Goal: Task Accomplishment & Management: Manage account settings

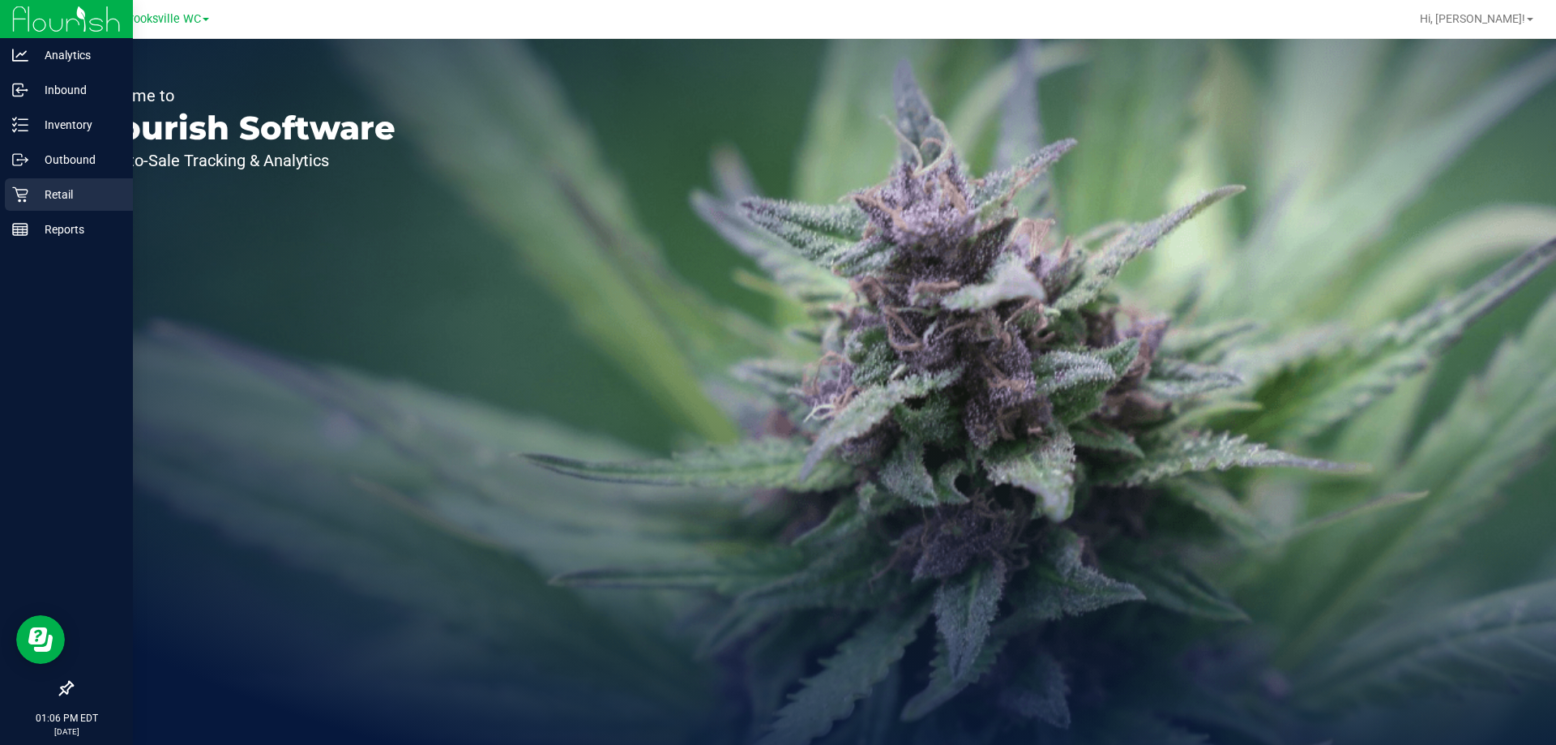
click at [55, 185] on p "Retail" at bounding box center [76, 194] width 97 height 19
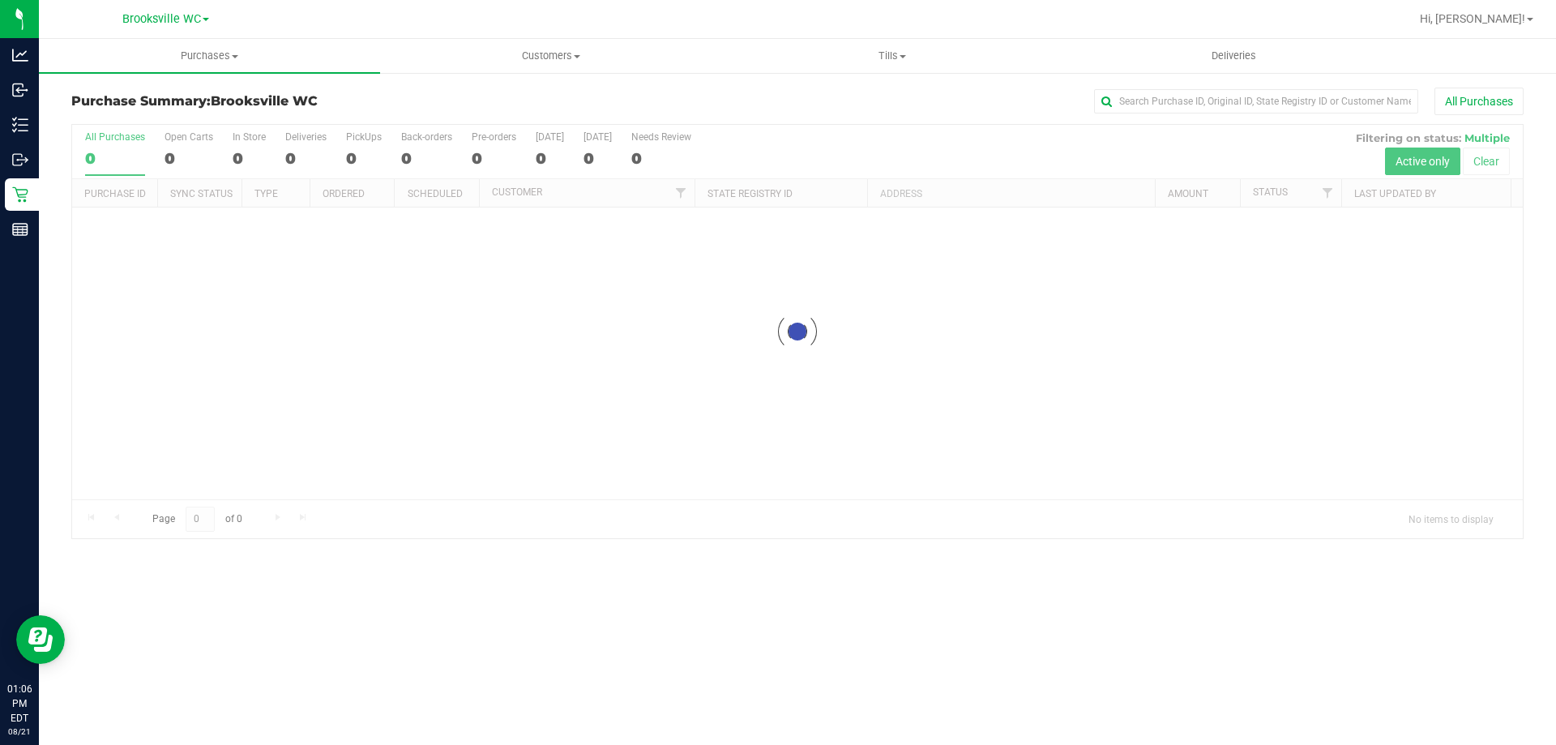
click at [740, 90] on div "All Purchases" at bounding box center [1039, 102] width 969 height 28
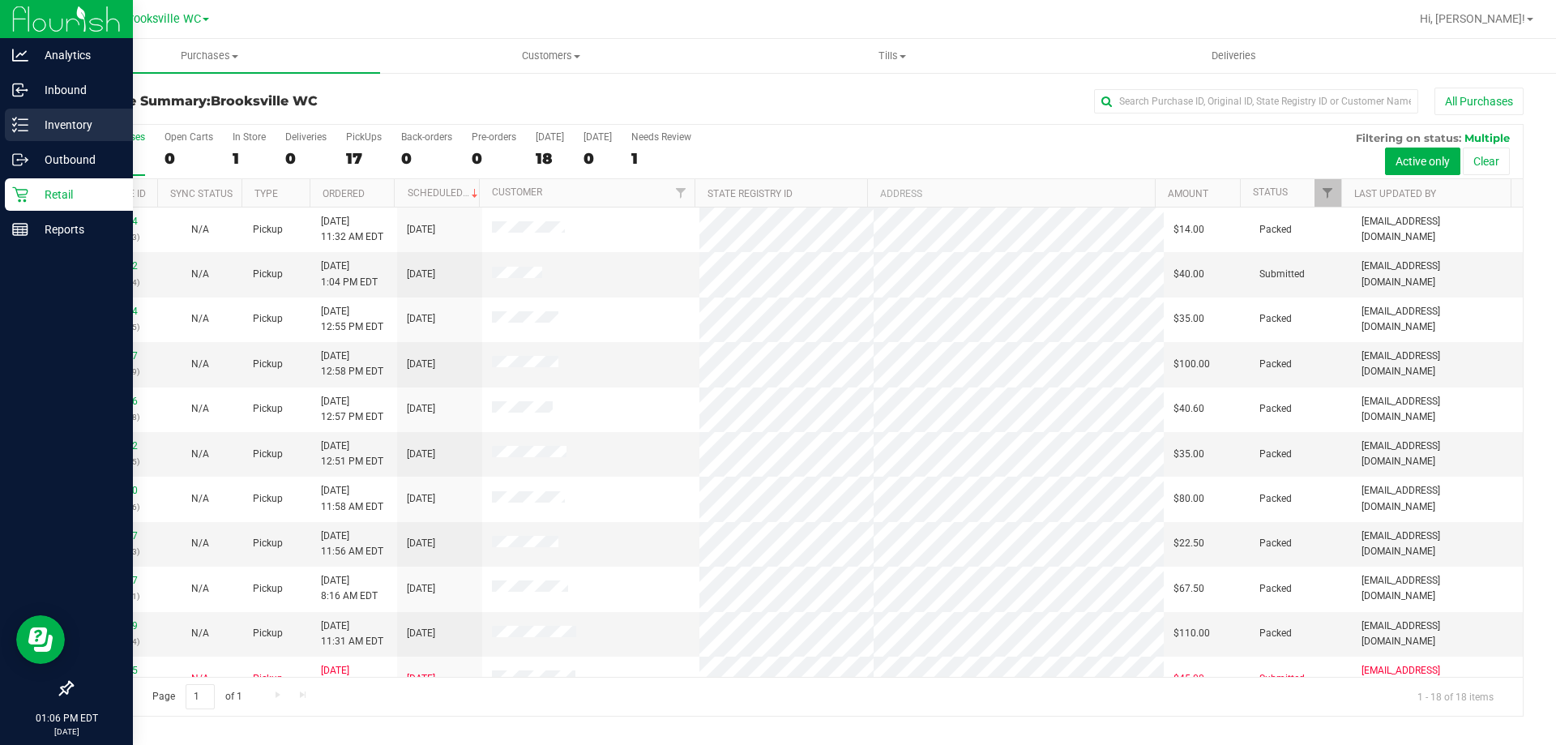
click at [82, 114] on div "Inventory" at bounding box center [69, 125] width 128 height 32
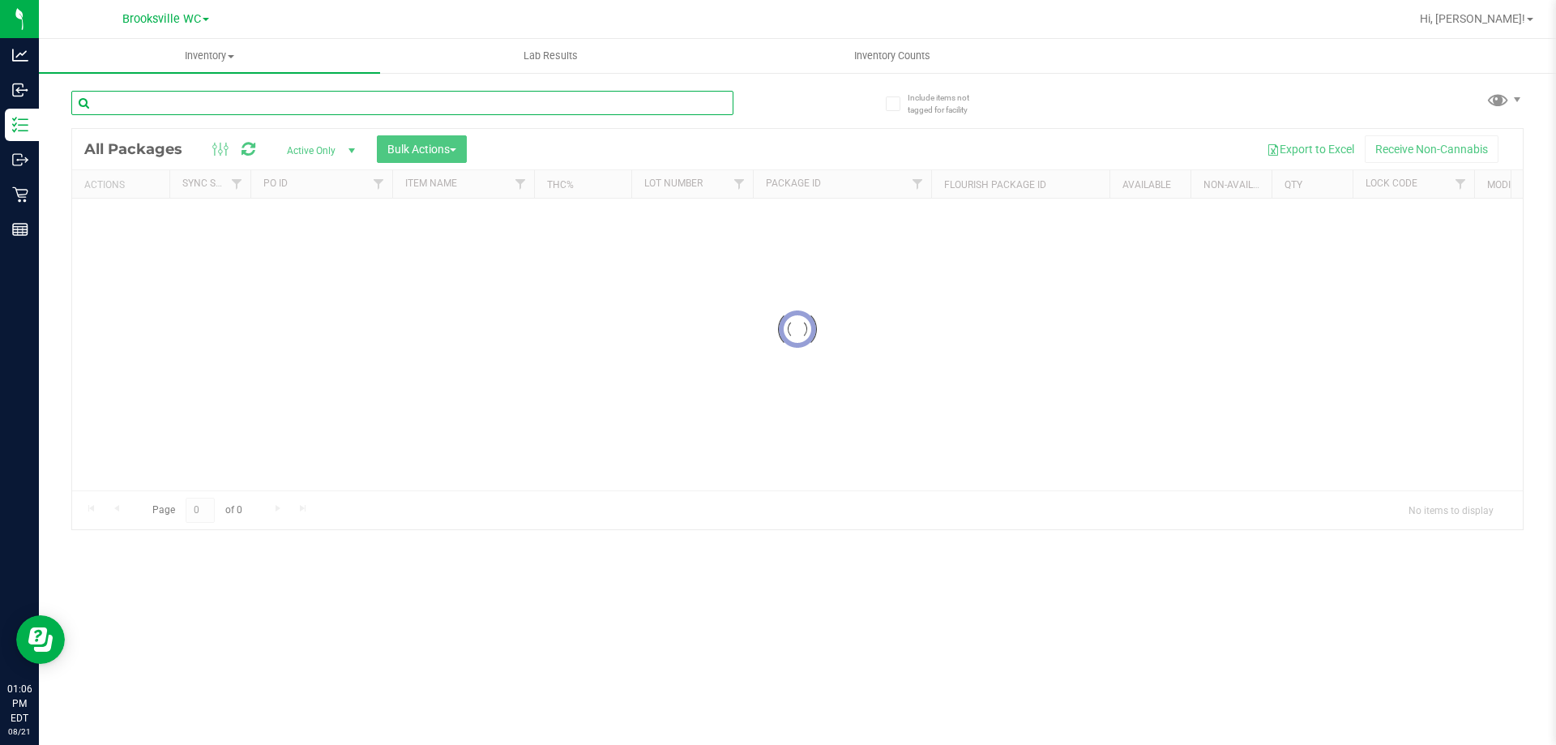
click at [398, 104] on div "Inventory All packages All inventory Waste log Create inventory Lab Results Inv…" at bounding box center [797, 392] width 1517 height 706
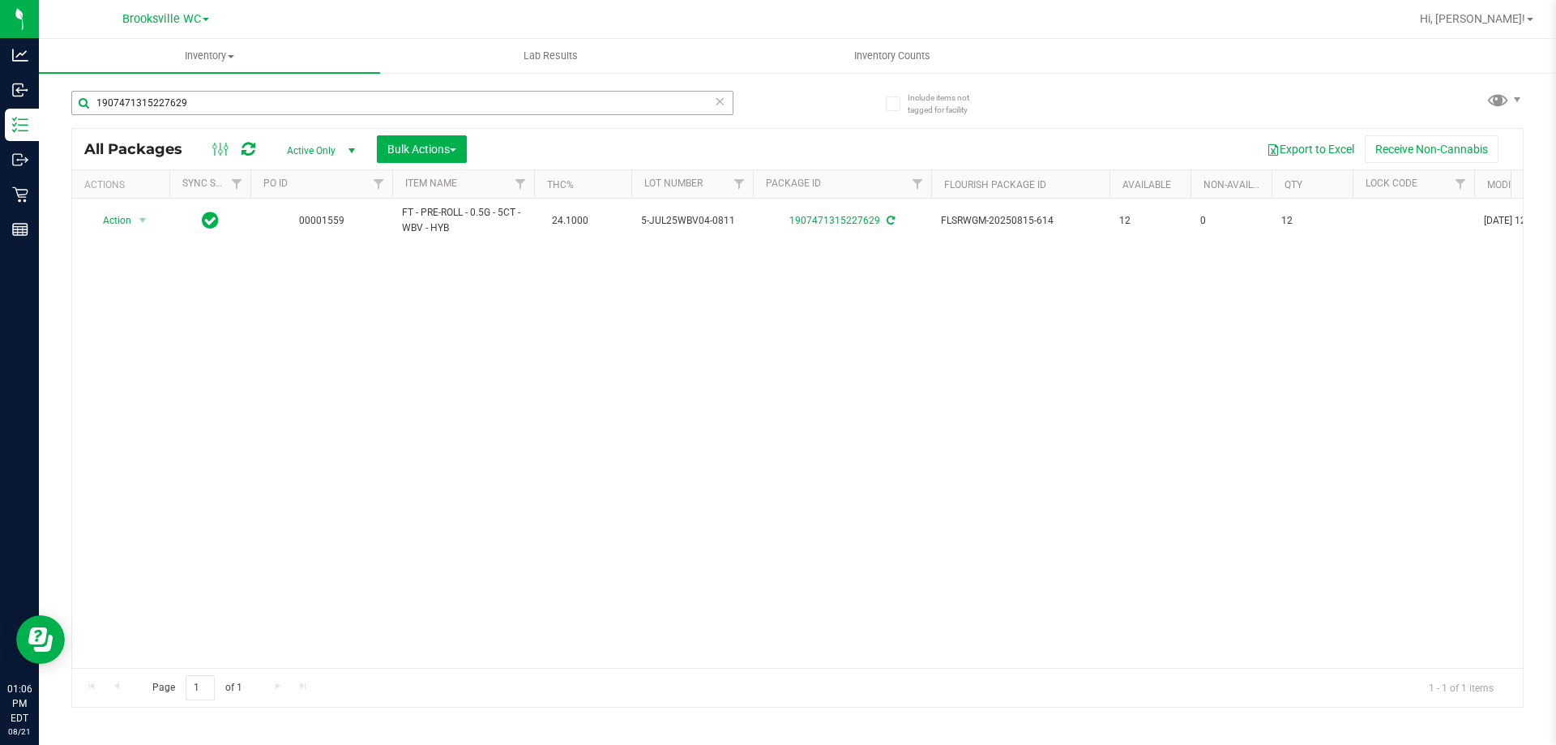
drag, startPoint x: 229, startPoint y: 116, endPoint x: 221, endPoint y: 101, distance: 17.4
click at [229, 113] on div "1907471315227629" at bounding box center [402, 109] width 662 height 37
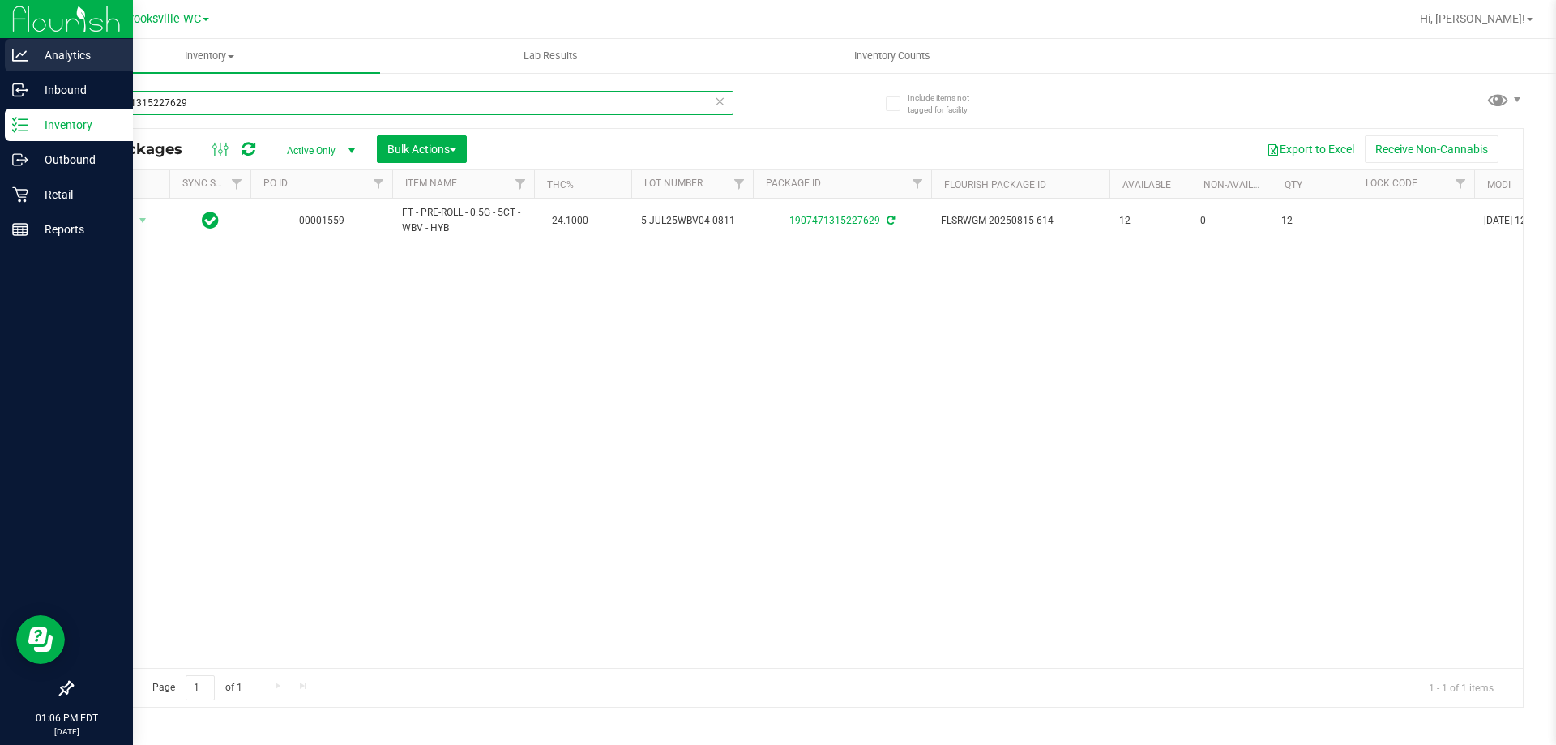
drag, startPoint x: 220, startPoint y: 93, endPoint x: 0, endPoint y: 72, distance: 221.5
click at [0, 113] on div "Analytics Inbound Inventory Outbound Retail Reports 01:06 PM EDT 08/21/2025 08/…" at bounding box center [778, 372] width 1556 height 745
drag, startPoint x: 253, startPoint y: 99, endPoint x: 0, endPoint y: 62, distance: 255.5
click at [0, 111] on div "Analytics Inbound Inventory Outbound Retail Reports 01:11 PM EDT 08/21/2025 08/…" at bounding box center [778, 372] width 1556 height 745
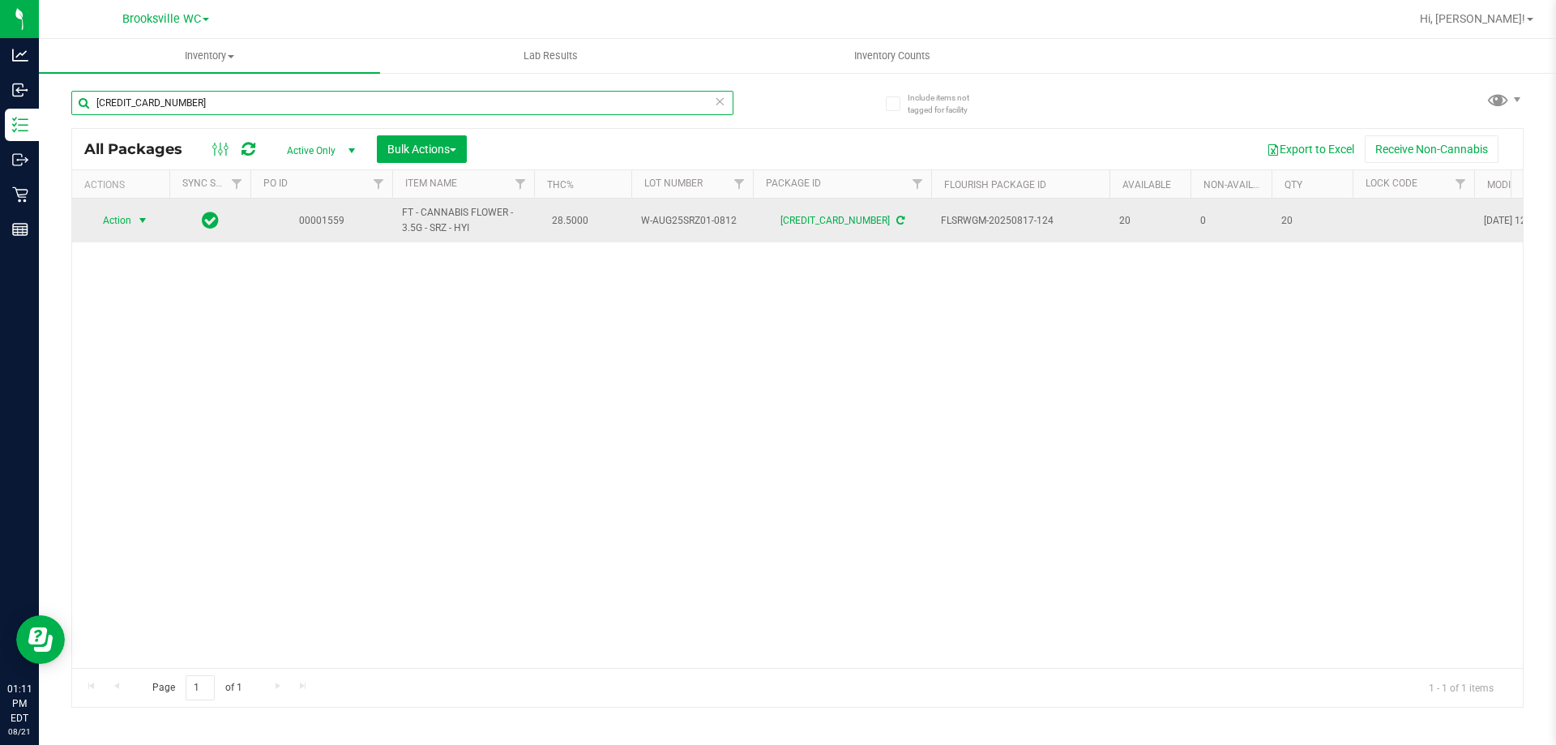
type input "[CREDIT_CARD_NUMBER]"
click at [117, 224] on span "Action" at bounding box center [110, 220] width 44 height 23
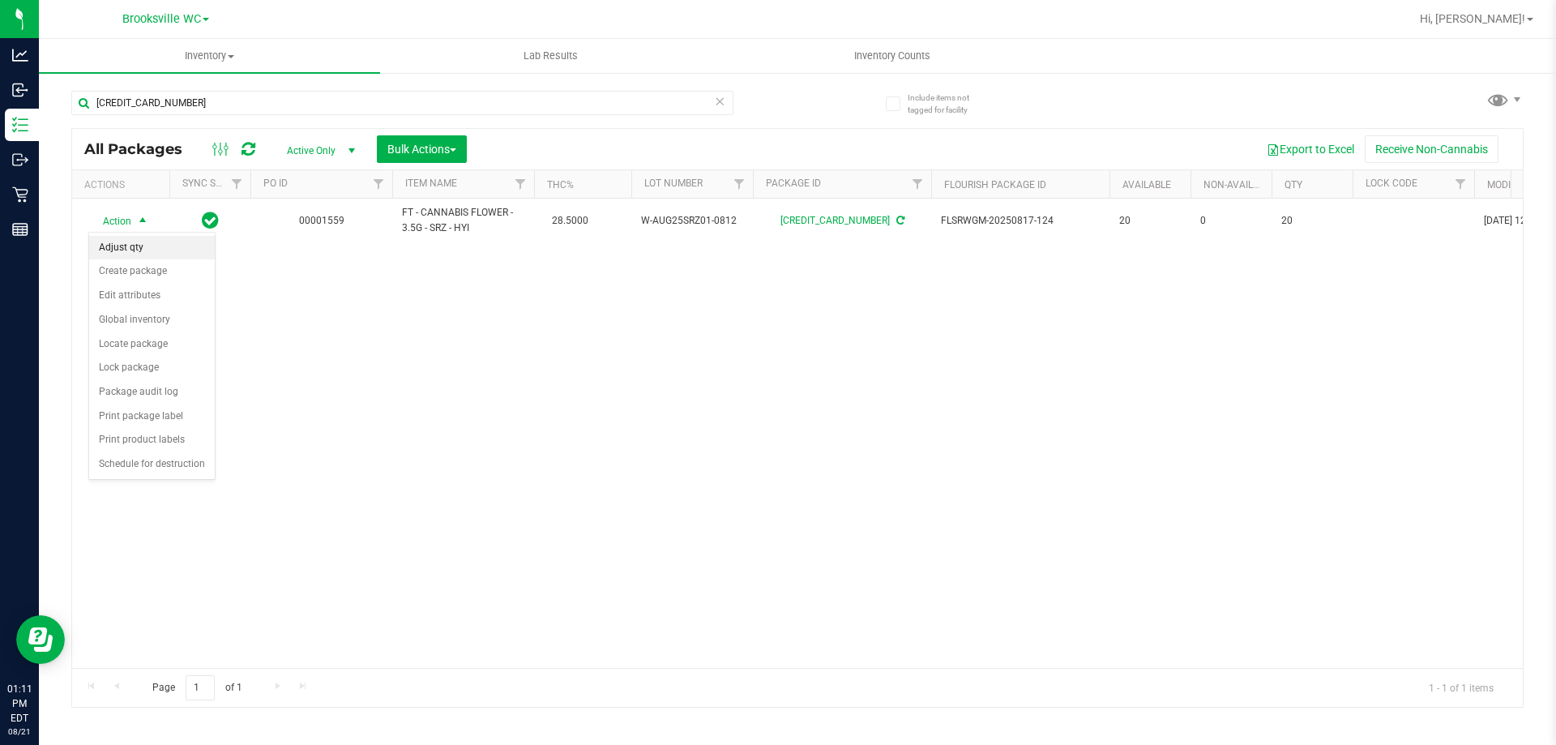
click at [154, 248] on li "Adjust qty" at bounding box center [152, 248] width 126 height 24
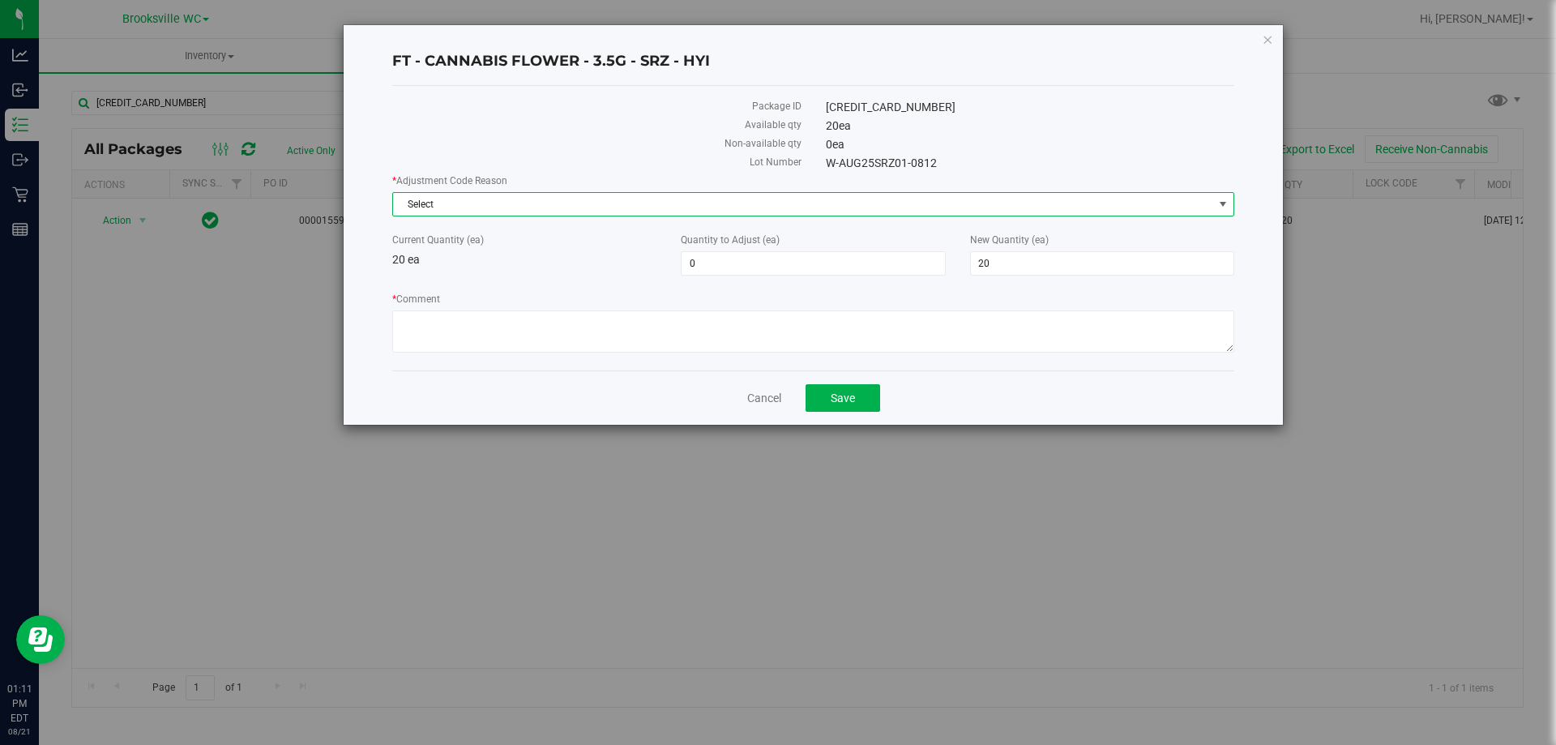
click at [663, 212] on span "Select" at bounding box center [803, 204] width 820 height 23
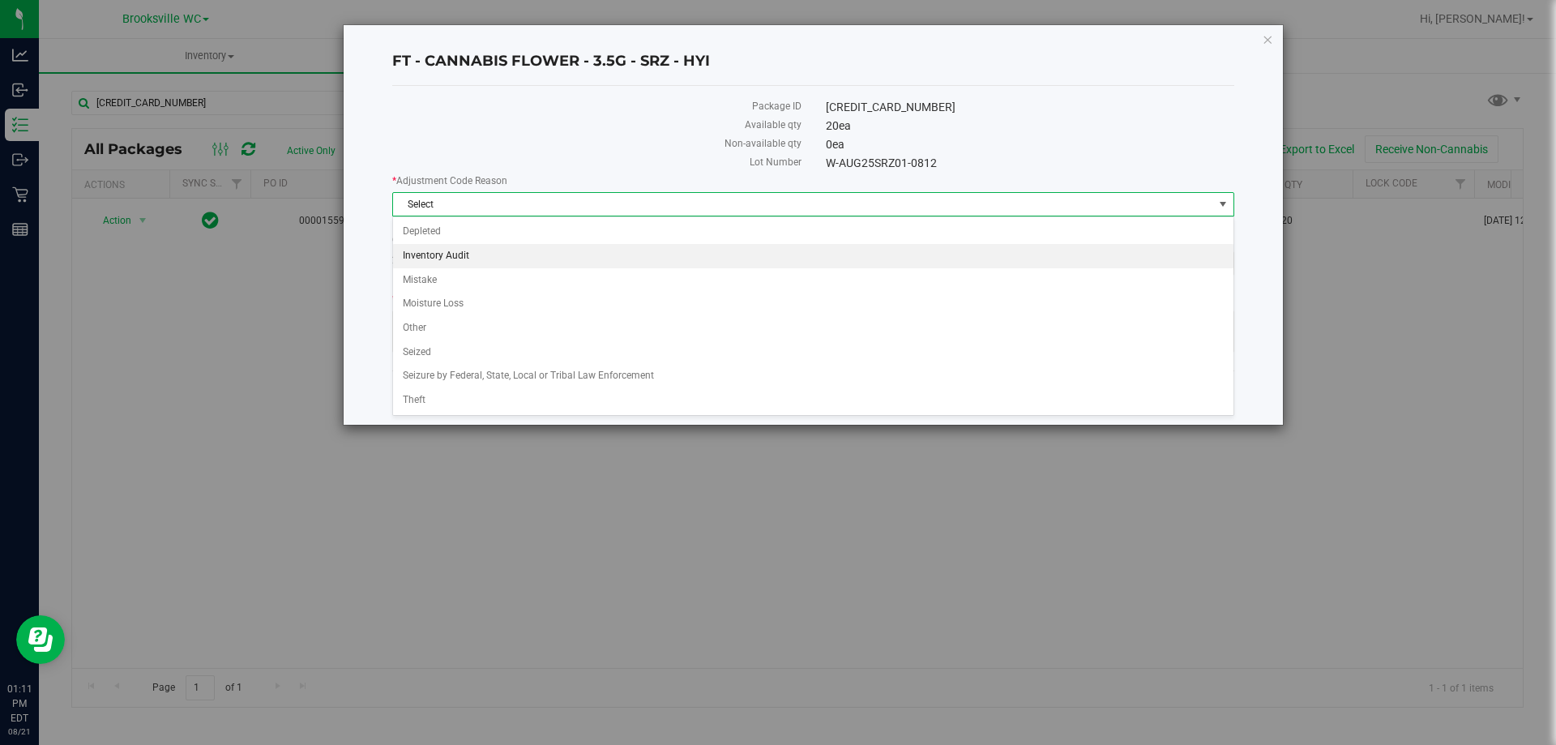
click at [466, 251] on li "Inventory Audit" at bounding box center [813, 256] width 840 height 24
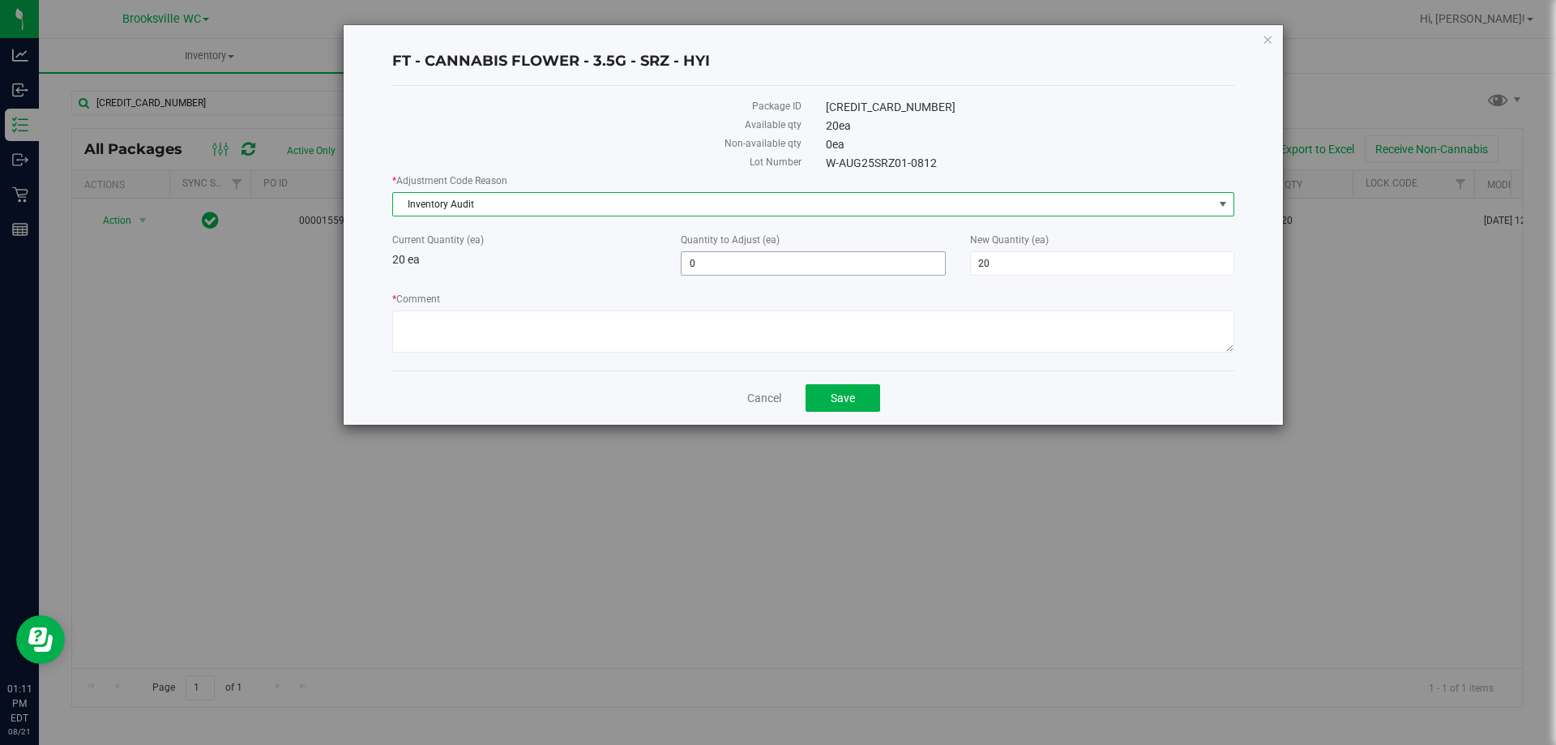
click at [730, 267] on span "0 0" at bounding box center [813, 263] width 264 height 24
type input "1"
type input "21"
click at [975, 301] on label "* Comment" at bounding box center [813, 299] width 842 height 15
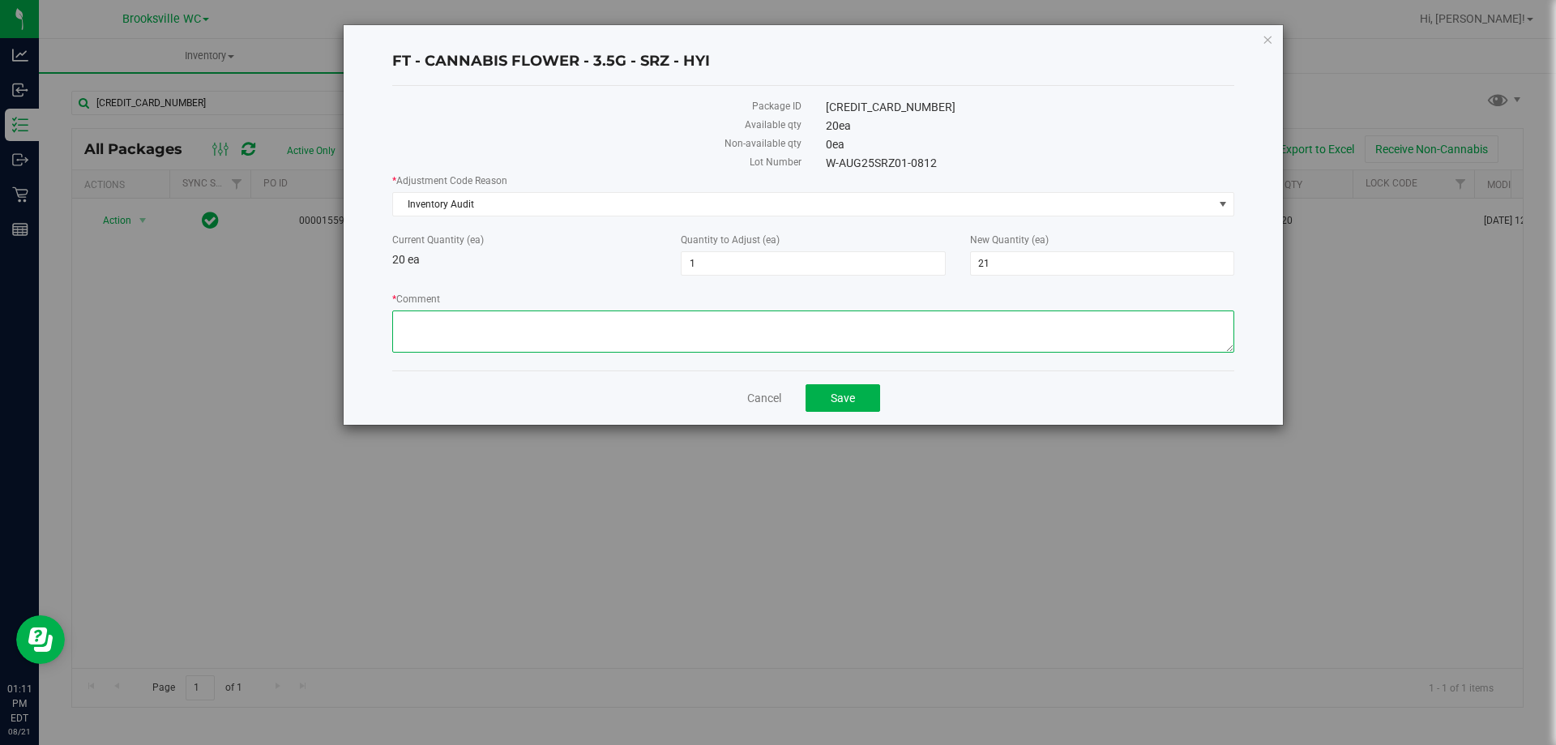
click at [975, 310] on textarea "* Comment" at bounding box center [813, 331] width 842 height 42
click at [930, 349] on textarea "* Comment" at bounding box center [813, 331] width 842 height 42
type textarea "Package arrived with 21 units instead of the listed 20 units -AA"
click at [831, 396] on span "Save" at bounding box center [843, 397] width 24 height 13
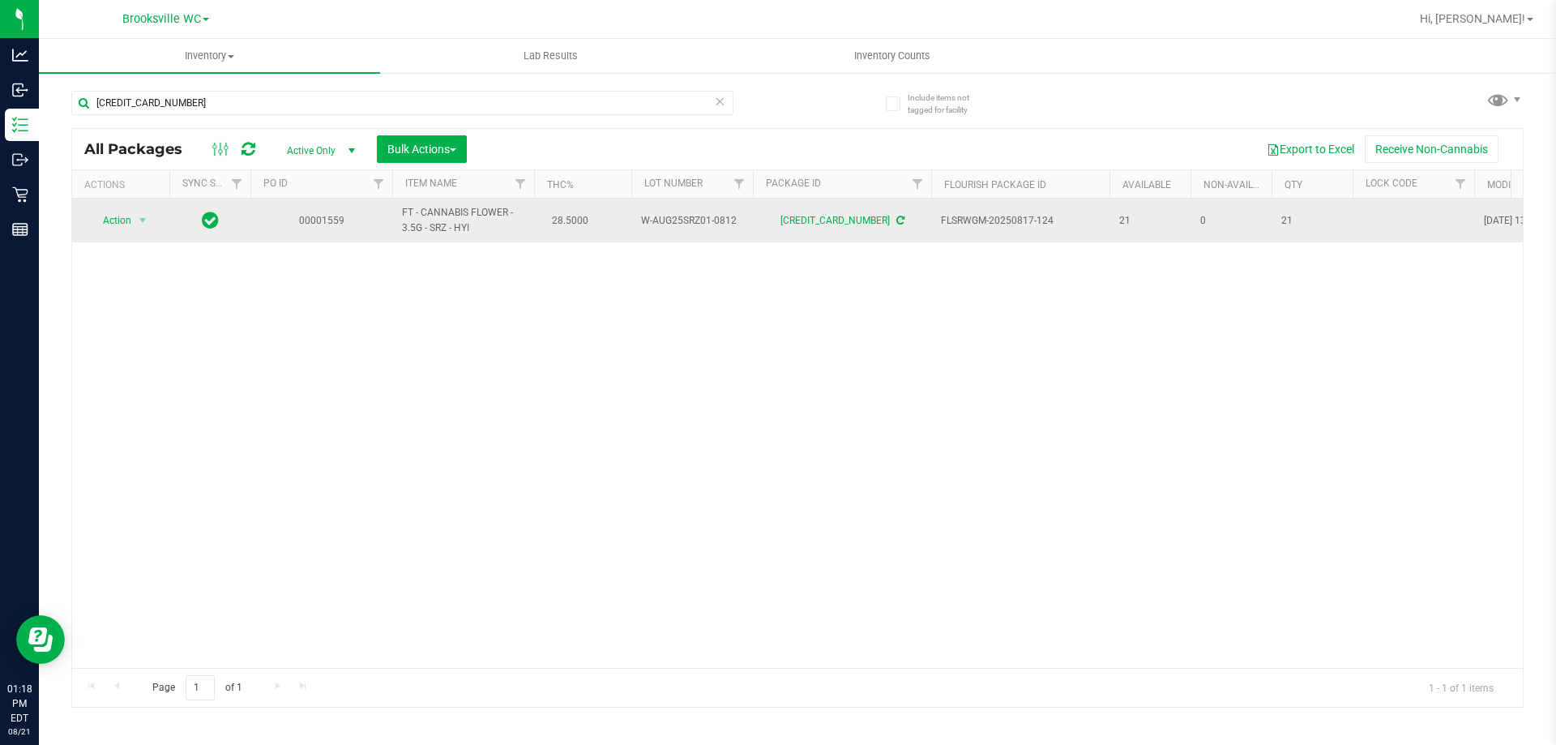
drag, startPoint x: 943, startPoint y: 221, endPoint x: 1051, endPoint y: 219, distance: 108.6
click at [1051, 219] on span "FLSRWGM-20250817-124" at bounding box center [1020, 220] width 159 height 15
copy span "FLSRWGM-20250817-124"
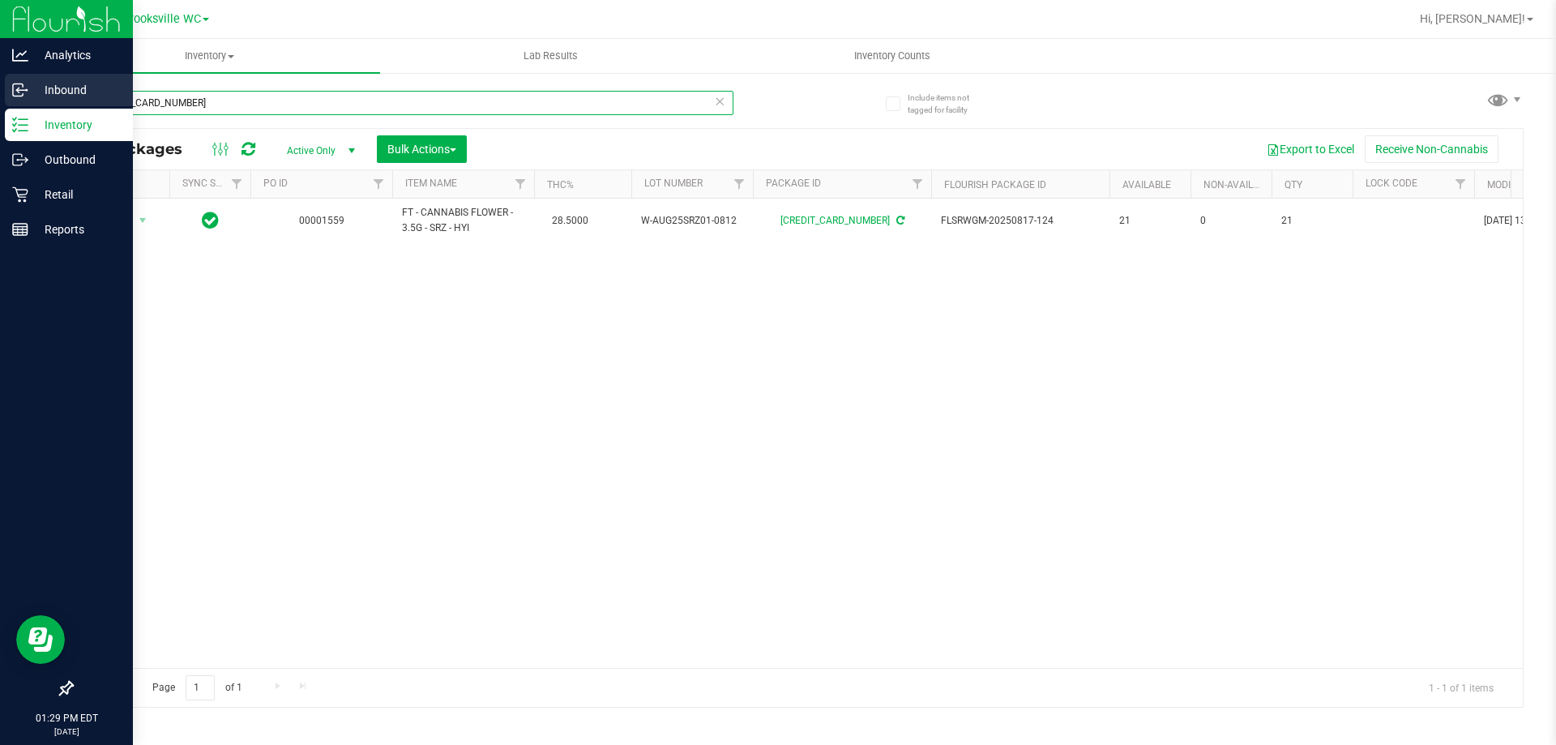
drag, startPoint x: 229, startPoint y: 108, endPoint x: 0, endPoint y: 104, distance: 228.6
click at [0, 143] on div "Analytics Inbound Inventory Outbound Retail Reports 01:29 PM EDT 08/21/2025 08/…" at bounding box center [778, 372] width 1556 height 745
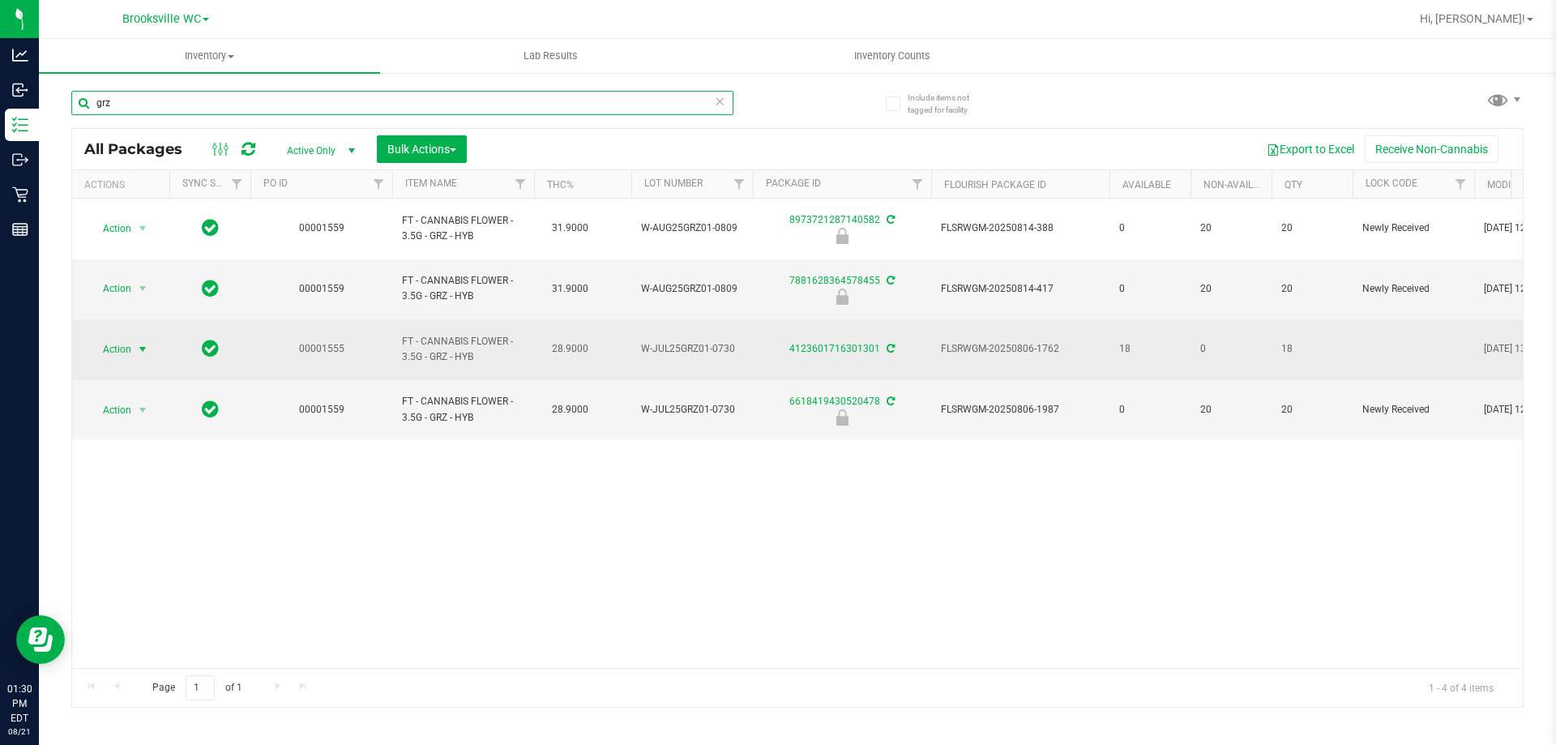
type input "grz"
click at [112, 338] on span "Action" at bounding box center [110, 349] width 44 height 23
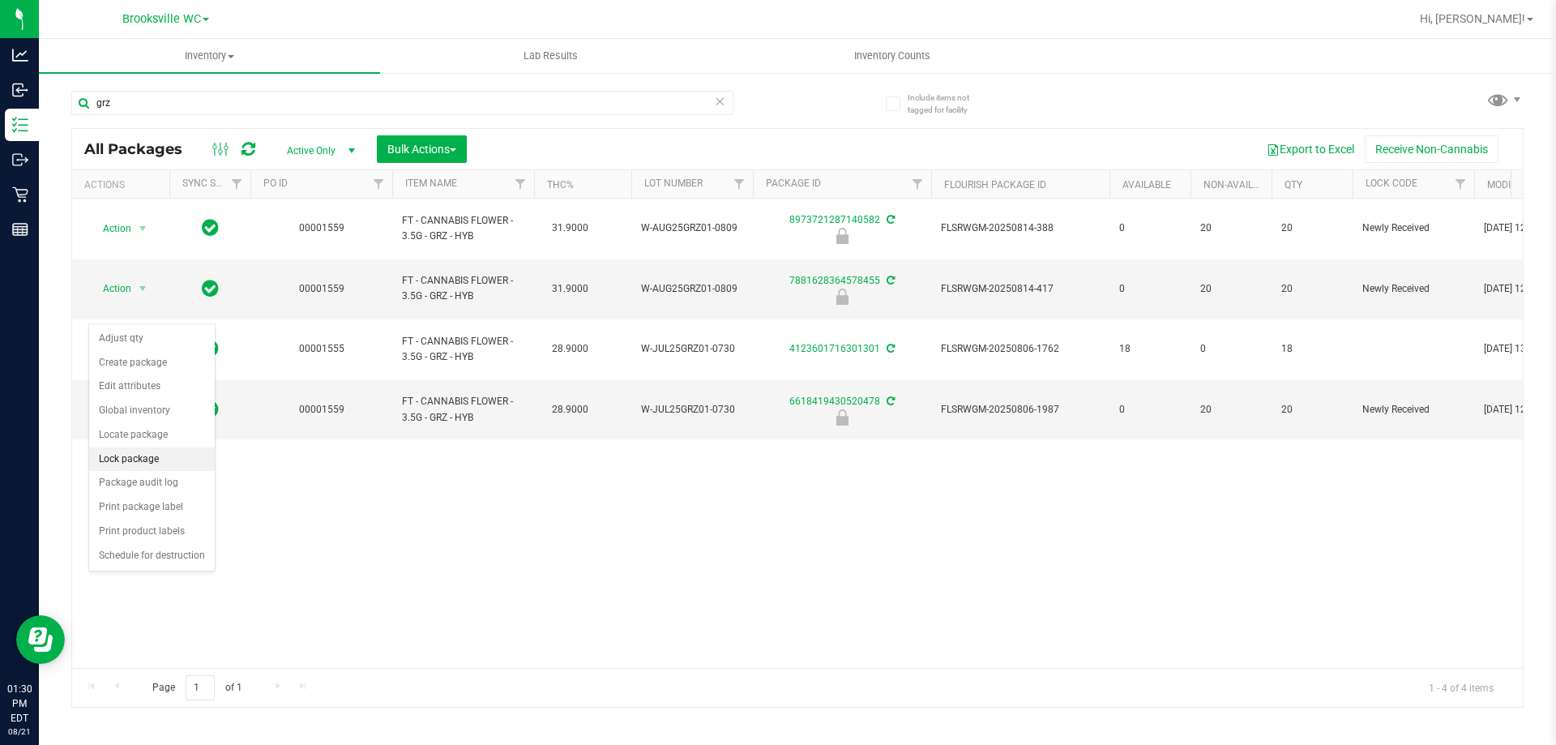
click at [131, 457] on li "Lock package" at bounding box center [152, 459] width 126 height 24
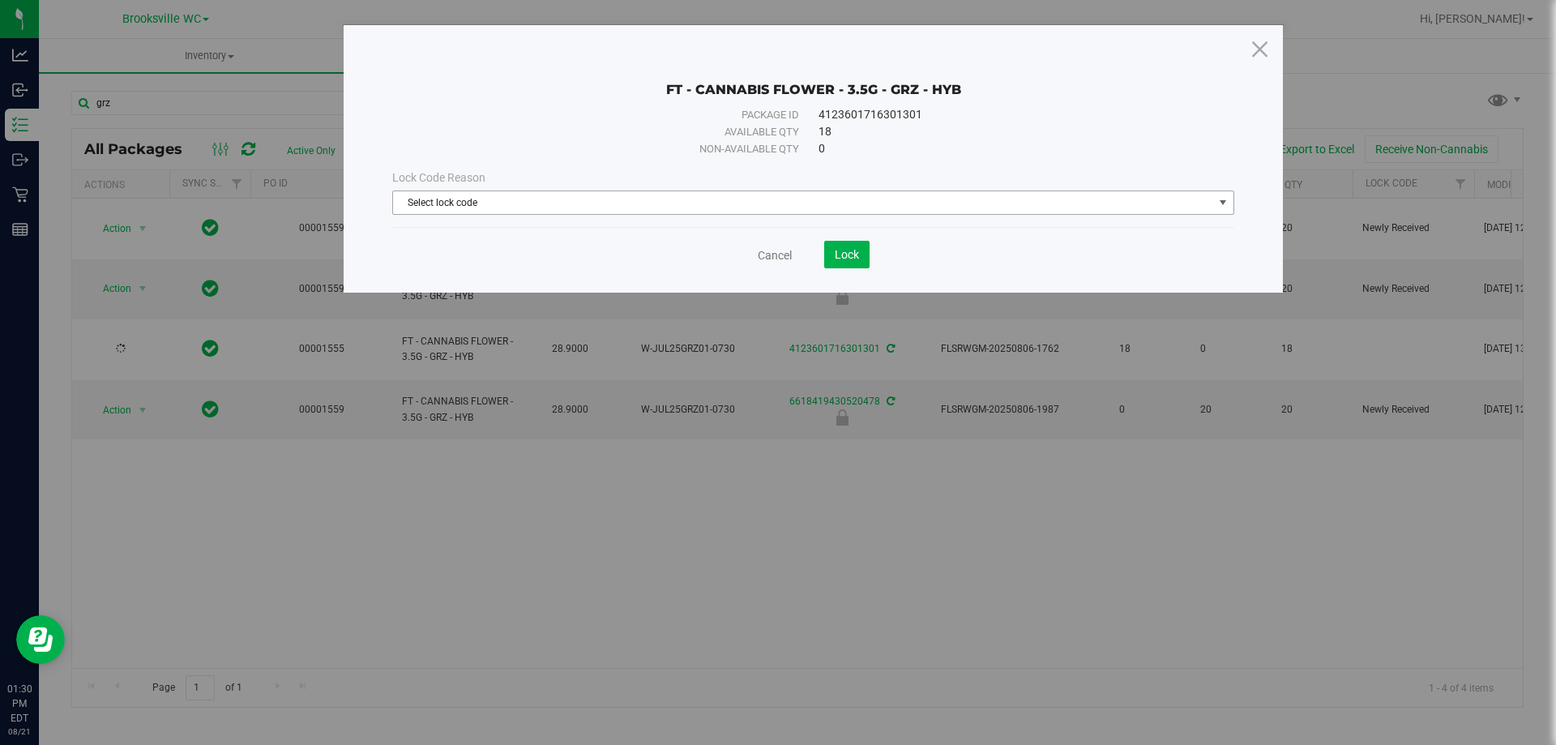
click at [790, 199] on span "Select lock code" at bounding box center [803, 202] width 820 height 23
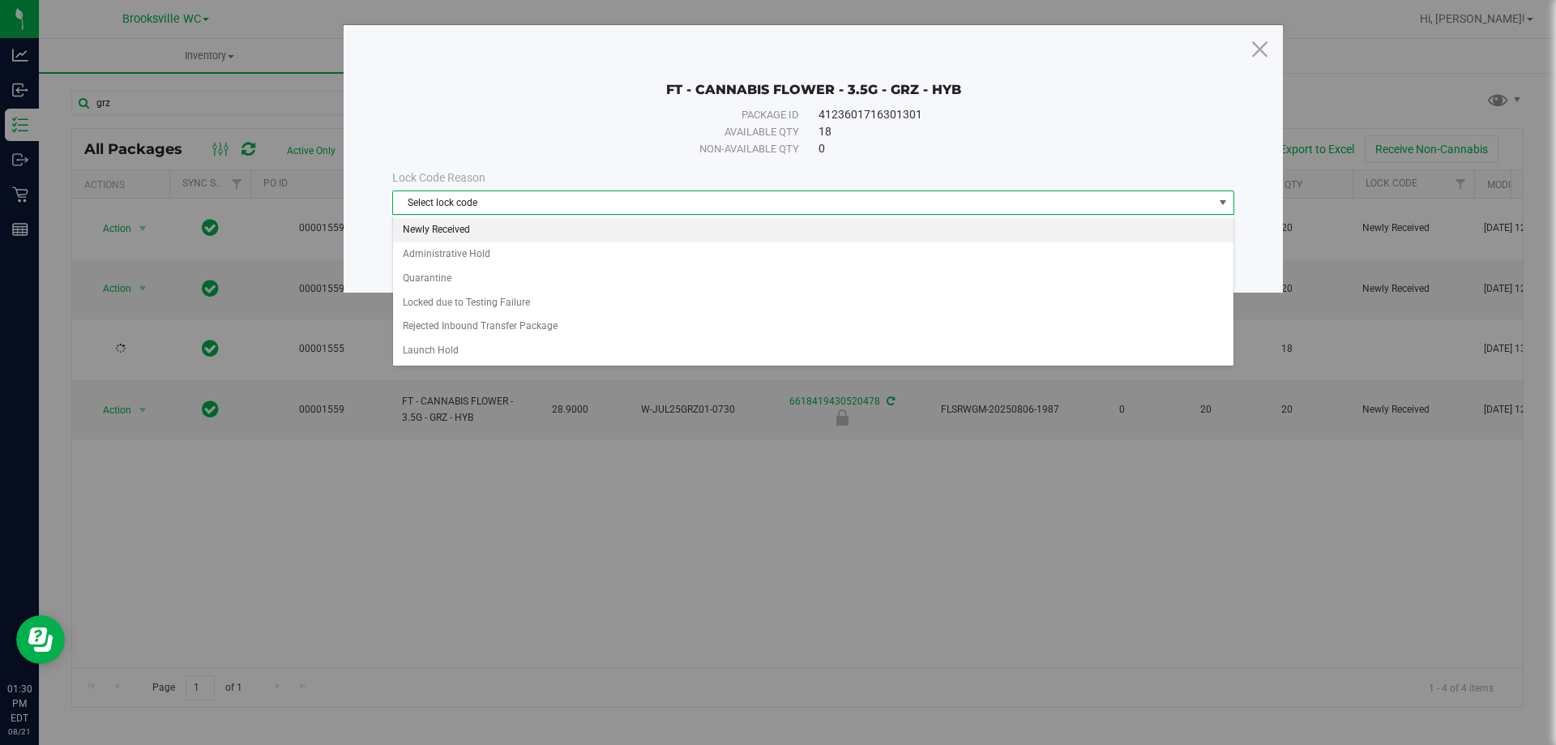
click at [707, 233] on li "Newly Received" at bounding box center [813, 230] width 840 height 24
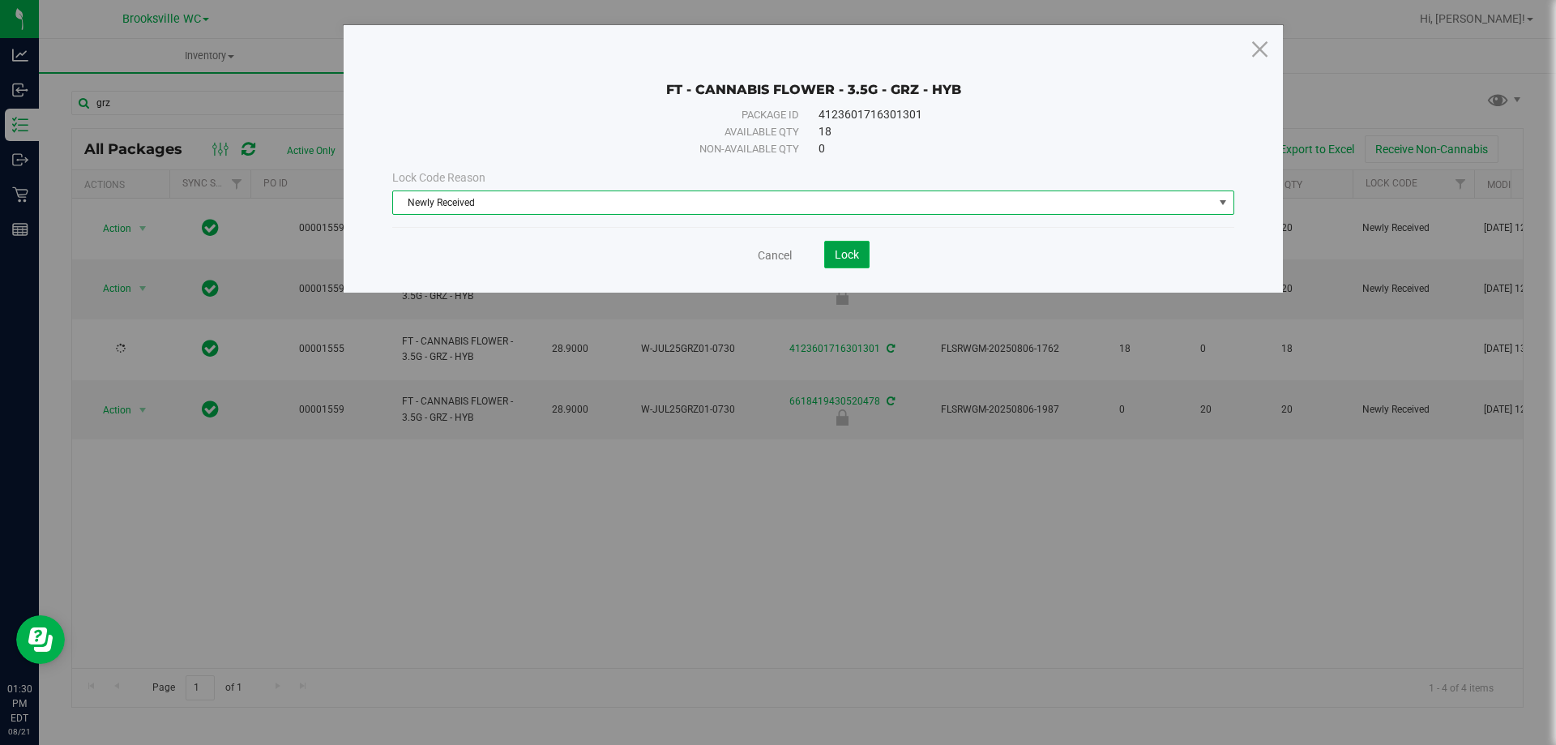
click at [856, 256] on span "Lock" at bounding box center [847, 254] width 24 height 13
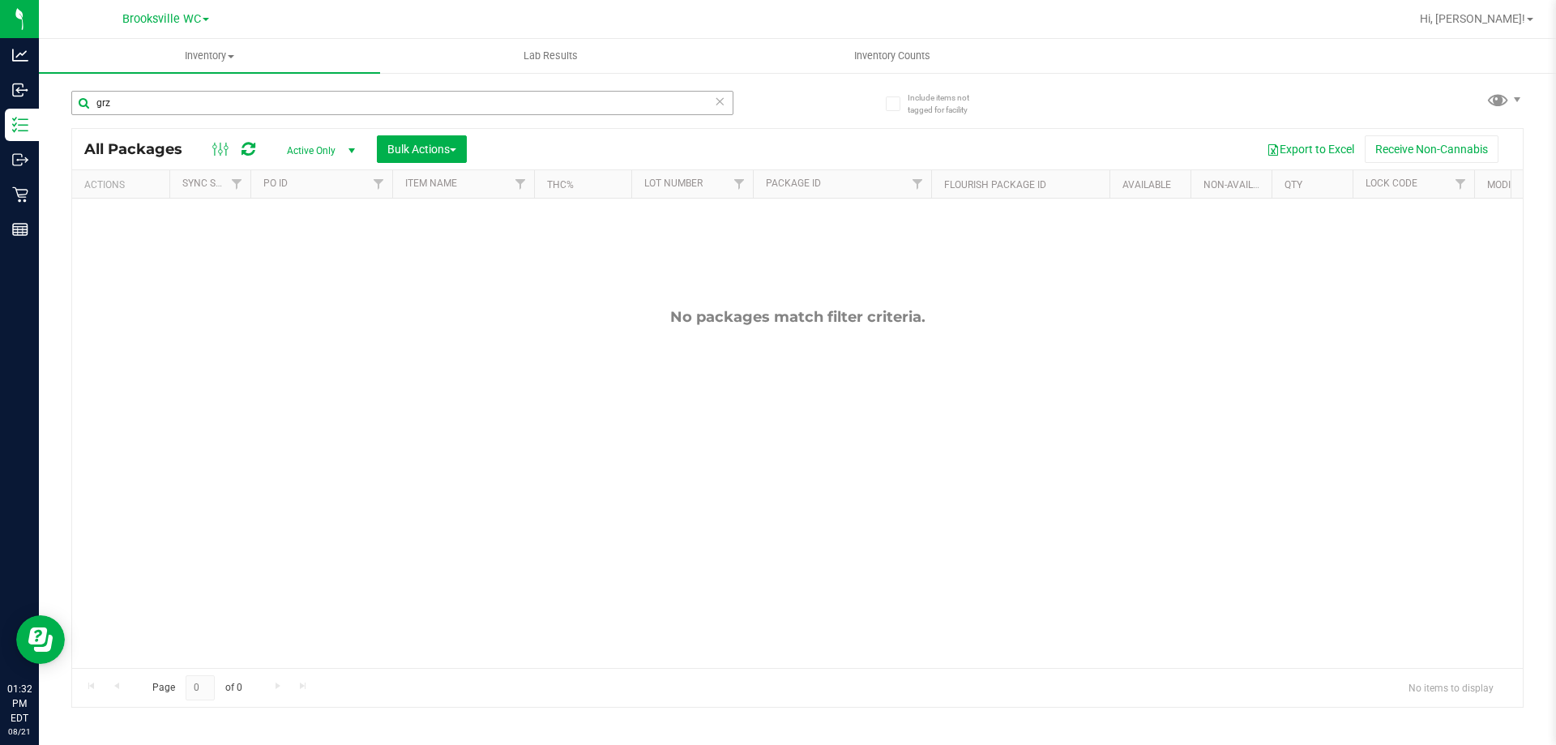
click at [237, 114] on div "grz" at bounding box center [402, 109] width 662 height 37
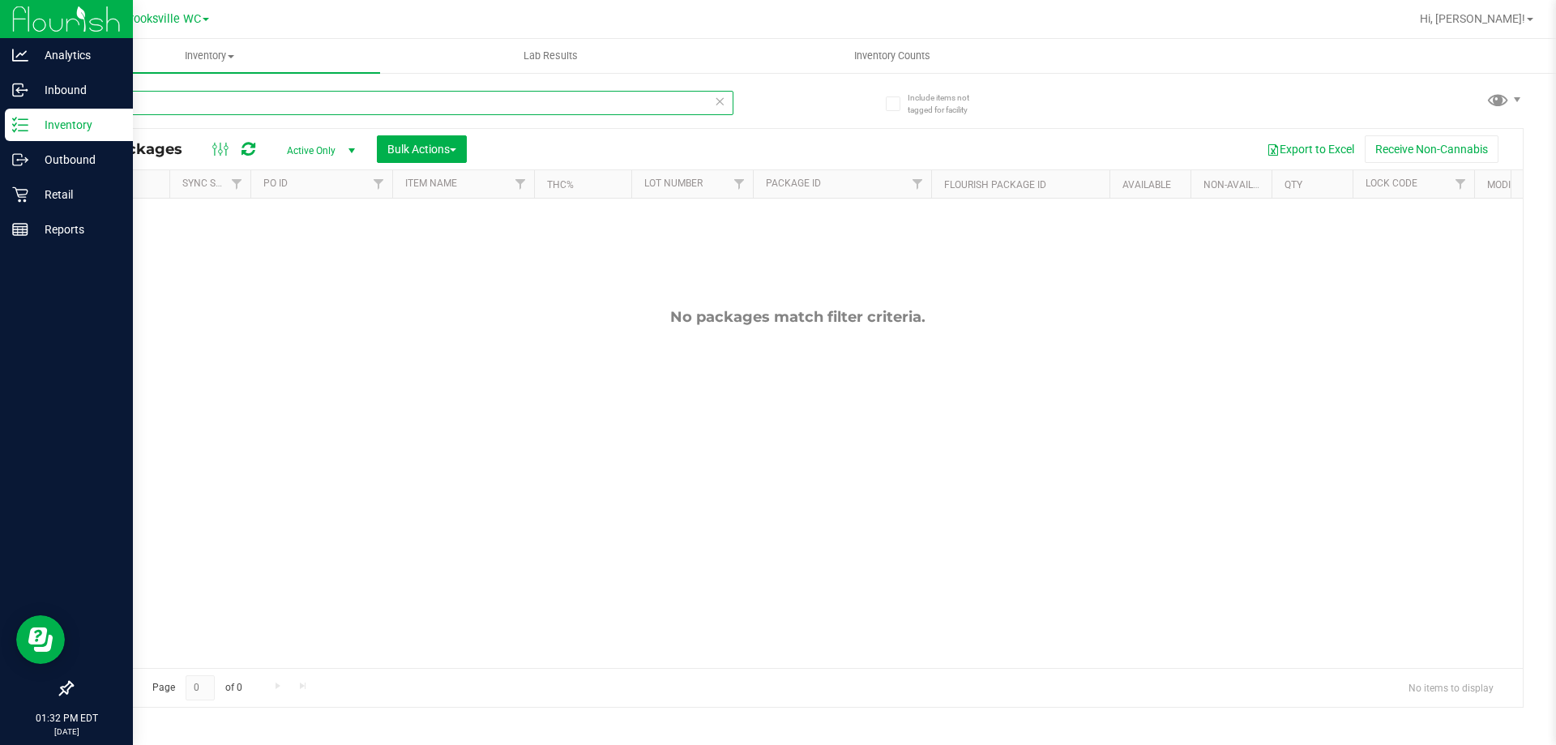
drag, startPoint x: 232, startPoint y: 98, endPoint x: 0, endPoint y: 86, distance: 232.1
click at [0, 110] on div "Analytics Inbound Inventory Outbound Retail Reports 01:32 PM EDT 08/21/2025 08/…" at bounding box center [778, 372] width 1556 height 745
drag, startPoint x: 261, startPoint y: 96, endPoint x: 1, endPoint y: 78, distance: 260.8
click at [0, 105] on div "Analytics Inbound Inventory Outbound Retail Reports 01:32 PM EDT 08/21/2025 08/…" at bounding box center [778, 372] width 1556 height 745
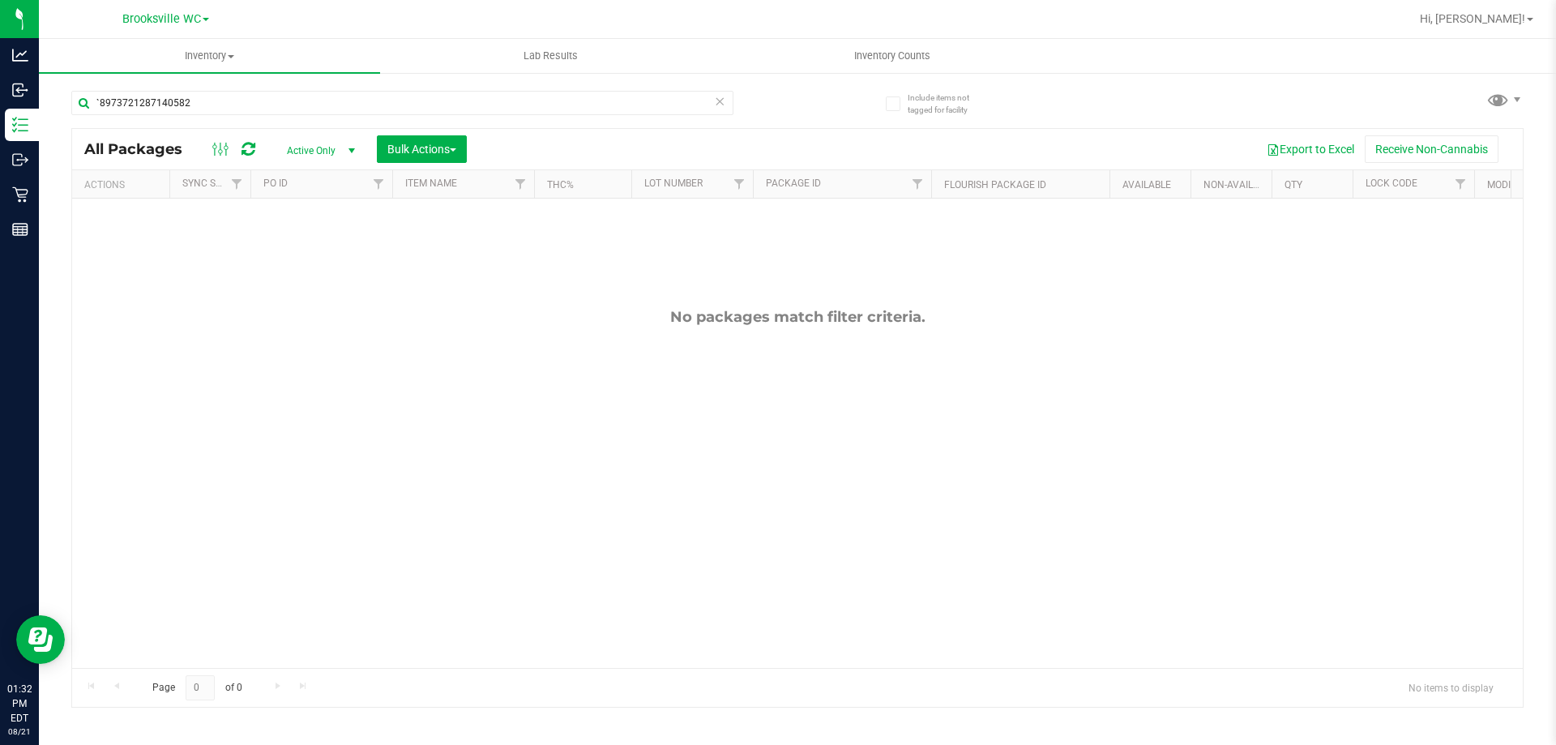
click at [306, 151] on span "Active Only" at bounding box center [317, 150] width 89 height 23
click at [316, 177] on li "Active Only" at bounding box center [317, 177] width 88 height 24
click at [278, 111] on input "`8973721287140582" at bounding box center [402, 103] width 662 height 24
click at [101, 102] on input "`8973721287140582" at bounding box center [402, 103] width 662 height 24
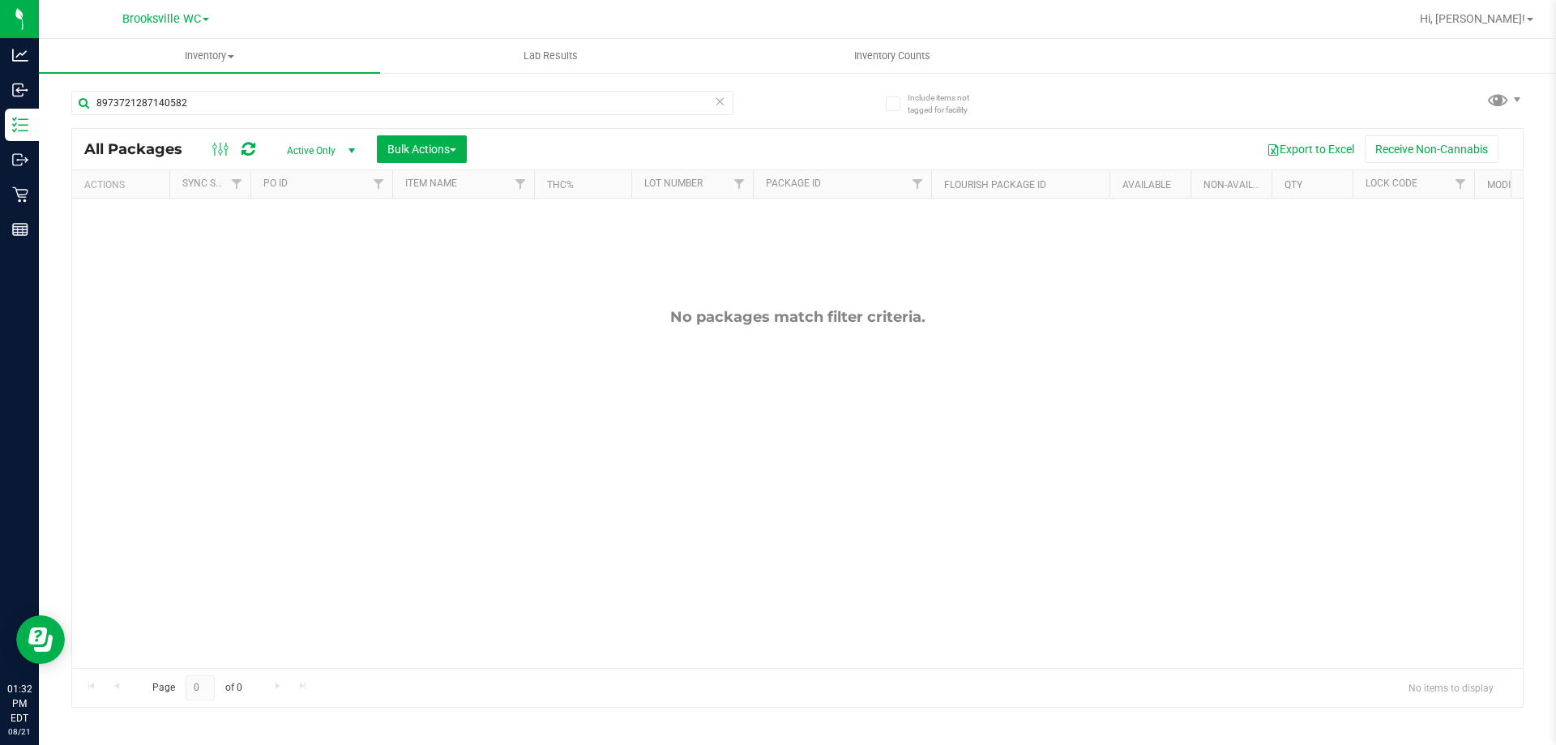
drag, startPoint x: 405, startPoint y: 262, endPoint x: 232, endPoint y: 324, distance: 184.3
click at [233, 324] on div "No packages match filter criteria." at bounding box center [797, 317] width 1451 height 18
click at [225, 94] on input "8973721287140582" at bounding box center [402, 103] width 662 height 24
click at [559, 96] on input "8973721287140582" at bounding box center [402, 103] width 662 height 24
click at [555, 96] on input "8973721287140582" at bounding box center [402, 103] width 662 height 24
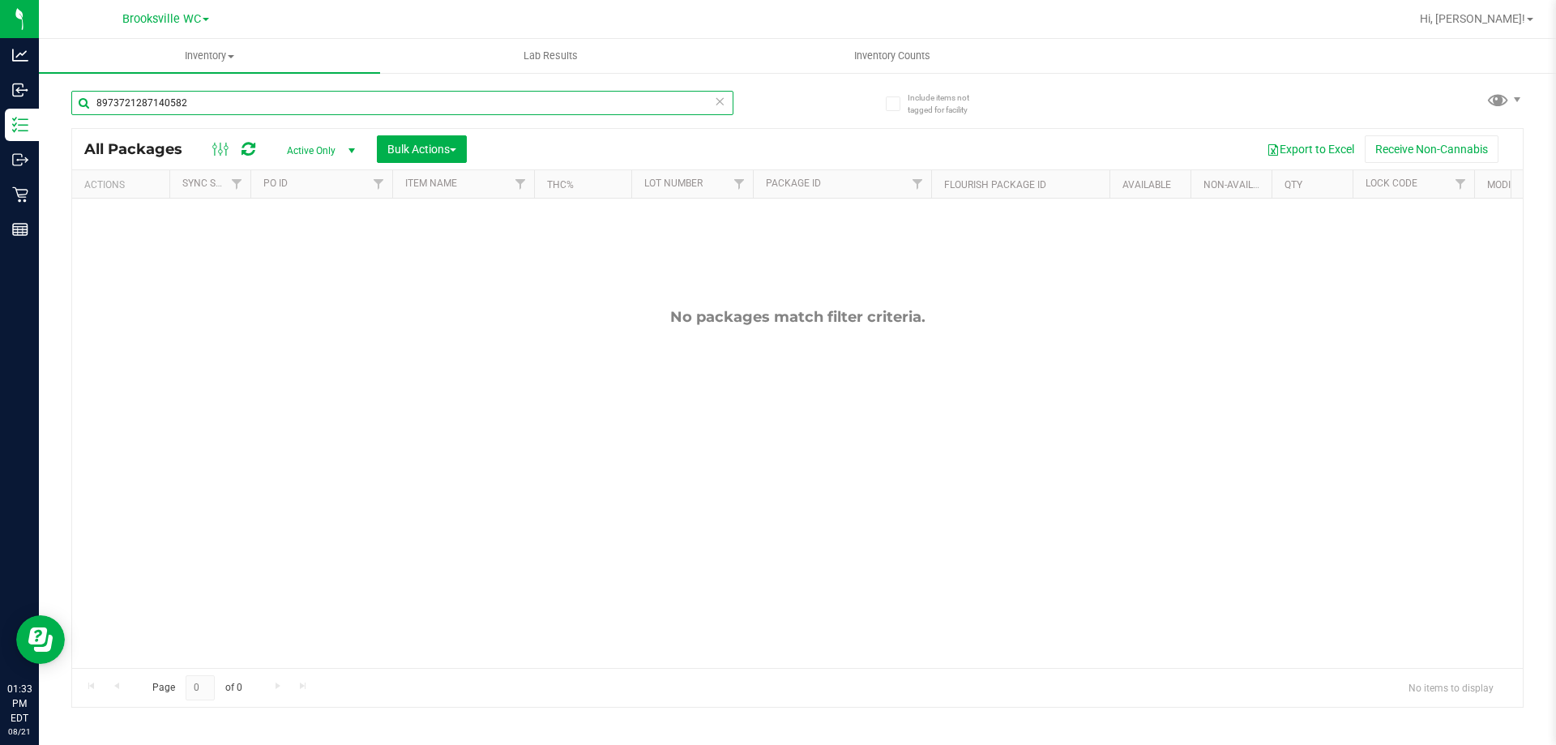
click at [555, 98] on input "8973721287140582" at bounding box center [402, 103] width 662 height 24
type input "8973721287140582"
click at [323, 153] on span "Active Only" at bounding box center [317, 150] width 89 height 23
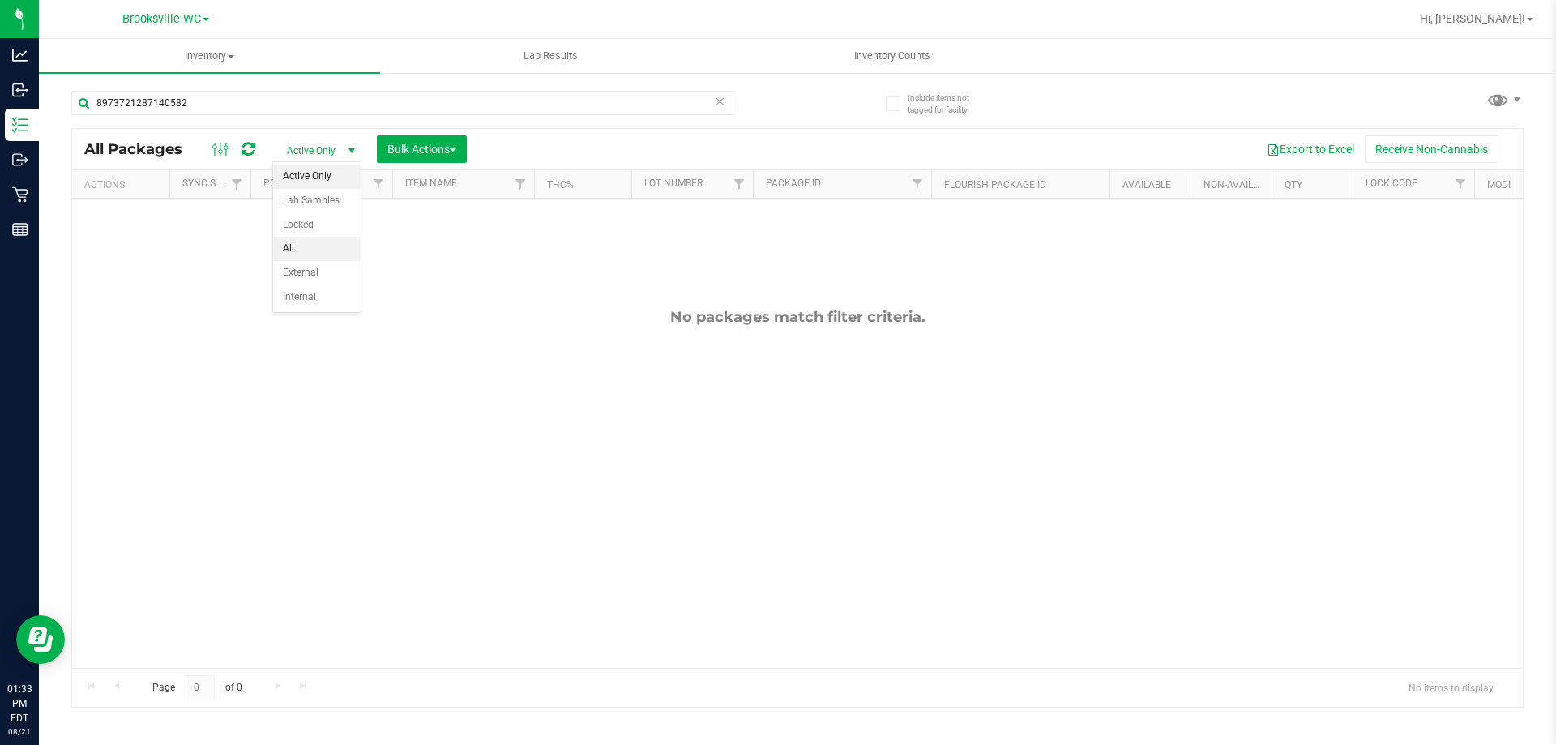
click at [305, 250] on li "All" at bounding box center [317, 249] width 88 height 24
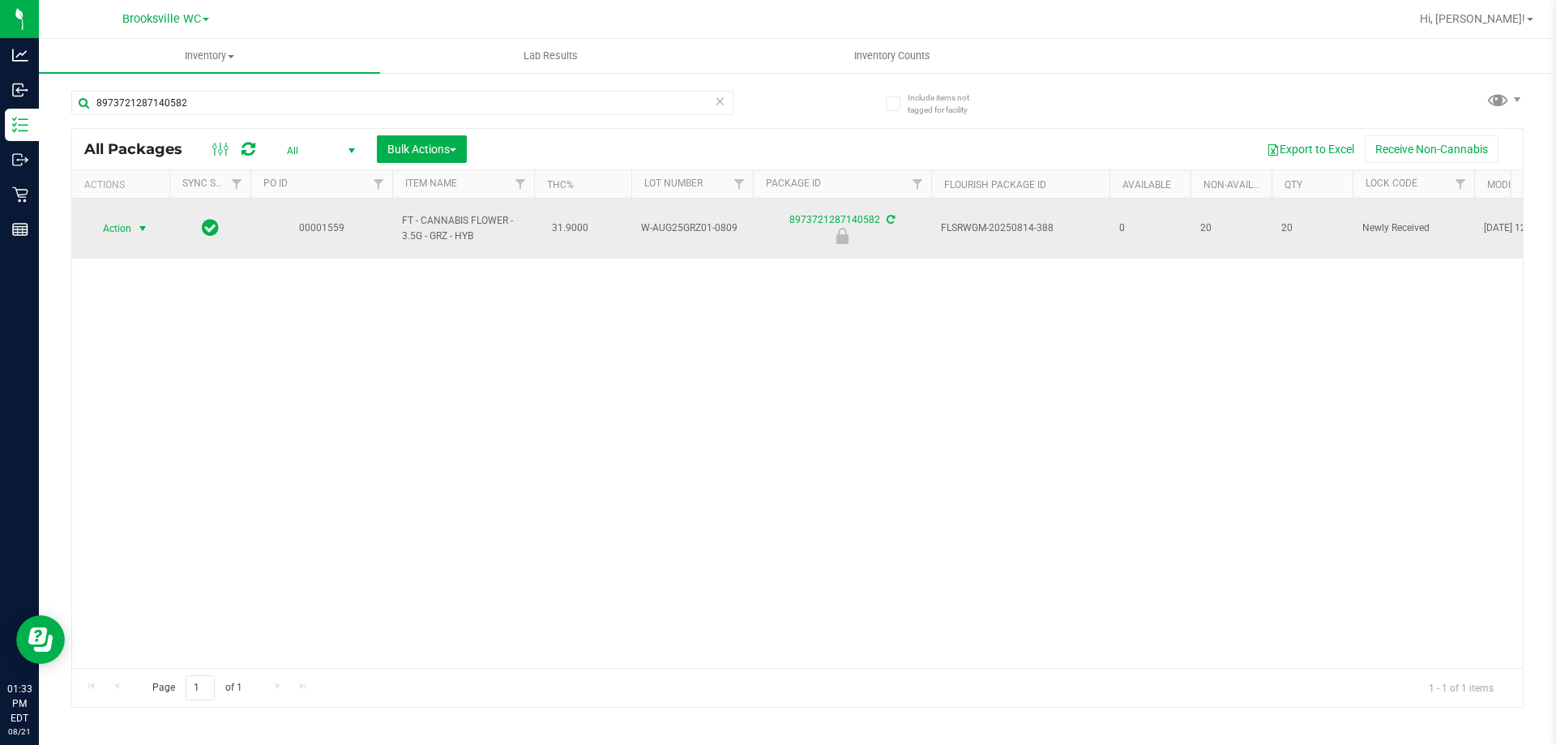
click at [118, 219] on span "Action" at bounding box center [110, 228] width 44 height 23
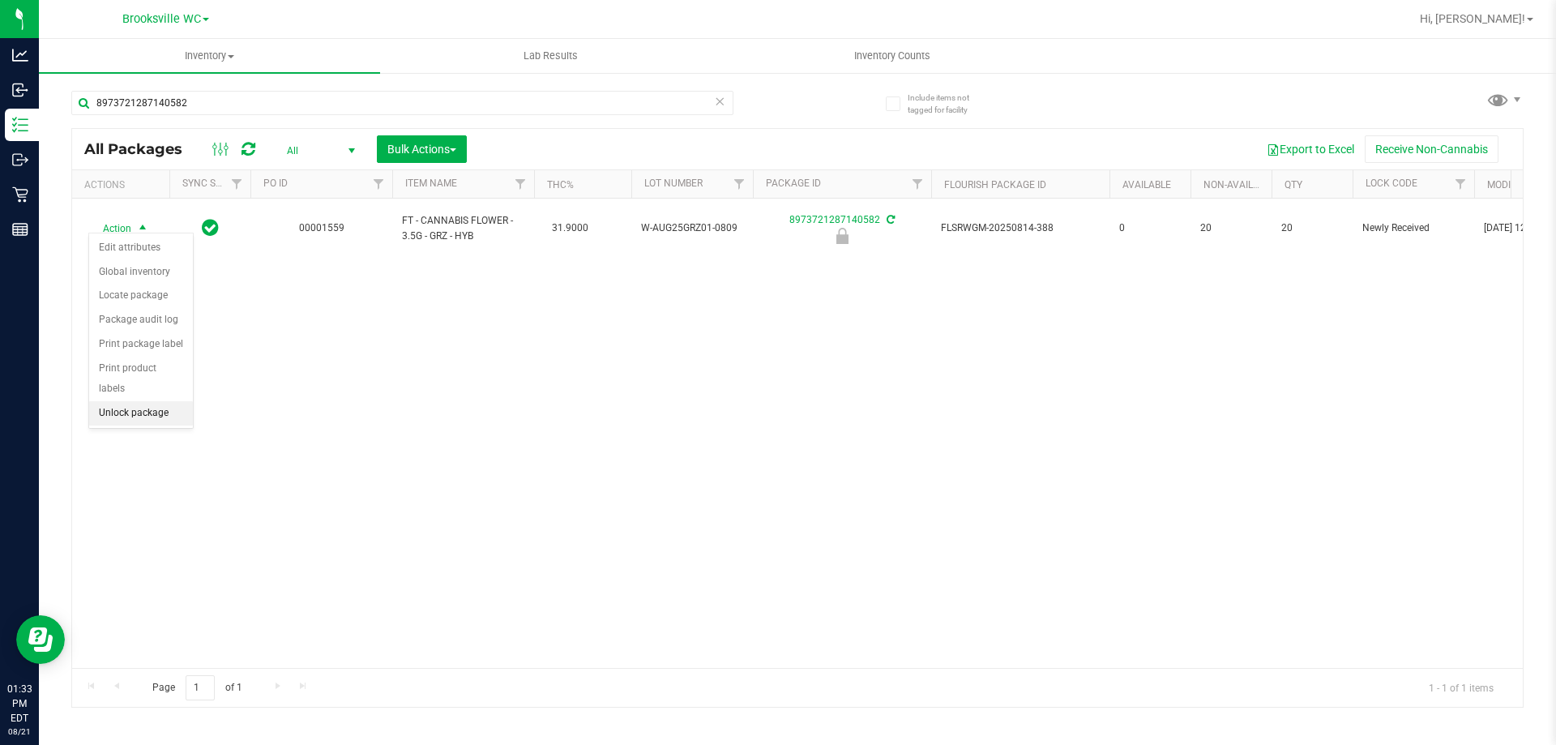
click at [118, 401] on li "Unlock package" at bounding box center [141, 413] width 104 height 24
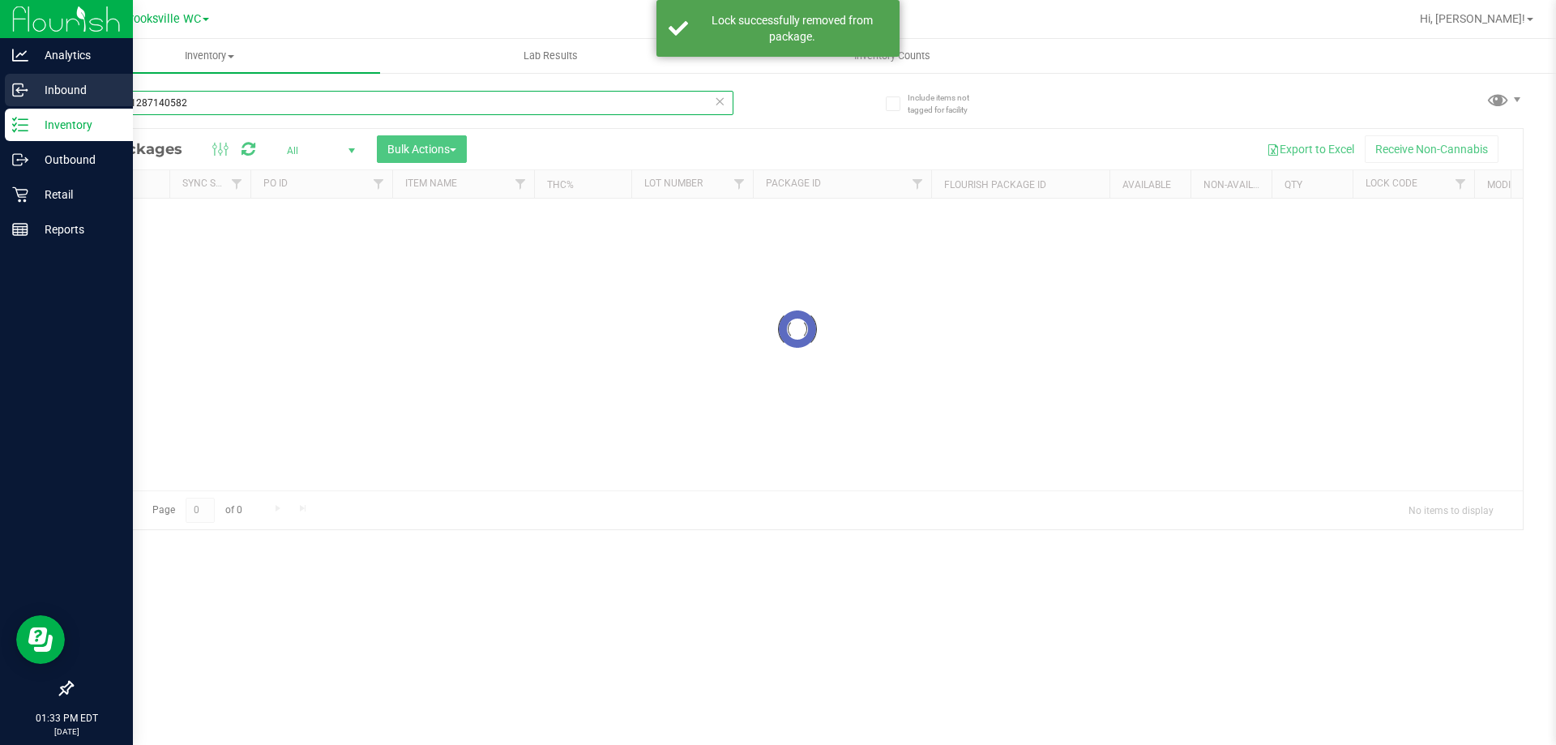
drag, startPoint x: 216, startPoint y: 106, endPoint x: 0, endPoint y: 98, distance: 215.7
click at [0, 105] on div "Analytics Inbound Inventory Outbound Retail Reports 01:33 PM EDT 08/21/2025 08/…" at bounding box center [778, 372] width 1556 height 745
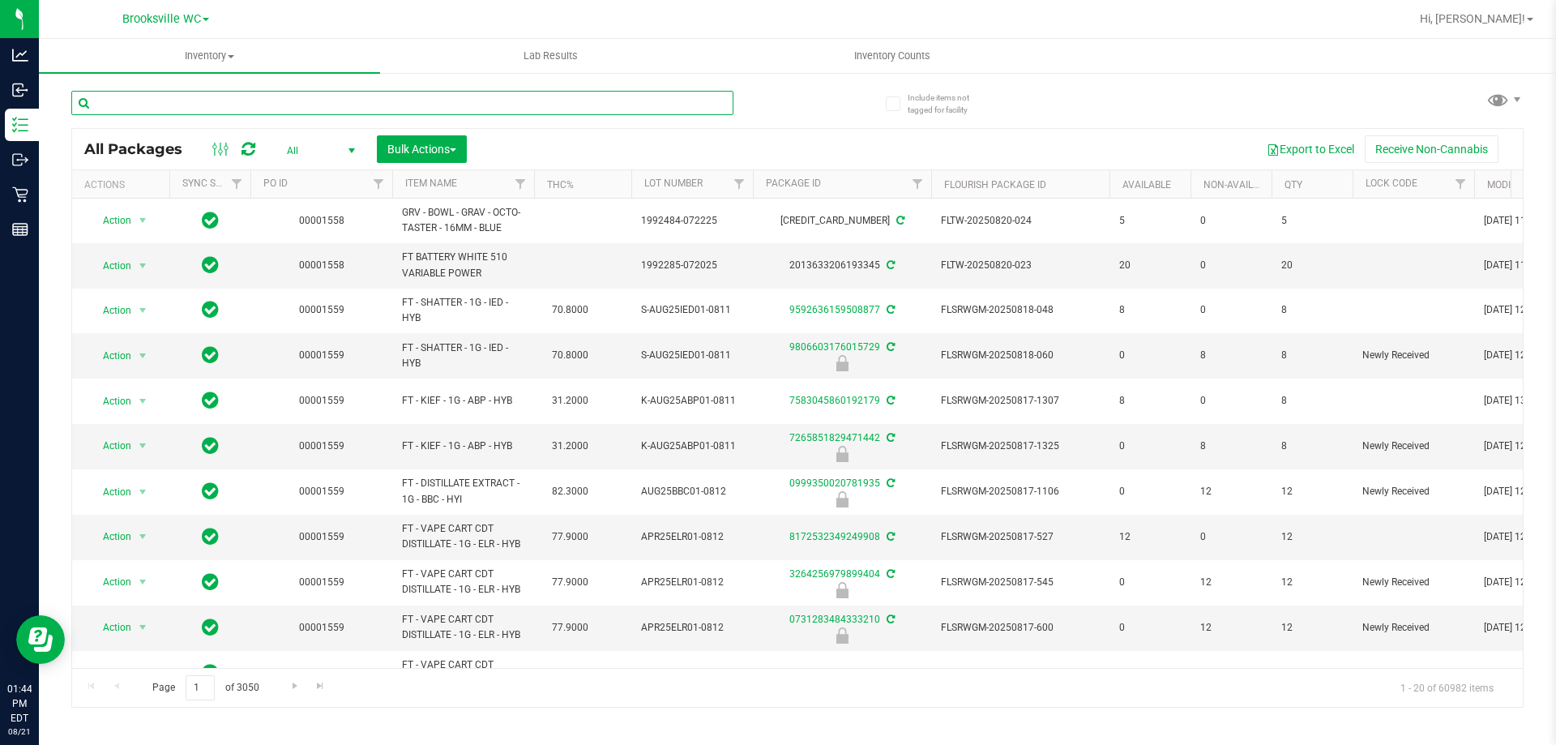
click at [185, 101] on input "text" at bounding box center [402, 103] width 662 height 24
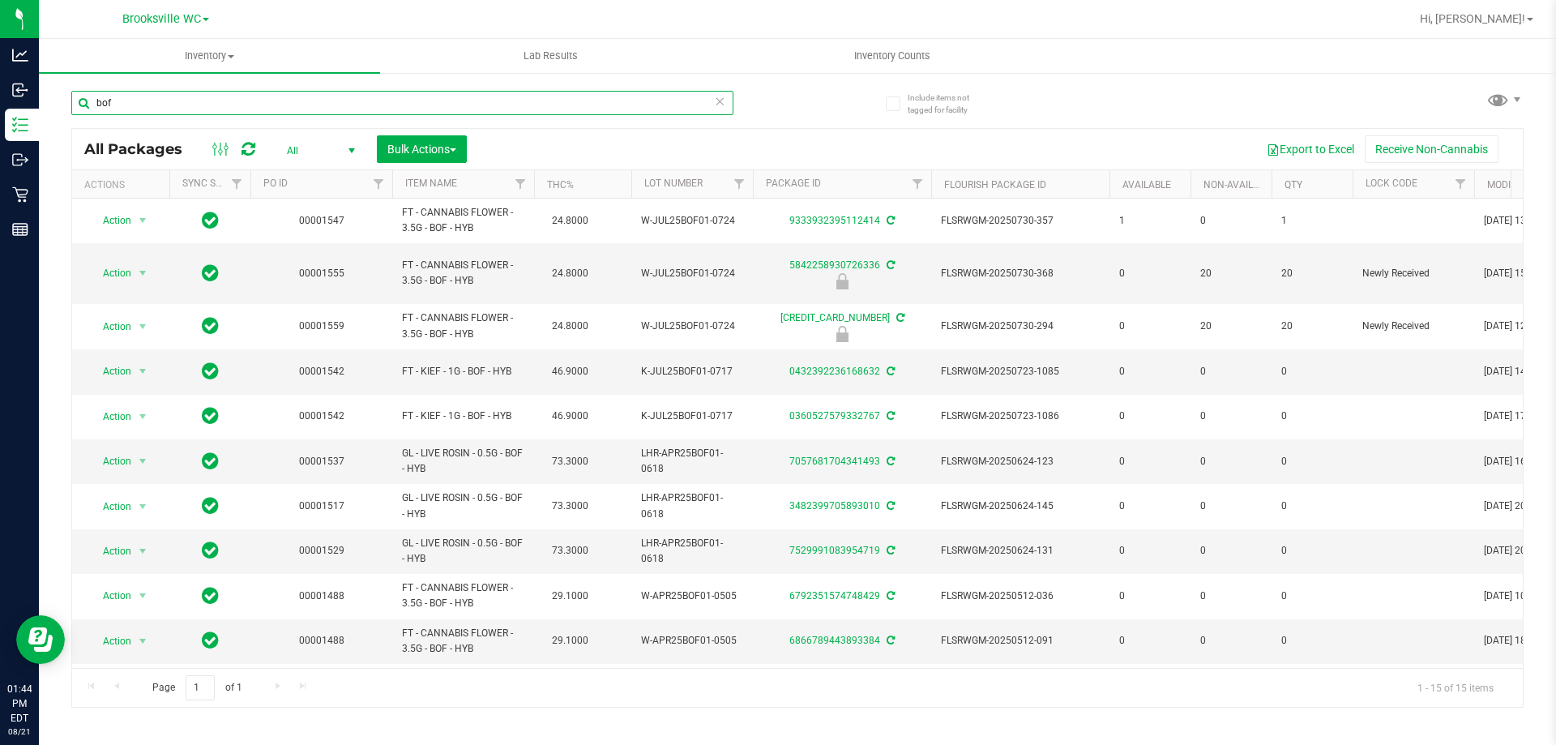
type input "bof"
click at [395, 27] on div at bounding box center [849, 19] width 1119 height 32
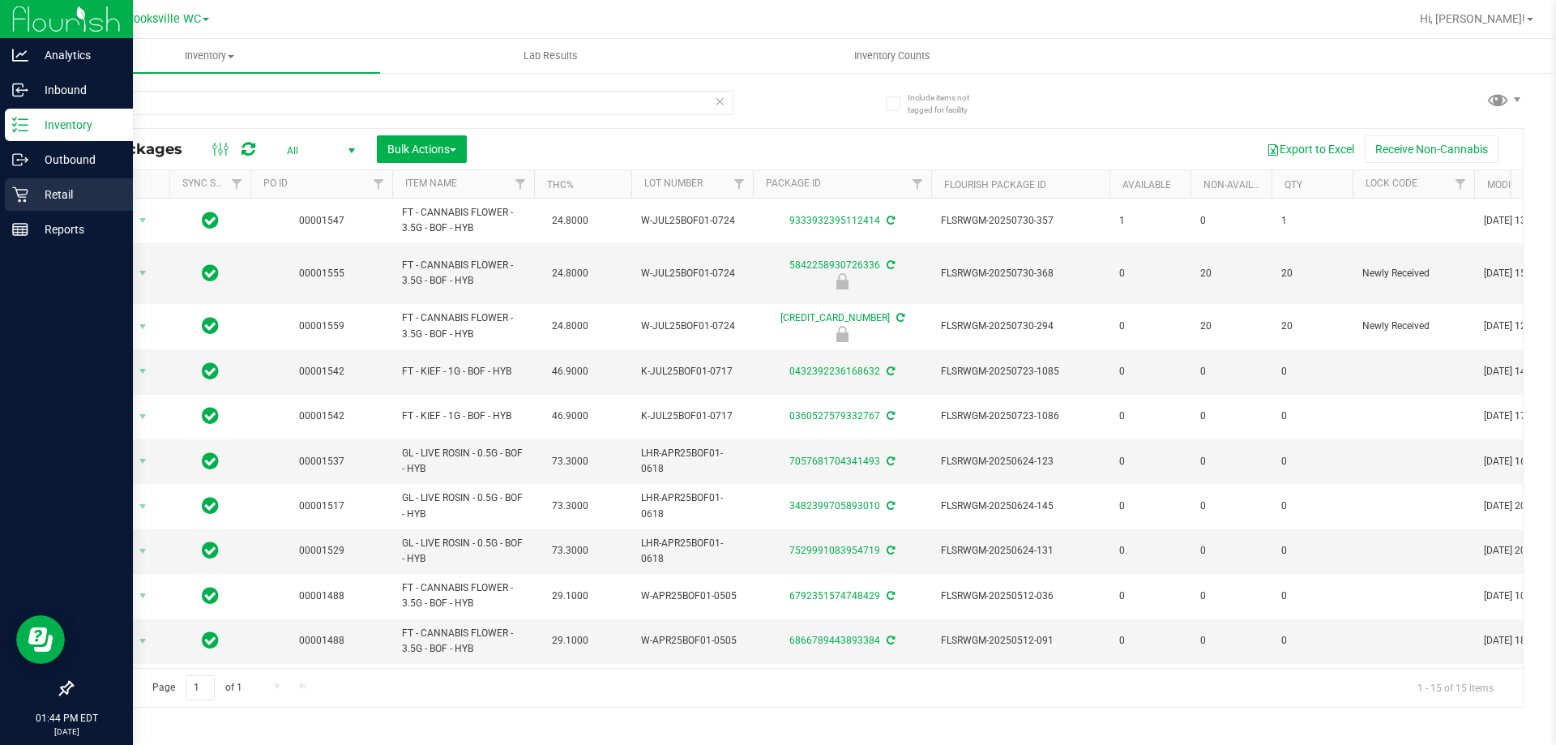
click at [20, 185] on div "Retail" at bounding box center [69, 194] width 128 height 32
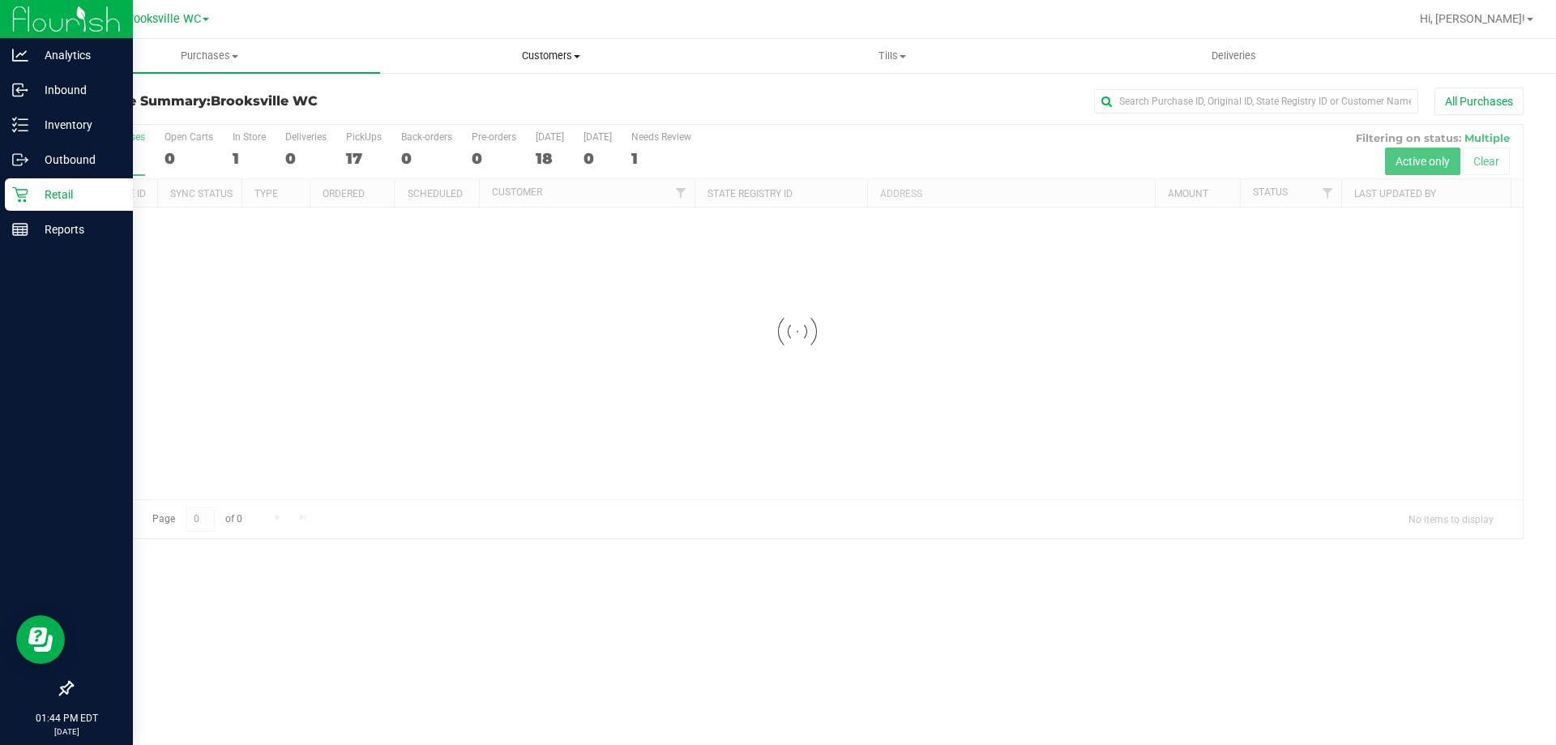
click at [550, 46] on uib-tab-heading "Customers All customers Add a new customer All physicians" at bounding box center [551, 56] width 340 height 32
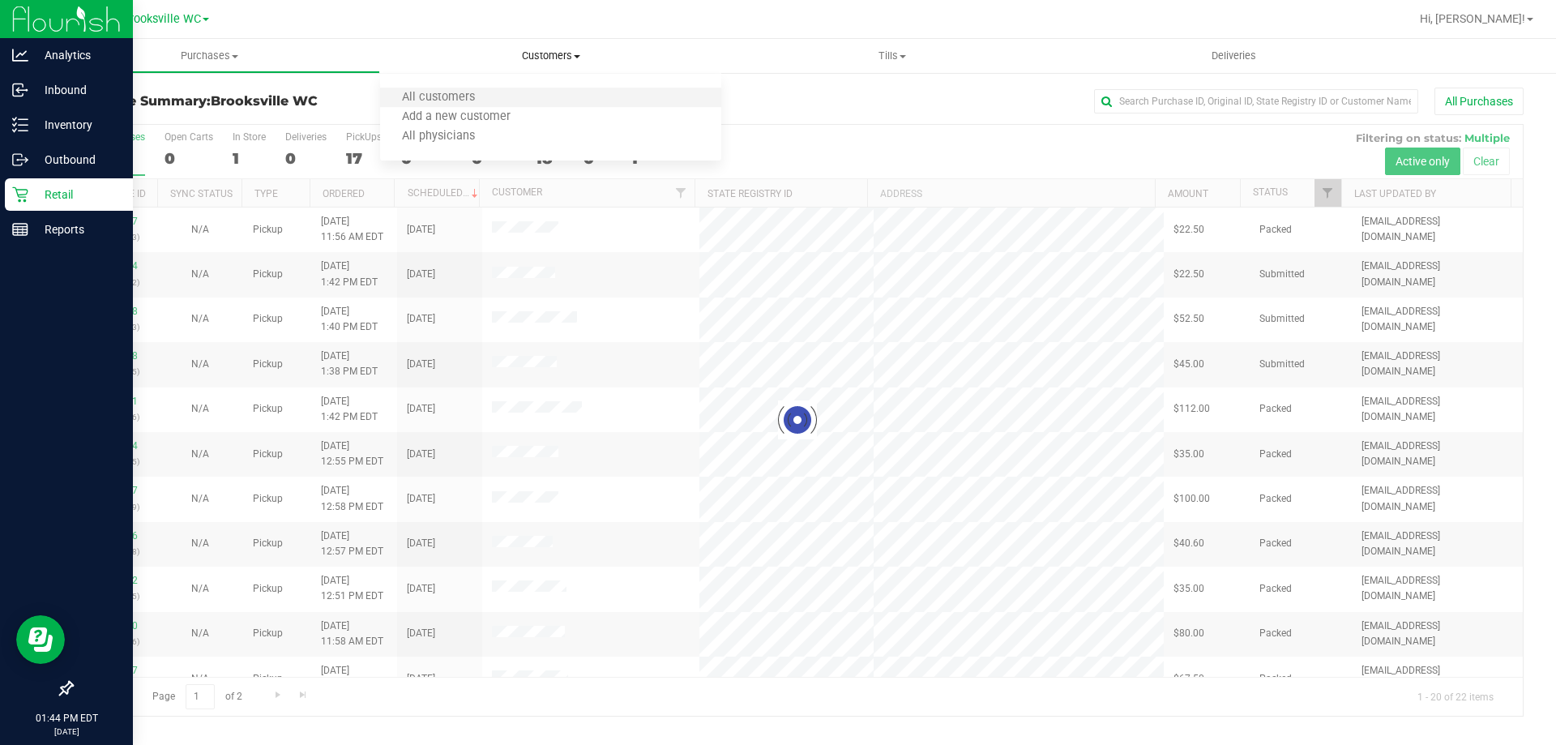
click at [543, 97] on li "All customers" at bounding box center [550, 97] width 341 height 19
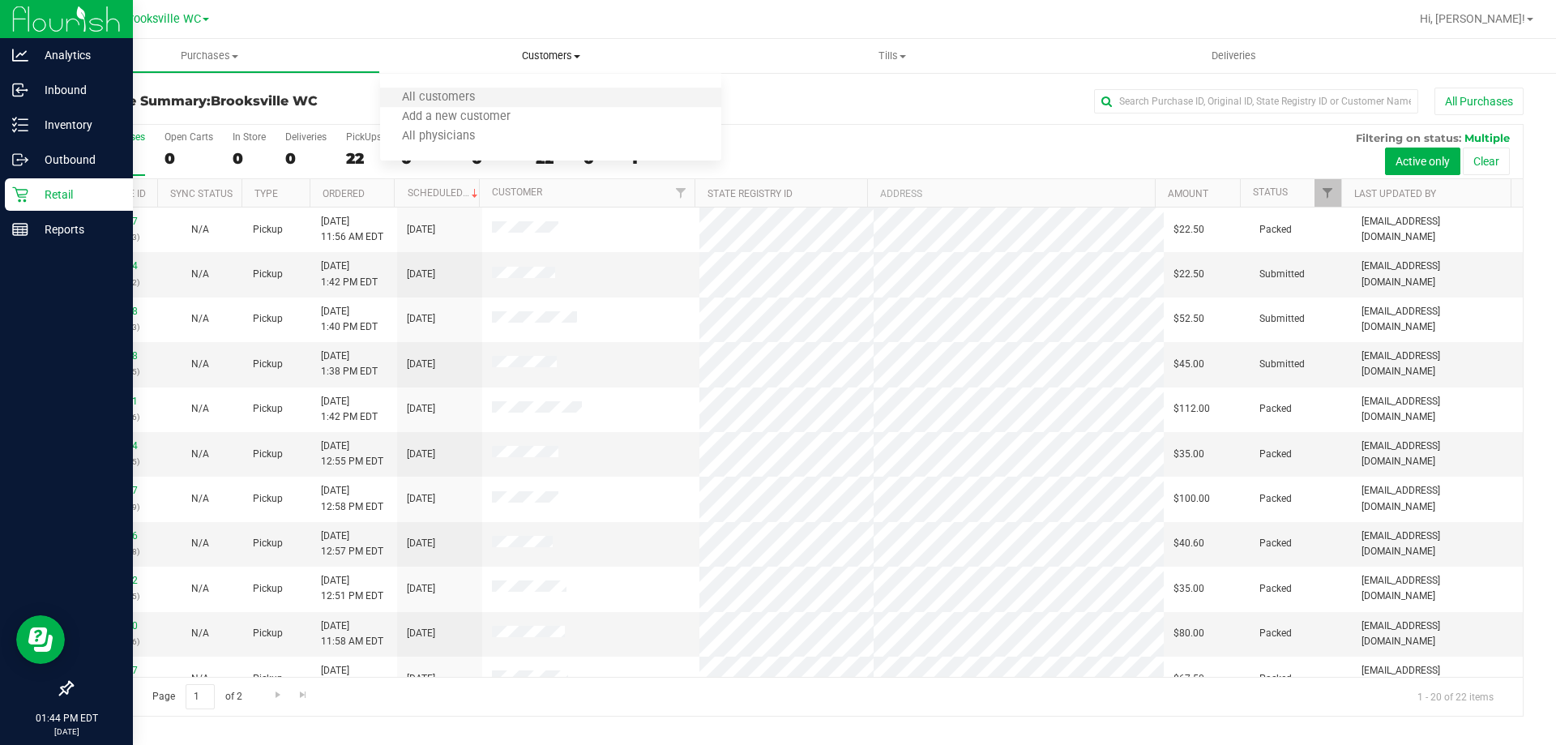
click at [515, 94] on li "All customers" at bounding box center [550, 97] width 341 height 19
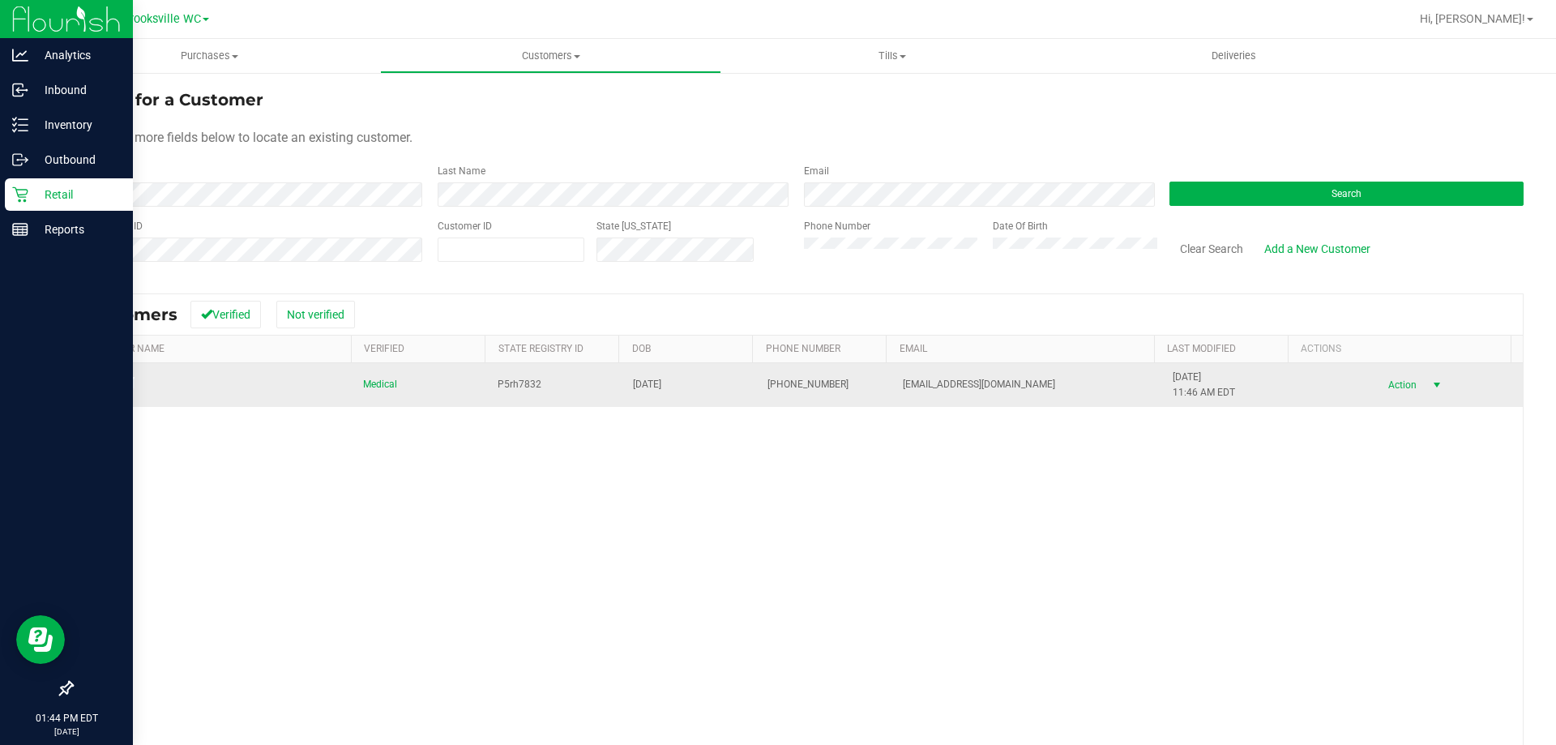
click at [1374, 379] on span "Action" at bounding box center [1400, 385] width 53 height 23
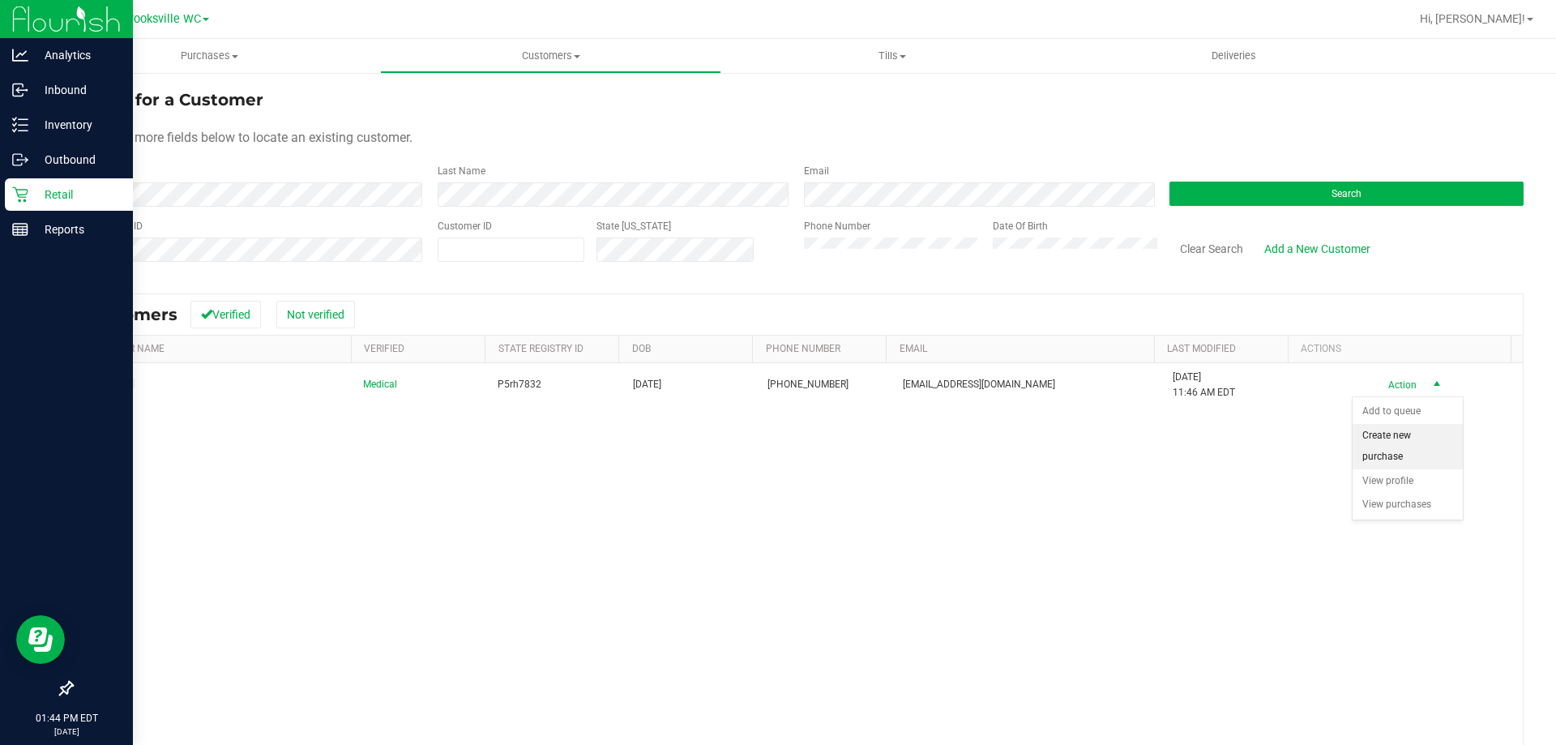
click at [1382, 443] on li "Create new purchase" at bounding box center [1408, 446] width 110 height 45
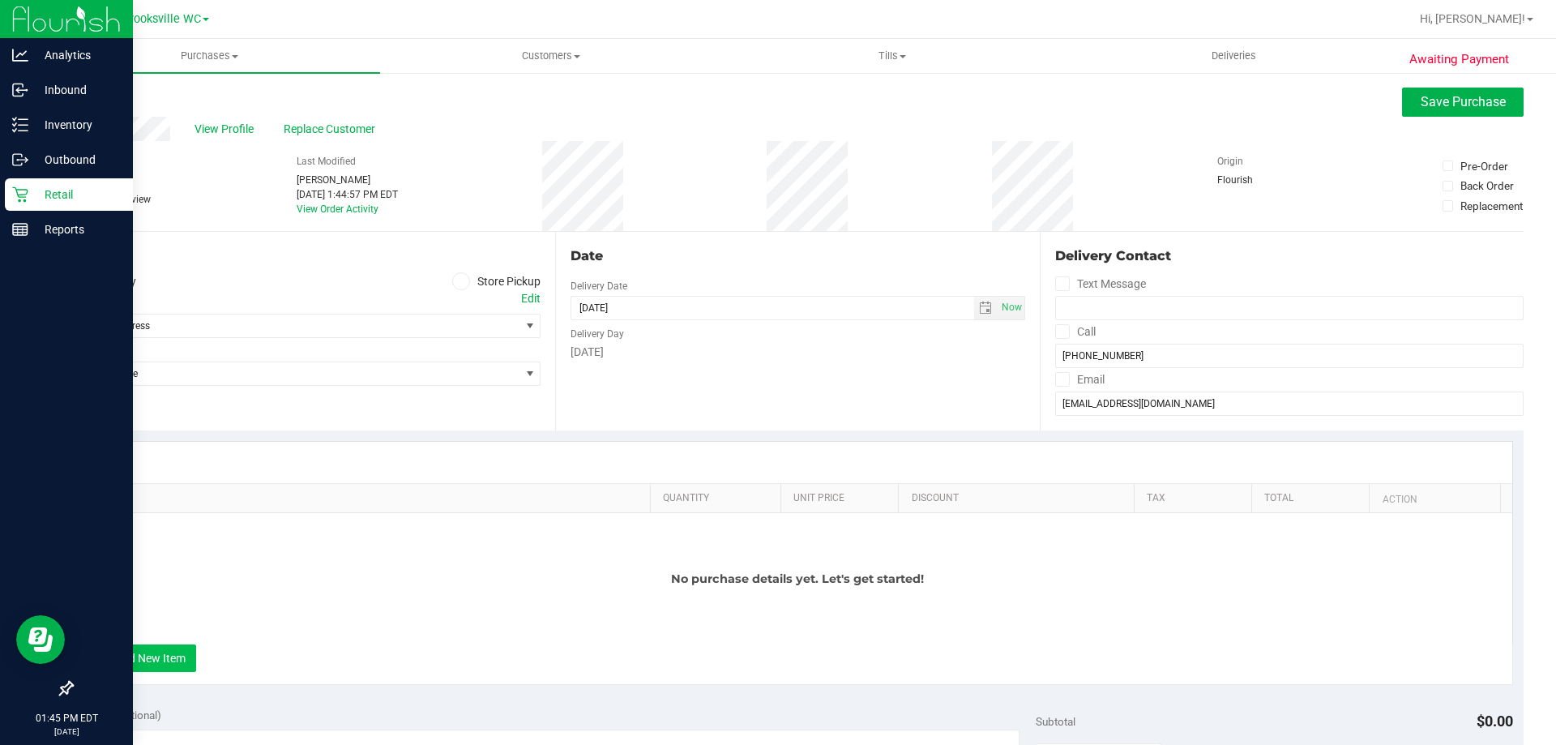
click at [164, 664] on button "+ Add New Item" at bounding box center [146, 658] width 101 height 28
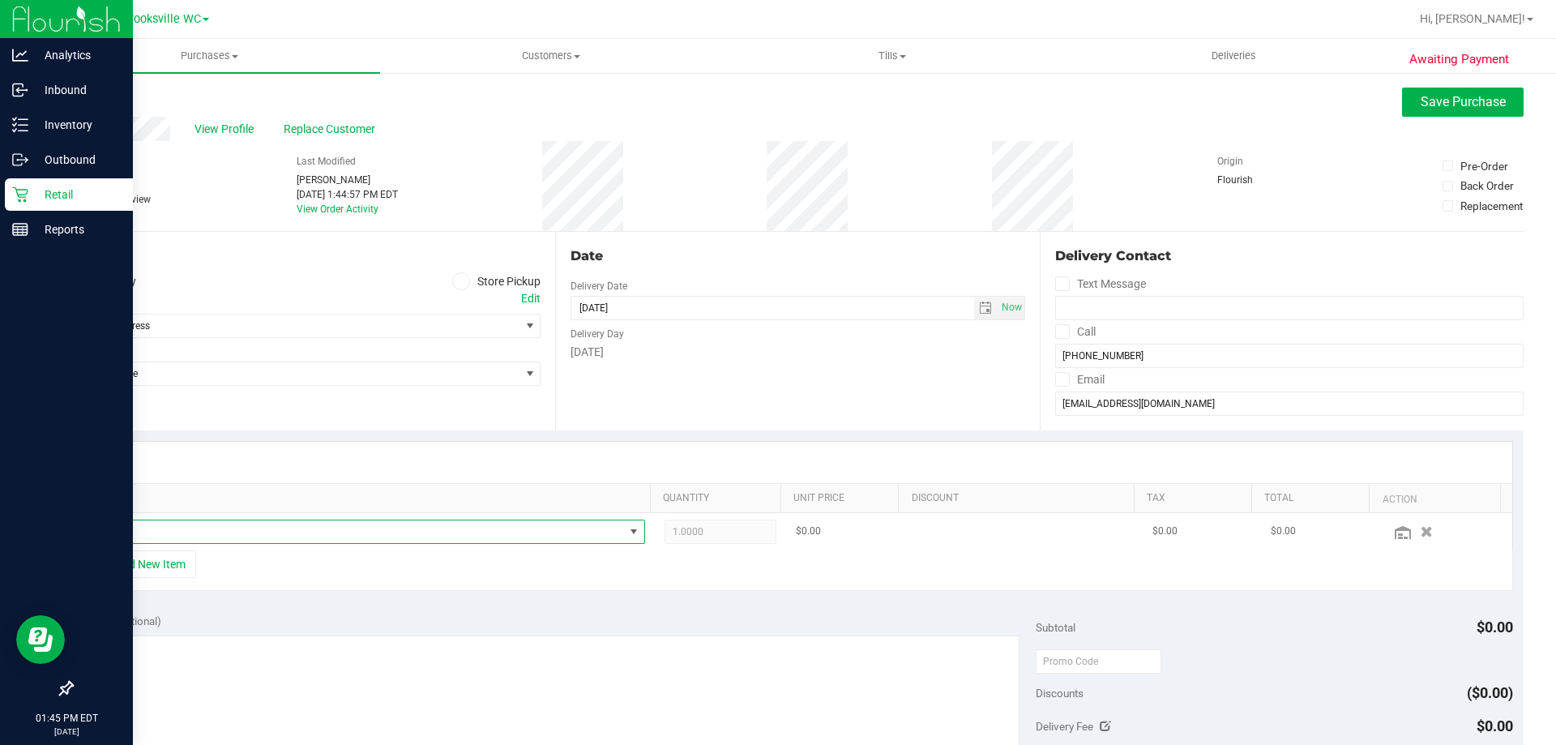
click at [216, 532] on span "NO DATA FOUND" at bounding box center [359, 531] width 530 height 23
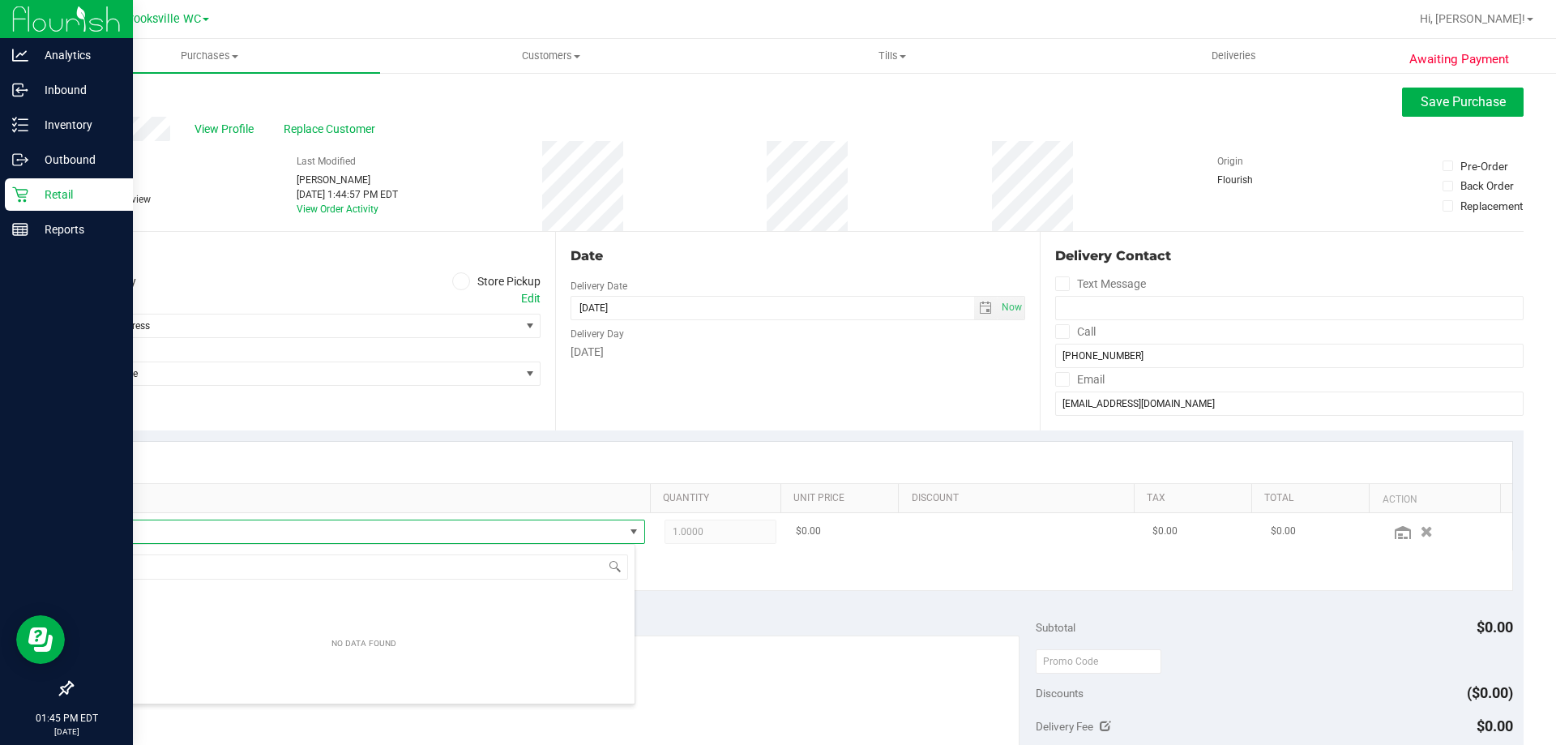
scroll to position [24, 537]
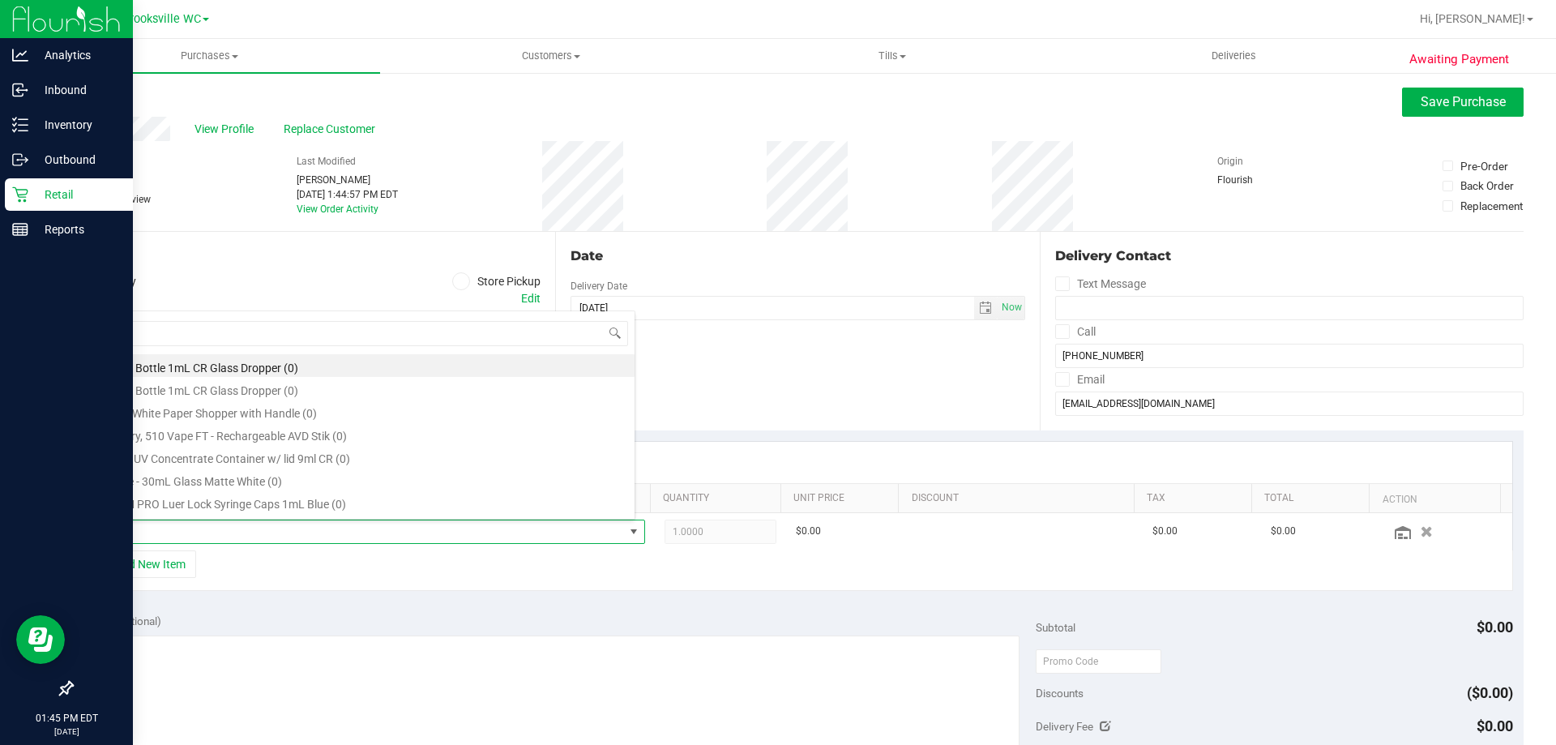
click at [218, 254] on div "Location" at bounding box center [305, 255] width 469 height 19
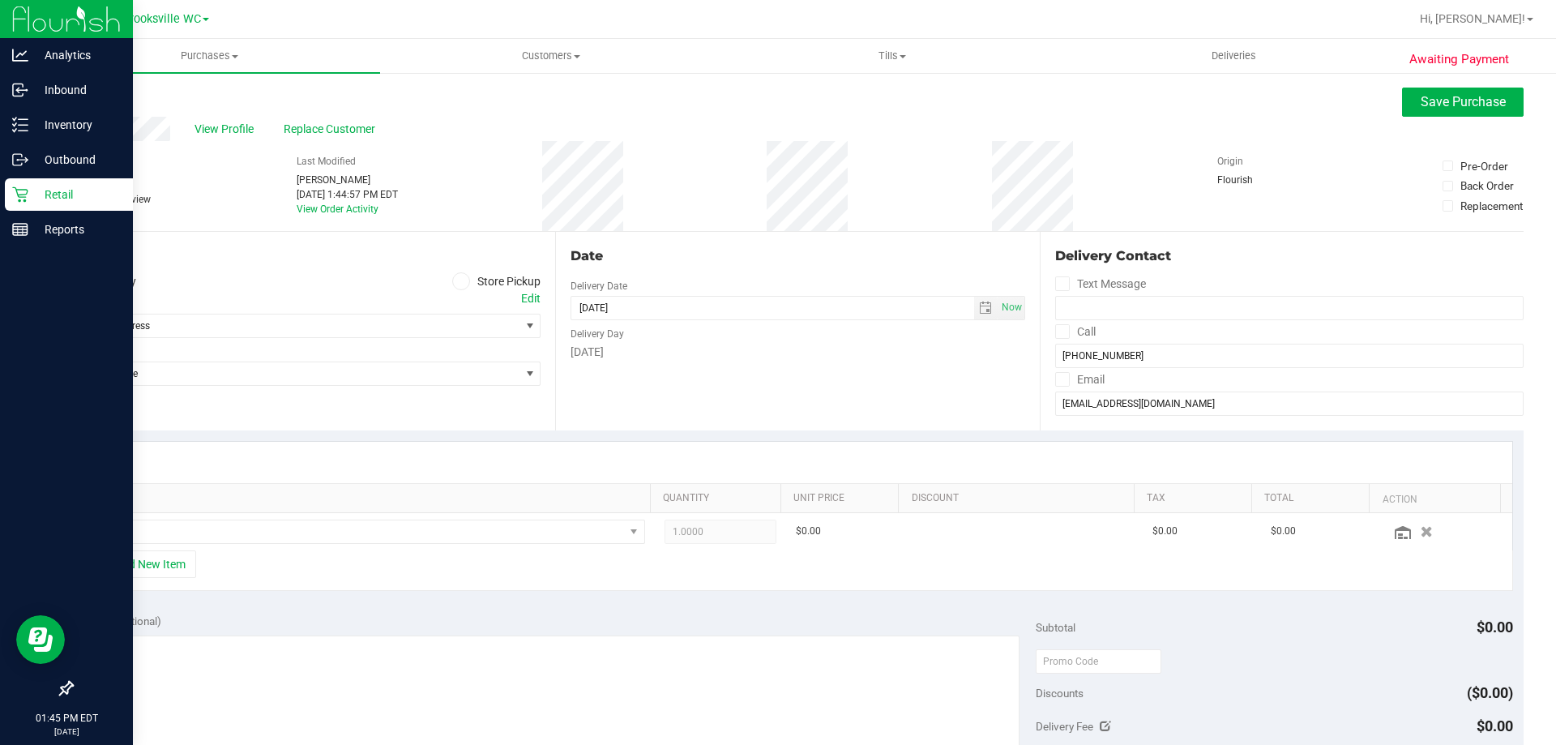
click at [452, 280] on span at bounding box center [461, 281] width 19 height 19
click at [0, 0] on input "Store Pickup" at bounding box center [0, 0] width 0 height 0
click at [957, 310] on span "Open the date view" at bounding box center [962, 308] width 13 height 13
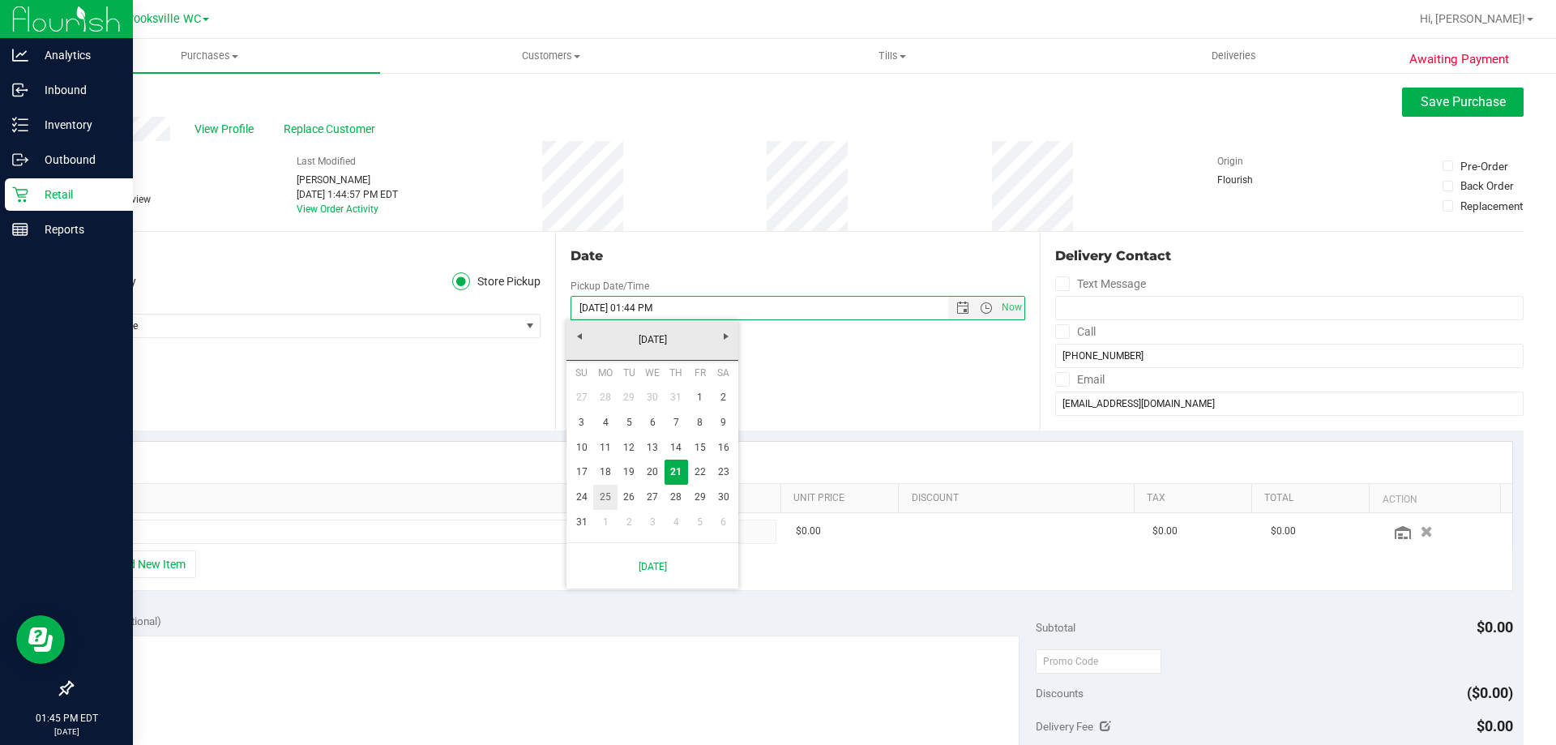
click at [604, 489] on link "25" at bounding box center [605, 497] width 24 height 25
click at [980, 302] on span "Open the time view" at bounding box center [986, 308] width 13 height 13
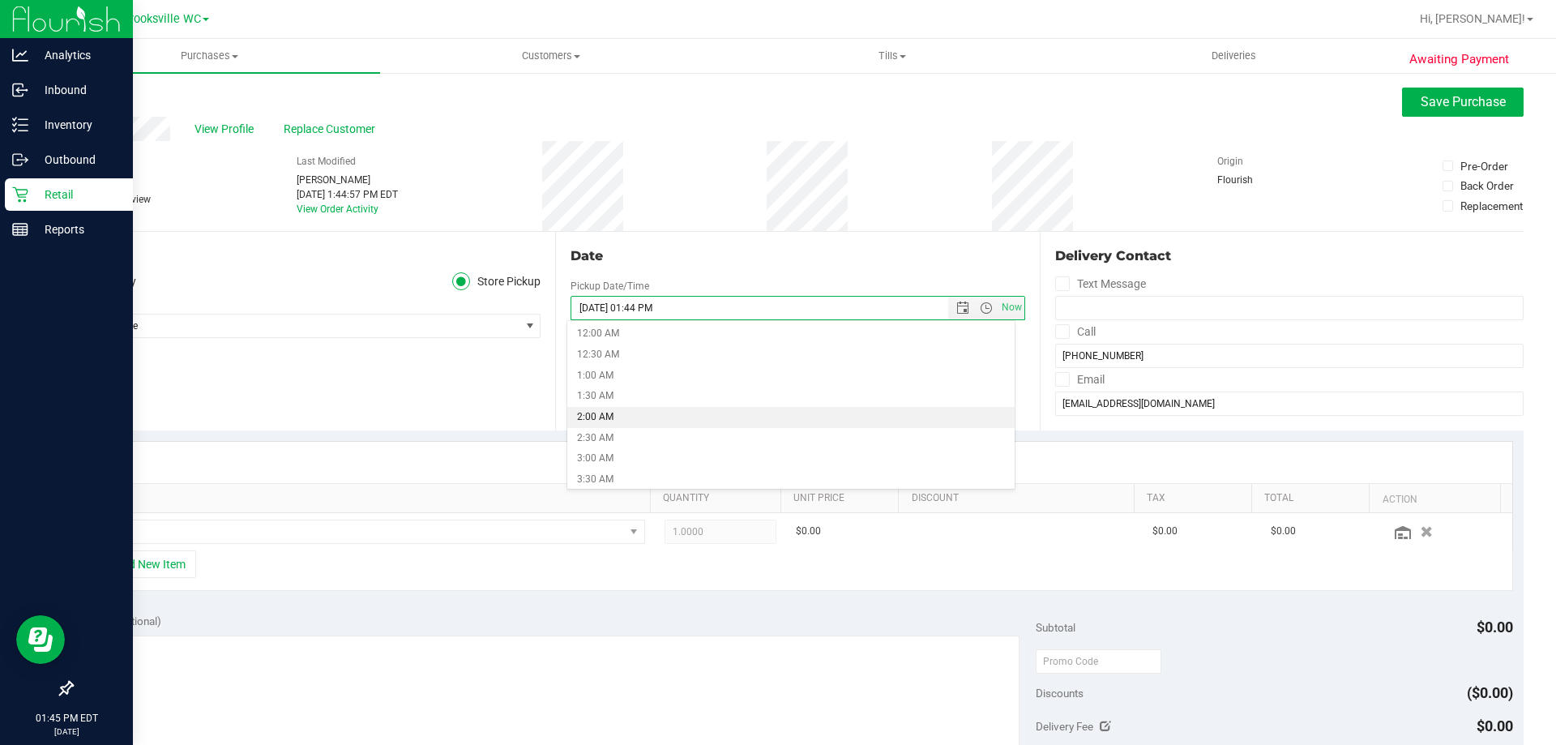
click at [618, 417] on li "2:00 AM" at bounding box center [790, 417] width 447 height 21
type input "[DATE] 02:00 PM"
click at [912, 383] on div "Date Pickup Date/Time 08/25/2025 Now 08/25/2025 02:00 PM Now Pickup Day Monday" at bounding box center [797, 331] width 484 height 199
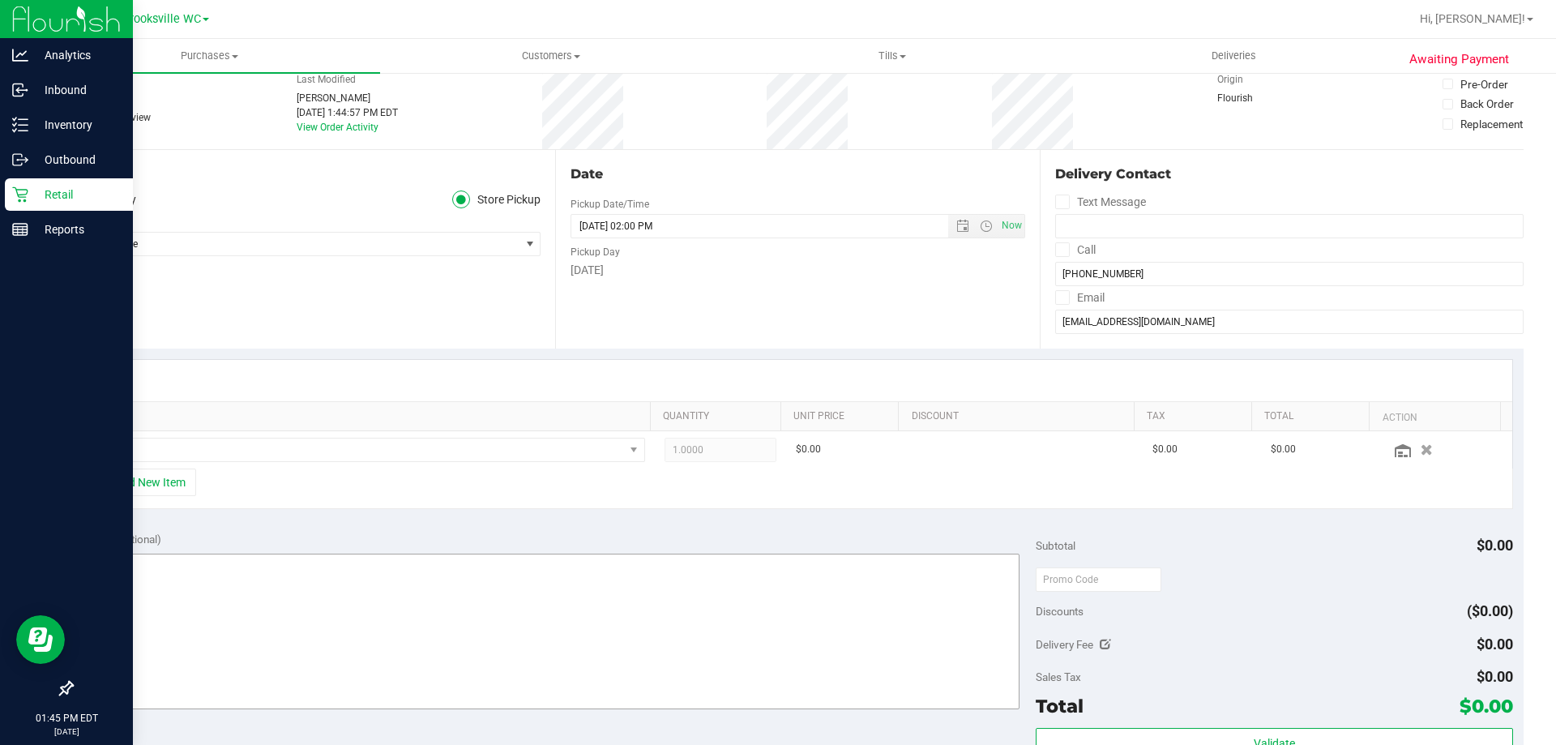
scroll to position [243, 0]
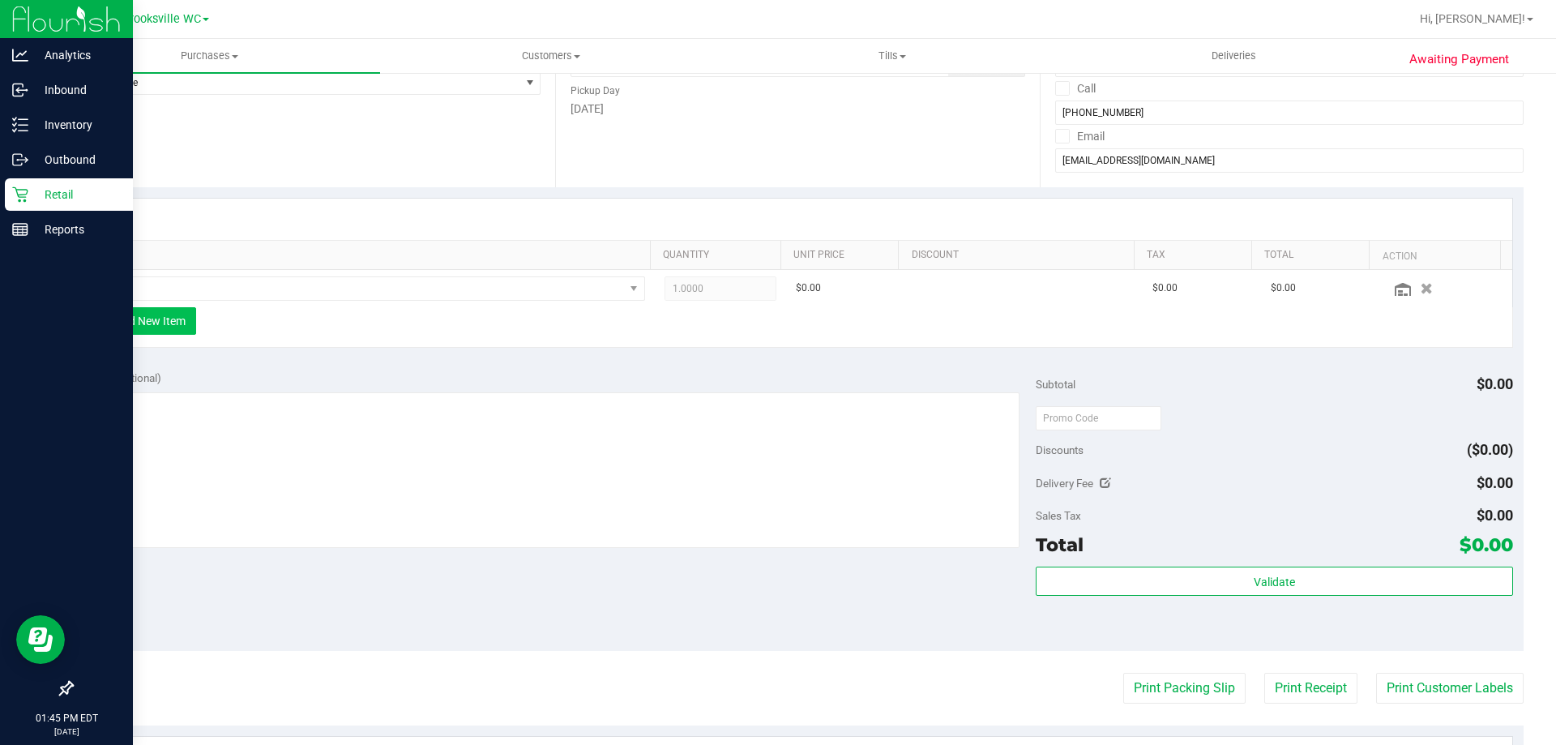
click at [121, 327] on button "+ Add New Item" at bounding box center [146, 321] width 101 height 28
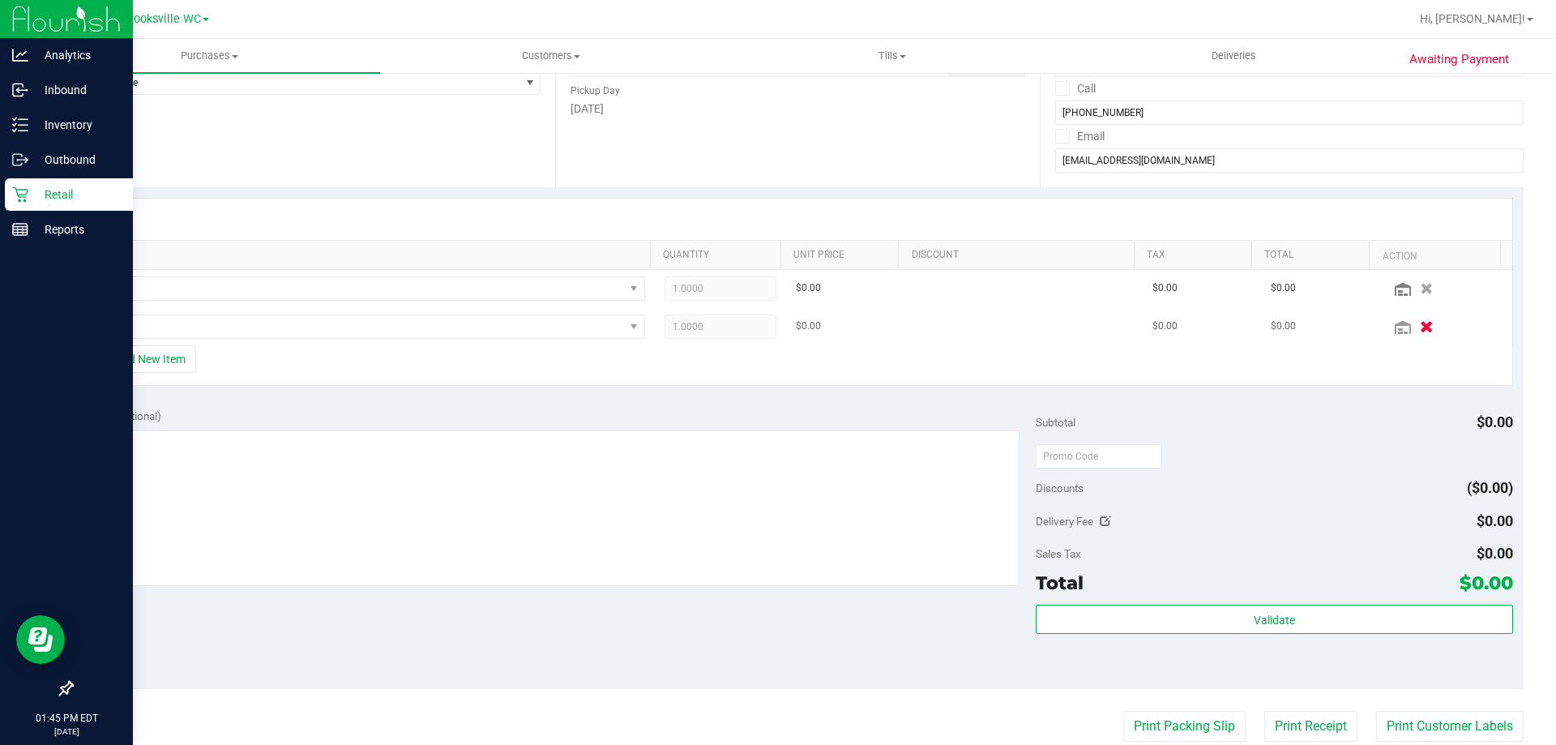
click at [1420, 327] on icon "button" at bounding box center [1427, 326] width 14 height 12
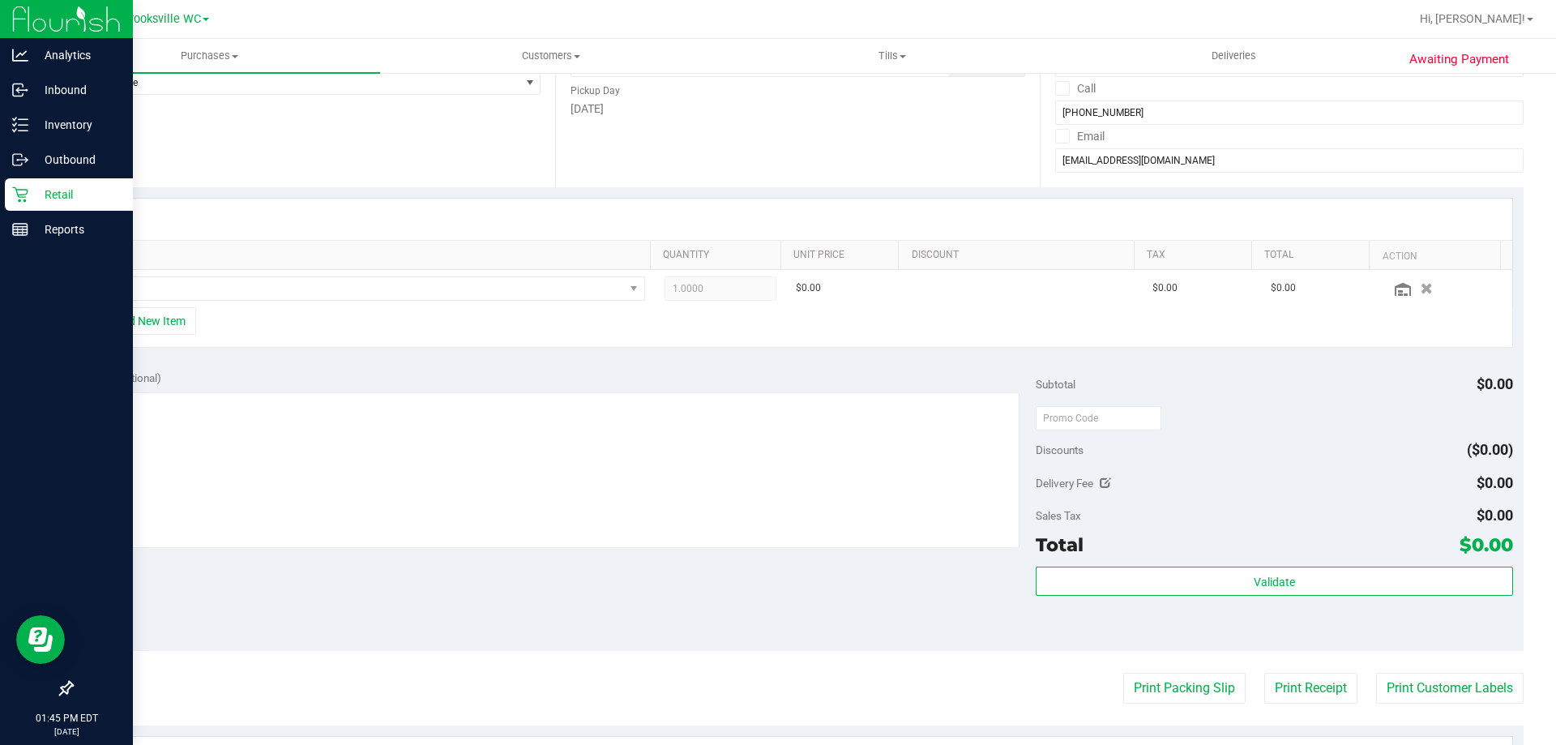
scroll to position [0, 0]
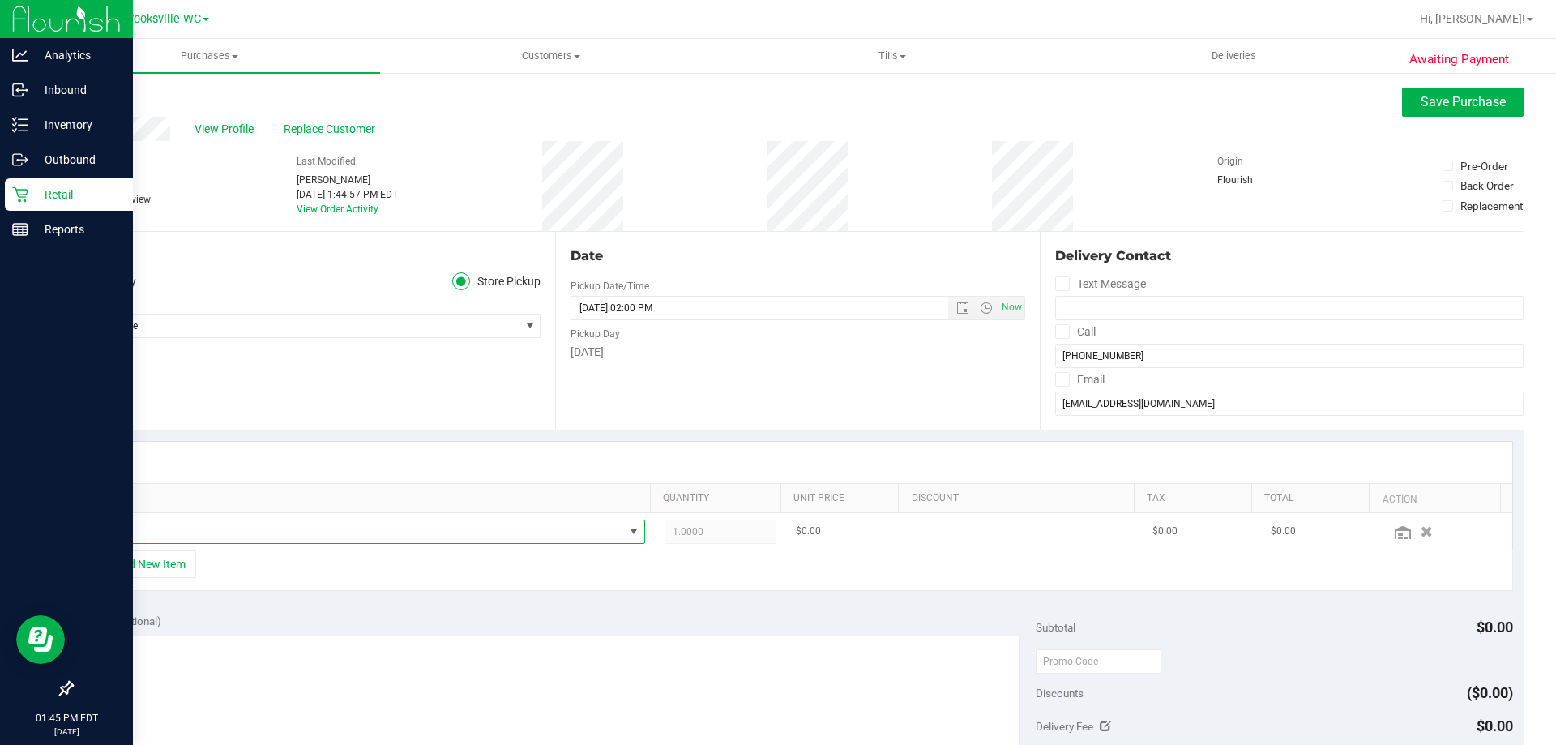
click at [331, 527] on span "NO DATA FOUND" at bounding box center [359, 531] width 530 height 23
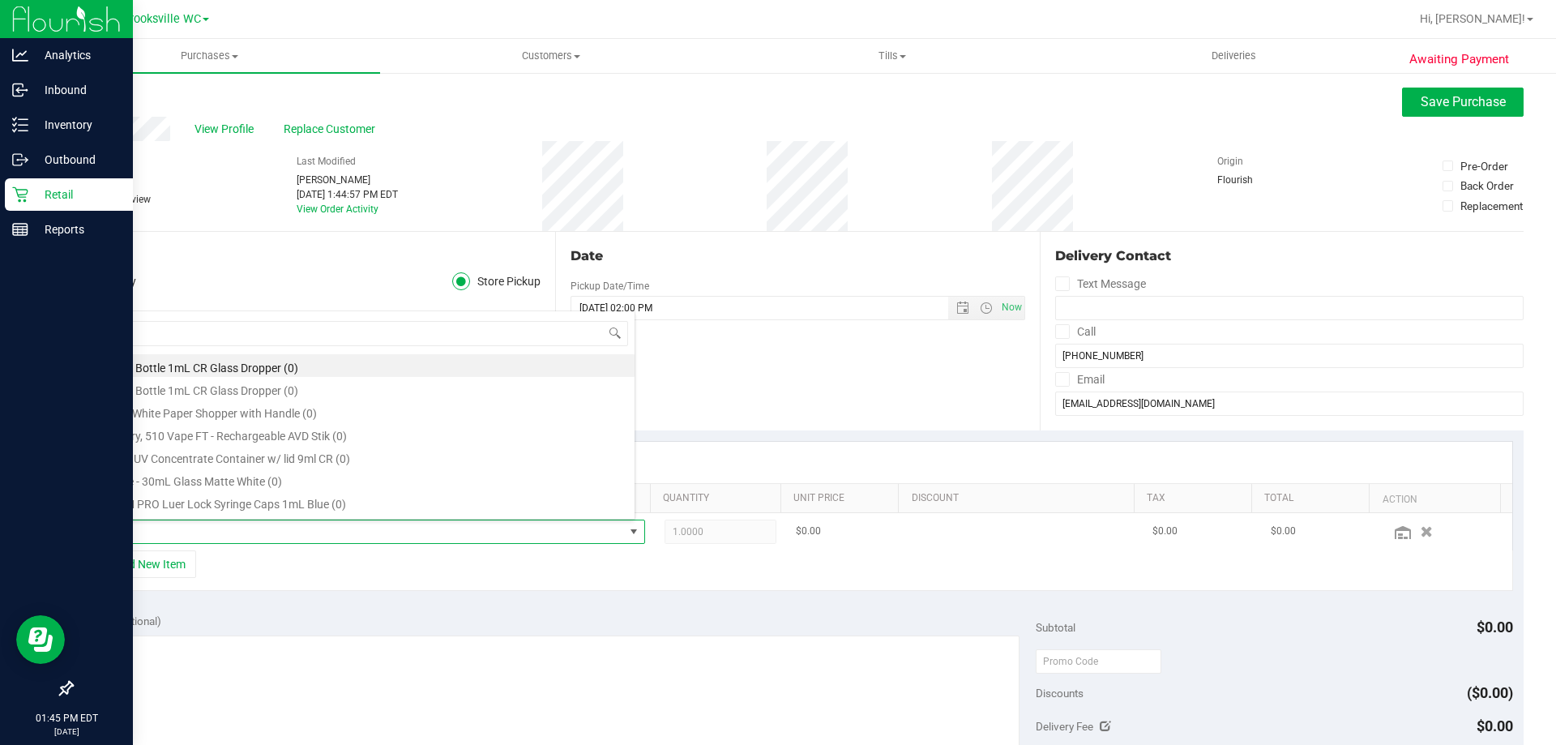
scroll to position [24, 537]
type input "bof"
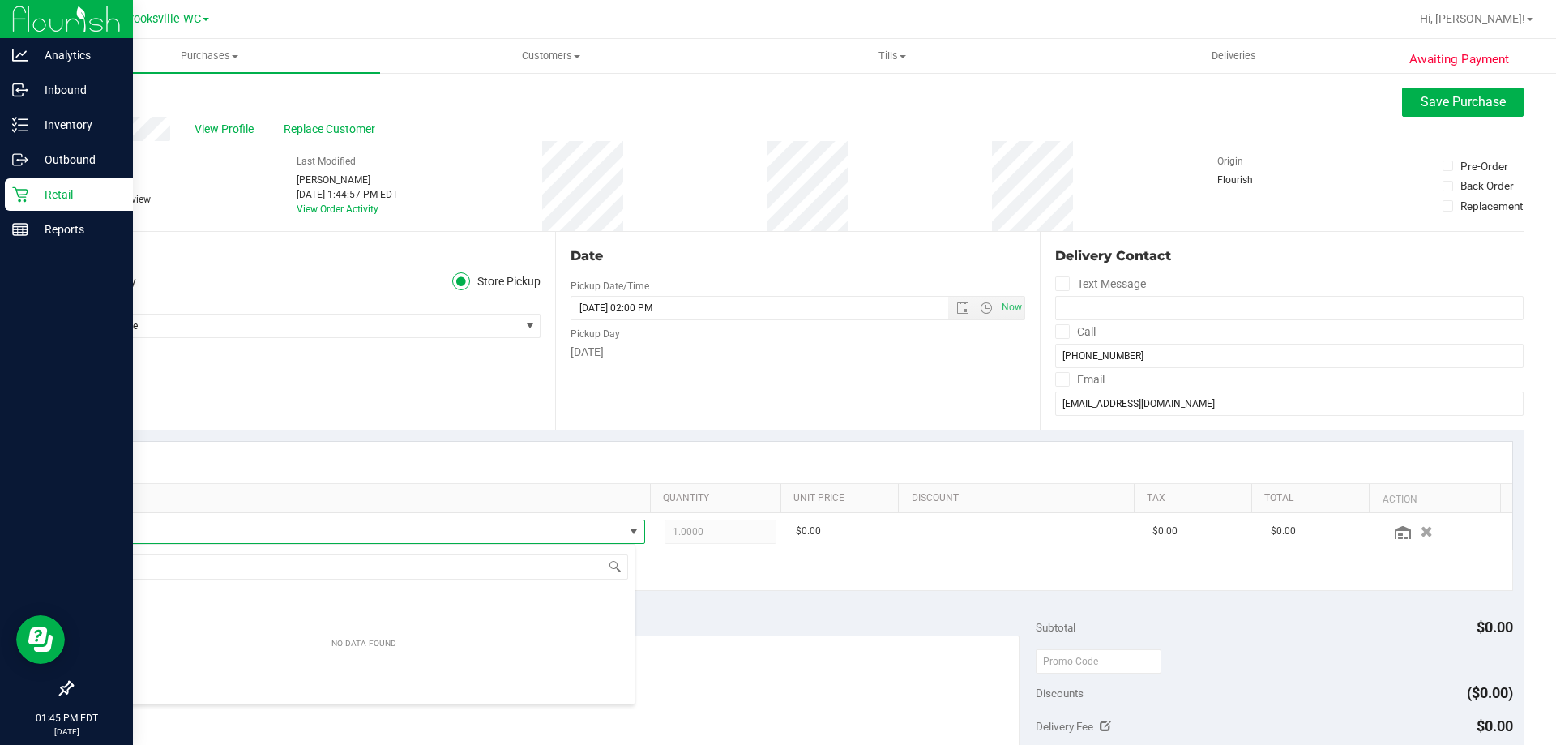
click at [683, 567] on div "+ Add New Item" at bounding box center [798, 570] width 1431 height 41
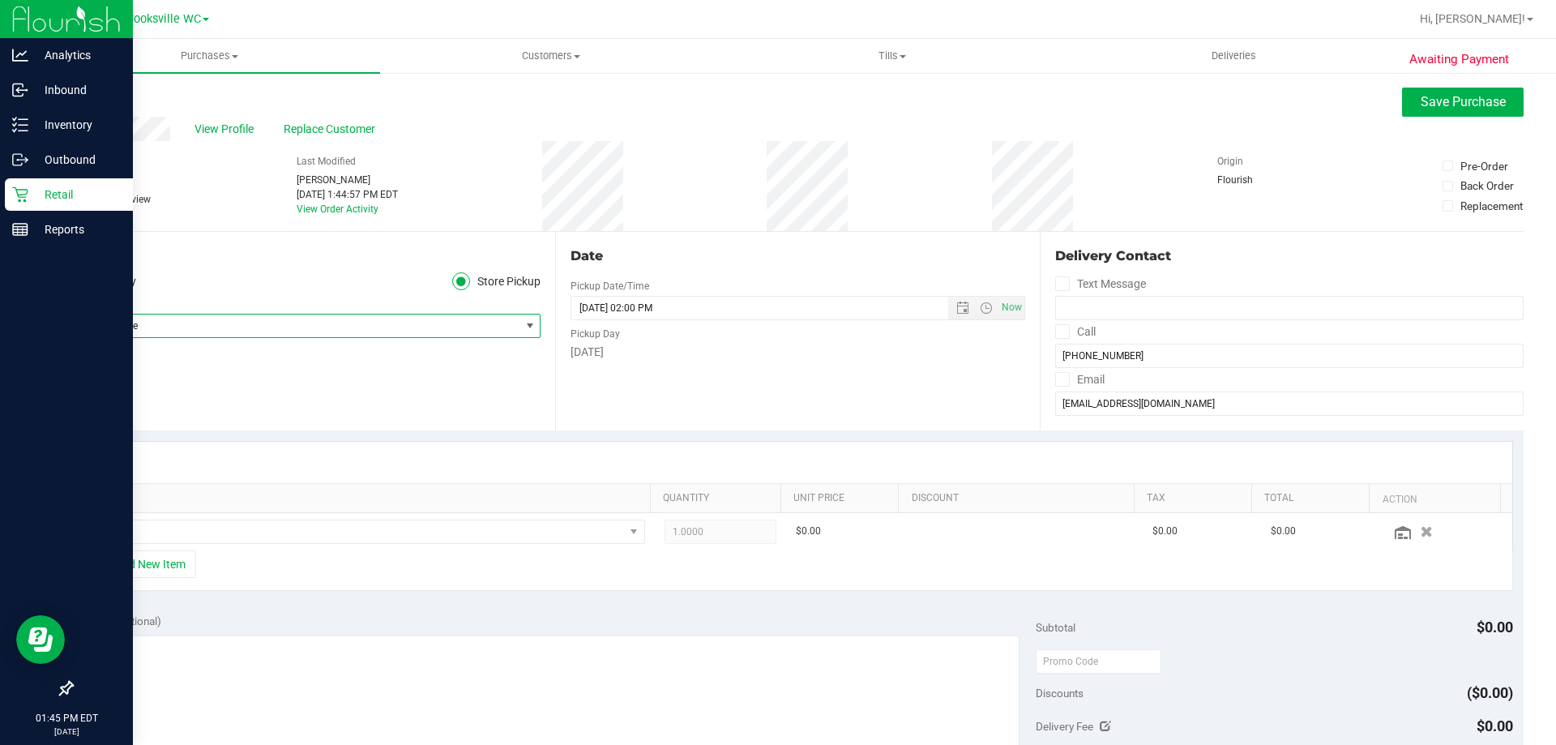
click at [199, 323] on span "Select Store" at bounding box center [295, 325] width 447 height 23
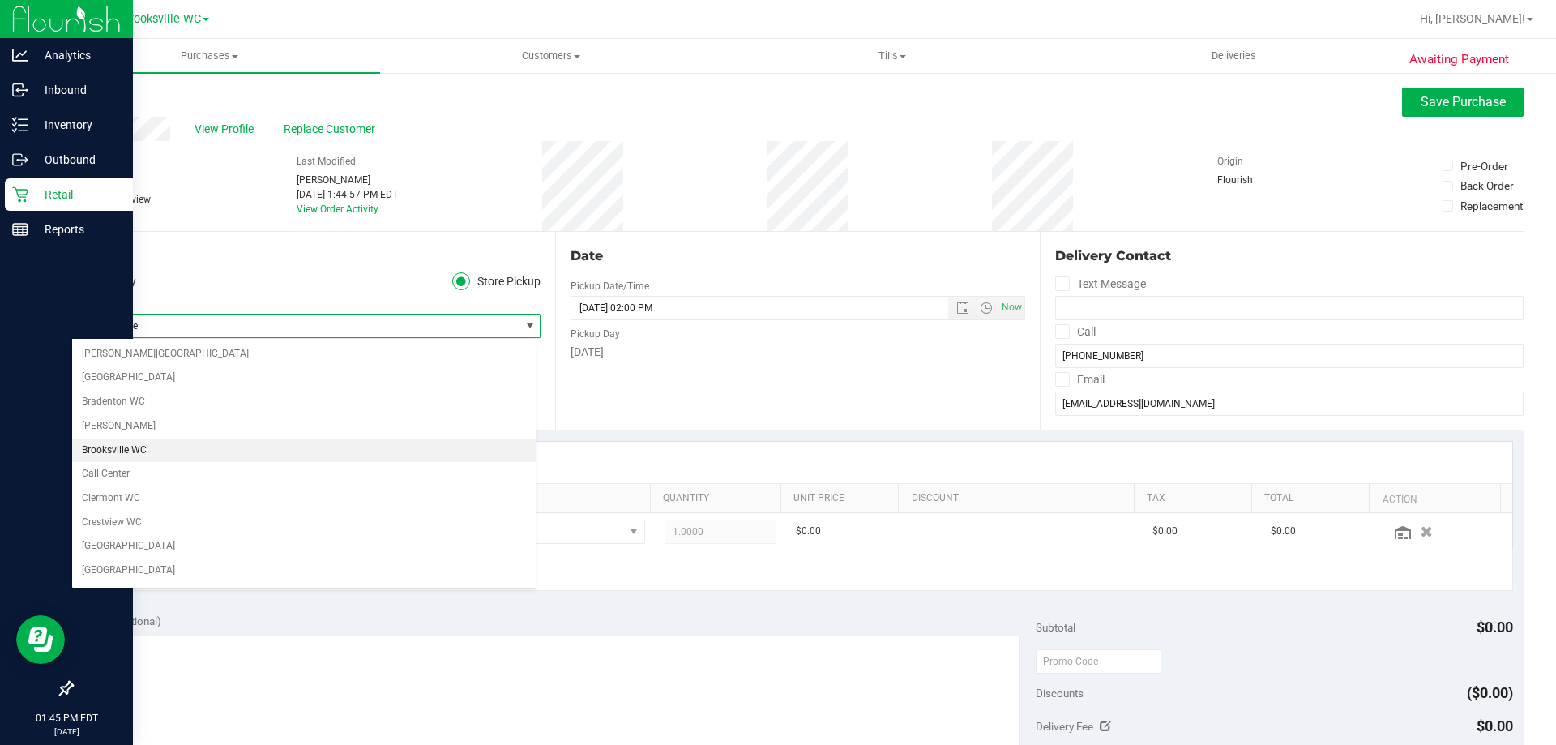
click at [165, 451] on li "Brooksville WC" at bounding box center [304, 450] width 464 height 24
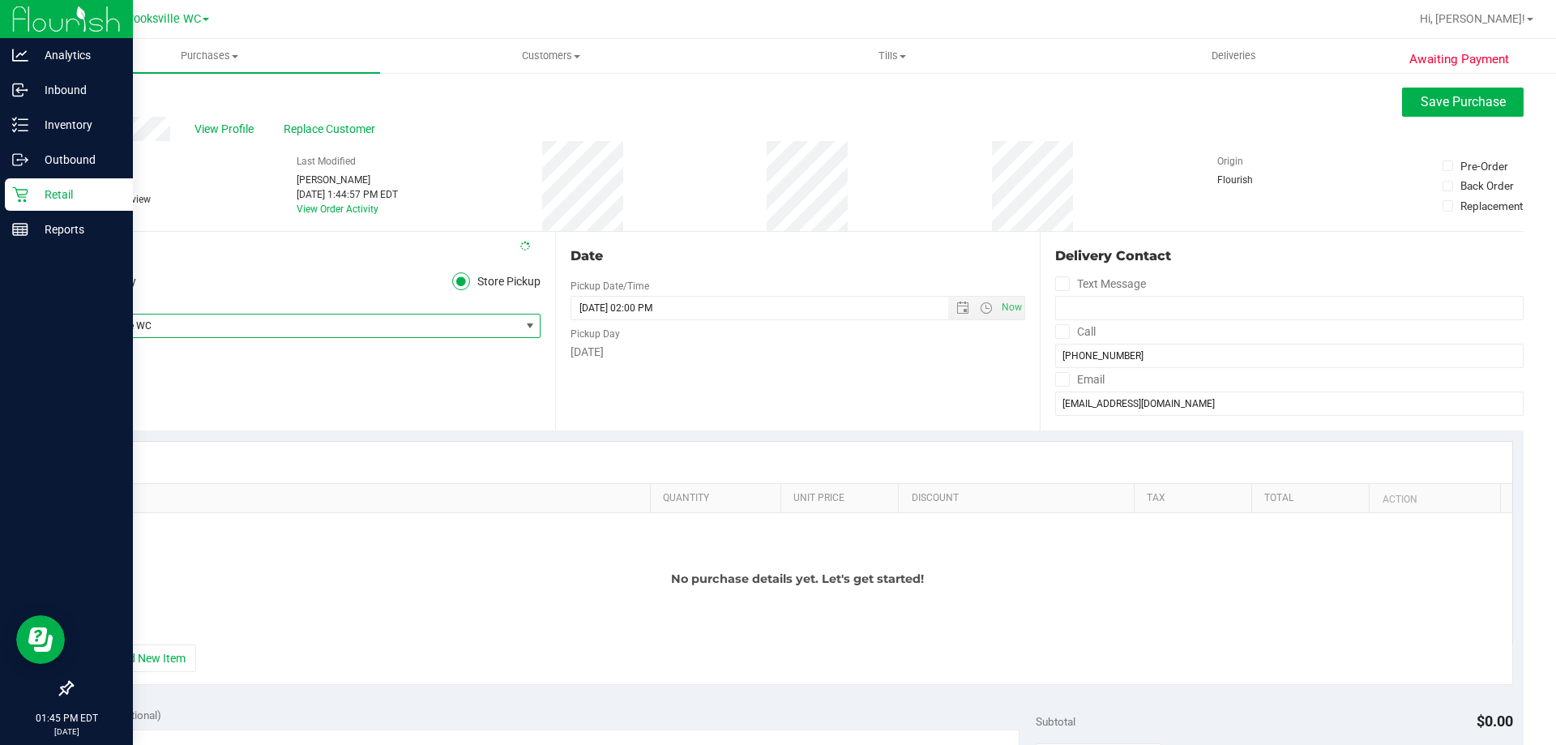
click at [413, 391] on div "Location Delivery Store Pickup Store Brooksville WC Select Store Bonita Springs…" at bounding box center [313, 331] width 484 height 199
drag, startPoint x: 148, startPoint y: 654, endPoint x: 160, endPoint y: 601, distance: 54.1
click at [147, 654] on button "+ Add New Item" at bounding box center [146, 658] width 101 height 28
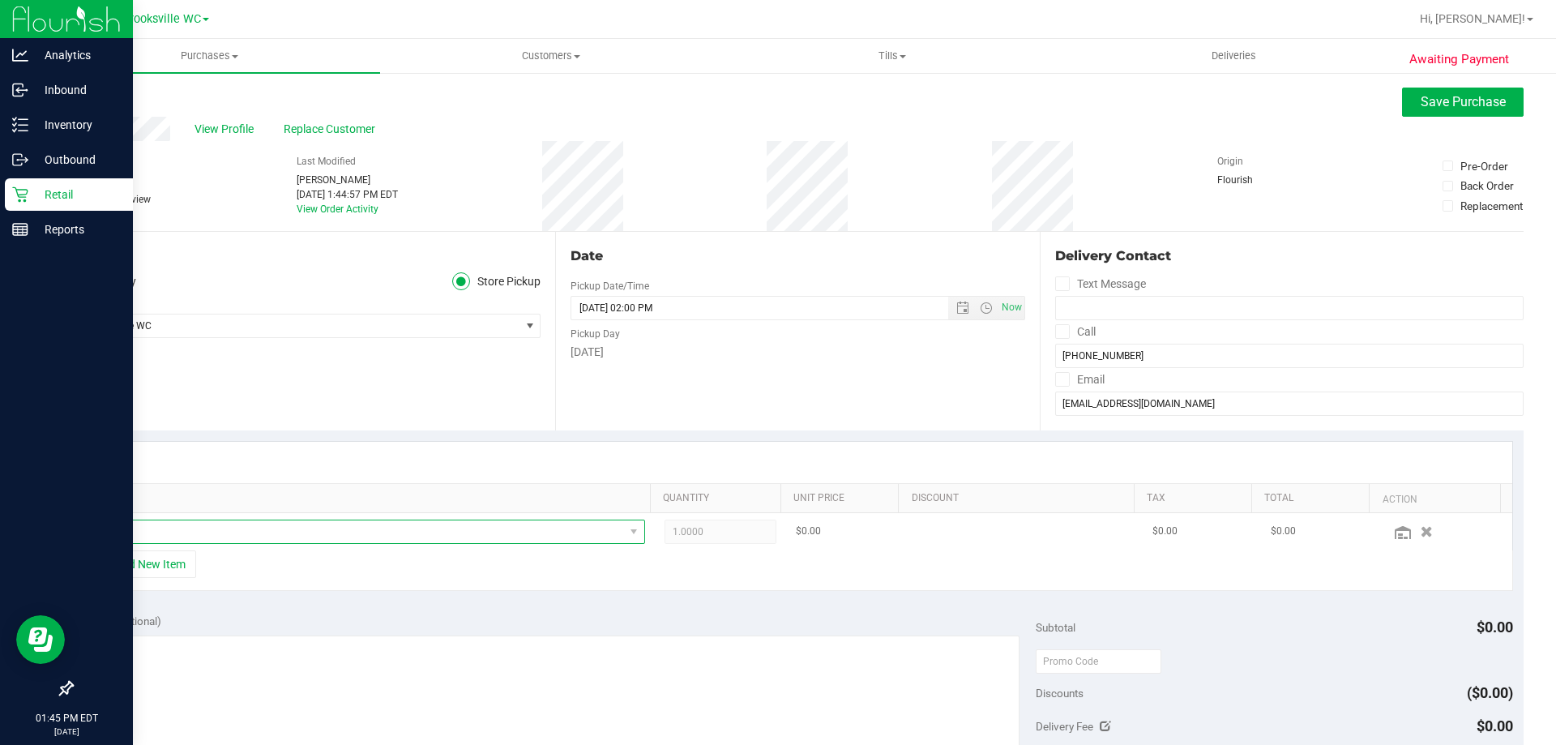
click at [190, 537] on span "NO DATA FOUND" at bounding box center [359, 531] width 530 height 23
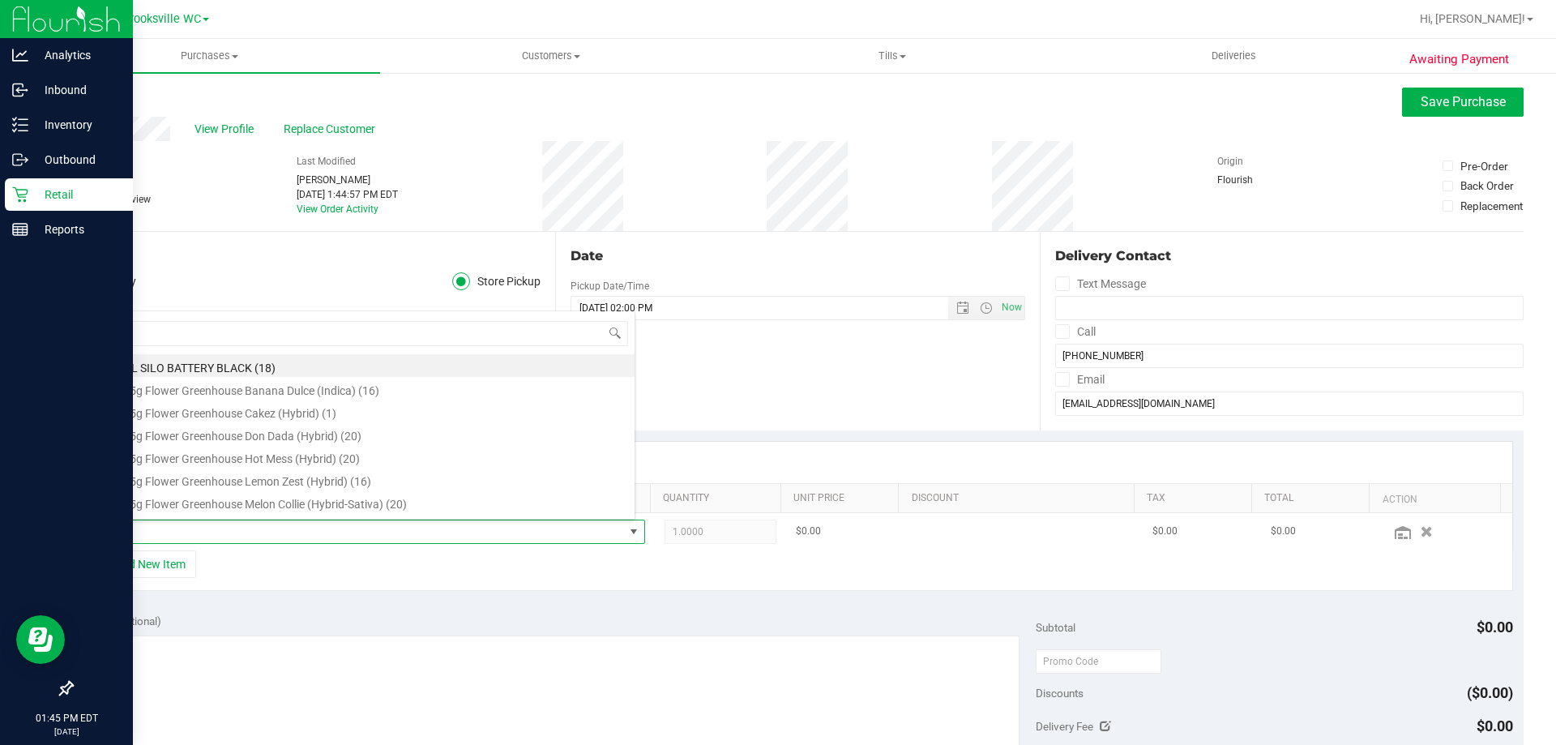
type input "bof"
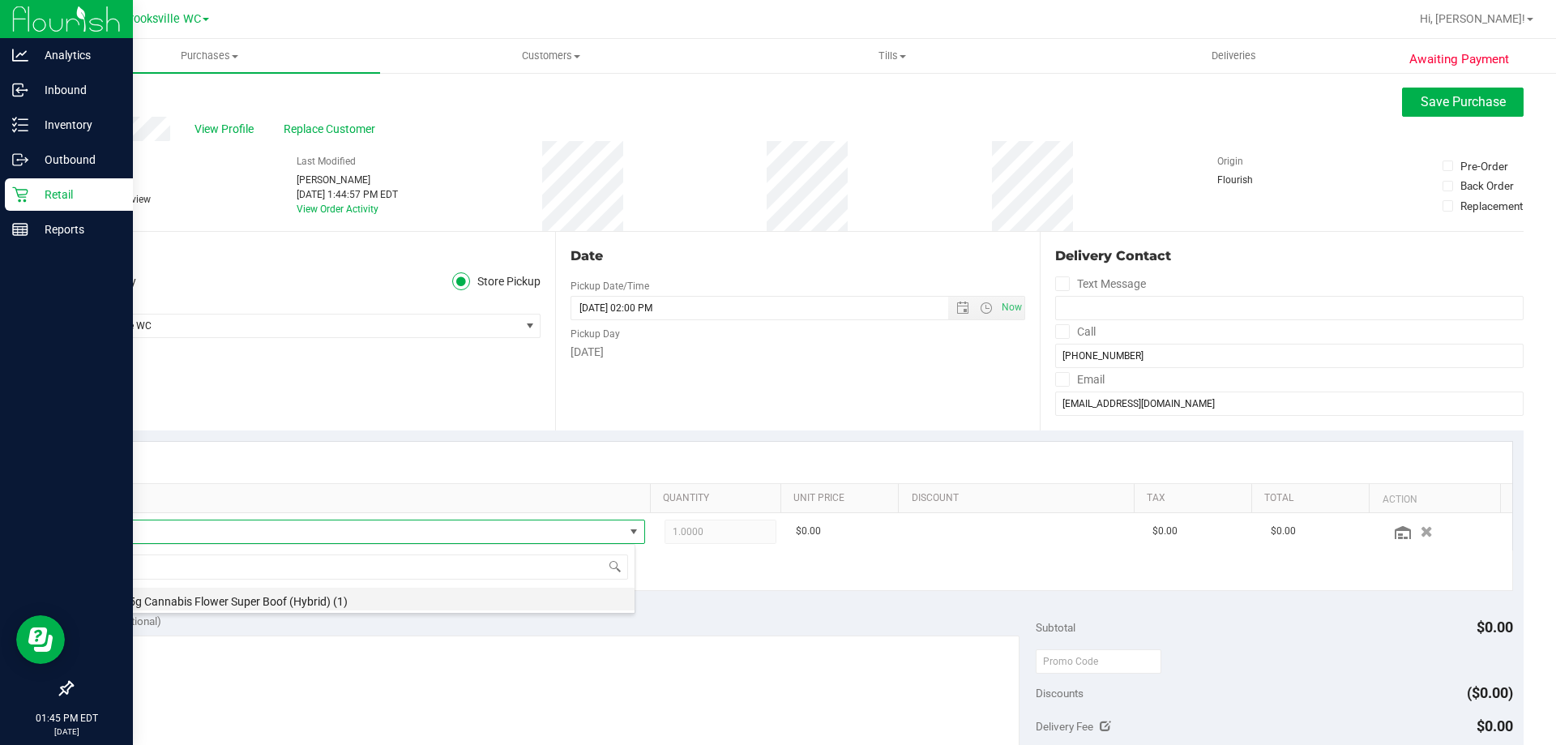
click at [219, 603] on li "FT 3.5g Cannabis Flower Super Boof (Hybrid) (1)" at bounding box center [364, 599] width 541 height 23
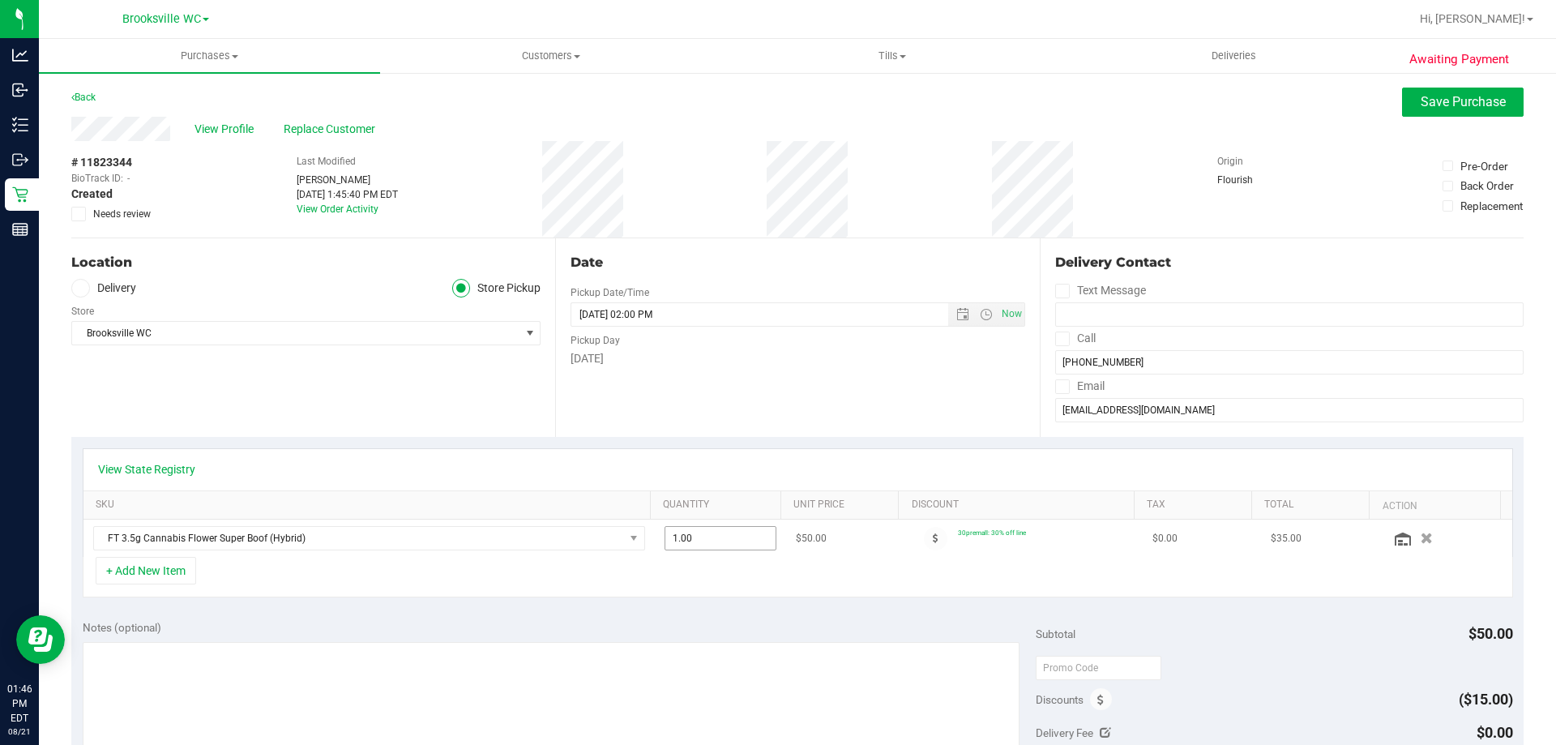
click at [721, 537] on span "1.00 1" at bounding box center [721, 538] width 113 height 24
type input "2"
type input "2.00"
click at [714, 581] on div "+ Add New Item" at bounding box center [798, 577] width 1431 height 41
click at [1432, 110] on button "Save Purchase" at bounding box center [1463, 102] width 122 height 29
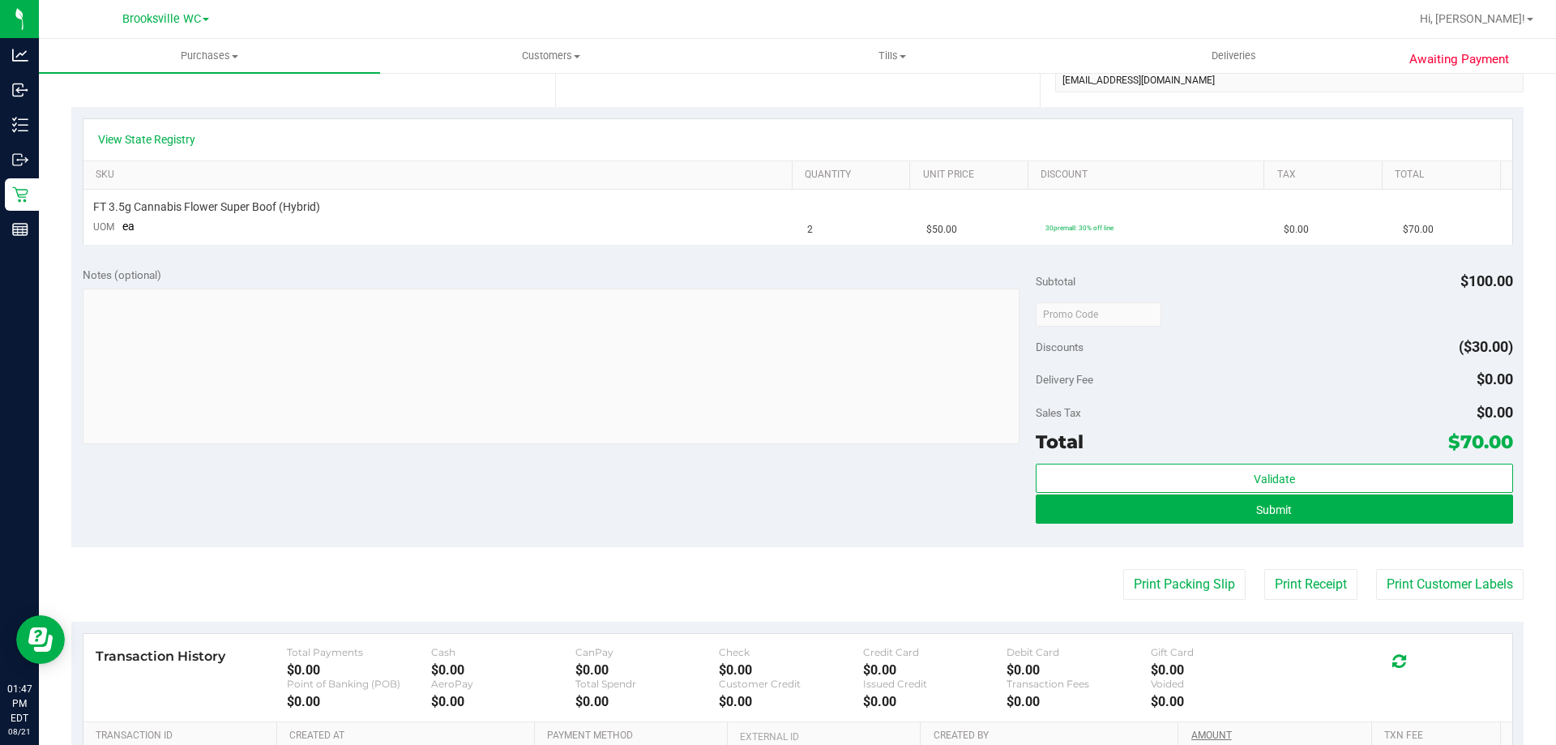
scroll to position [405, 0]
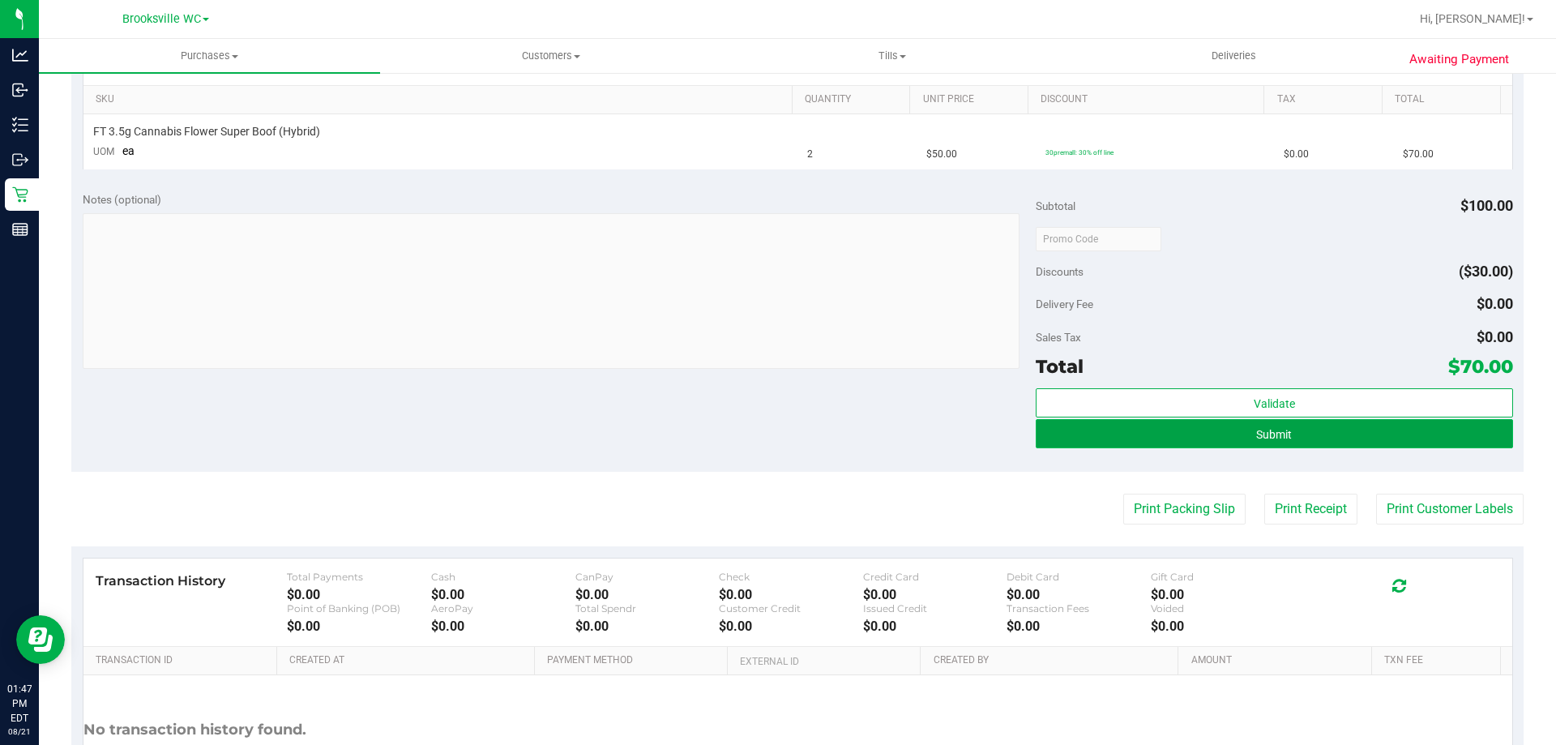
click at [1298, 436] on button "Submit" at bounding box center [1274, 433] width 477 height 29
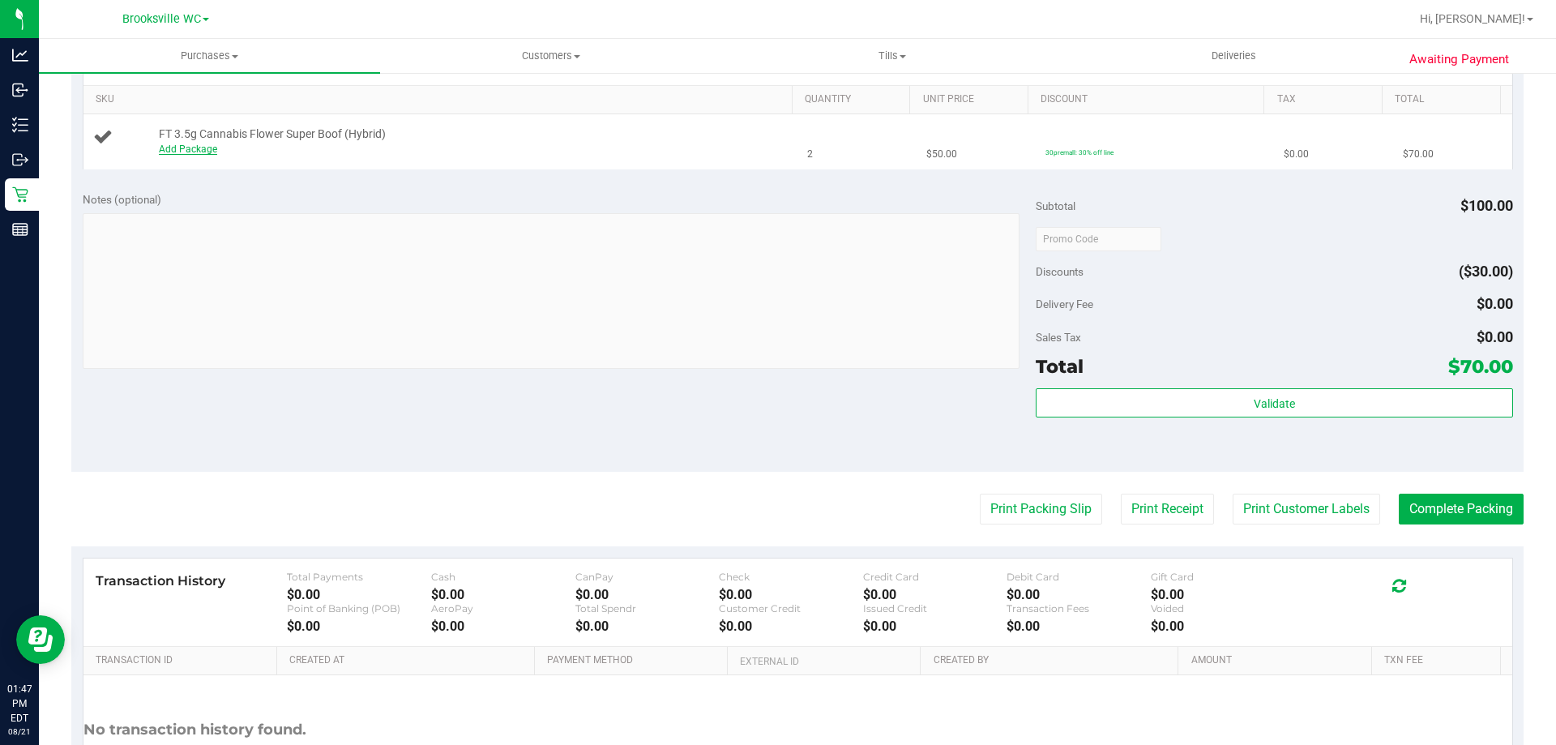
click at [203, 152] on link "Add Package" at bounding box center [188, 148] width 58 height 11
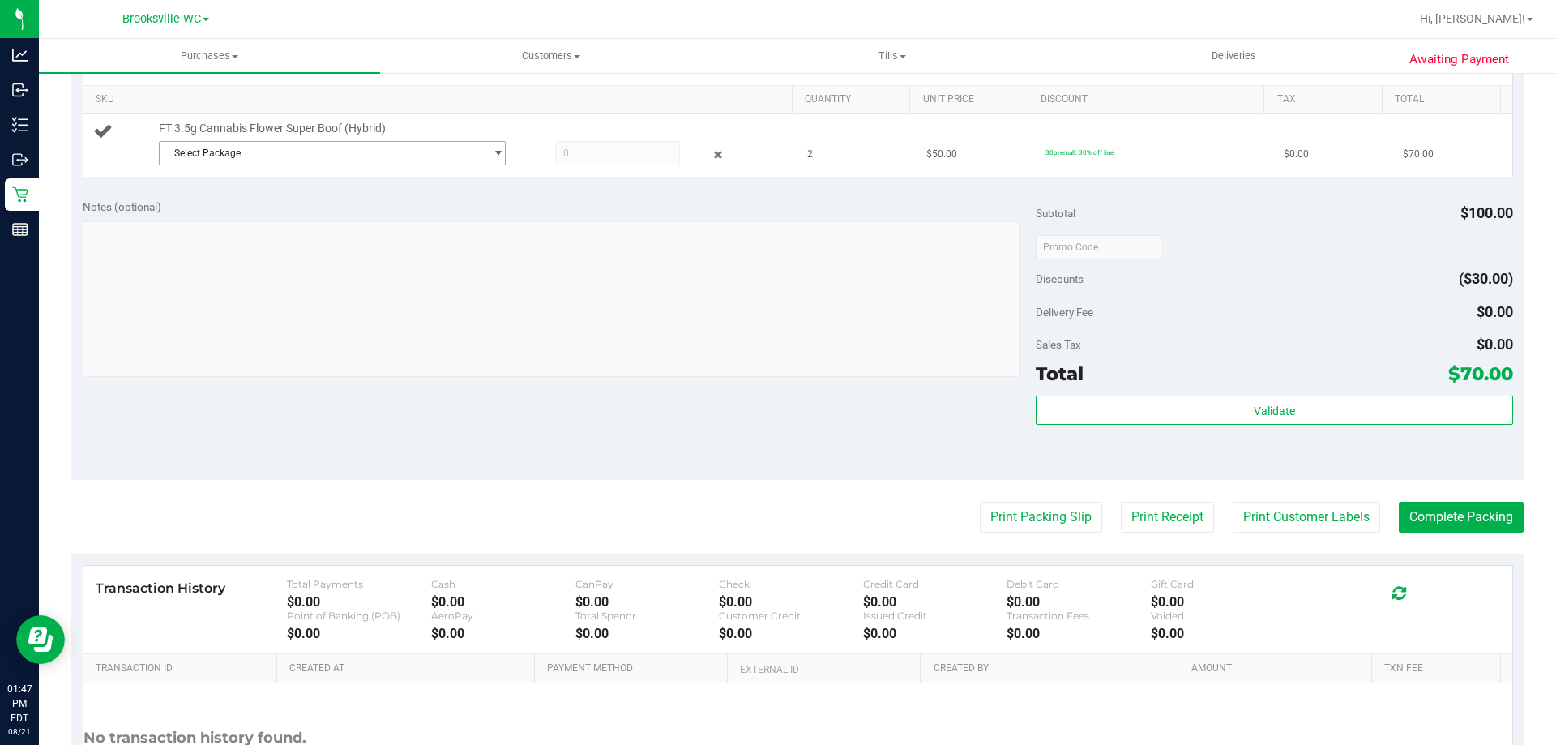
click at [237, 152] on span "Select Package" at bounding box center [322, 153] width 325 height 23
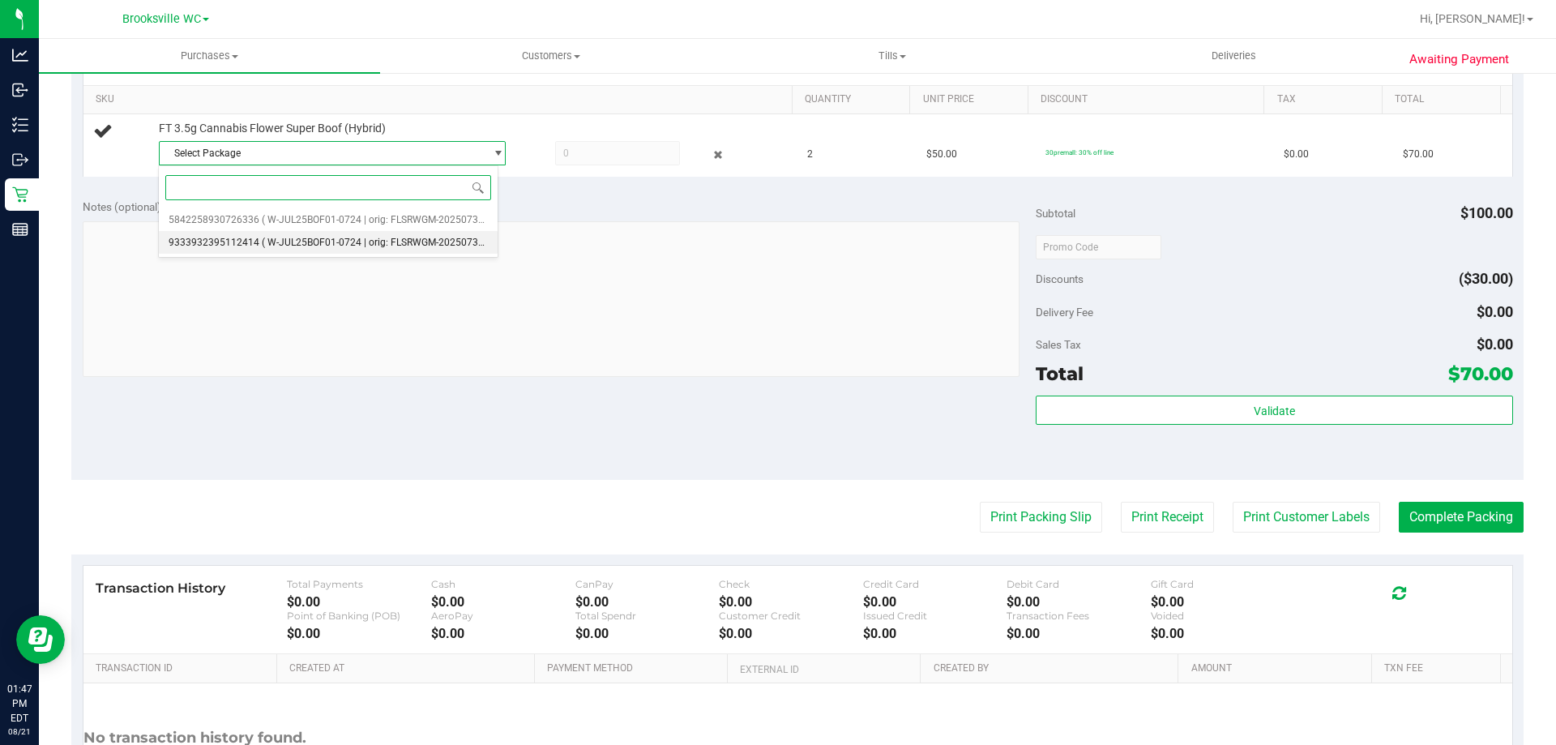
click at [279, 242] on span "( W-JUL25BOF01-0724 | orig: FLSRWGM-20250730-357 )" at bounding box center [385, 242] width 247 height 11
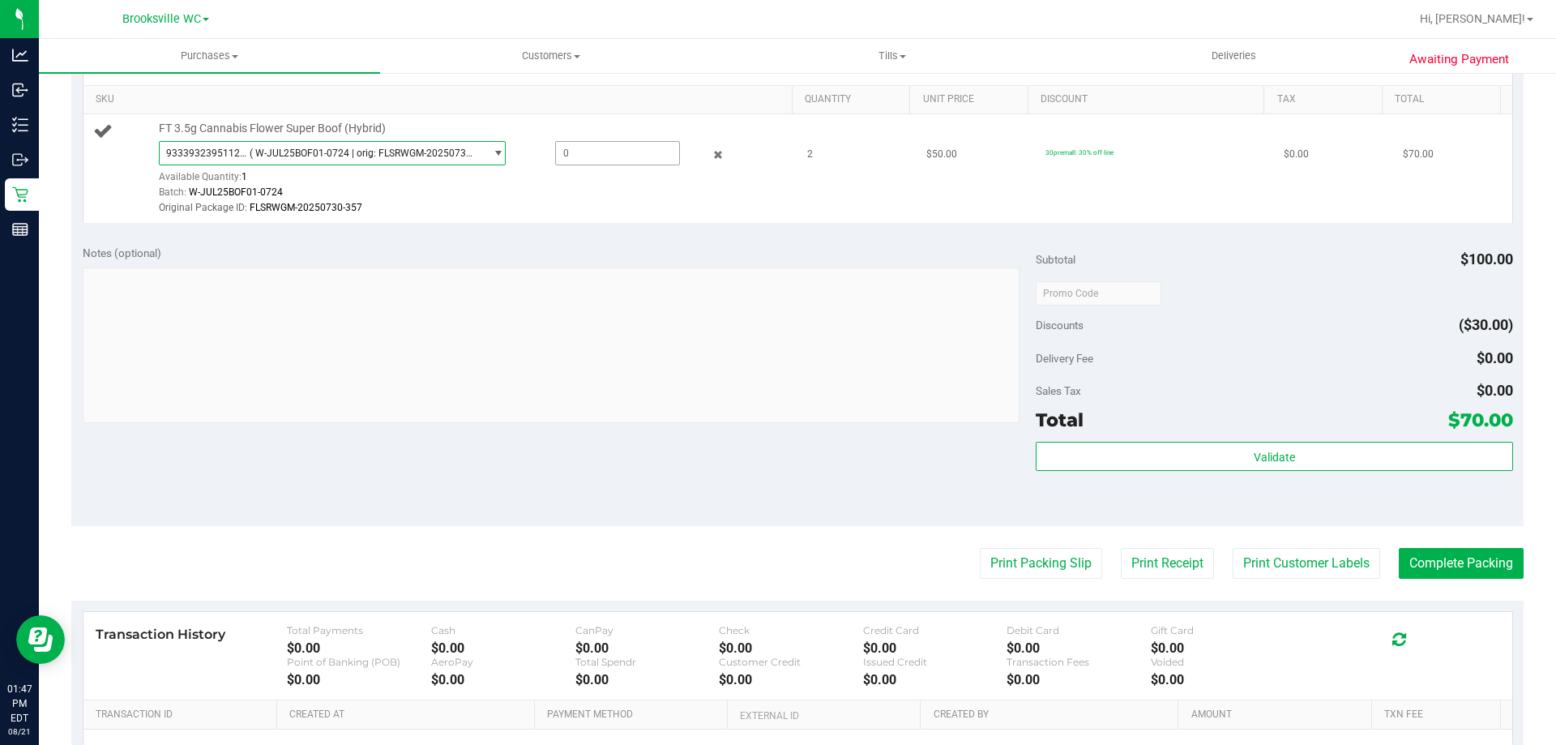
click at [571, 160] on span at bounding box center [617, 153] width 125 height 24
type input "1"
type input "1.0000"
click at [562, 207] on div "Original Package ID: FLSRWGM-20250730-357" at bounding box center [472, 207] width 626 height 15
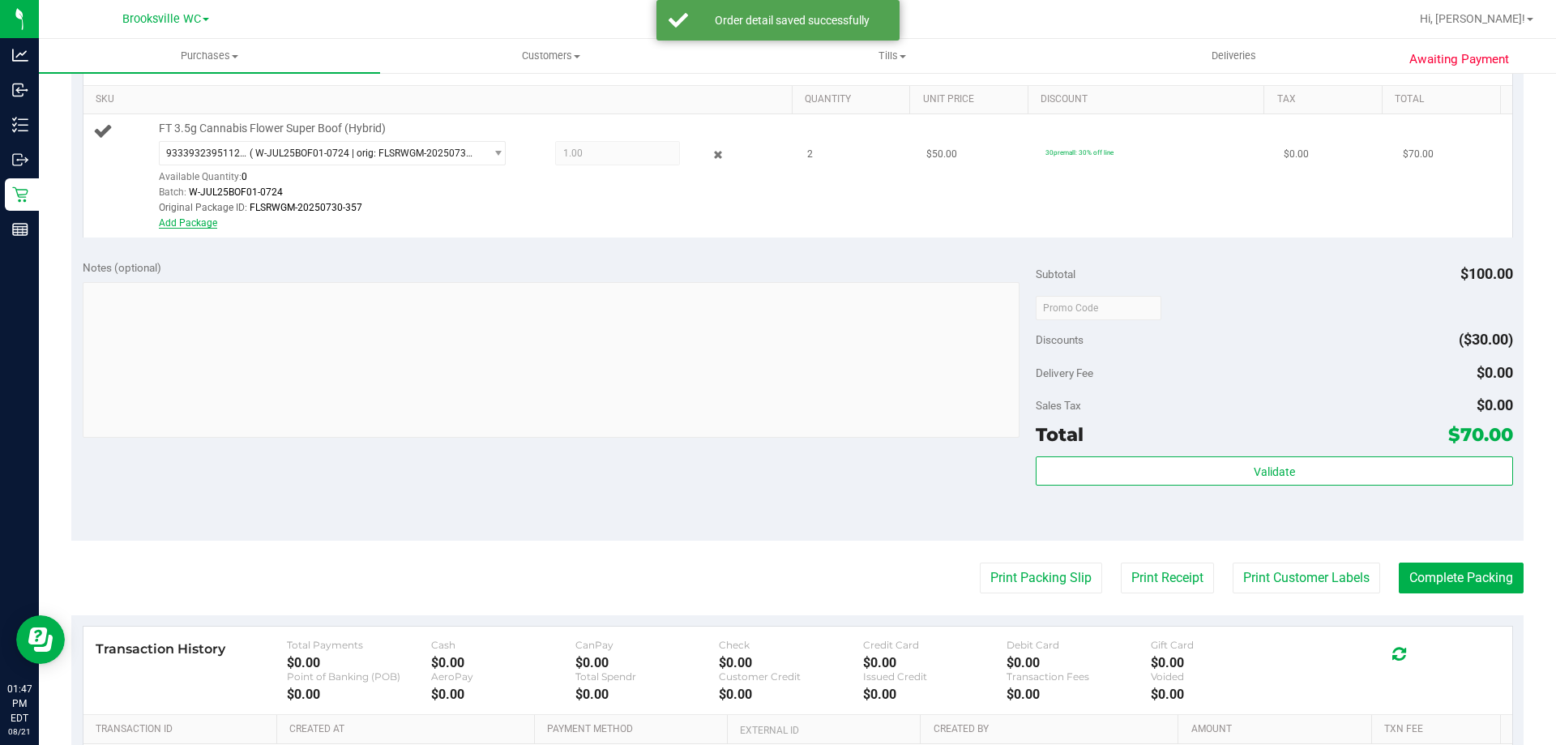
click at [188, 225] on link "Add Package" at bounding box center [188, 222] width 58 height 11
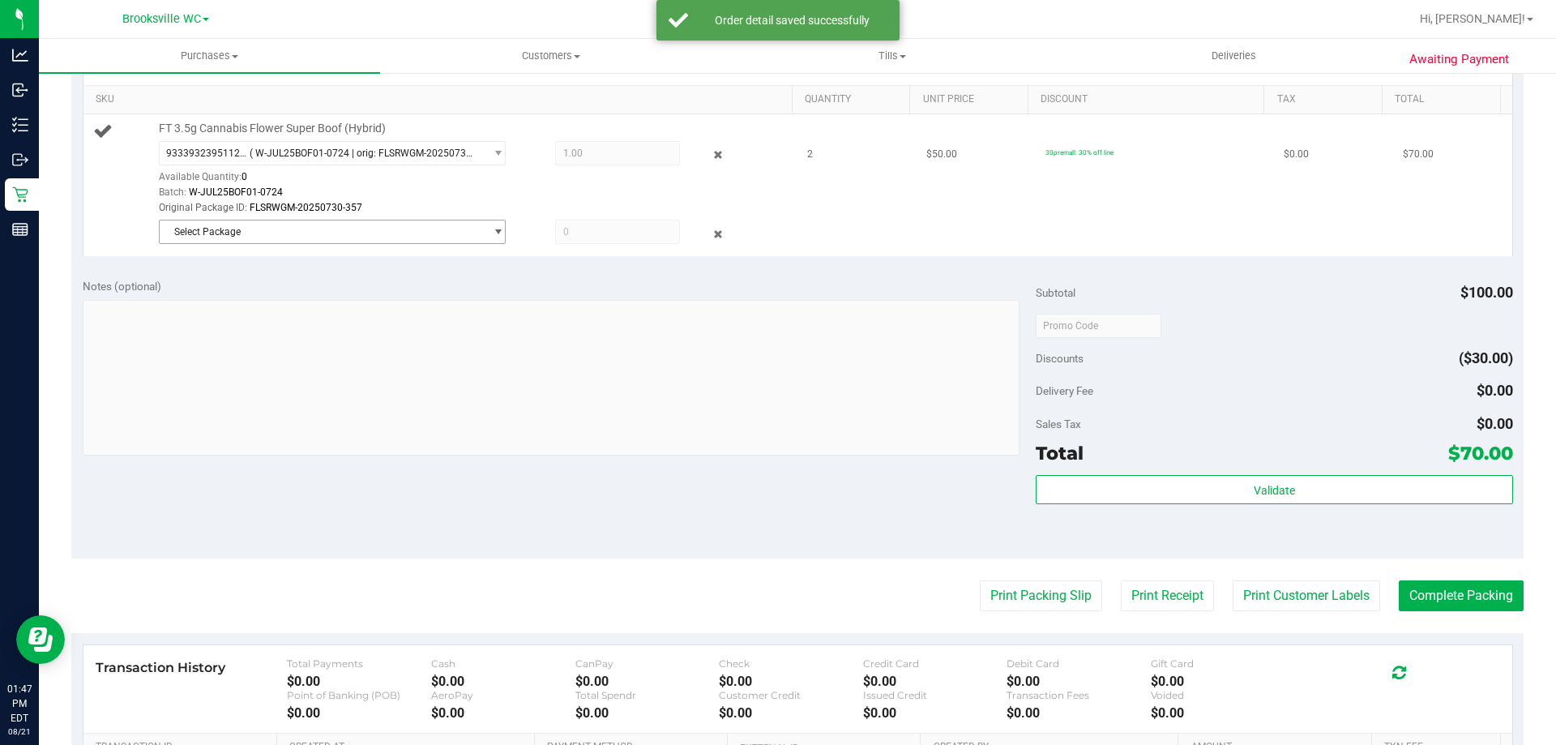
click at [232, 232] on span "Select Package" at bounding box center [322, 231] width 325 height 23
click at [253, 300] on span "5842258930726336" at bounding box center [214, 298] width 91 height 11
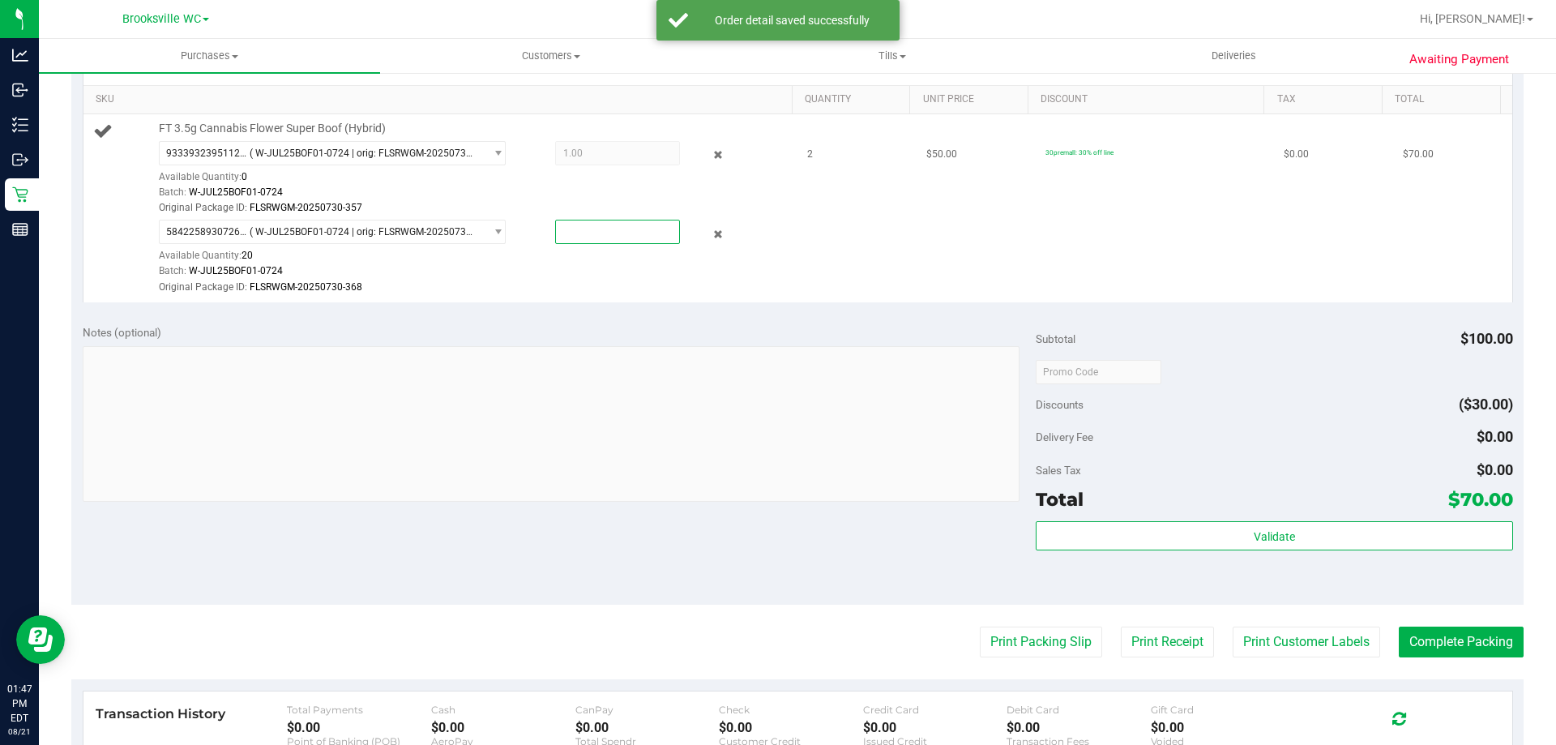
click at [574, 225] on span at bounding box center [617, 232] width 125 height 24
type input "1"
type input "1.0000"
click at [585, 289] on div "Original Package ID: FLSRWGM-20250730-368" at bounding box center [472, 287] width 626 height 15
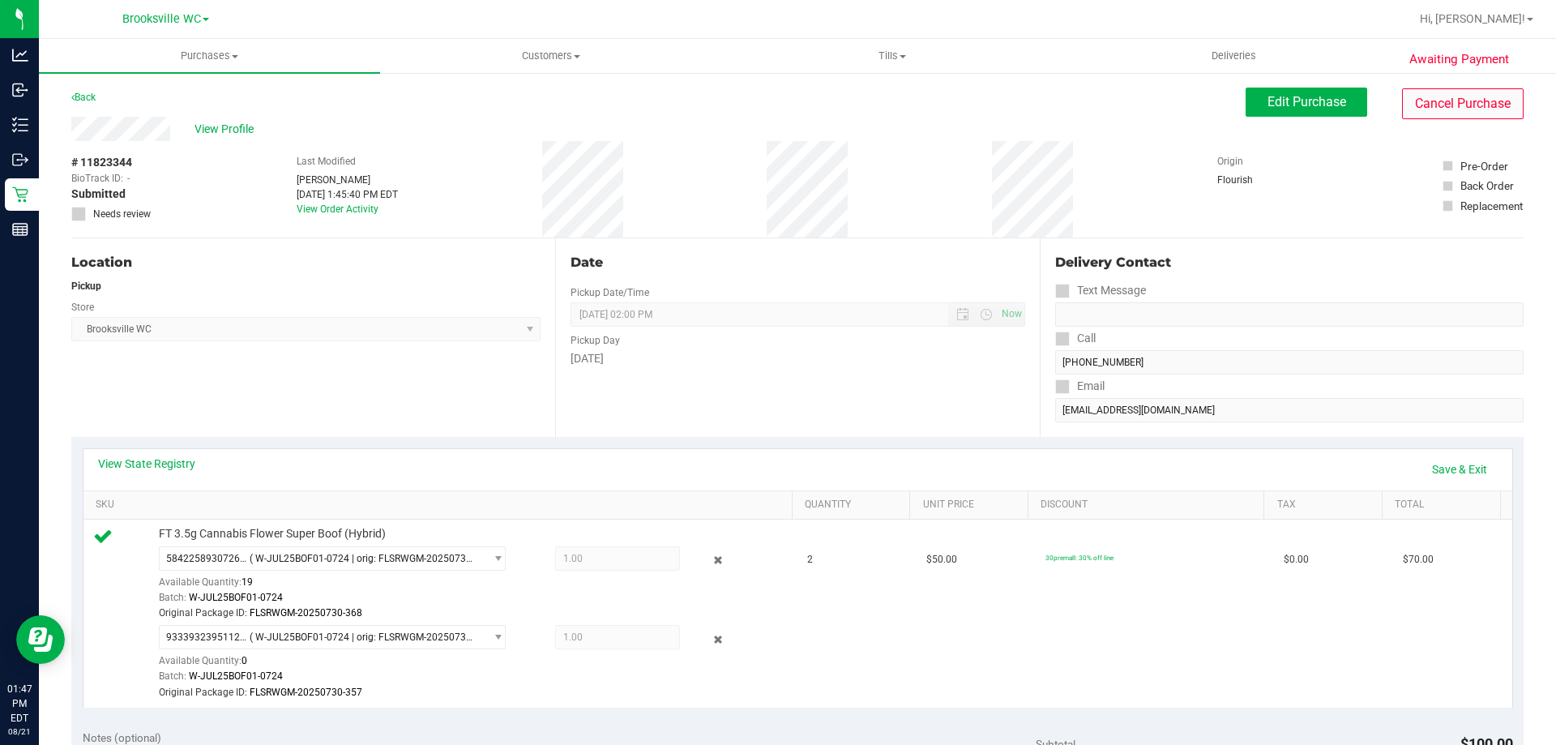
scroll to position [162, 0]
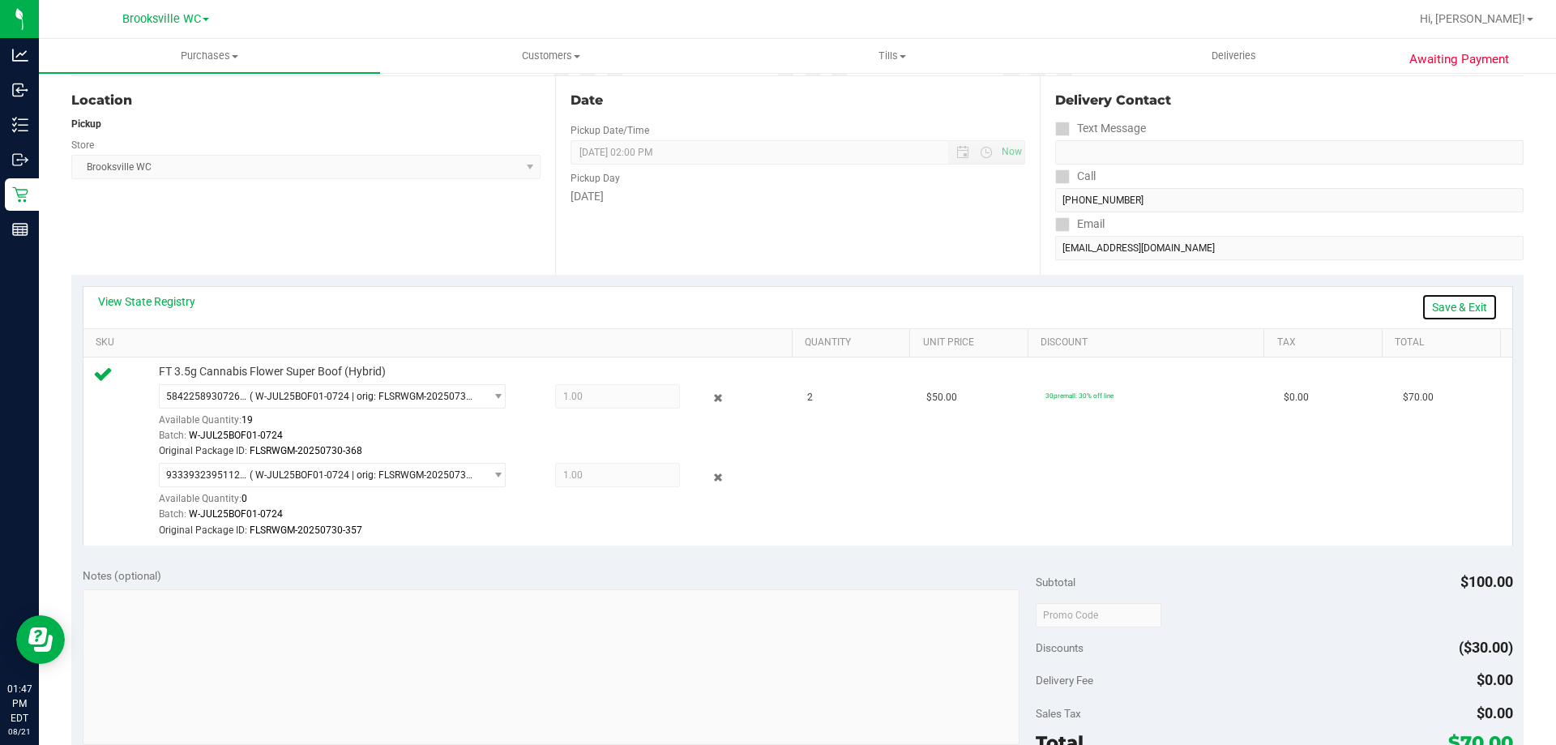
click at [1431, 307] on link "Save & Exit" at bounding box center [1460, 307] width 76 height 28
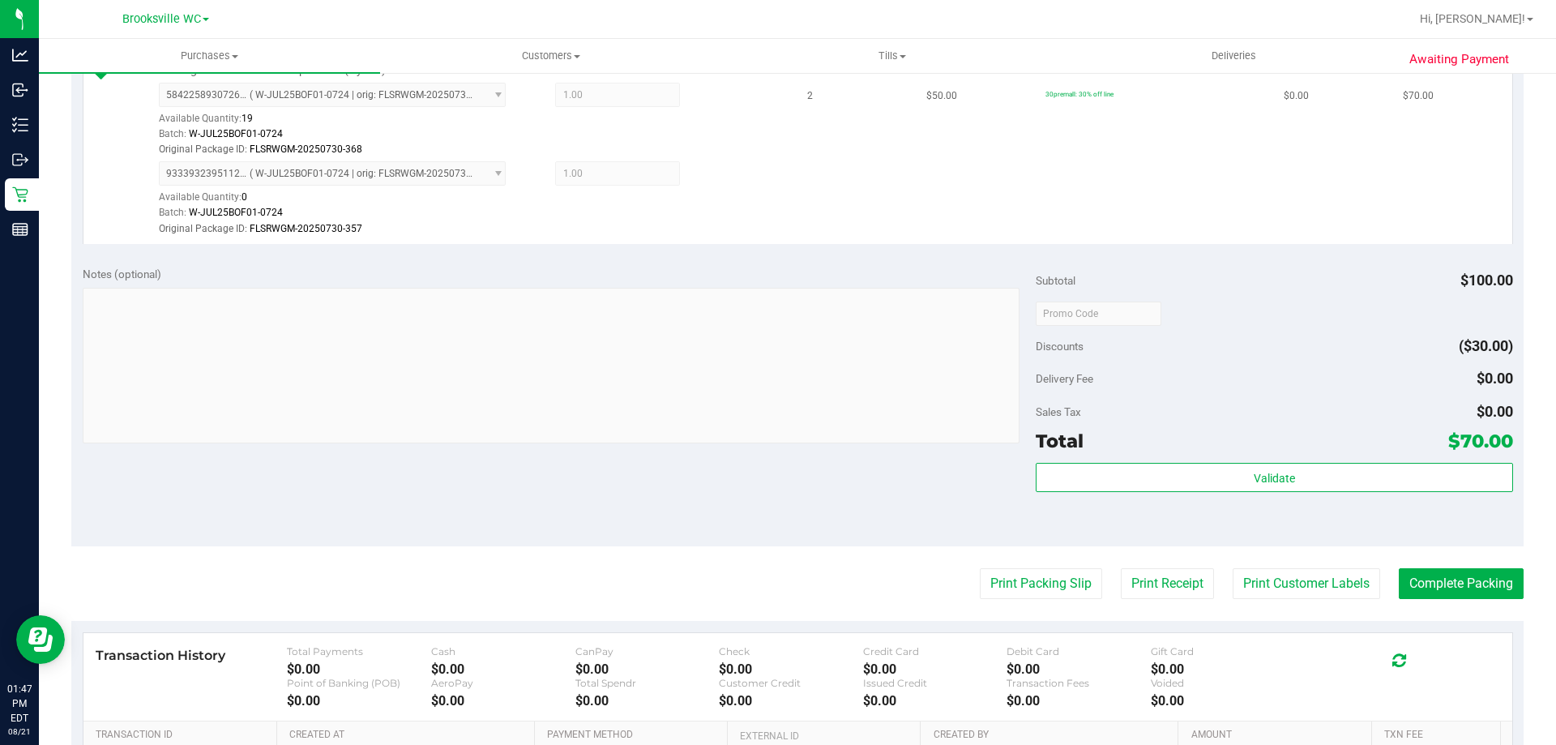
scroll to position [486, 0]
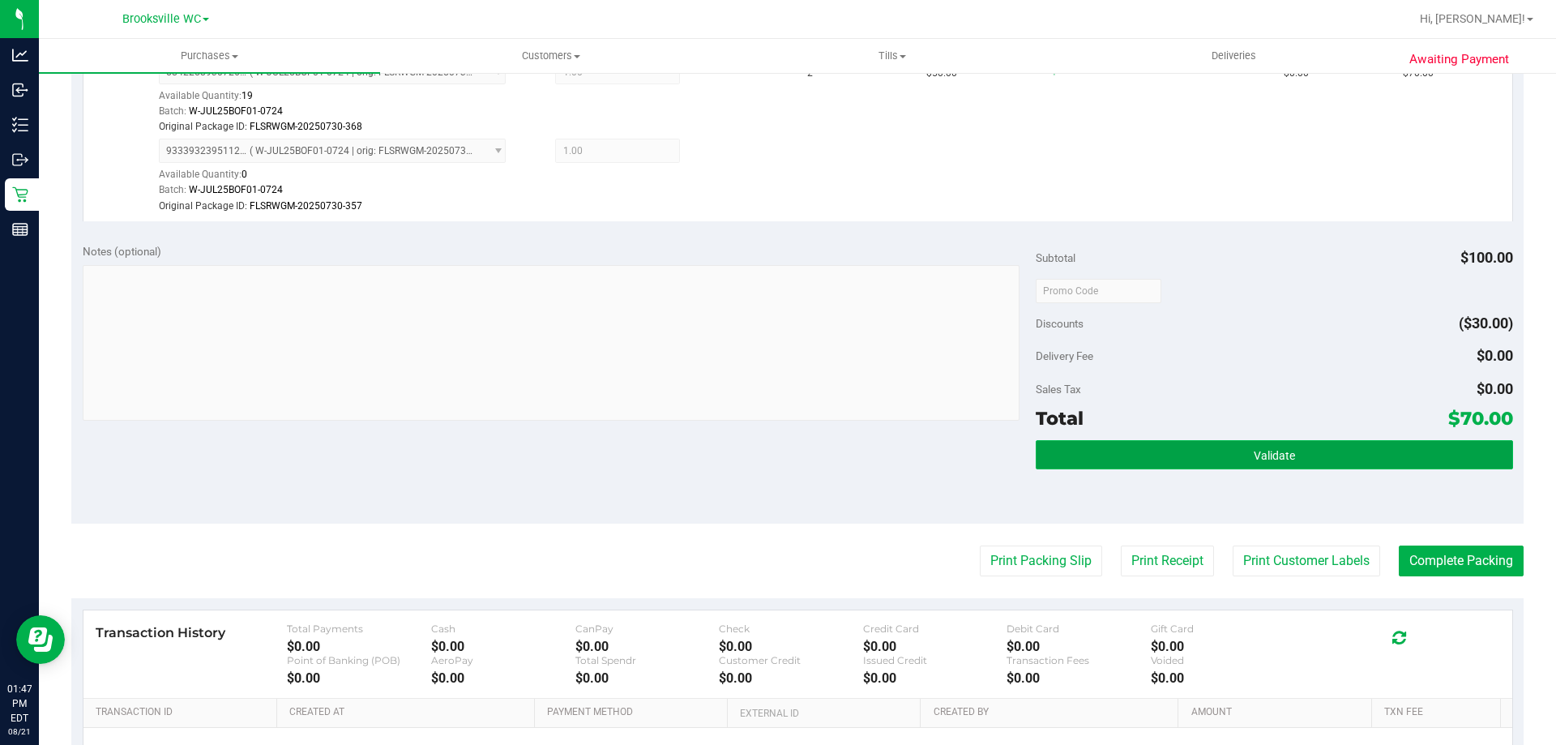
click at [1285, 464] on button "Validate" at bounding box center [1274, 454] width 477 height 29
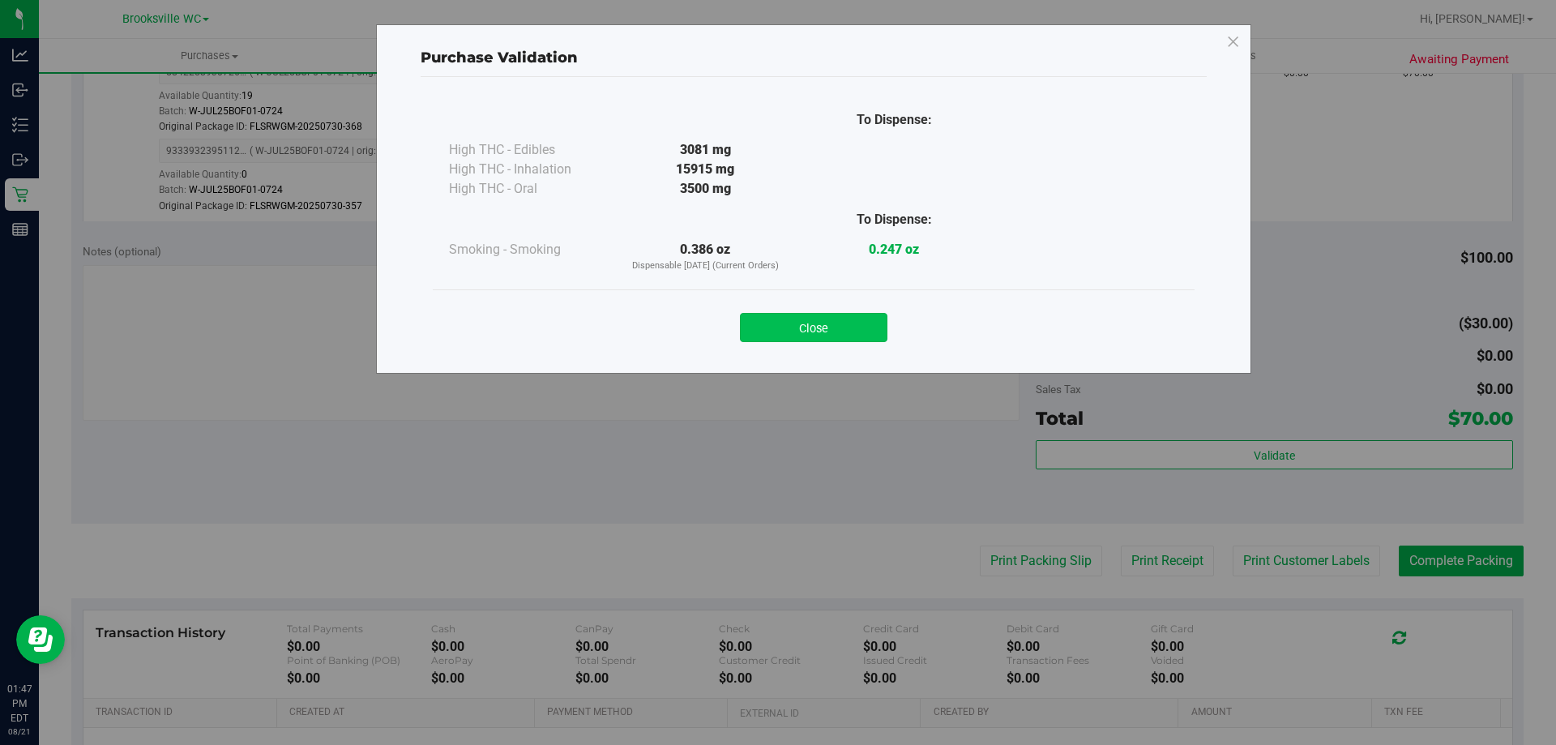
click at [773, 327] on button "Close" at bounding box center [814, 327] width 148 height 29
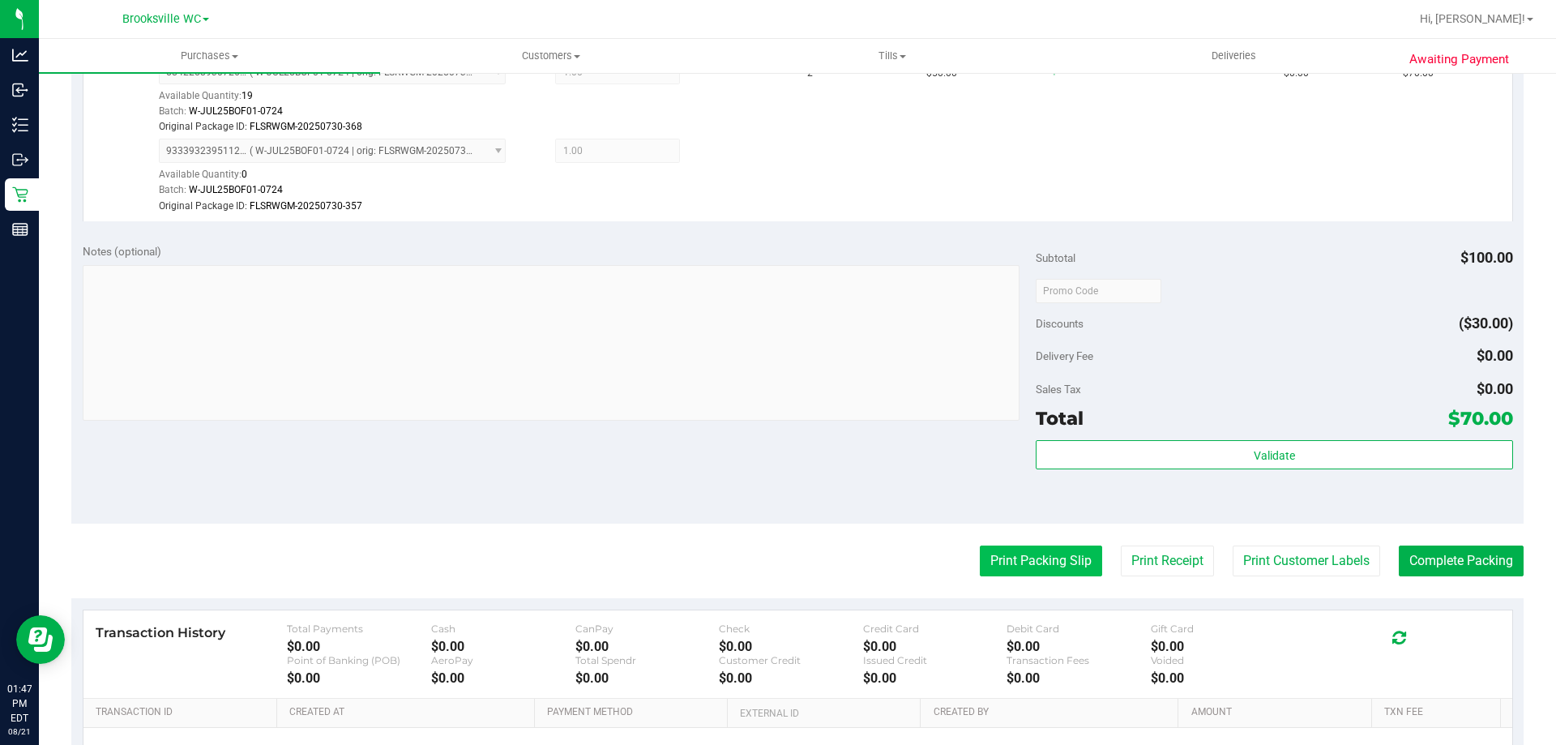
click at [1054, 559] on button "Print Packing Slip" at bounding box center [1041, 560] width 122 height 31
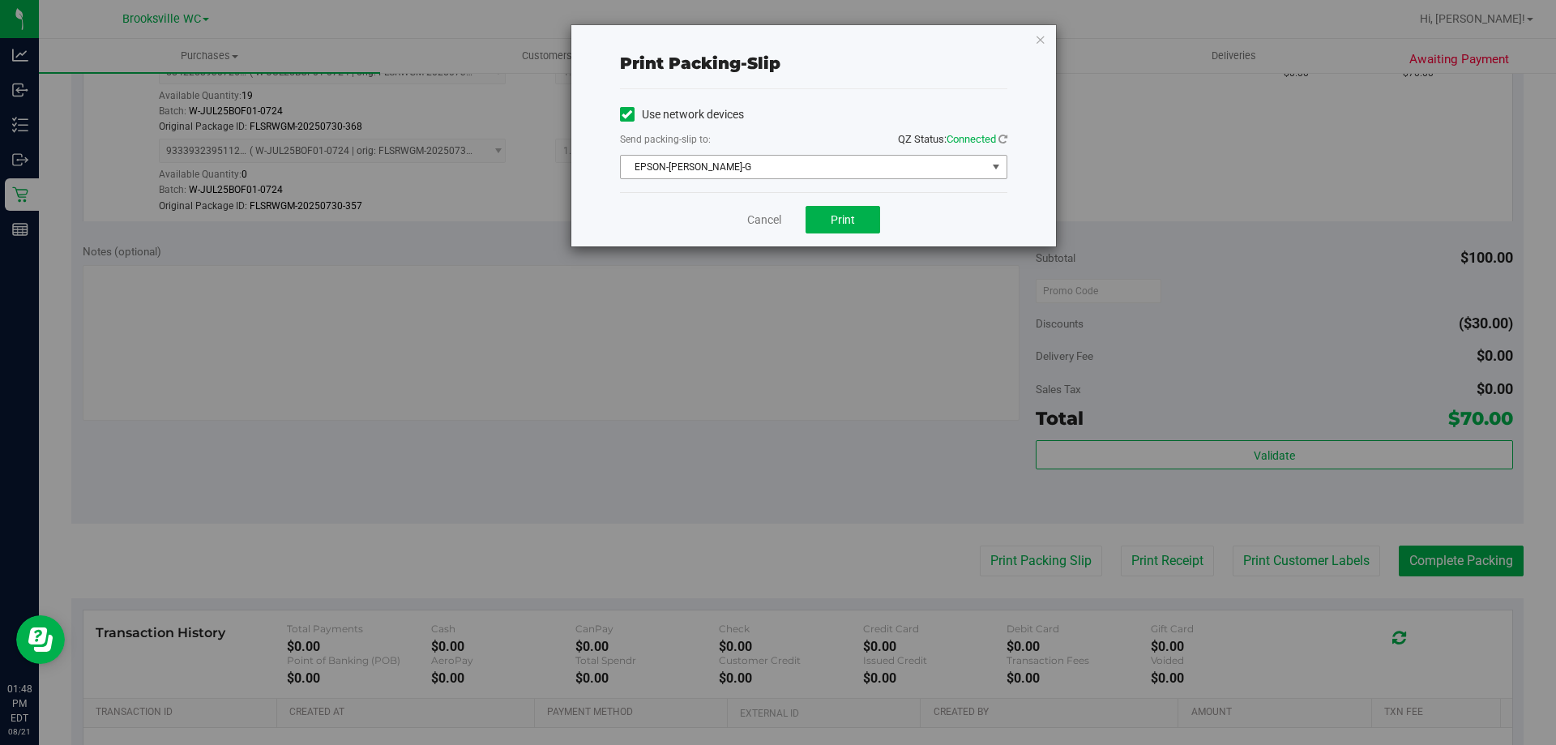
click at [833, 165] on span "EPSON-[PERSON_NAME]-G" at bounding box center [804, 167] width 366 height 23
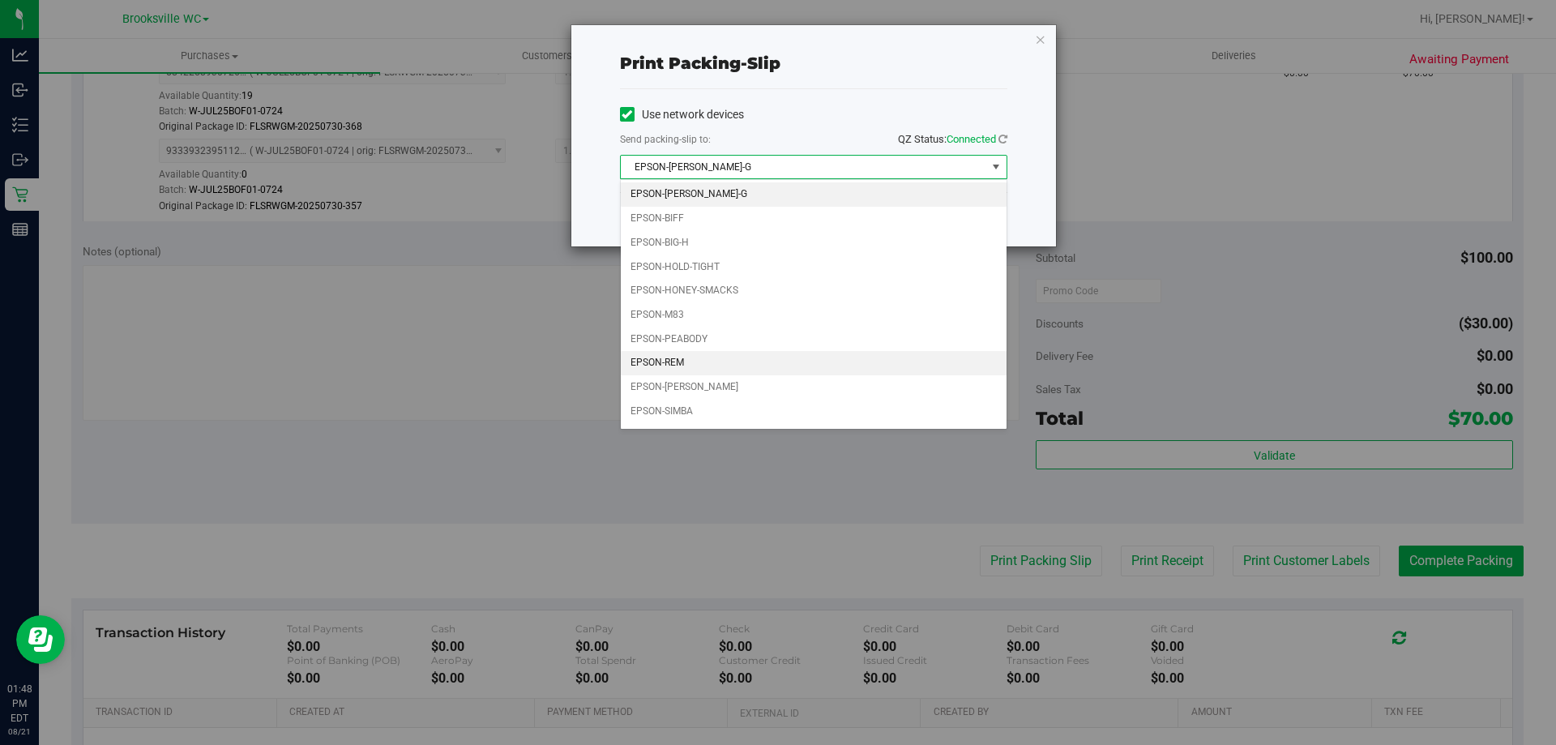
click at [695, 361] on li "EPSON-REM" at bounding box center [814, 363] width 386 height 24
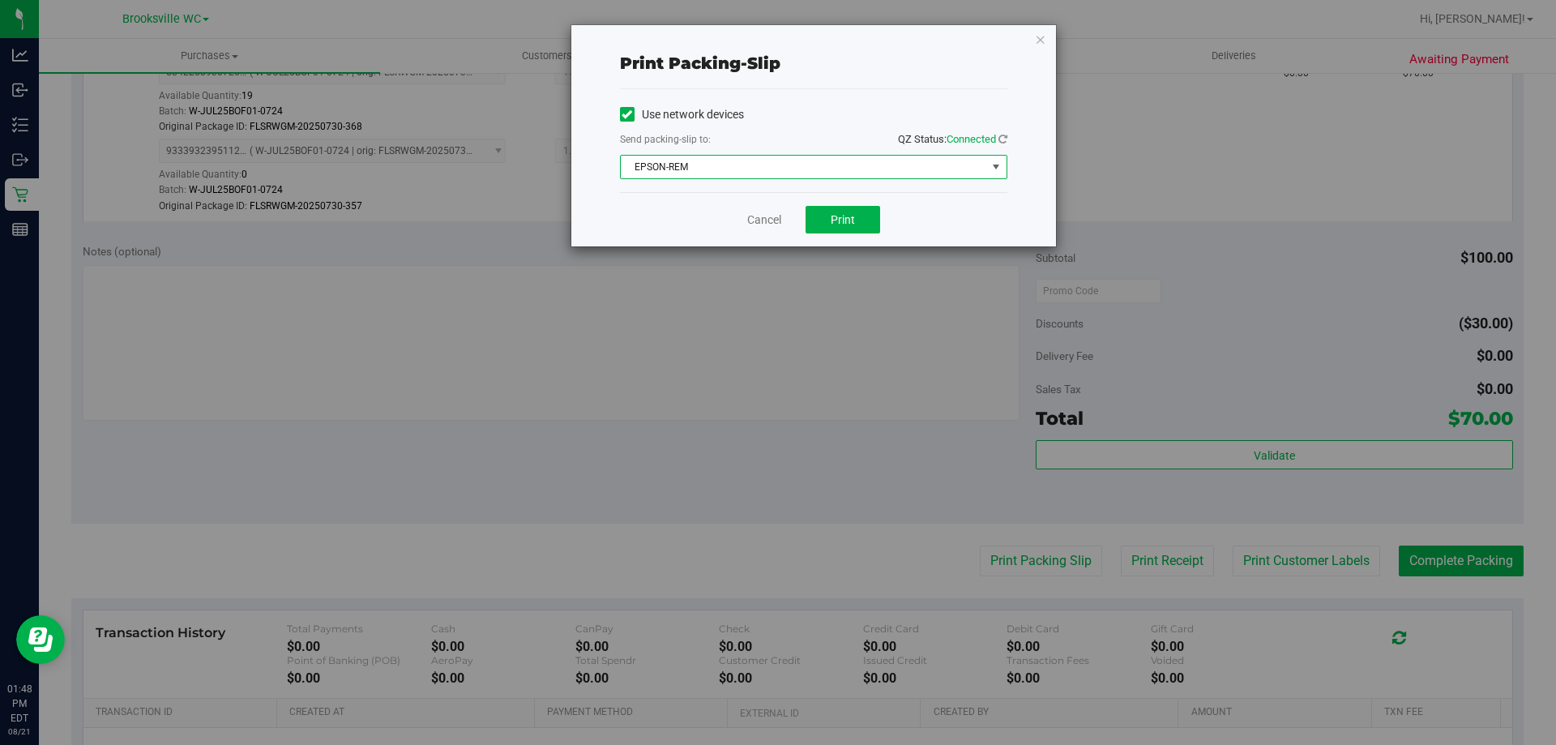
click at [913, 215] on div "Cancel Print" at bounding box center [813, 219] width 387 height 54
click at [860, 217] on button "Print" at bounding box center [843, 220] width 75 height 28
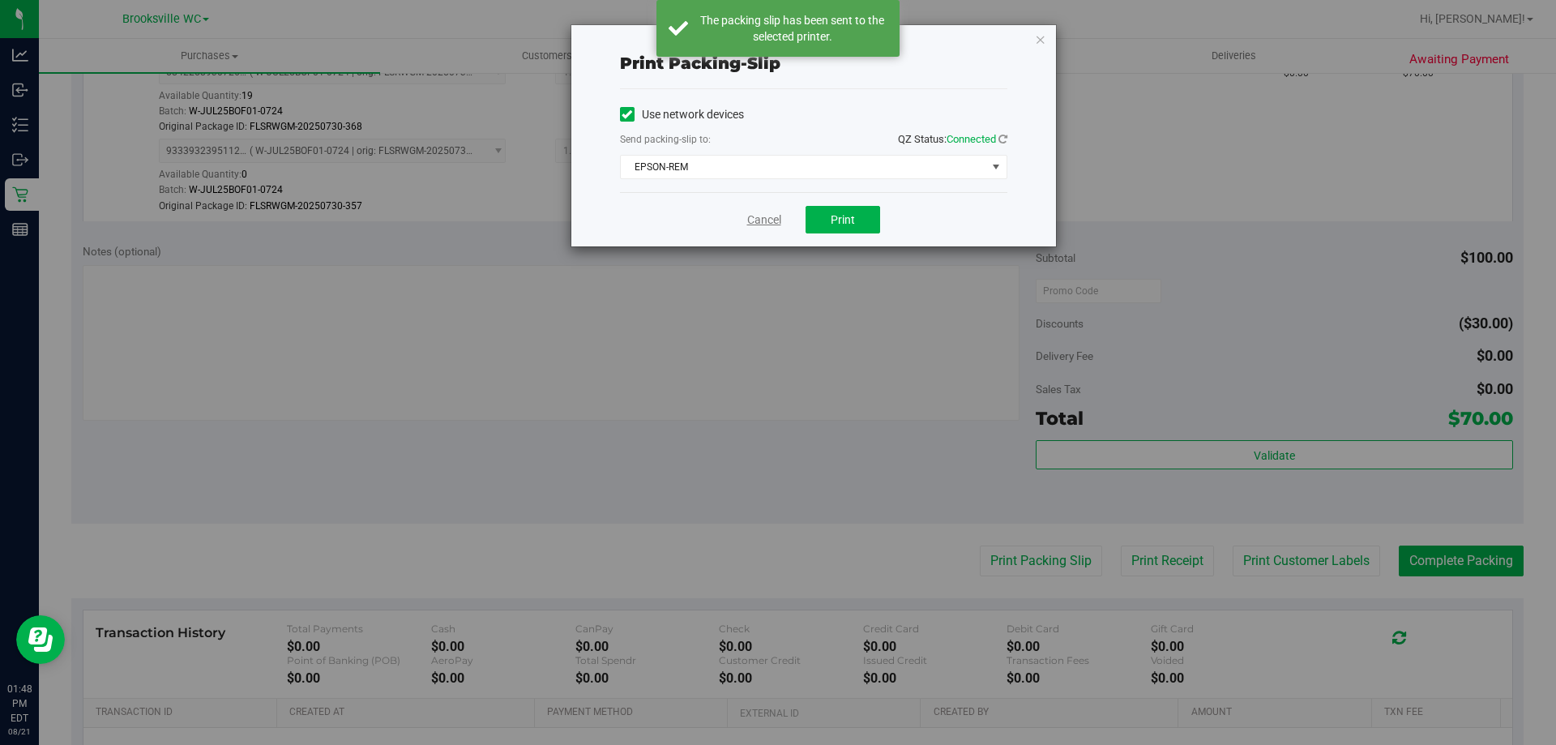
click at [759, 219] on link "Cancel" at bounding box center [764, 220] width 34 height 17
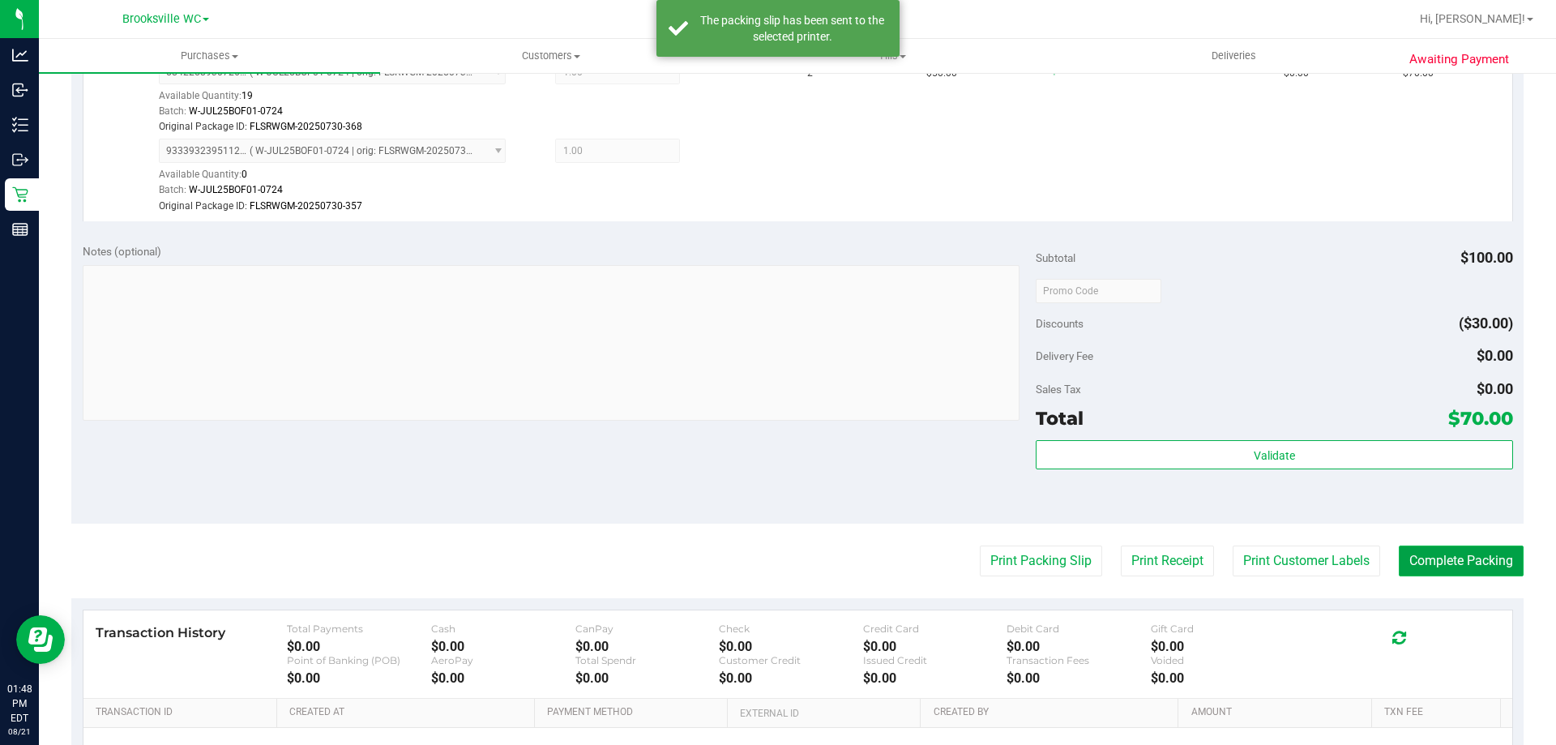
click at [1456, 558] on button "Complete Packing" at bounding box center [1461, 560] width 125 height 31
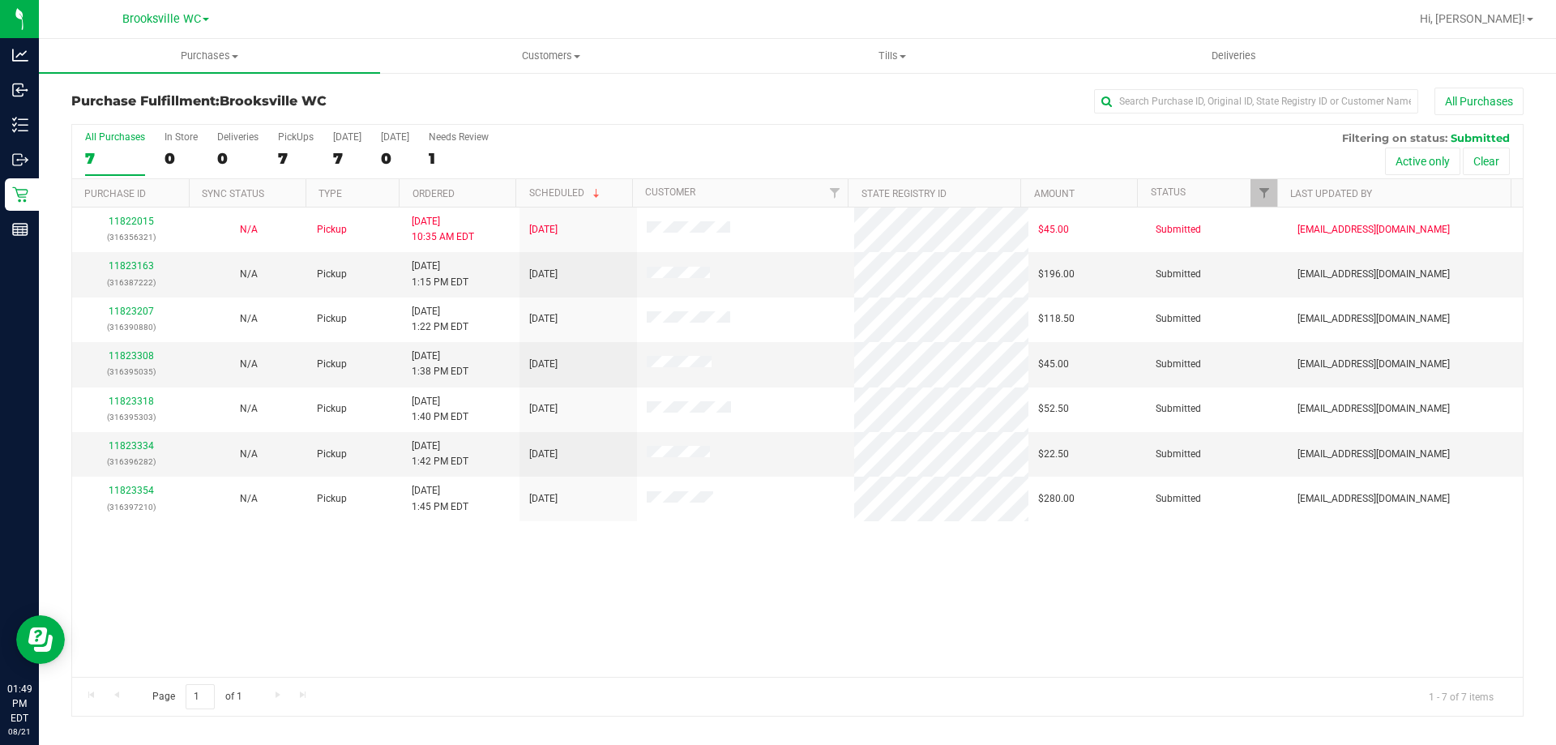
click at [1112, 656] on div "11822015 (316356321) N/A Pickup [DATE] 10:35 AM EDT 8/21/2025 $45.00 Submitted …" at bounding box center [797, 441] width 1451 height 469
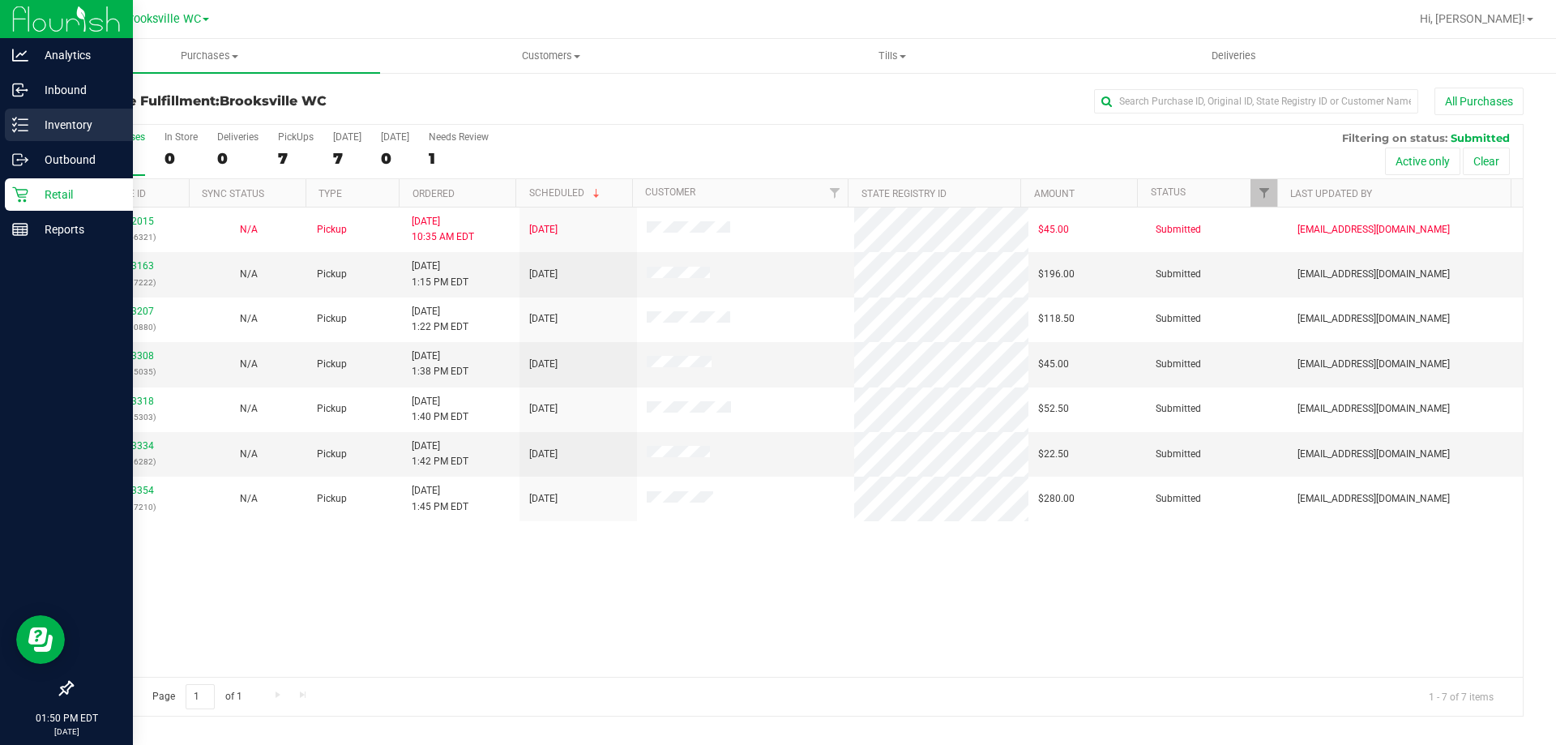
click at [32, 124] on p "Inventory" at bounding box center [76, 124] width 97 height 19
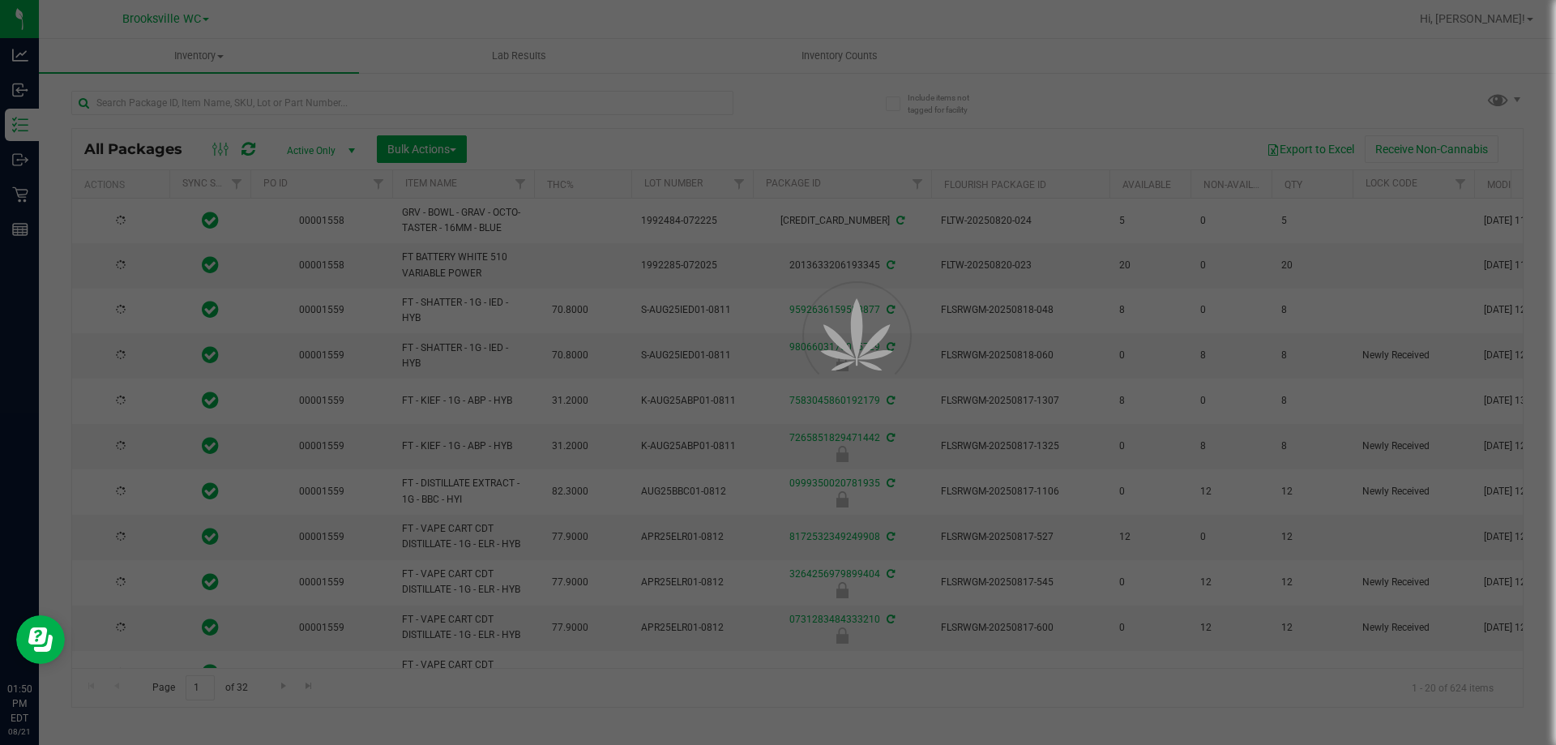
click at [317, 105] on div at bounding box center [778, 372] width 1556 height 745
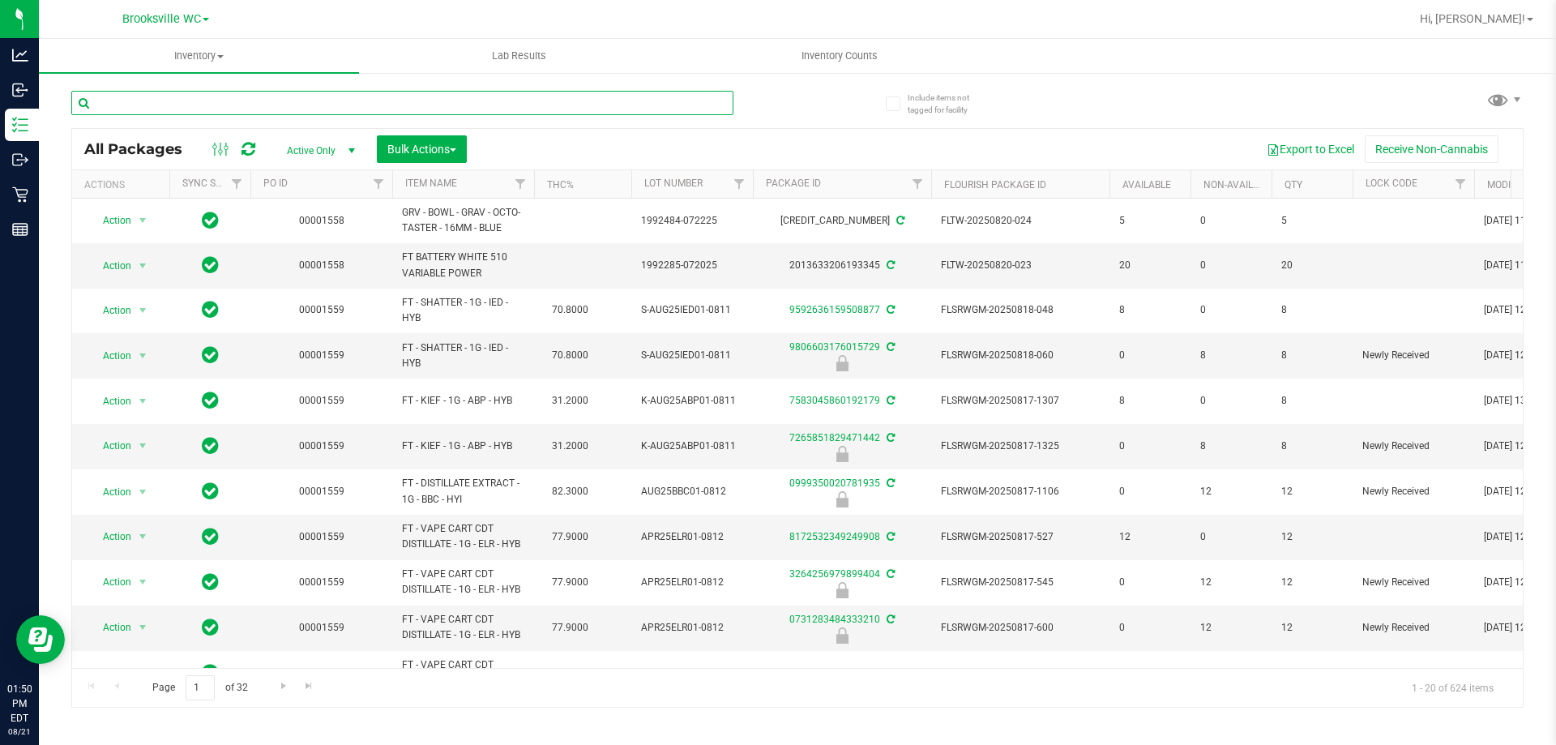
click at [314, 103] on input "text" at bounding box center [402, 103] width 662 height 24
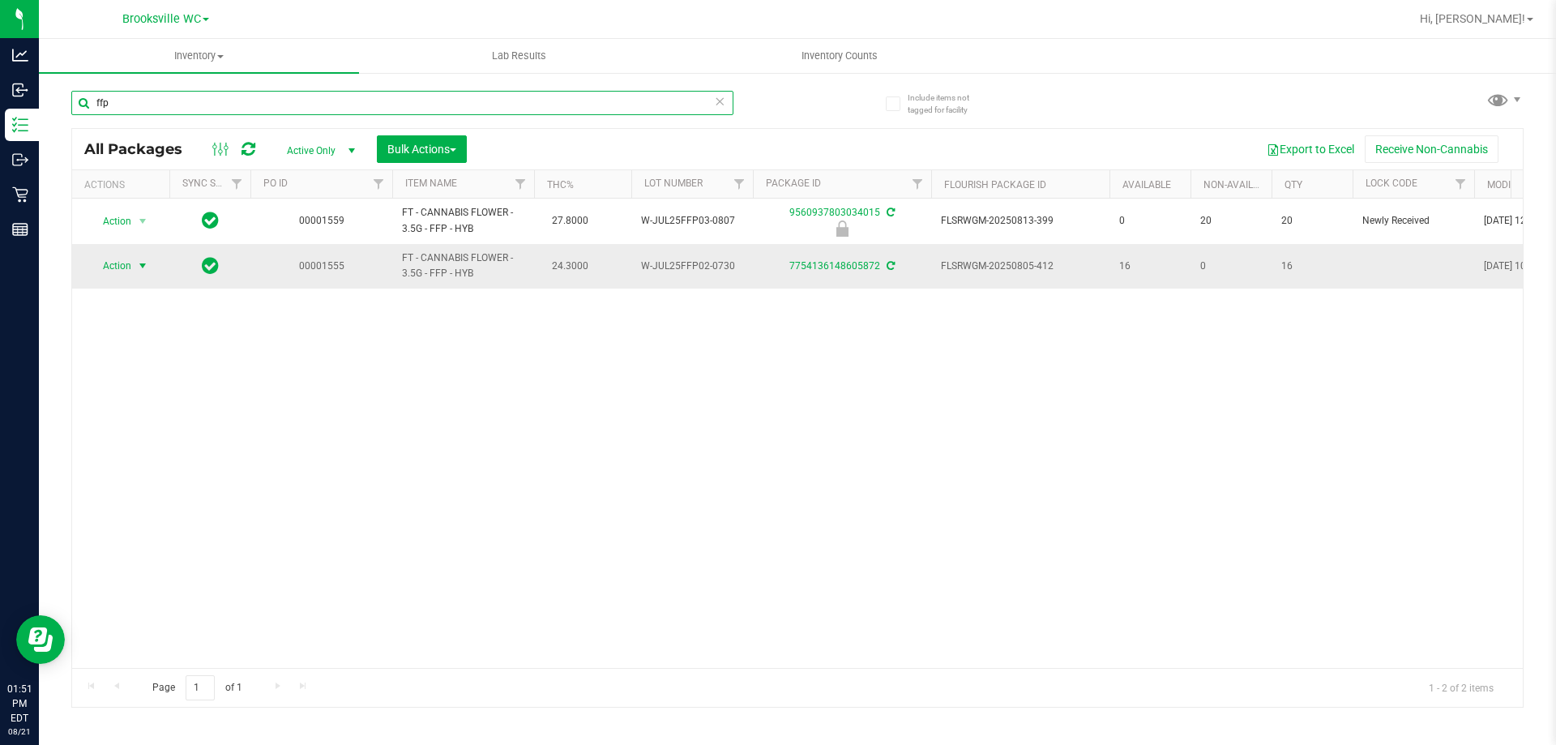
type input "ffp"
click at [126, 267] on span "Action" at bounding box center [110, 265] width 44 height 23
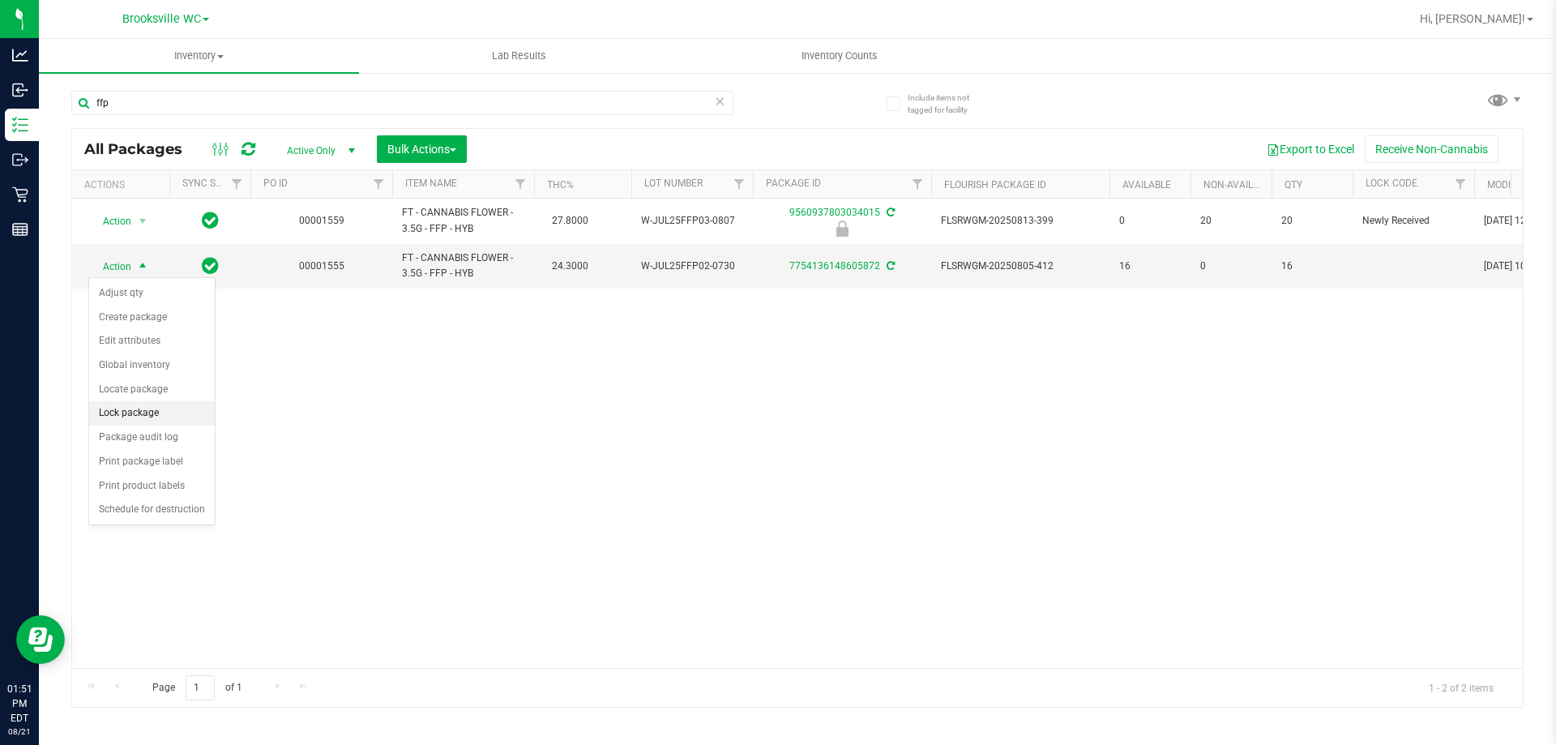
click at [143, 407] on li "Lock package" at bounding box center [152, 413] width 126 height 24
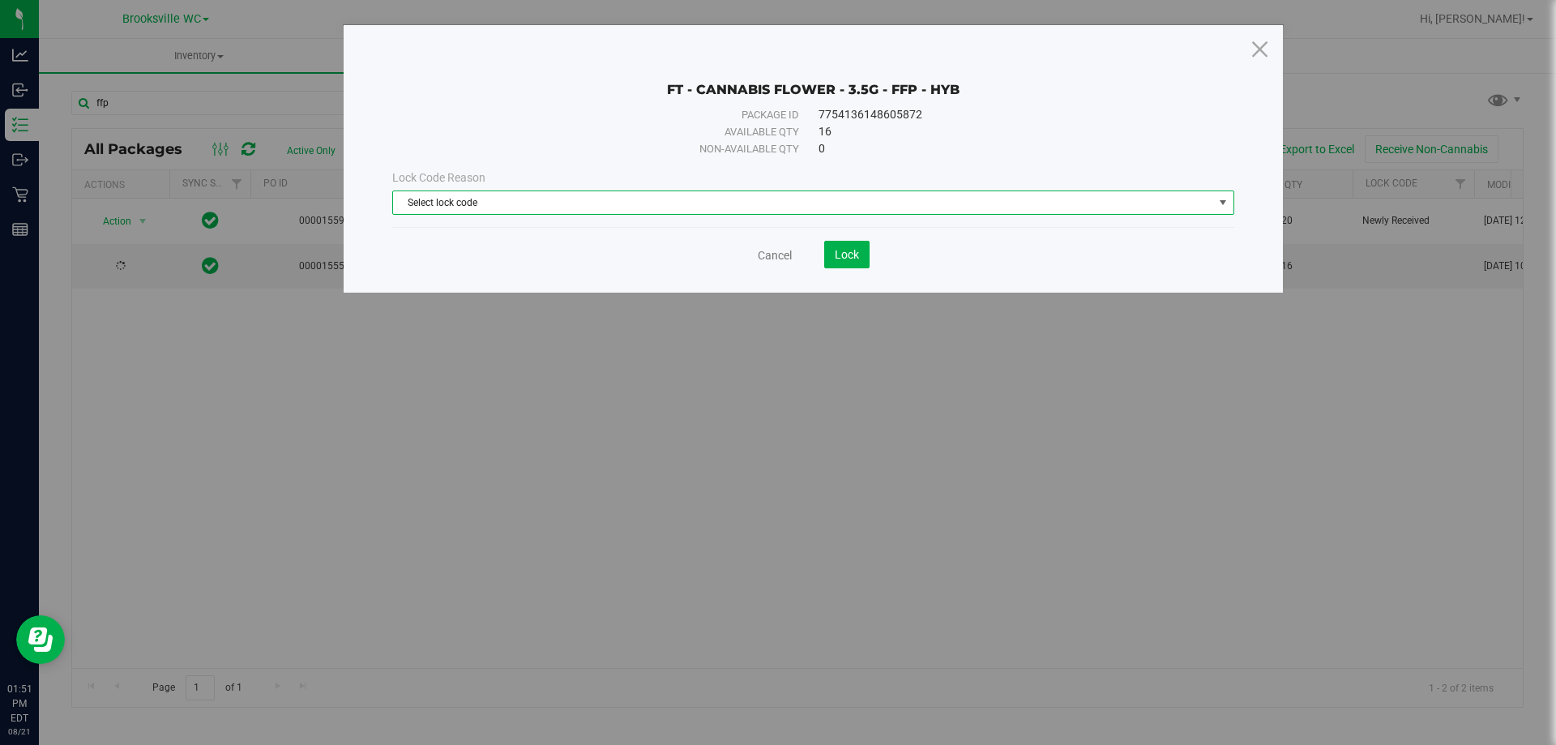
click at [532, 203] on span "Select lock code" at bounding box center [803, 202] width 820 height 23
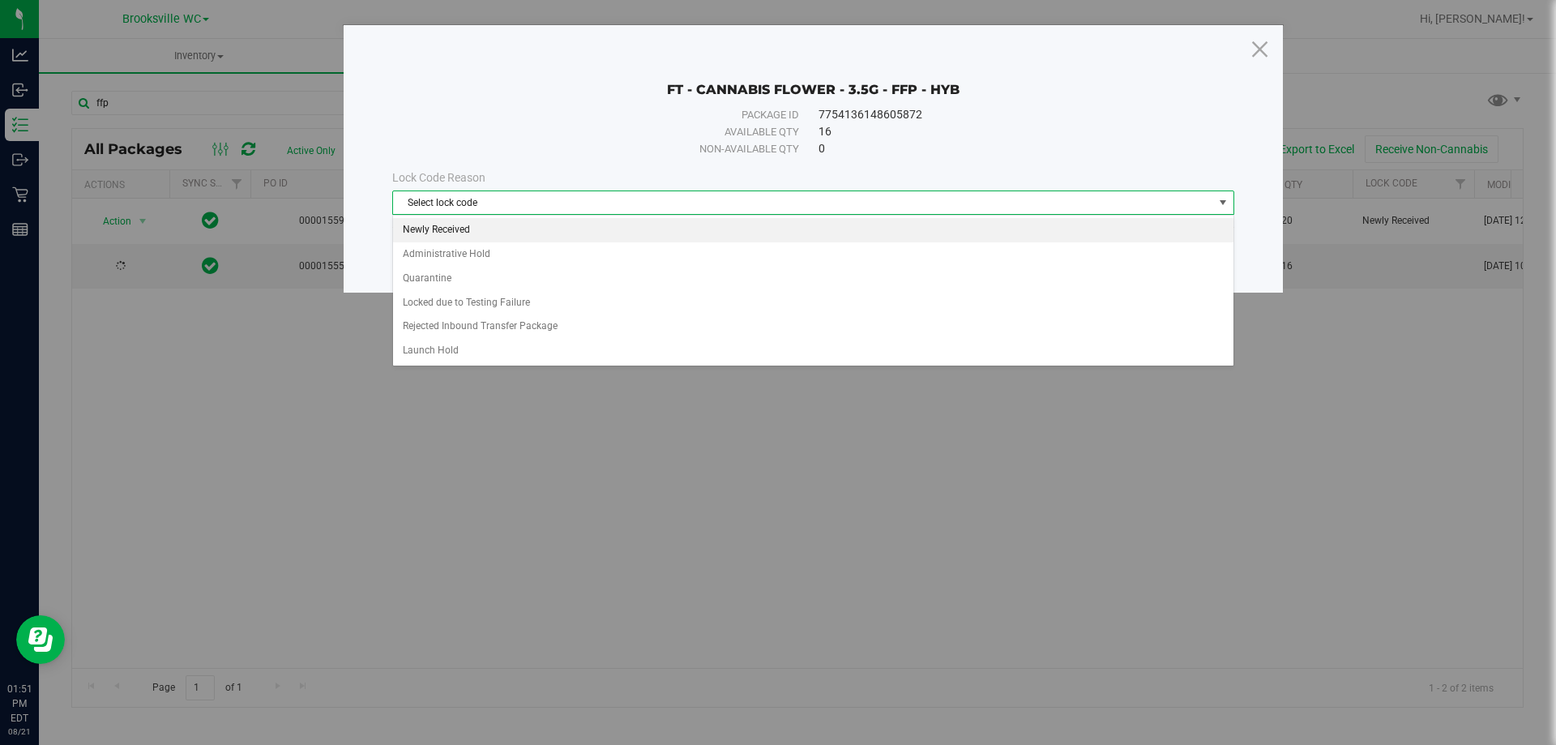
click at [532, 229] on li "Newly Received" at bounding box center [813, 230] width 840 height 24
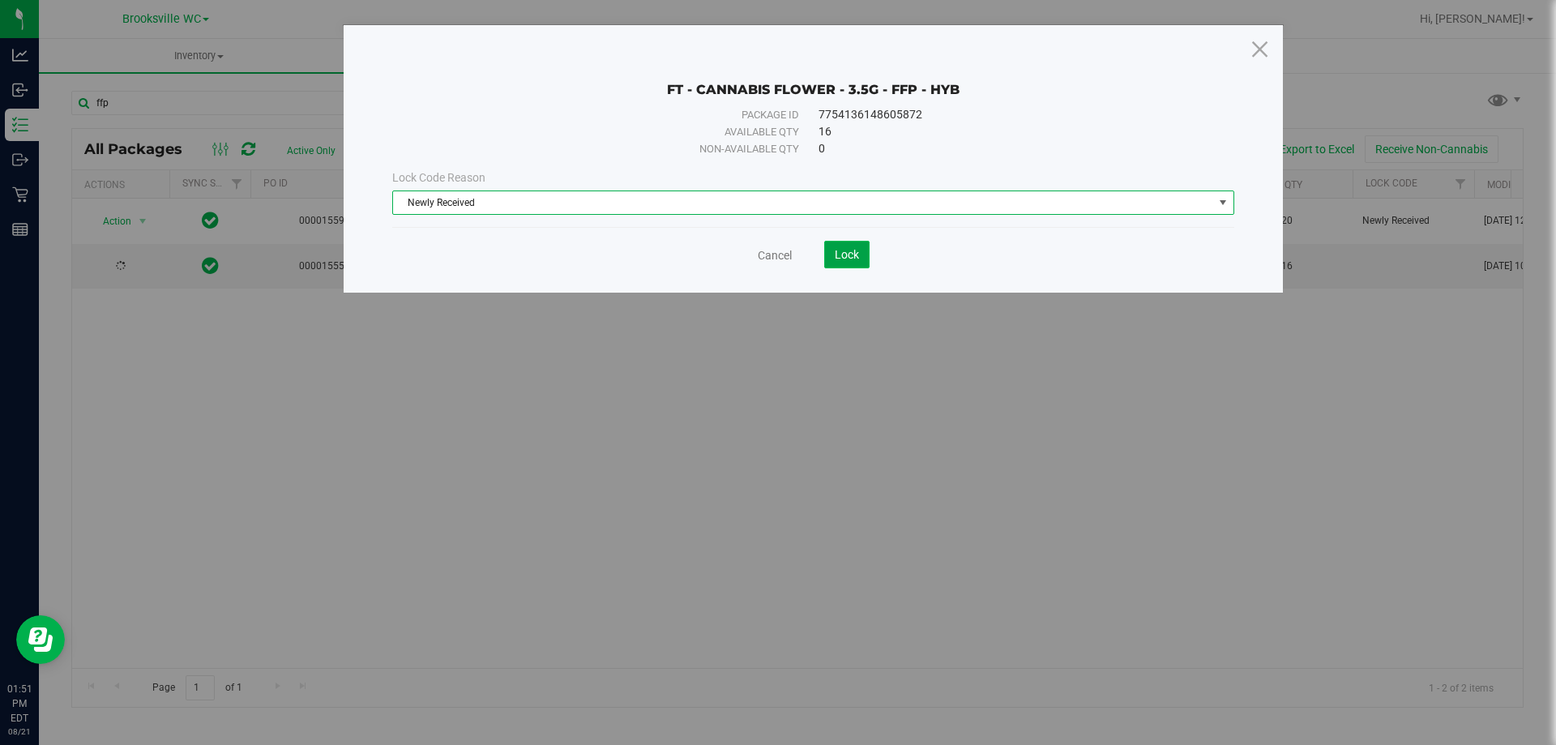
click at [845, 265] on button "Lock" at bounding box center [846, 255] width 45 height 28
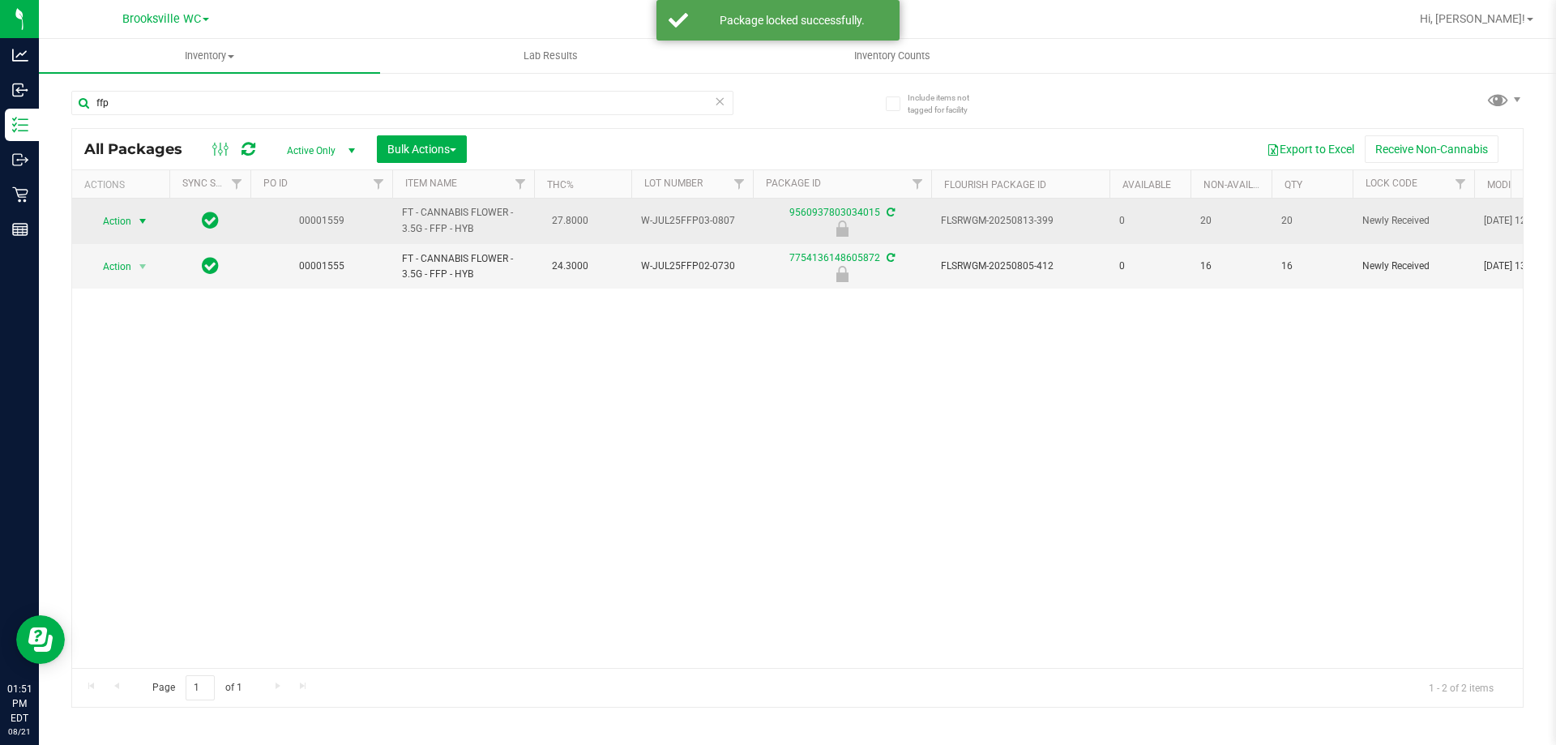
click at [118, 219] on span "Action" at bounding box center [110, 221] width 44 height 23
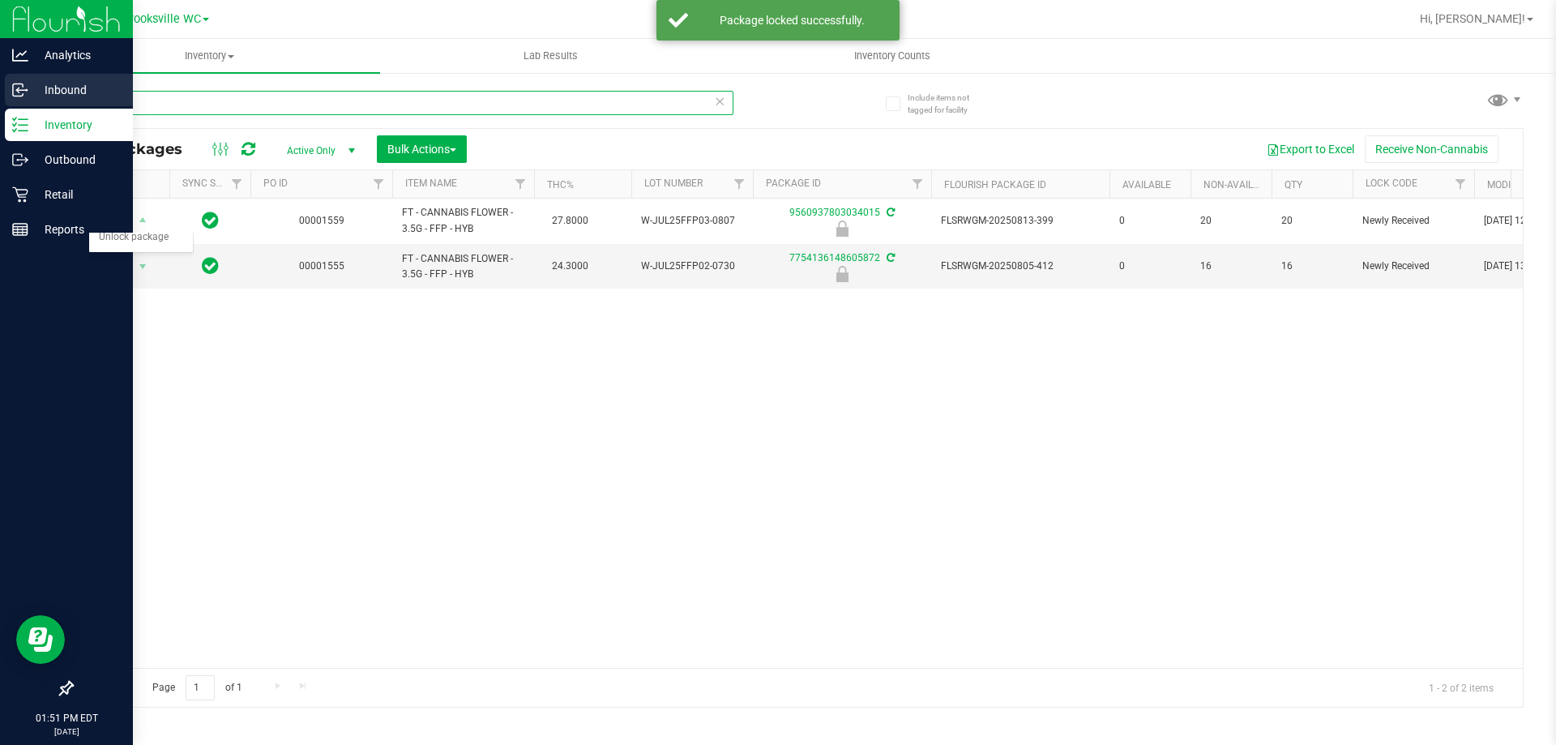
drag, startPoint x: 167, startPoint y: 94, endPoint x: 0, endPoint y: 108, distance: 167.5
click at [0, 121] on div "Analytics Inbound Inventory Outbound Retail Reports 01:51 PM EDT [DATE] 08/21 B…" at bounding box center [778, 372] width 1556 height 745
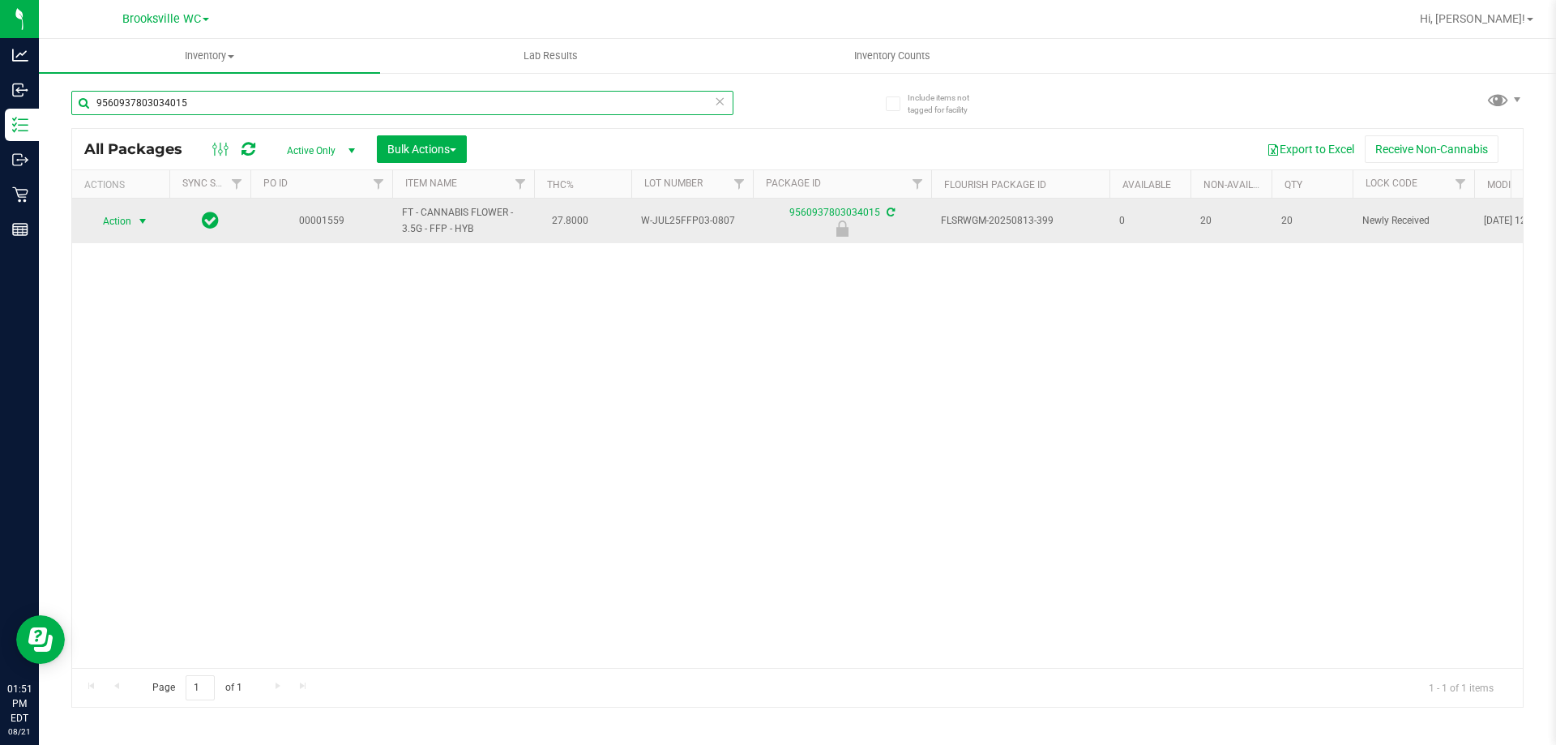
type input "9560937803034015"
click at [108, 220] on span "Action" at bounding box center [110, 221] width 44 height 23
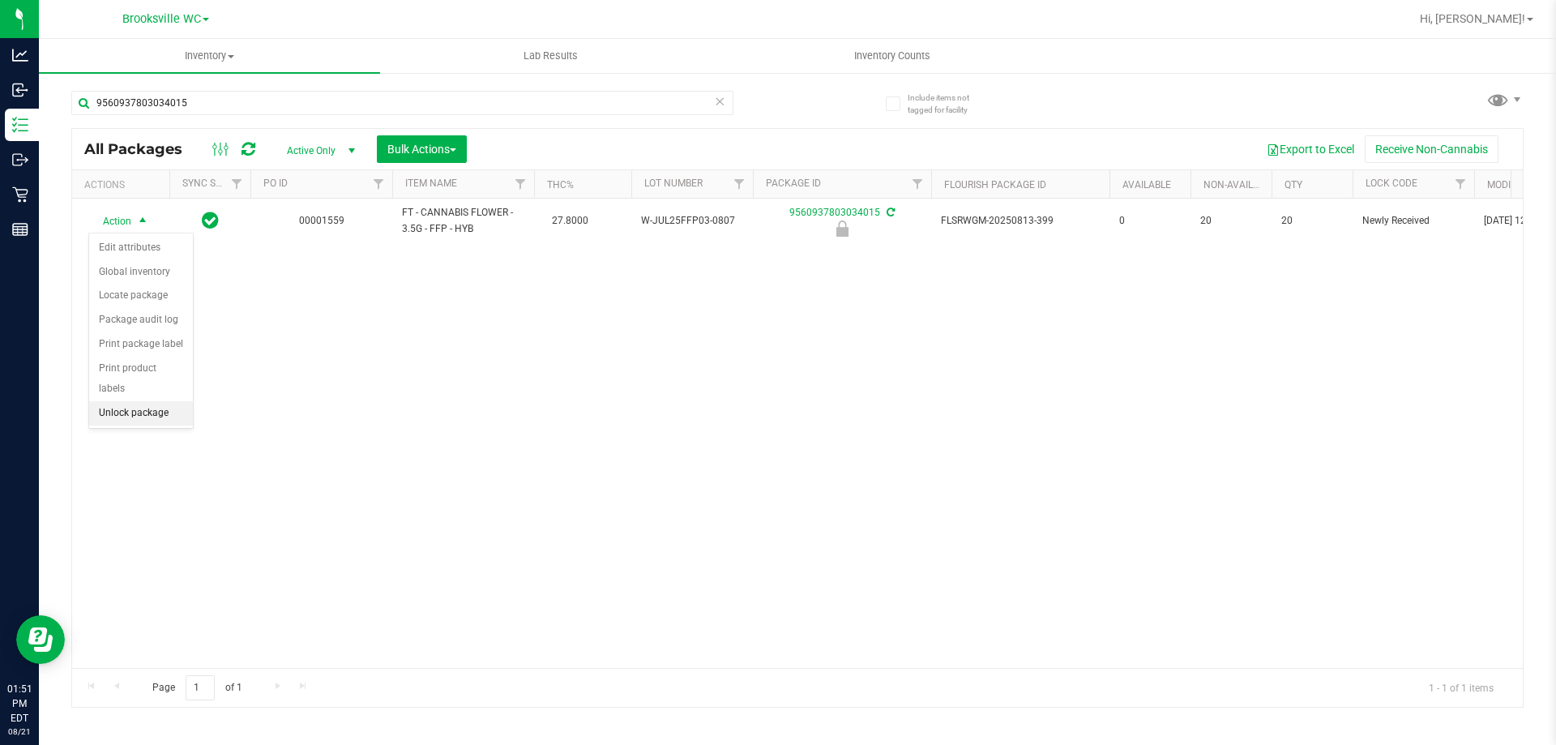
click at [127, 401] on li "Unlock package" at bounding box center [141, 413] width 104 height 24
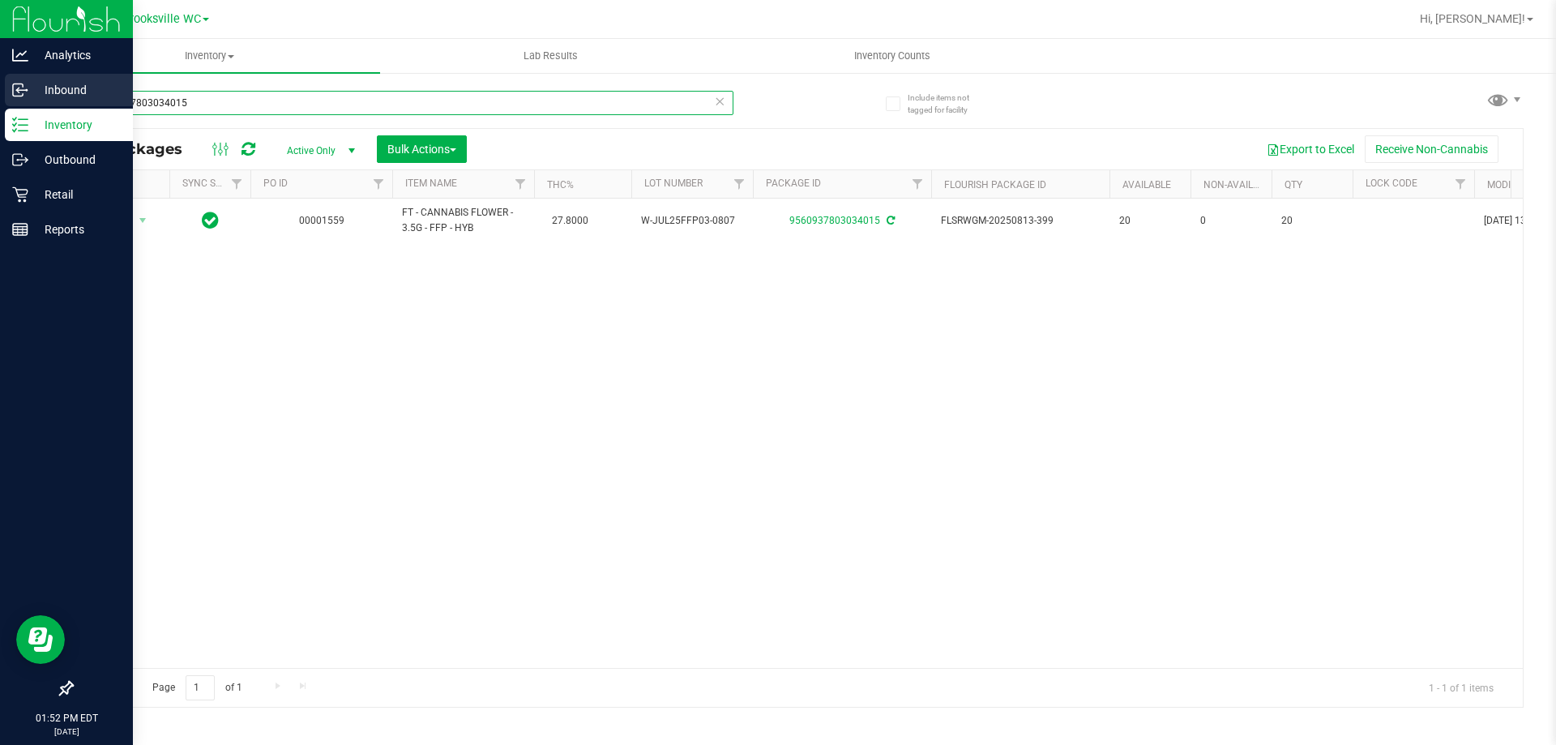
drag, startPoint x: 276, startPoint y: 96, endPoint x: 0, endPoint y: 99, distance: 276.4
click at [0, 99] on div "Analytics Inbound Inventory Outbound Retail Reports 01:52 PM EDT [DATE] 08/21 B…" at bounding box center [778, 372] width 1556 height 745
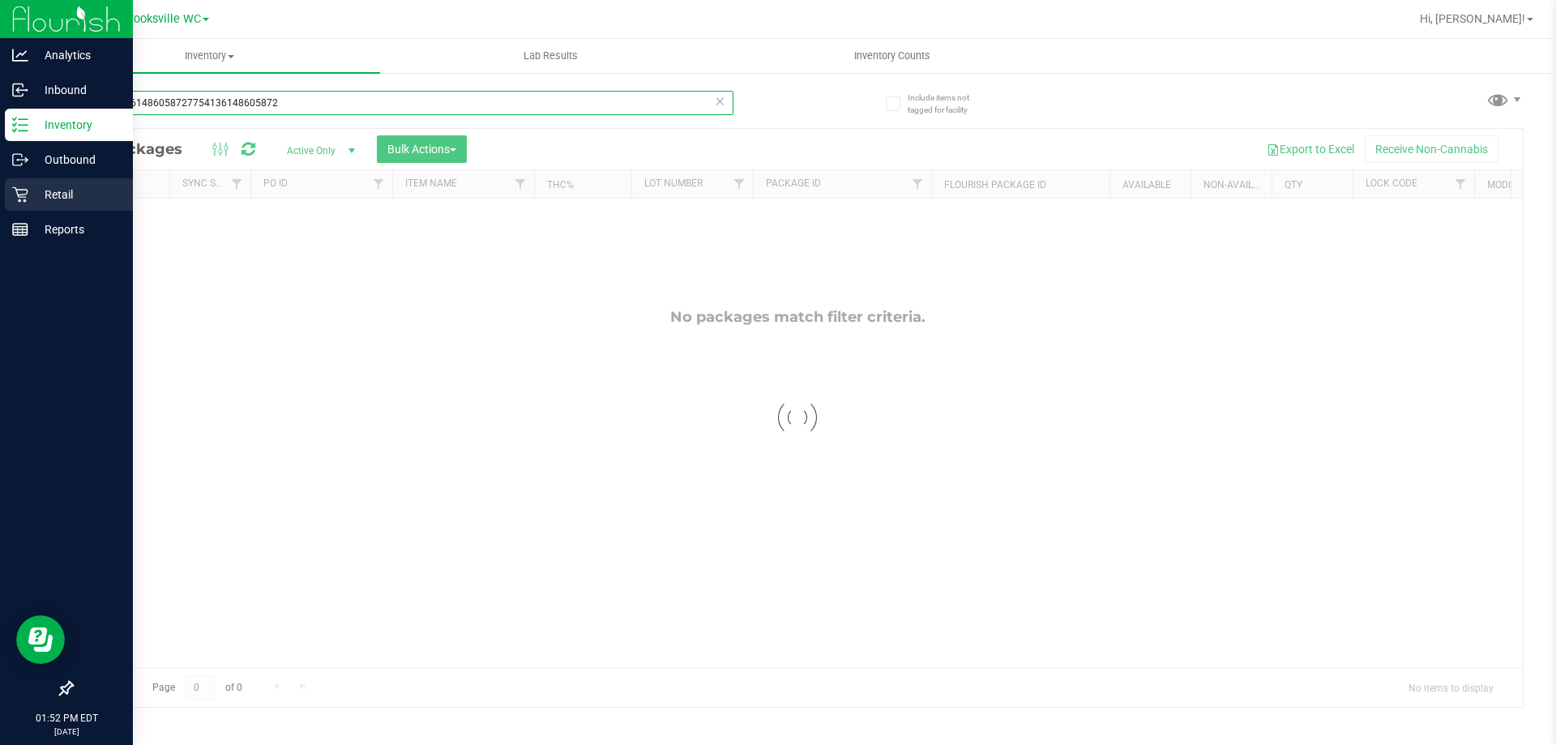
drag, startPoint x: 286, startPoint y: 106, endPoint x: 0, endPoint y: 182, distance: 296.1
click at [0, 182] on div "Analytics Inbound Inventory Outbound Retail Reports 01:52 PM EDT [DATE] 08/21 B…" at bounding box center [778, 372] width 1556 height 745
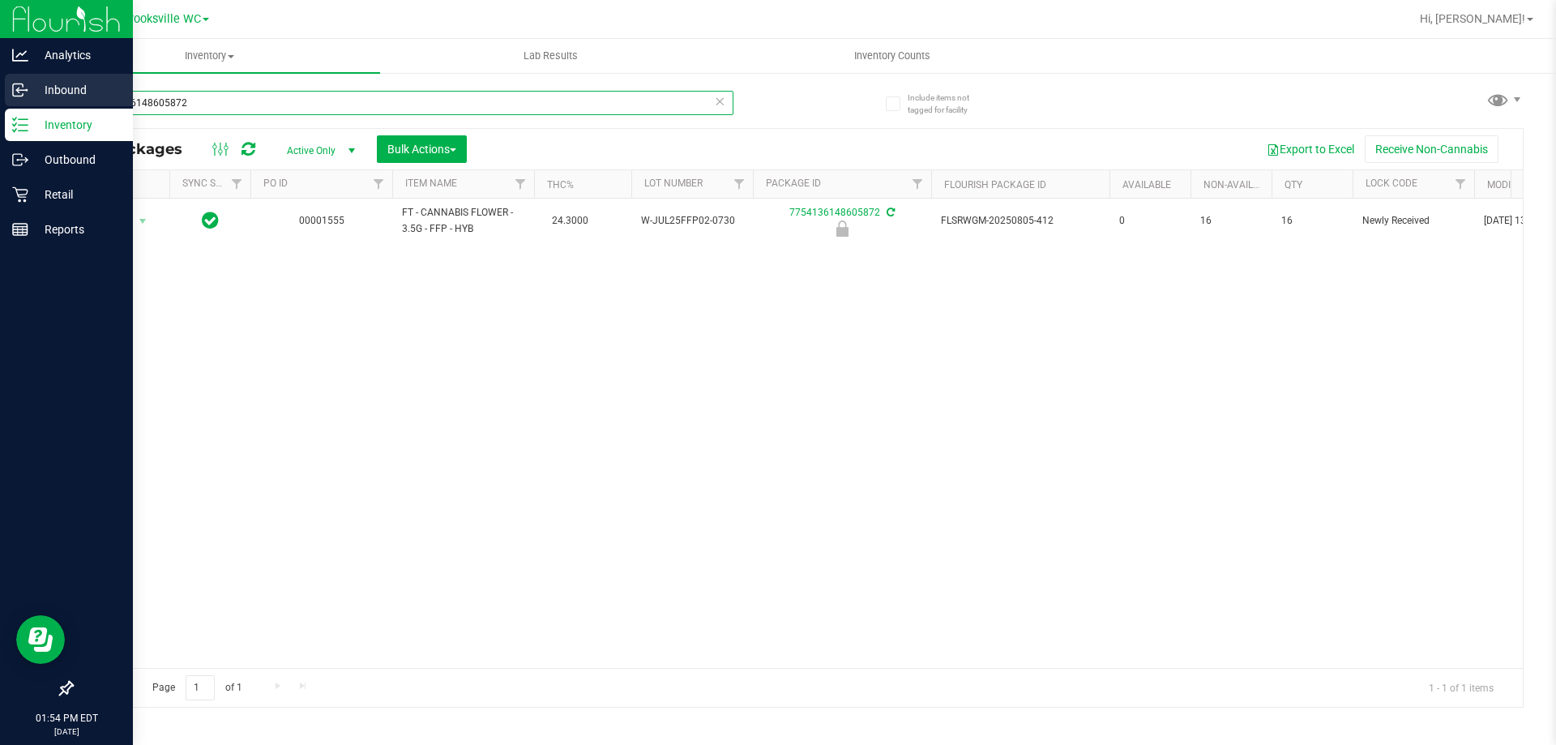
drag, startPoint x: 208, startPoint y: 101, endPoint x: 0, endPoint y: 91, distance: 208.6
click at [0, 92] on div "Analytics Inbound Inventory Outbound Retail Reports 01:54 PM EDT [DATE] 08/21 B…" at bounding box center [778, 372] width 1556 height 745
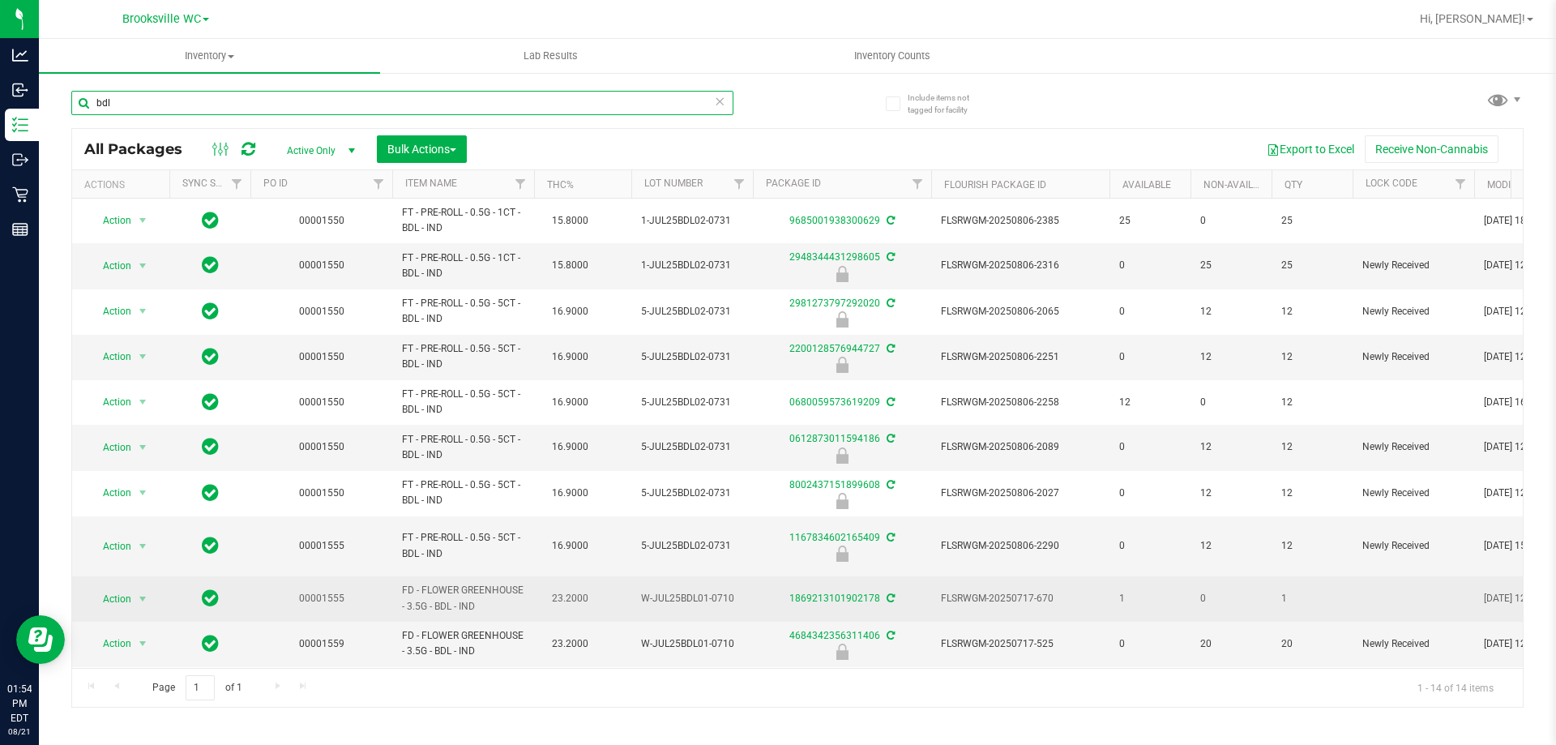
scroll to position [162, 0]
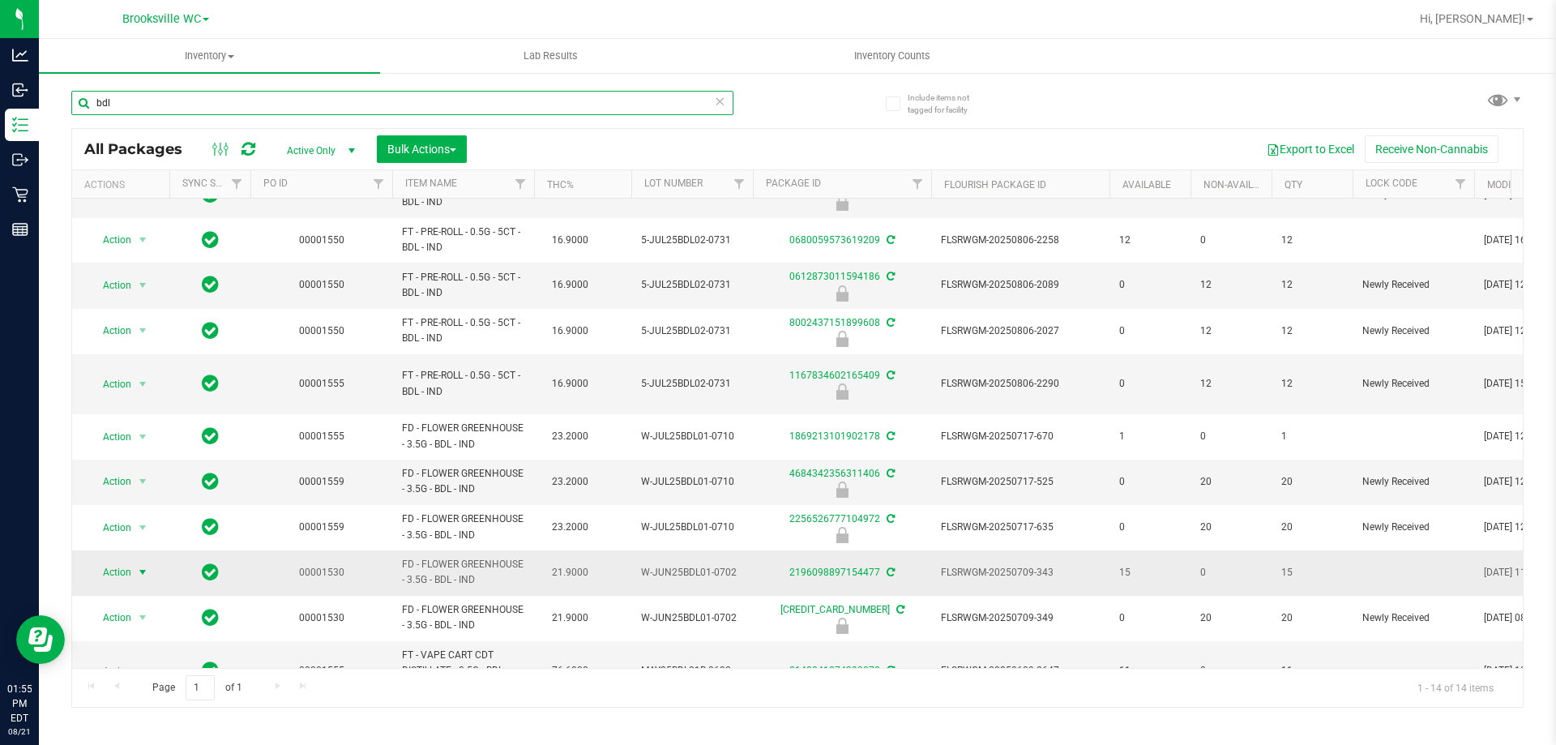
type input "bdl"
click at [118, 562] on span "Action" at bounding box center [110, 572] width 44 height 23
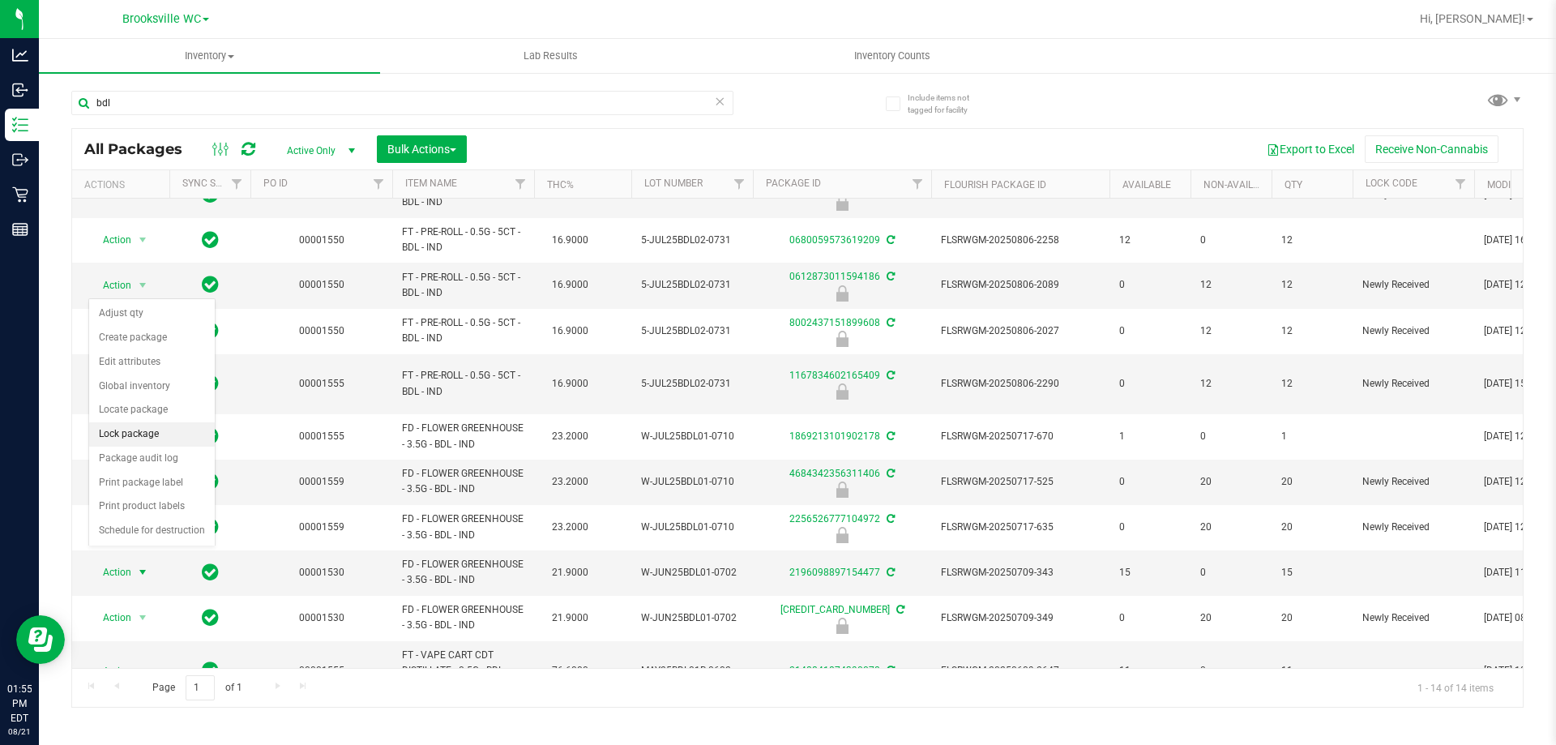
click at [130, 432] on li "Lock package" at bounding box center [152, 434] width 126 height 24
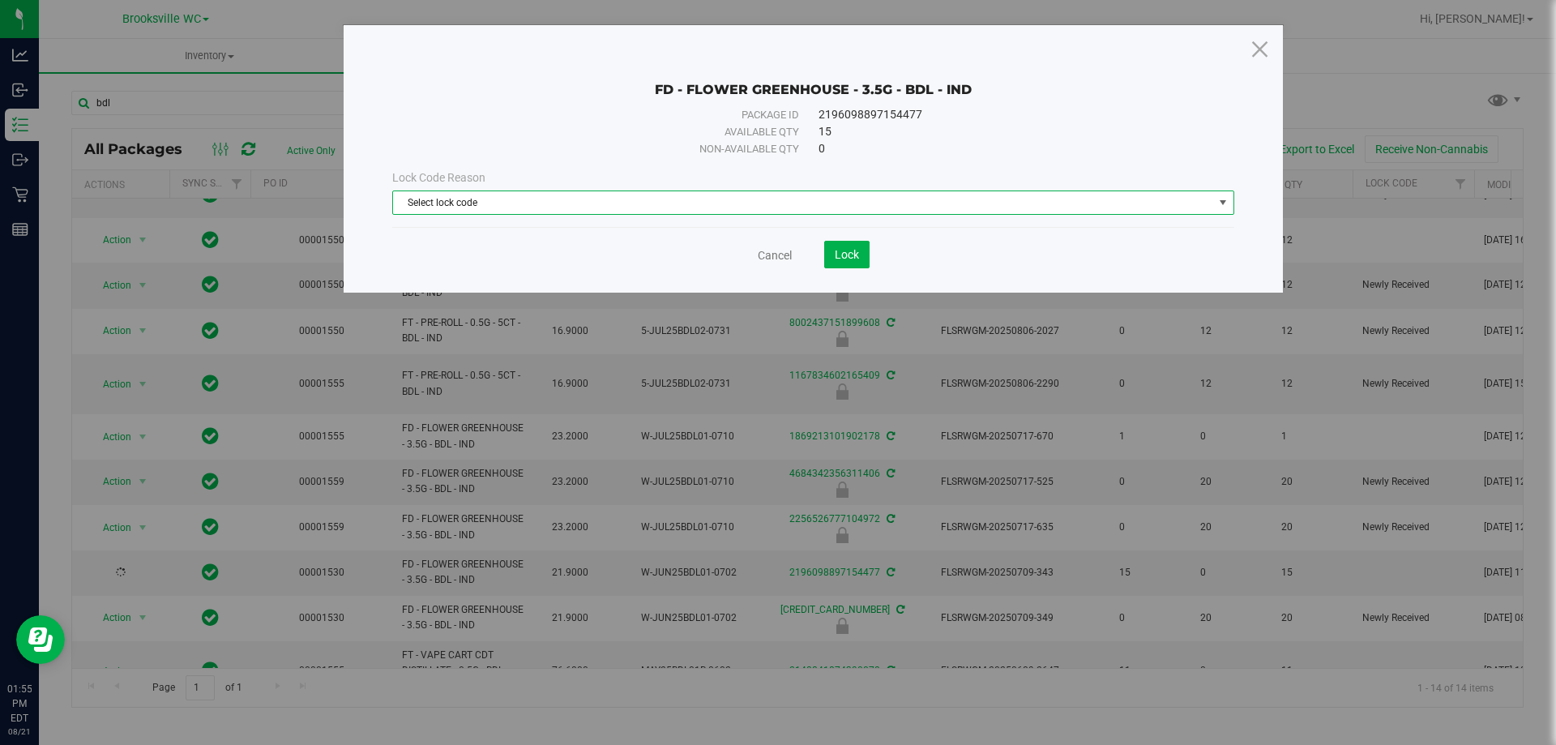
click at [527, 196] on span "Select lock code" at bounding box center [803, 202] width 820 height 23
click at [296, 94] on div "FD - FLOWER GREENHOUSE - 3.5G - BDL - IND Package ID 2196098897154477 Available…" at bounding box center [784, 372] width 1568 height 745
click at [778, 253] on link "Cancel" at bounding box center [775, 255] width 34 height 16
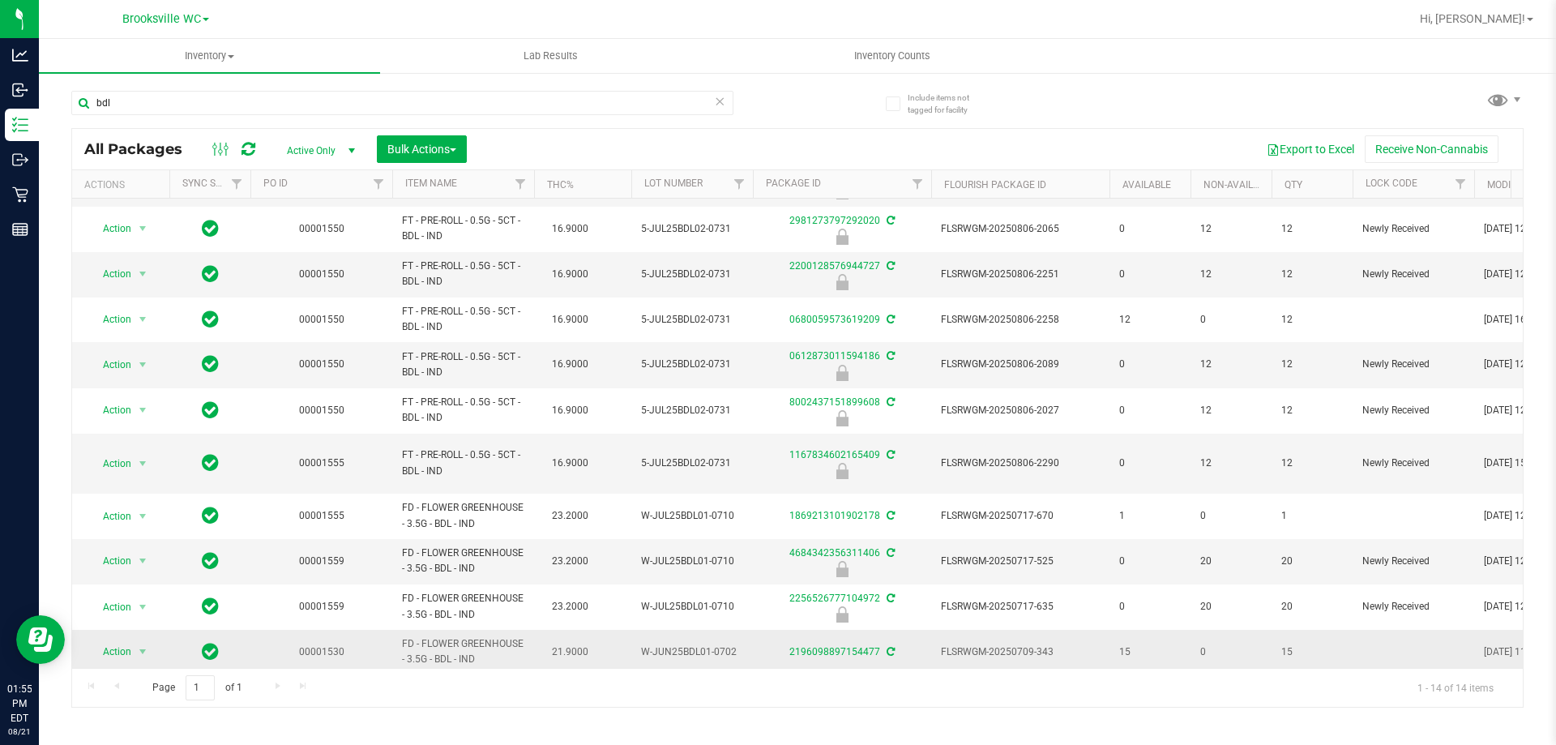
scroll to position [162, 0]
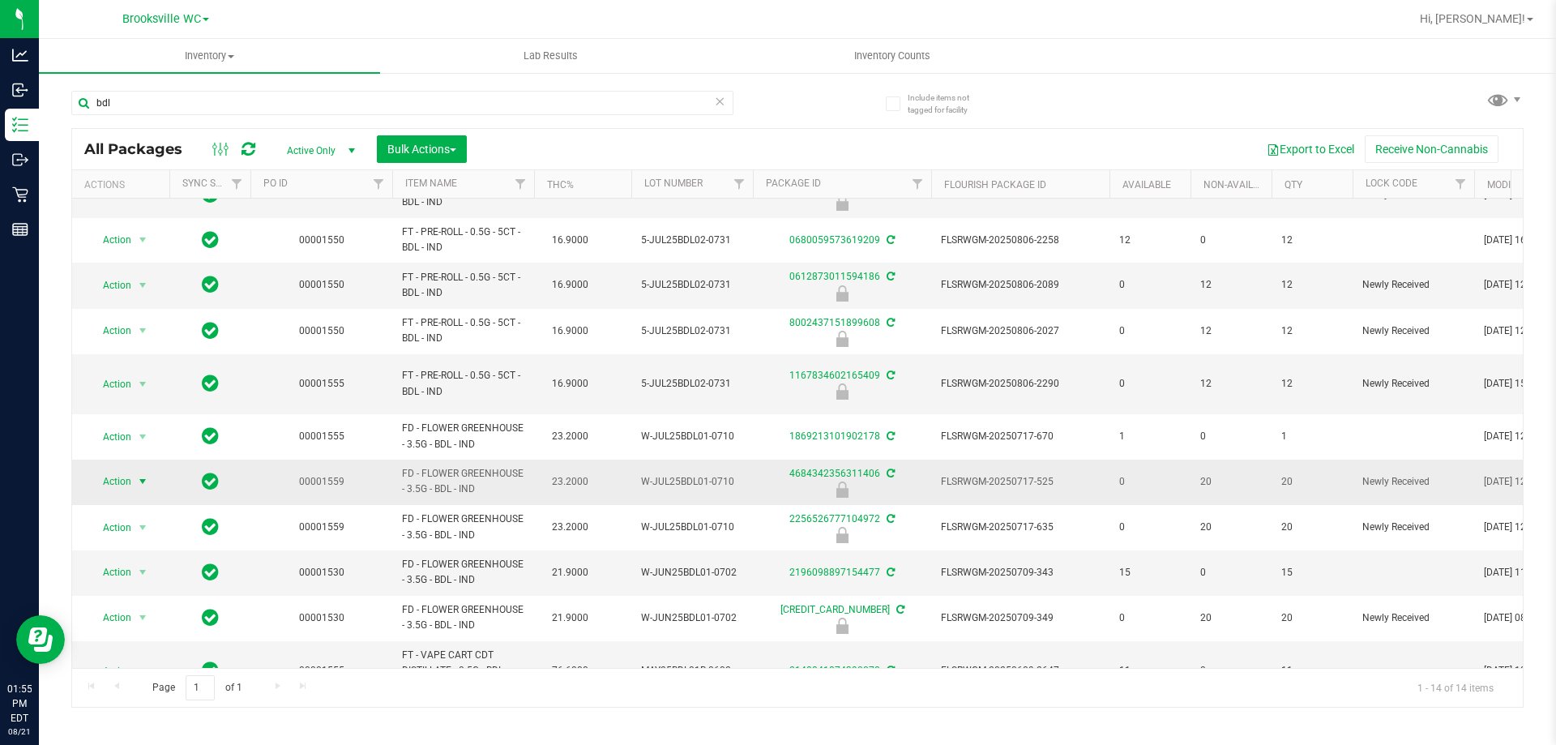
click at [112, 470] on span "Action" at bounding box center [110, 481] width 44 height 23
click at [126, 648] on li "Unlock package" at bounding box center [141, 660] width 104 height 24
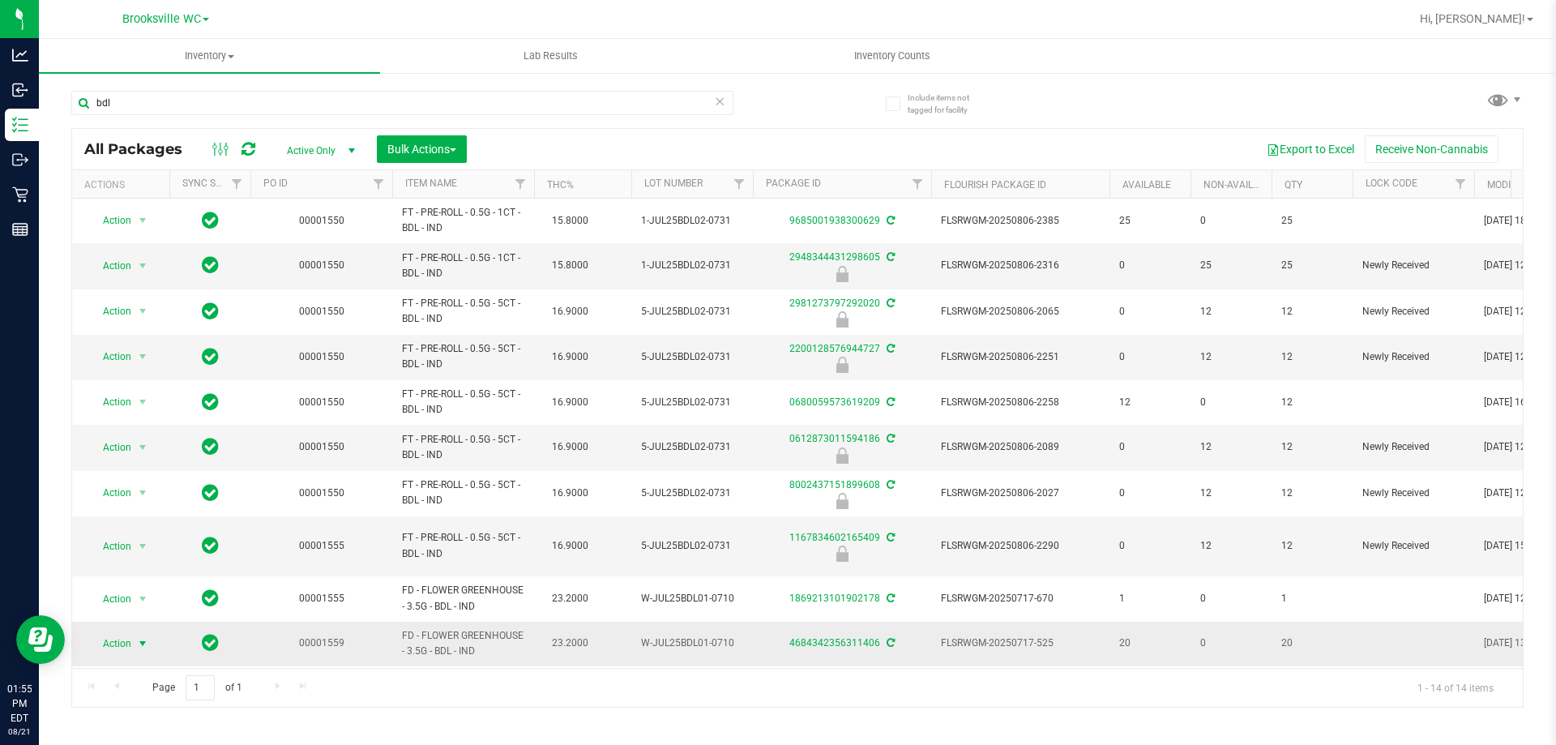
click at [109, 632] on span "Action" at bounding box center [110, 643] width 44 height 23
click at [156, 510] on li "Lock package" at bounding box center [152, 506] width 126 height 24
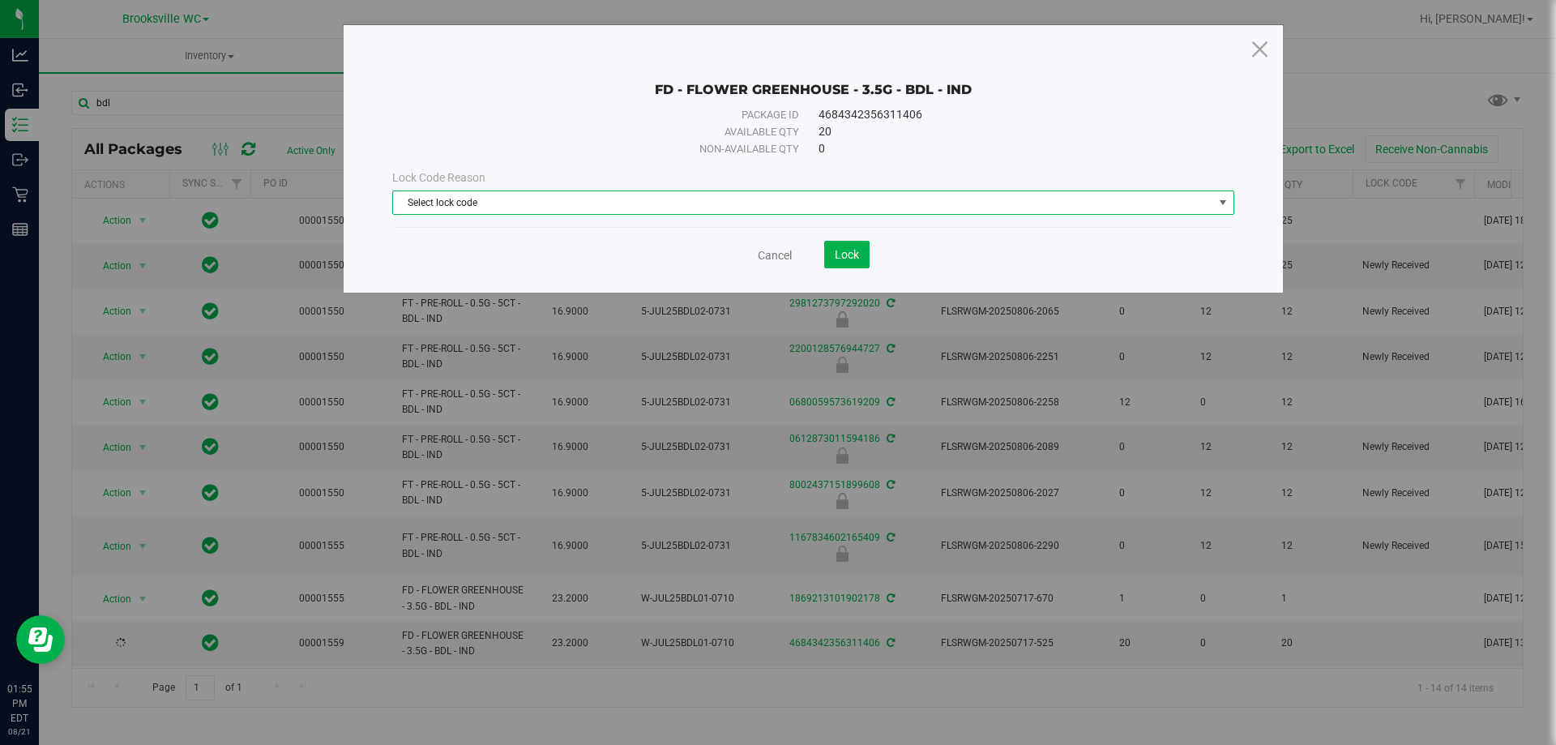
click at [695, 204] on span "Select lock code" at bounding box center [803, 202] width 820 height 23
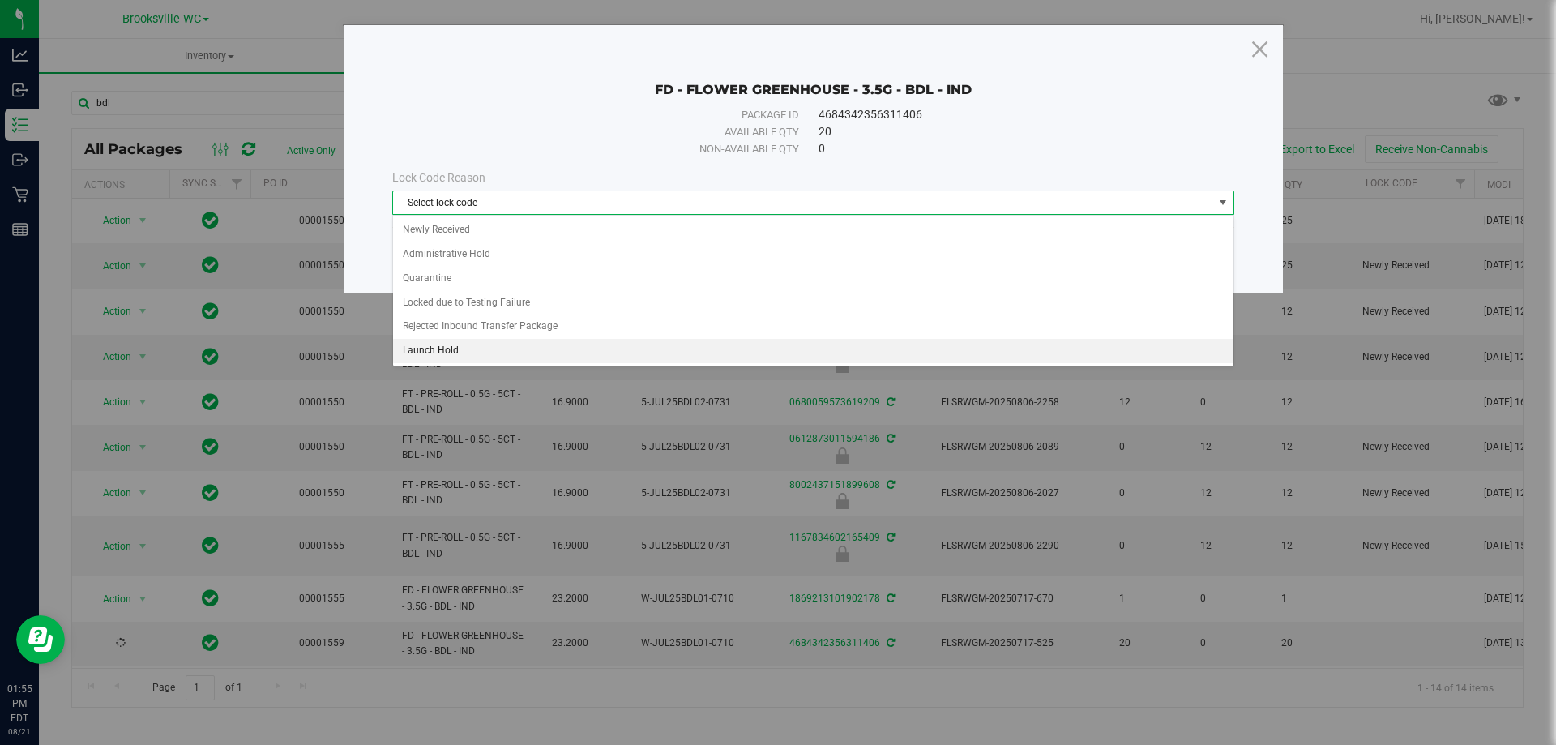
click at [515, 358] on li "Launch Hold" at bounding box center [813, 351] width 840 height 24
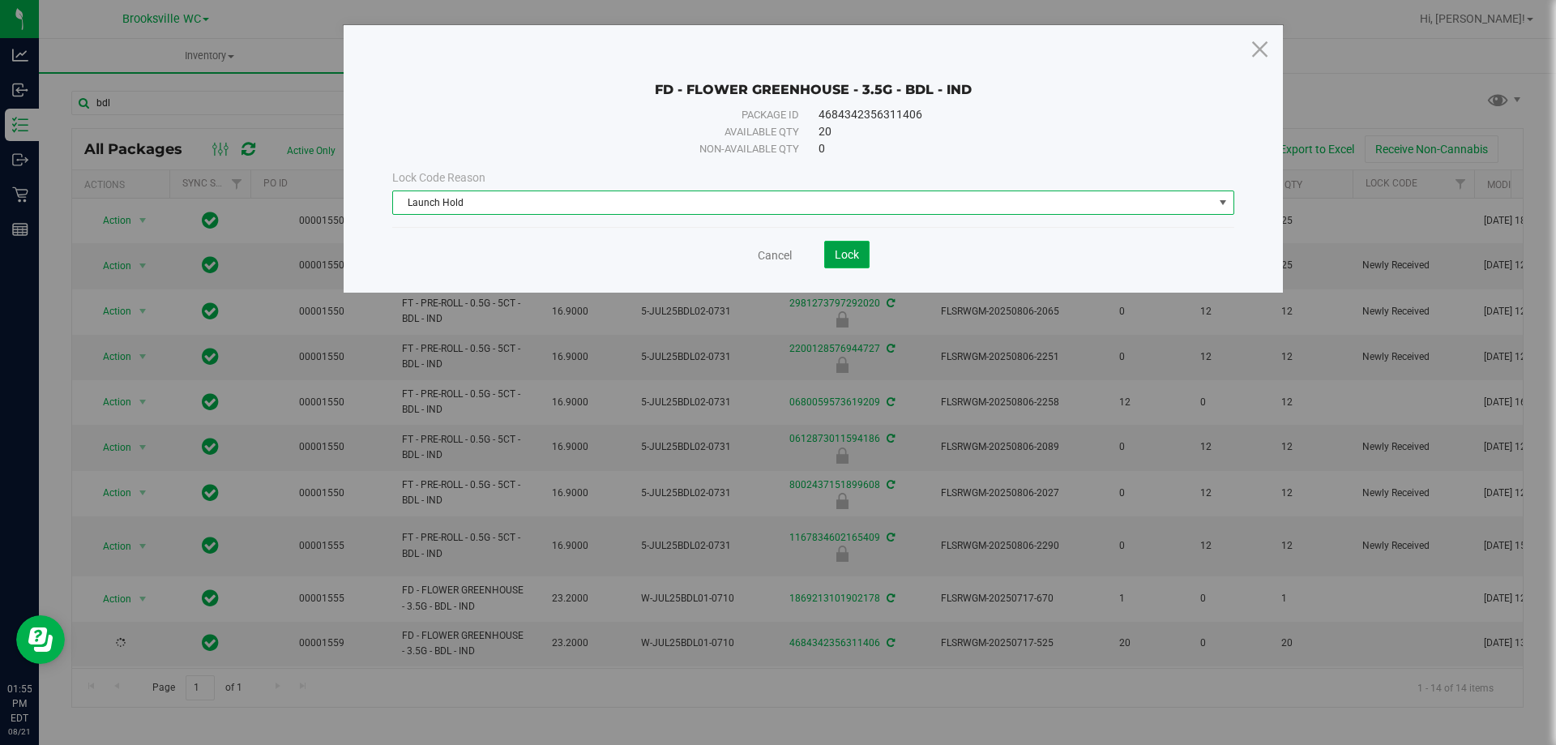
click at [855, 265] on button "Lock" at bounding box center [846, 255] width 45 height 28
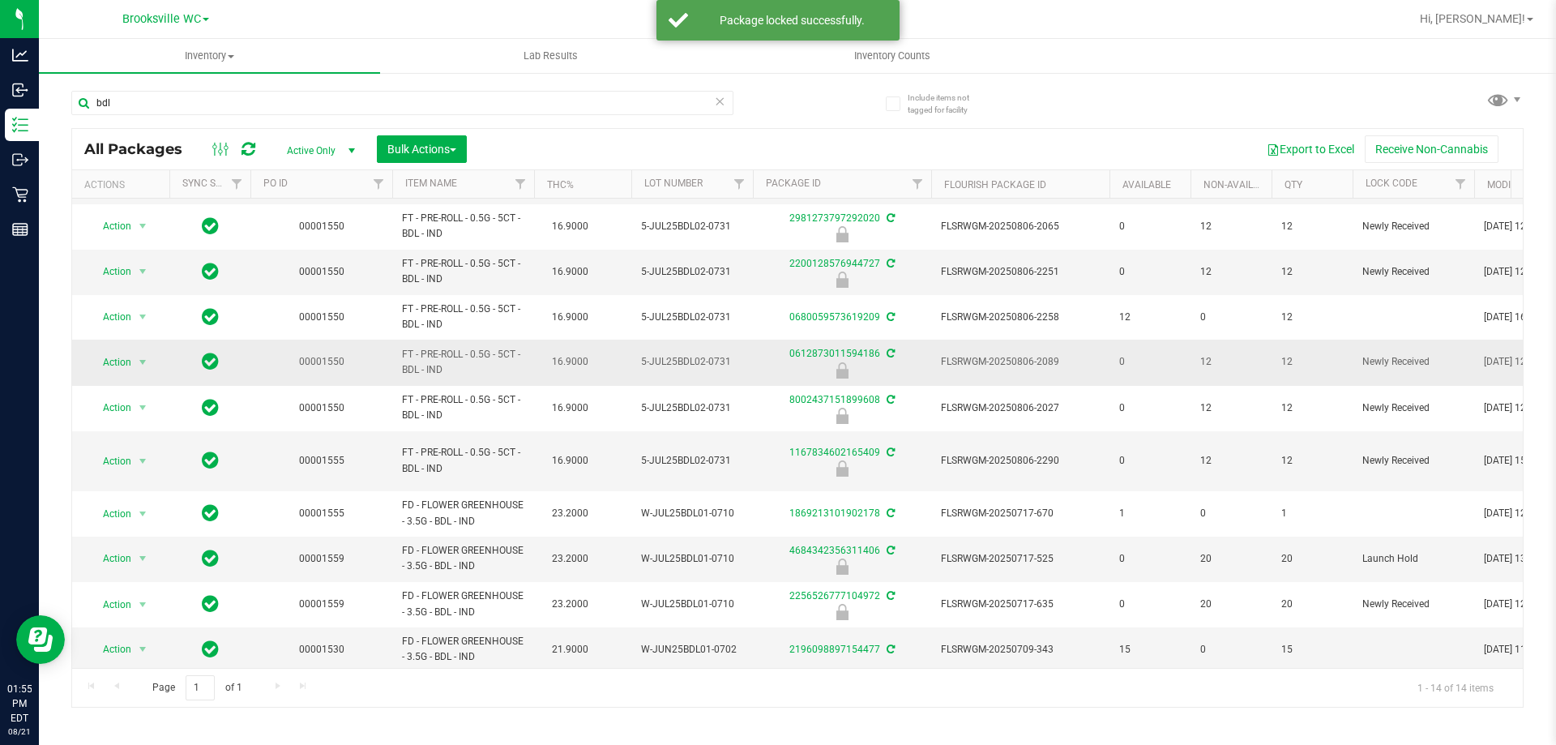
scroll to position [162, 0]
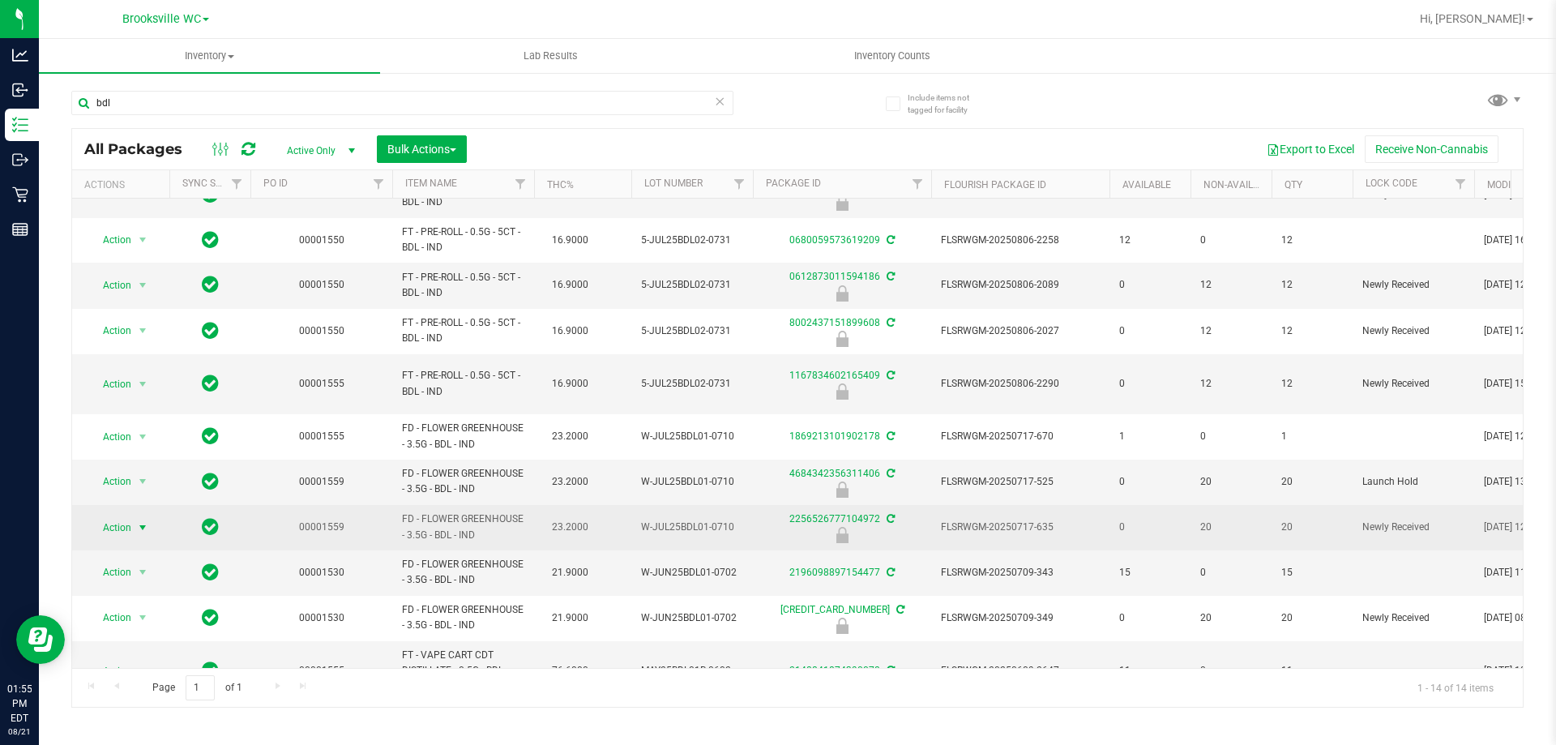
click at [118, 516] on span "Action" at bounding box center [110, 527] width 44 height 23
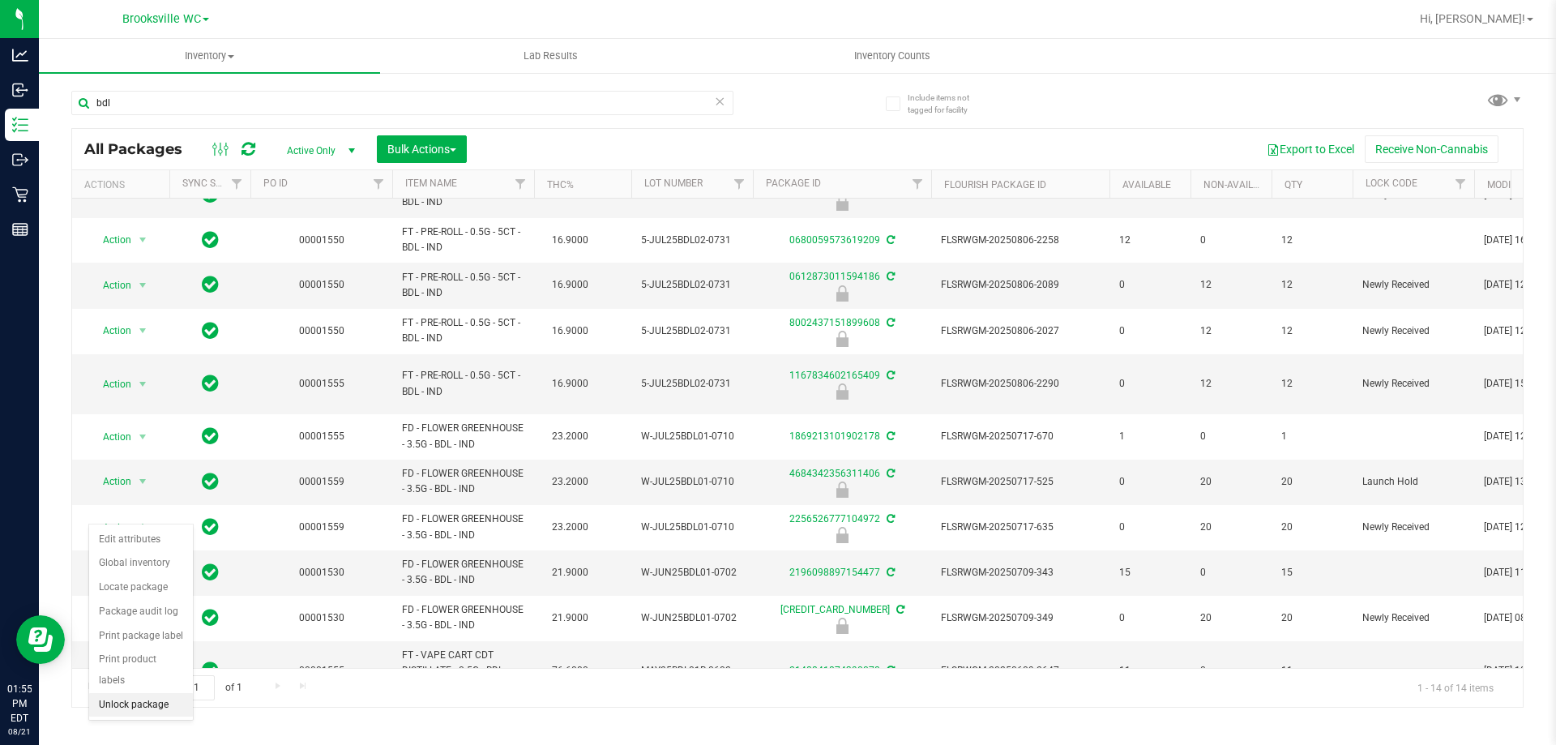
click at [117, 693] on li "Unlock package" at bounding box center [141, 705] width 104 height 24
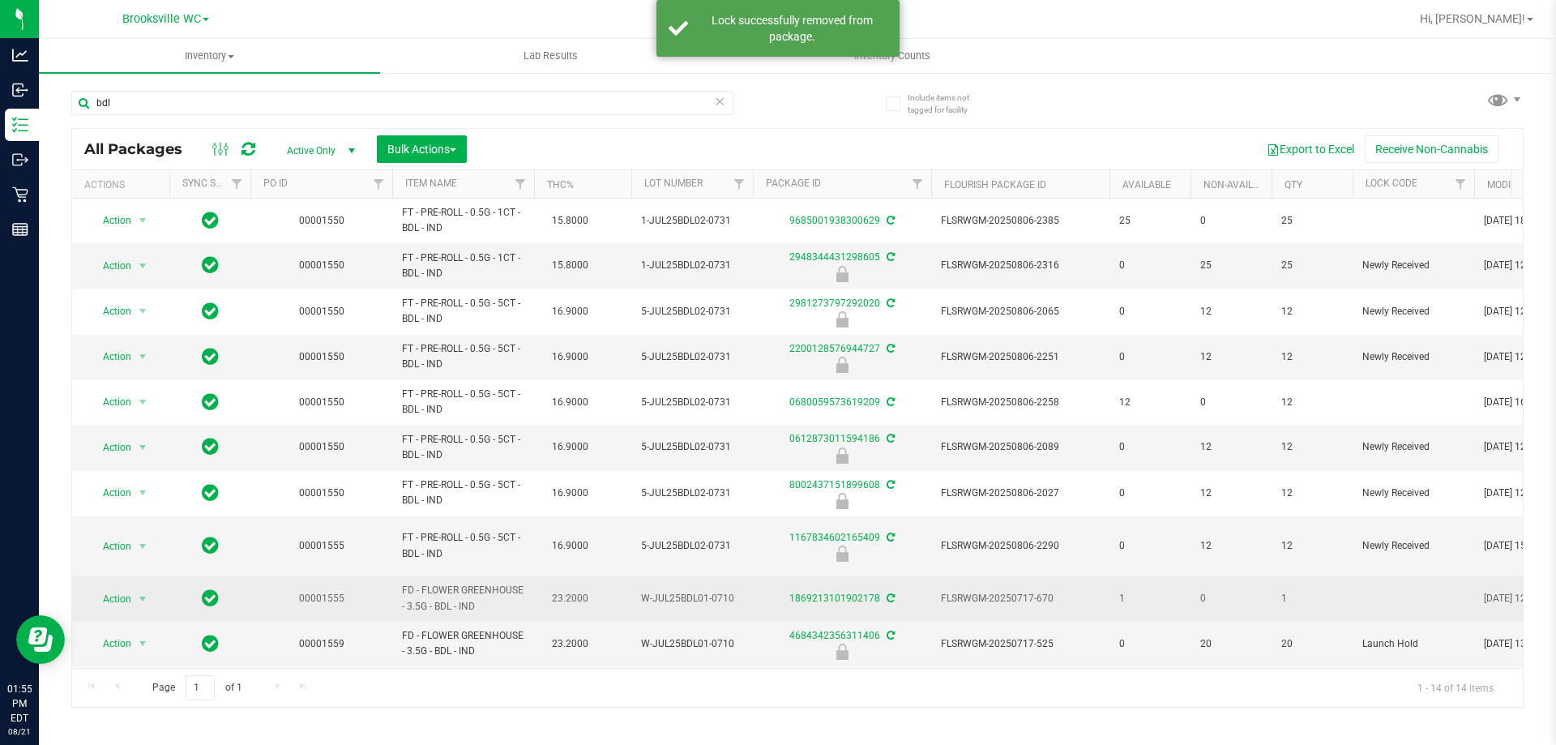
scroll to position [162, 0]
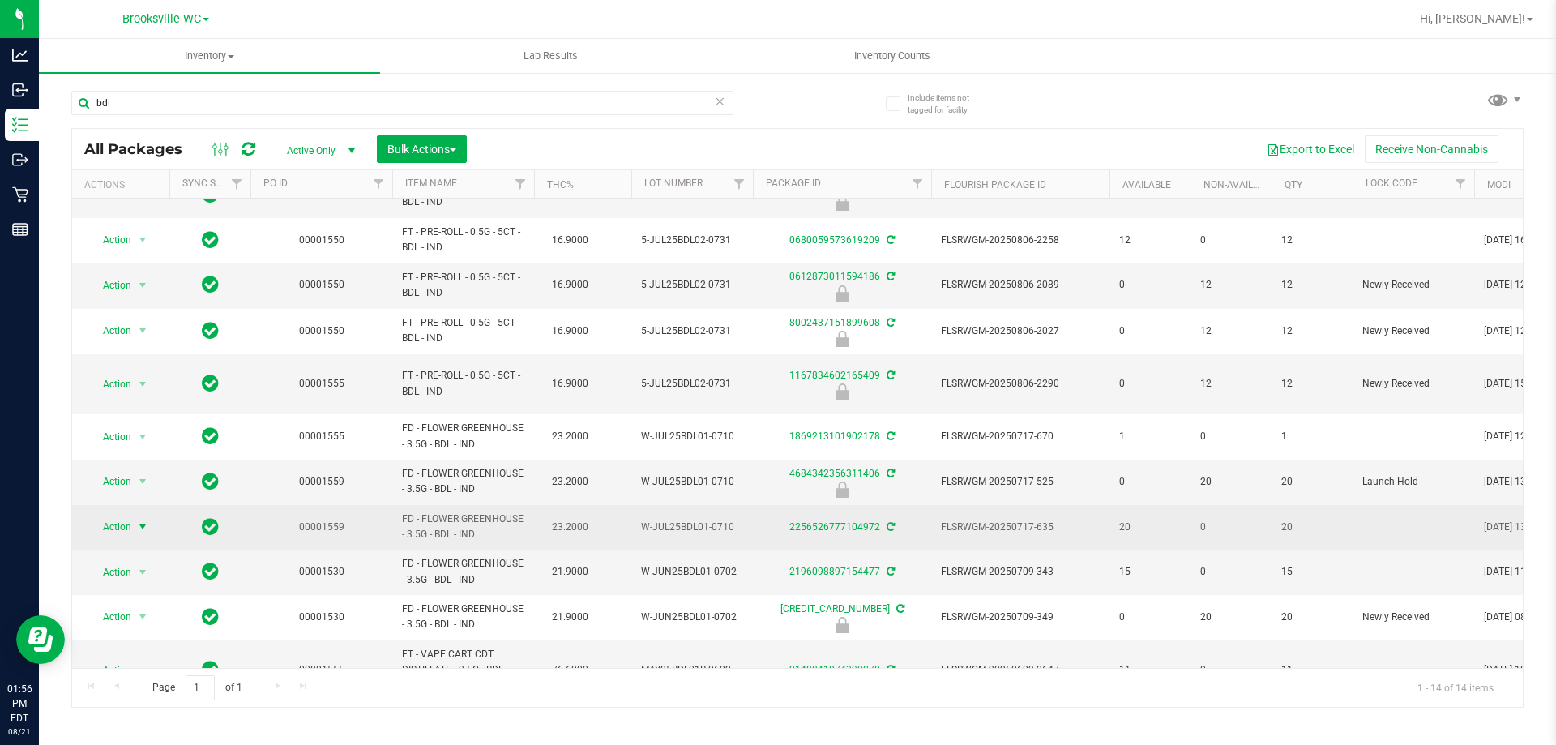
click at [114, 515] on span "Action" at bounding box center [110, 526] width 44 height 23
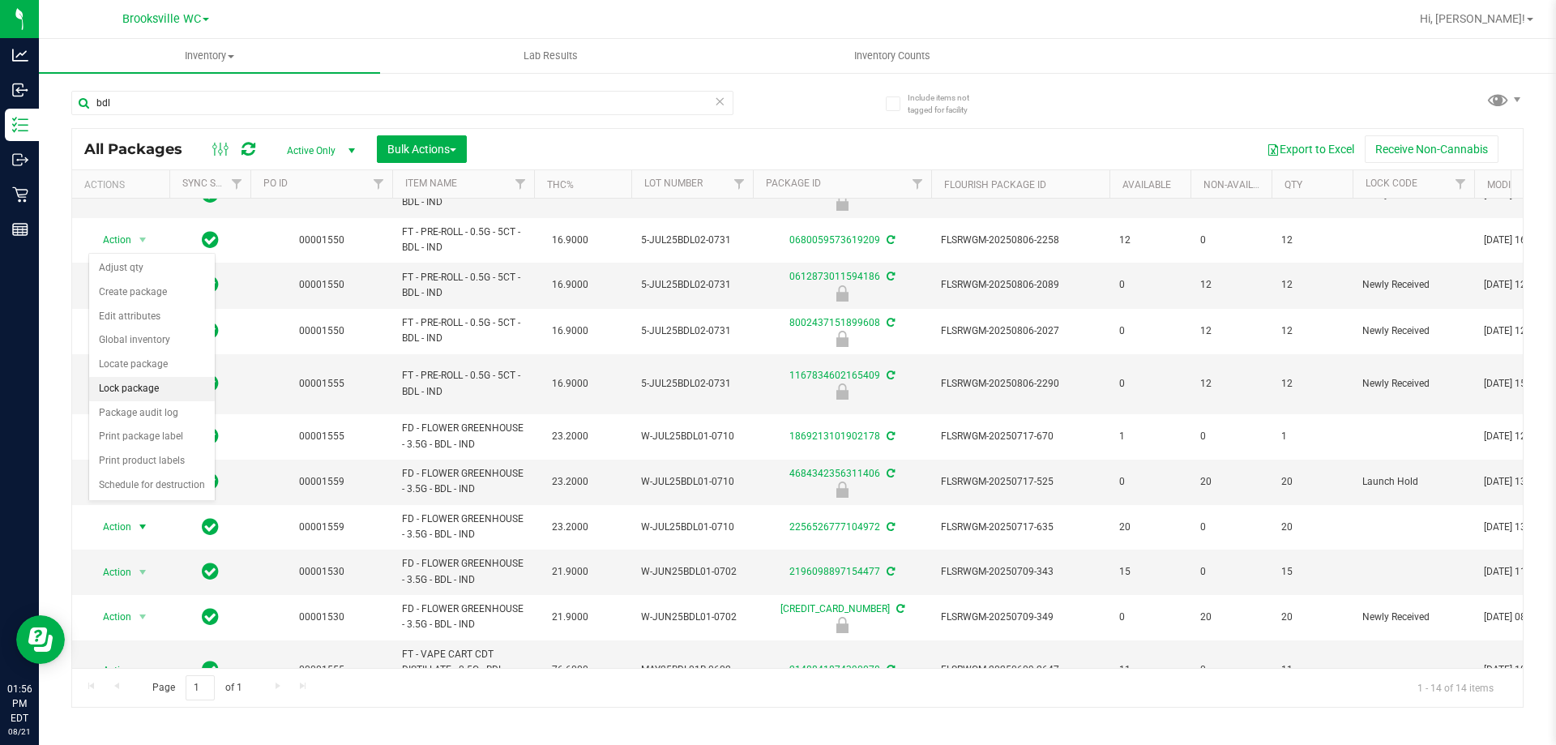
click at [147, 382] on li "Lock package" at bounding box center [152, 389] width 126 height 24
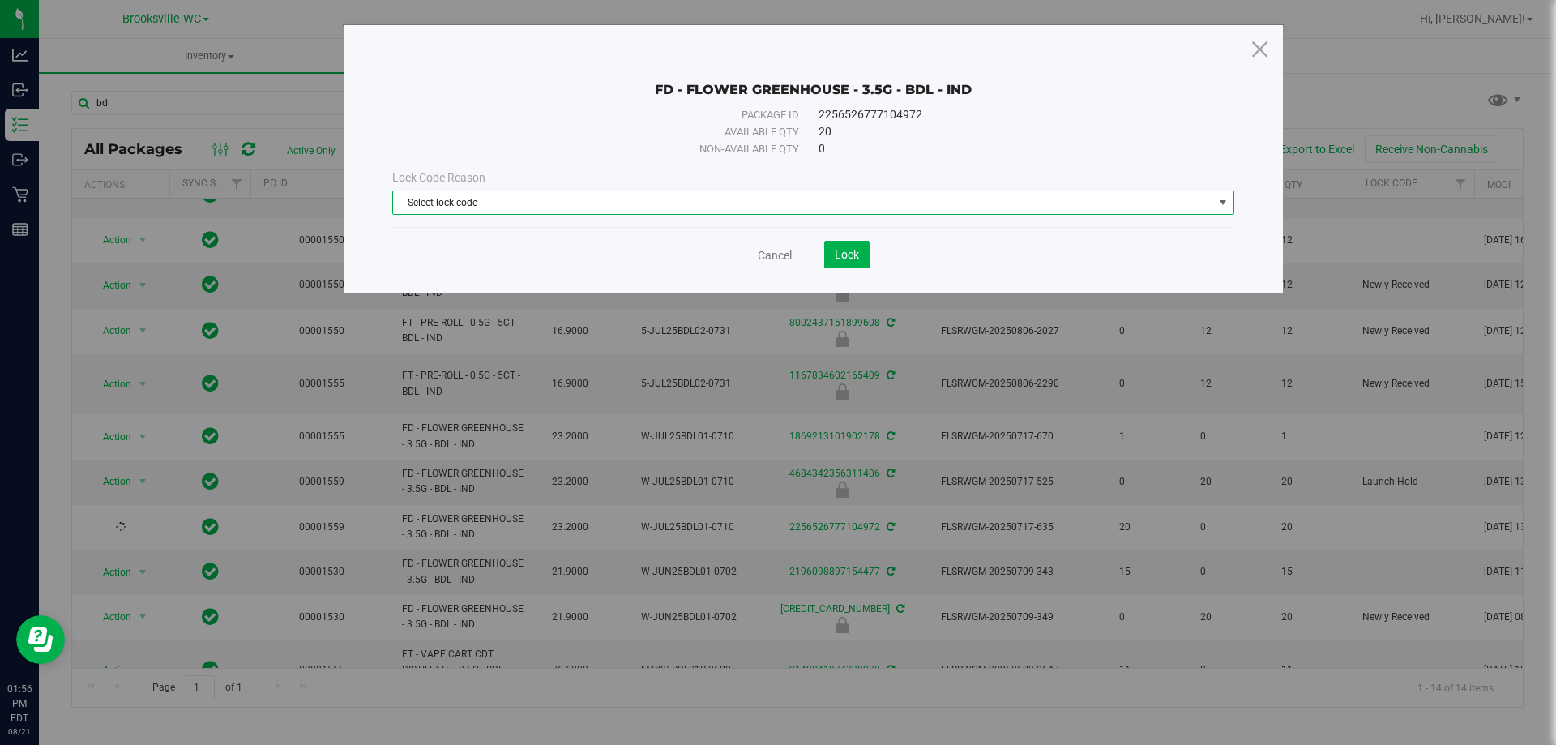
click at [883, 197] on span "Select lock code" at bounding box center [803, 202] width 820 height 23
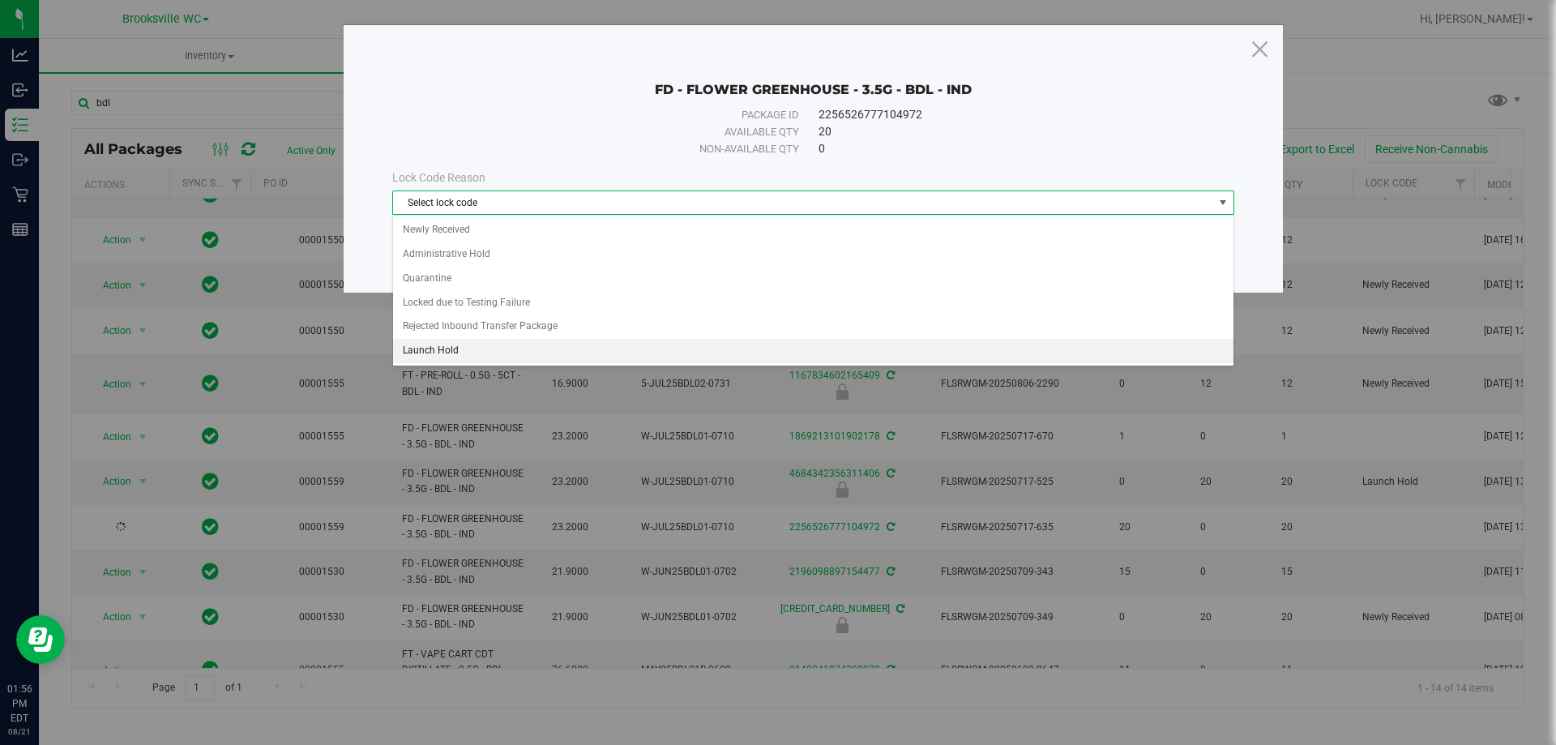
click at [502, 354] on li "Launch Hold" at bounding box center [813, 351] width 840 height 24
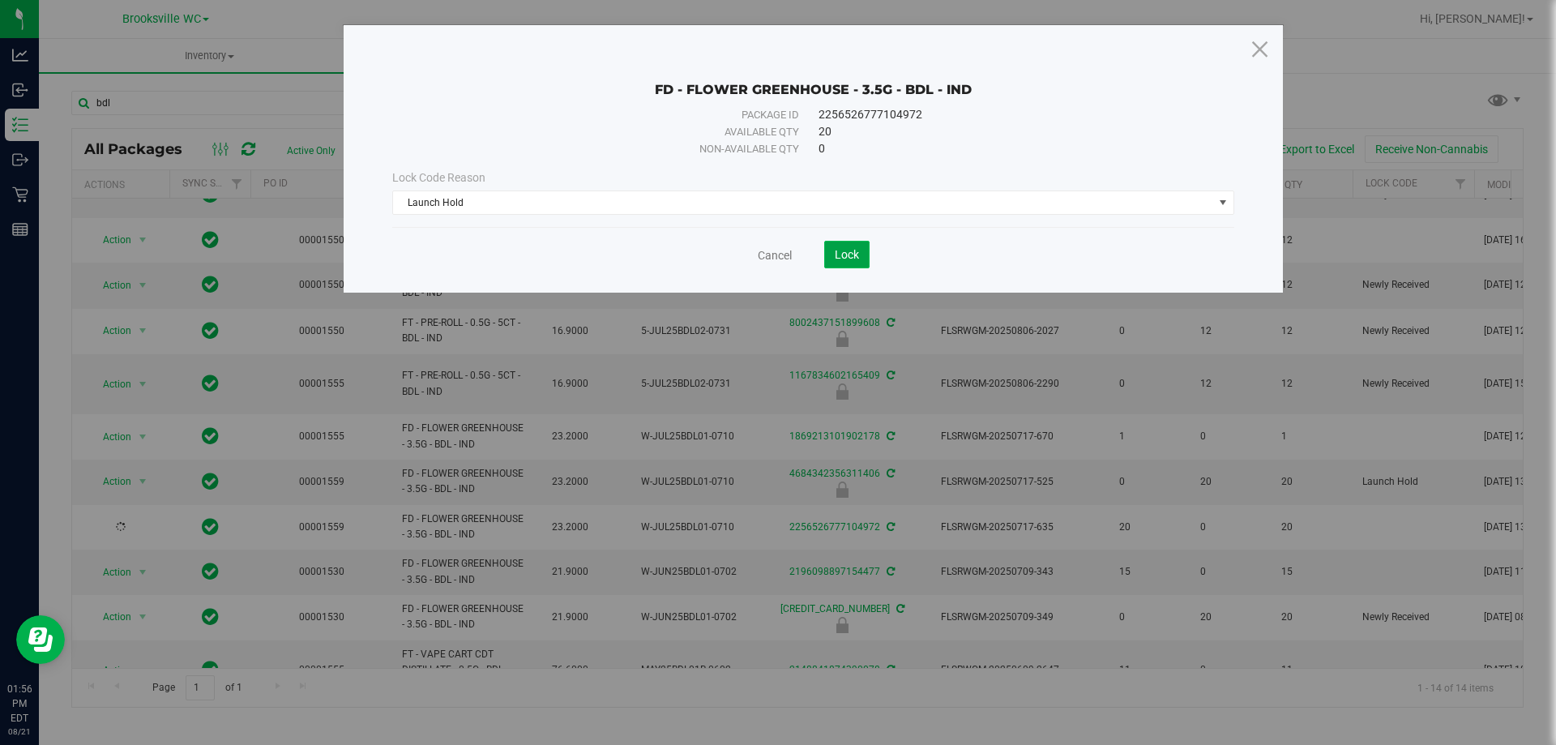
click at [846, 254] on span "Lock" at bounding box center [847, 254] width 24 height 13
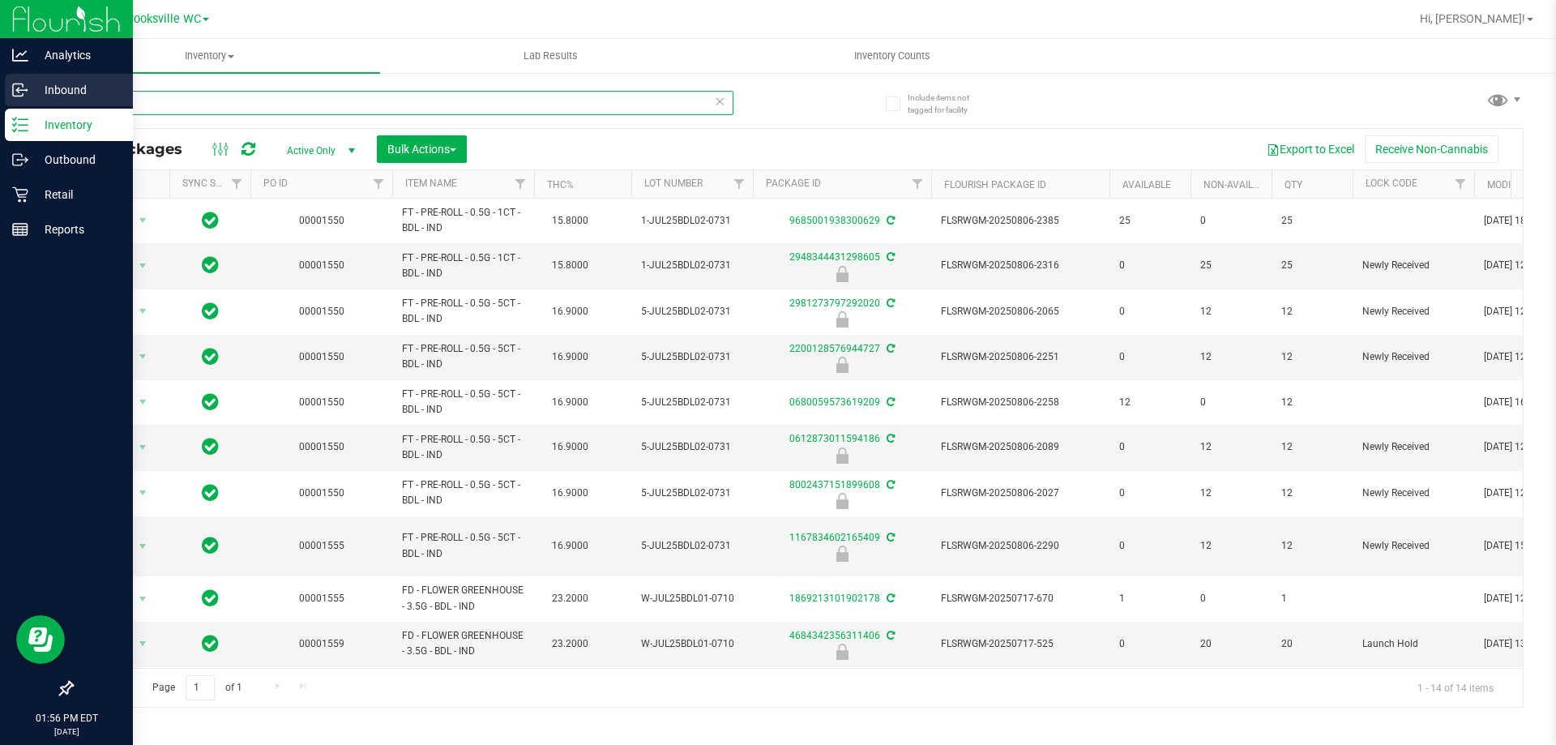
drag, startPoint x: 70, startPoint y: 101, endPoint x: 0, endPoint y: 101, distance: 69.7
click at [0, 101] on div "Analytics Inbound Inventory Outbound Retail Reports 01:56 PM EDT [DATE] 08/21 B…" at bounding box center [778, 372] width 1556 height 745
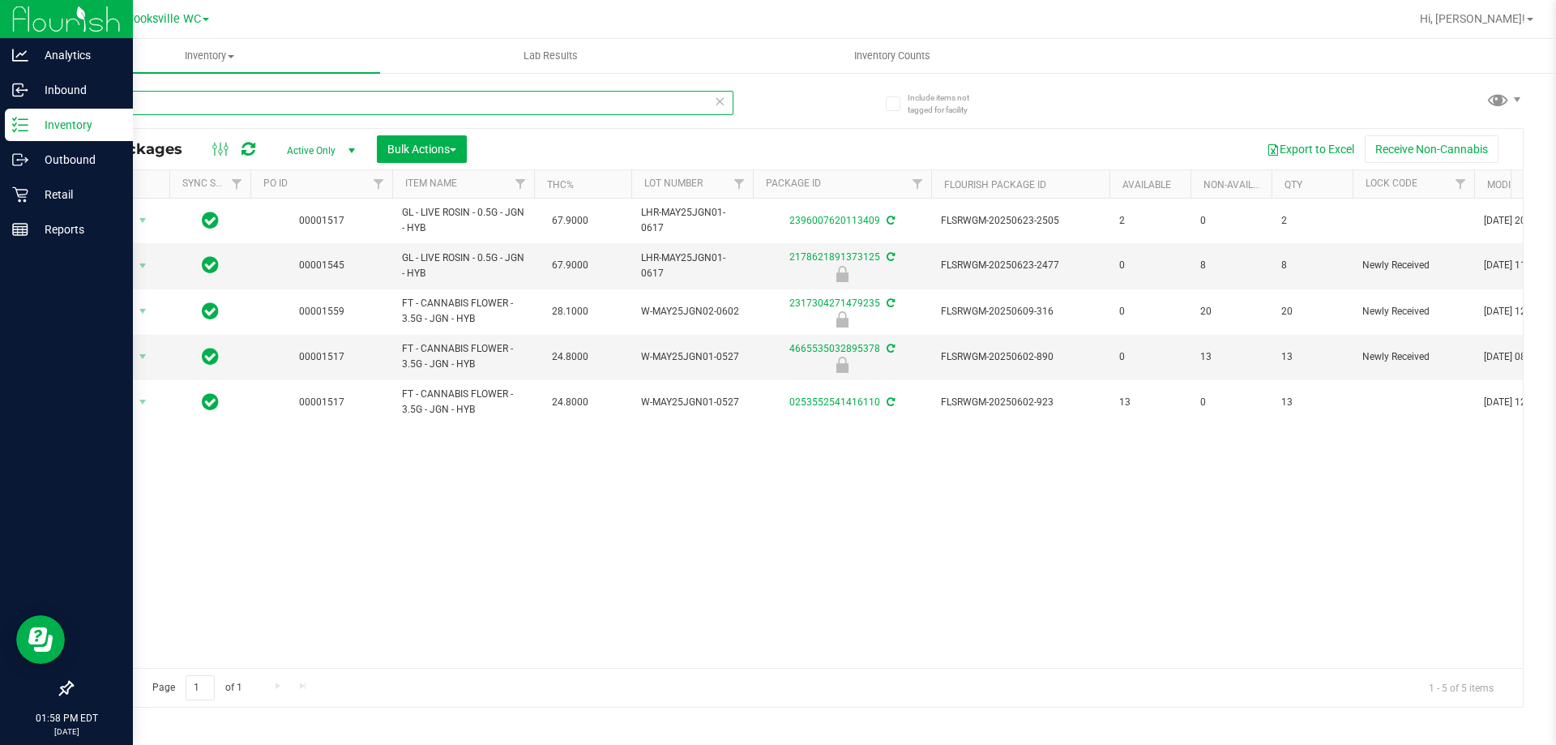
drag, startPoint x: 148, startPoint y: 101, endPoint x: 0, endPoint y: 143, distance: 153.2
click at [0, 122] on div "Analytics Inbound Inventory Outbound Retail Reports 01:58 PM EDT [DATE] 08/21 B…" at bounding box center [778, 372] width 1556 height 745
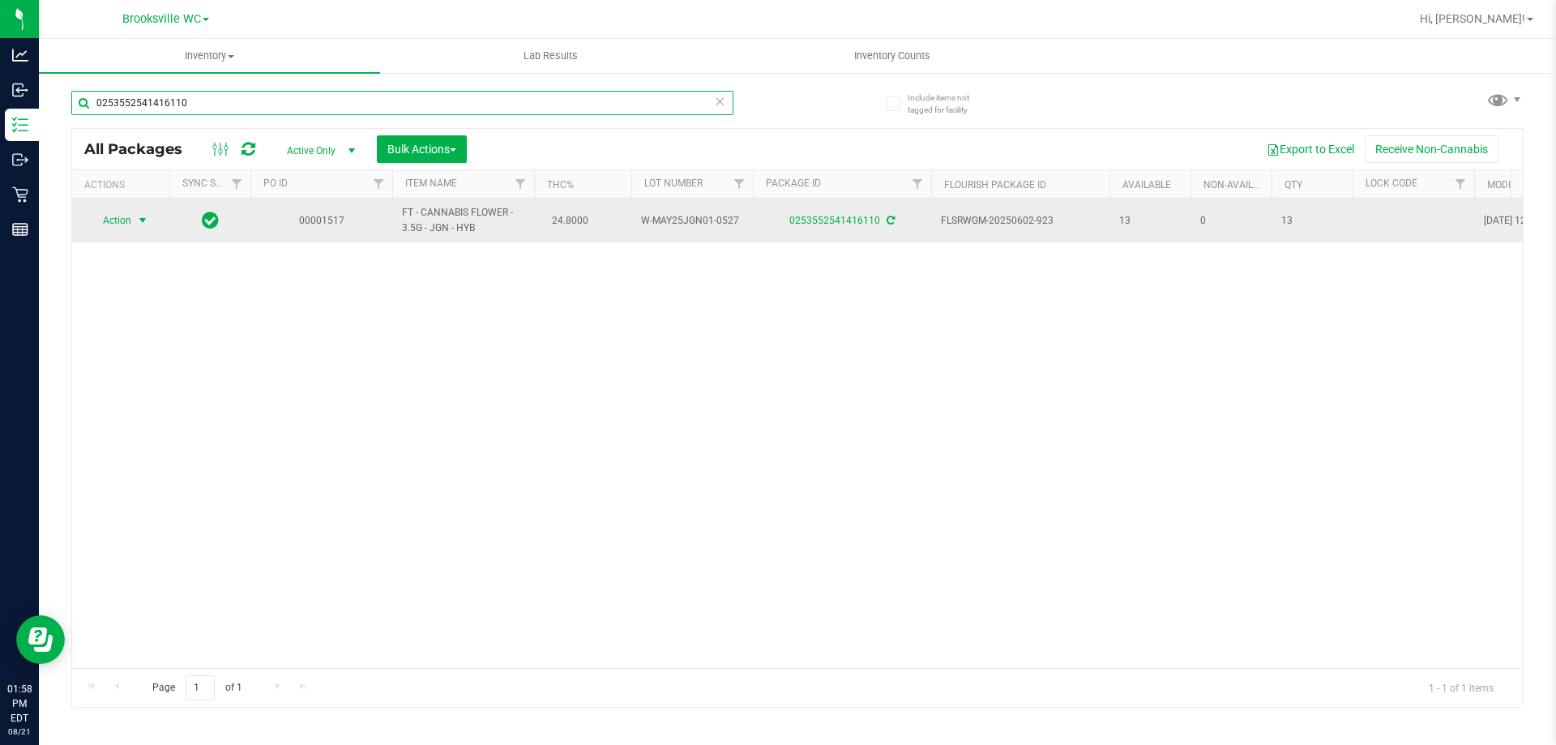
type input "0253552541416110"
click at [126, 223] on span "Action" at bounding box center [110, 220] width 44 height 23
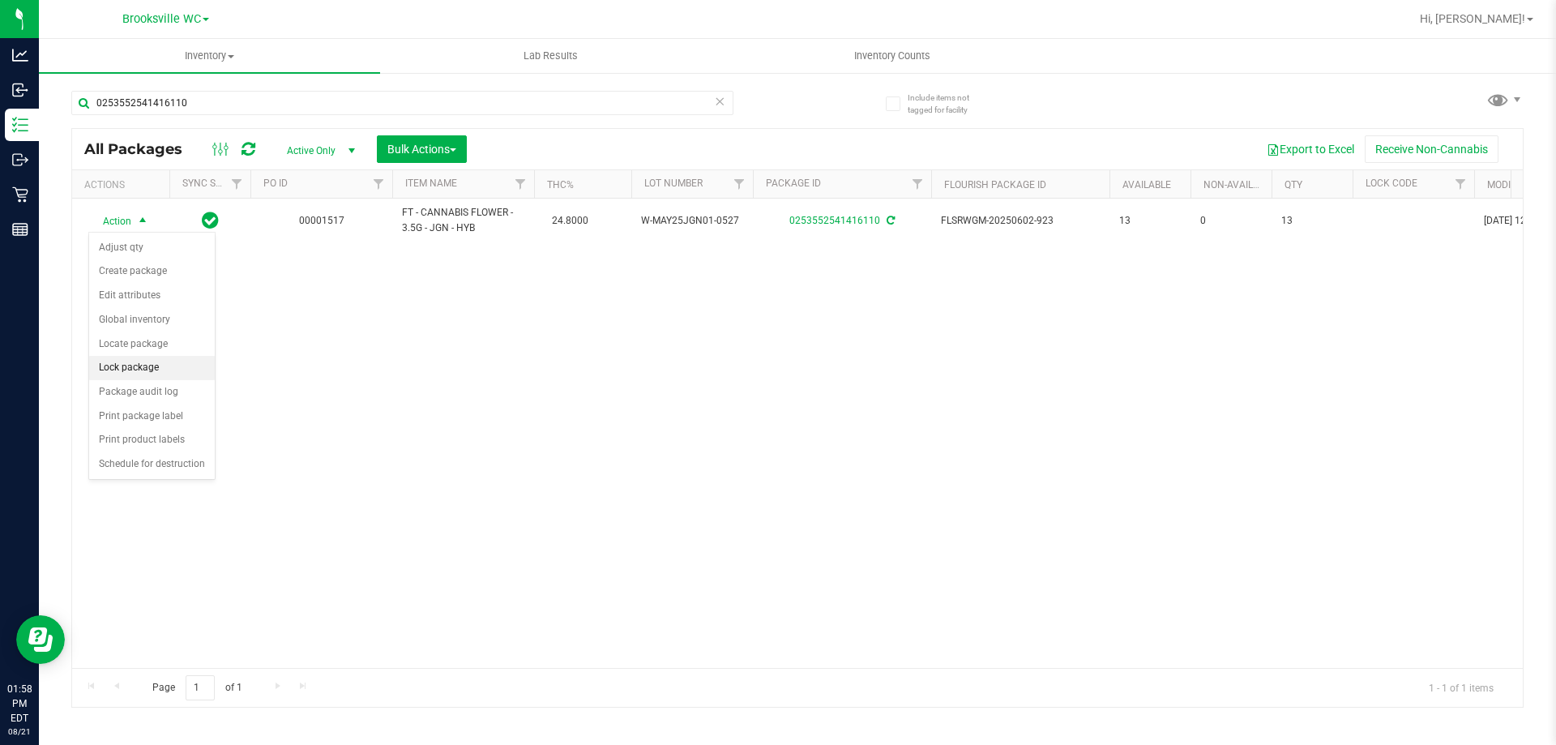
click at [134, 363] on li "Lock package" at bounding box center [152, 368] width 126 height 24
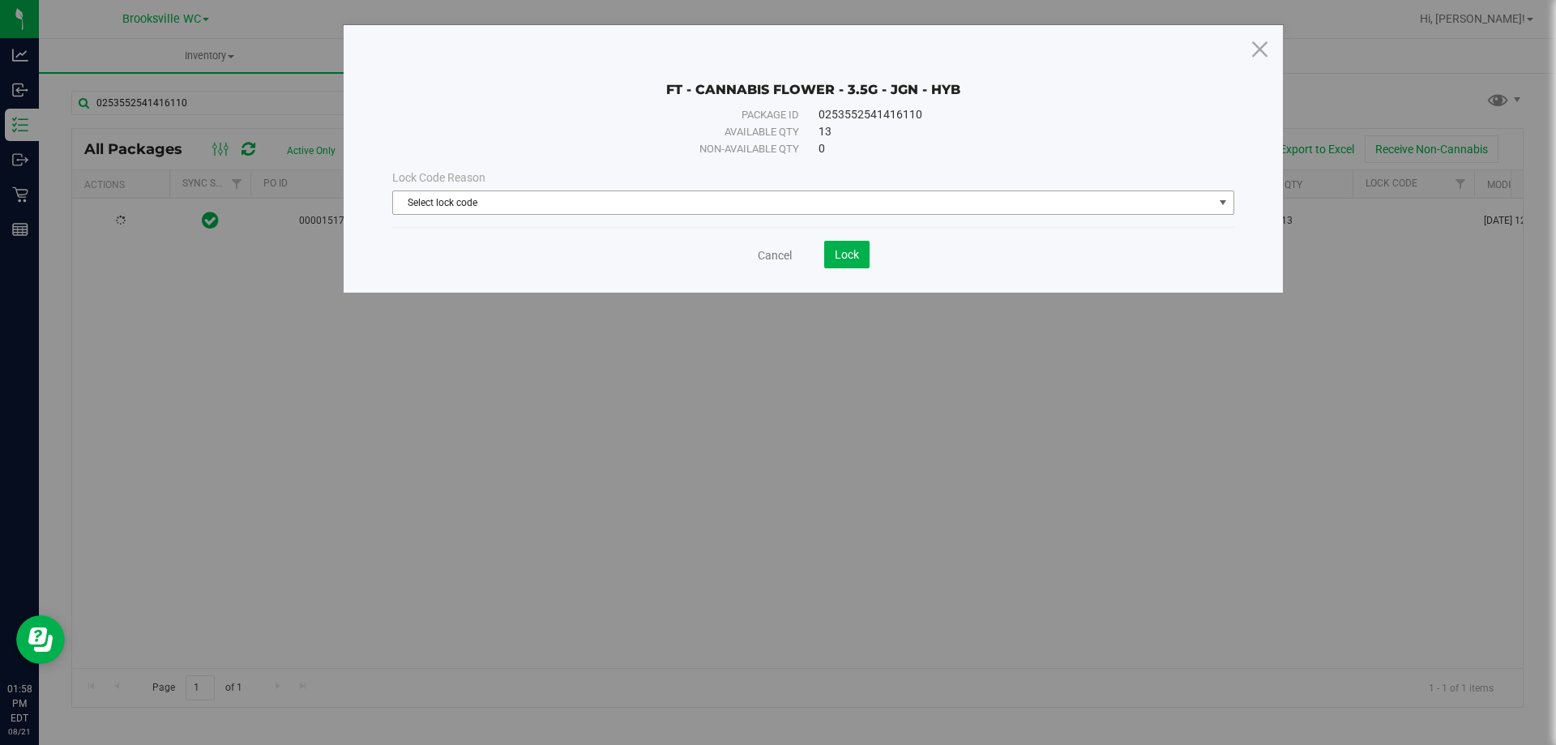
click at [641, 200] on span "Select lock code" at bounding box center [803, 202] width 820 height 23
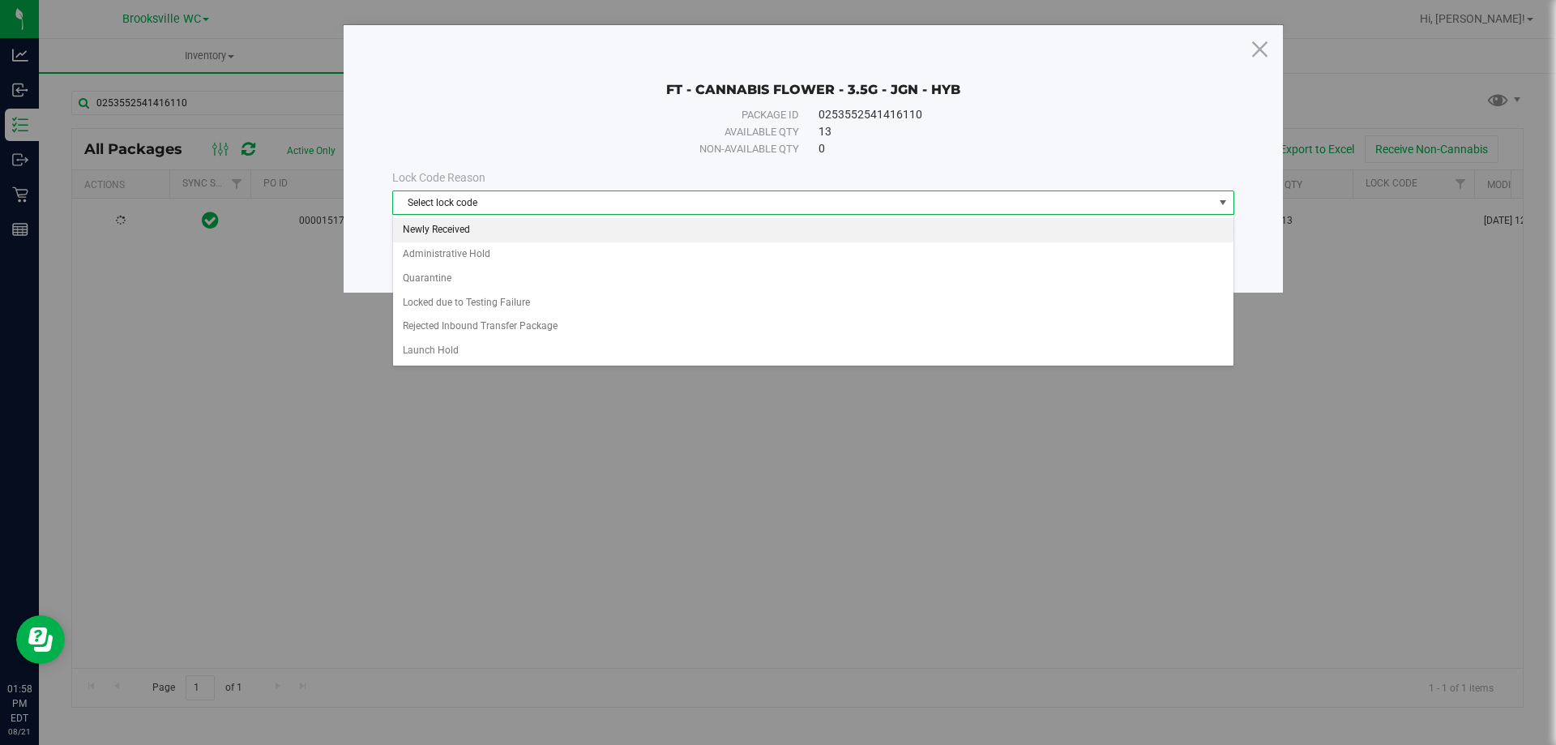
click at [613, 229] on li "Newly Received" at bounding box center [813, 230] width 840 height 24
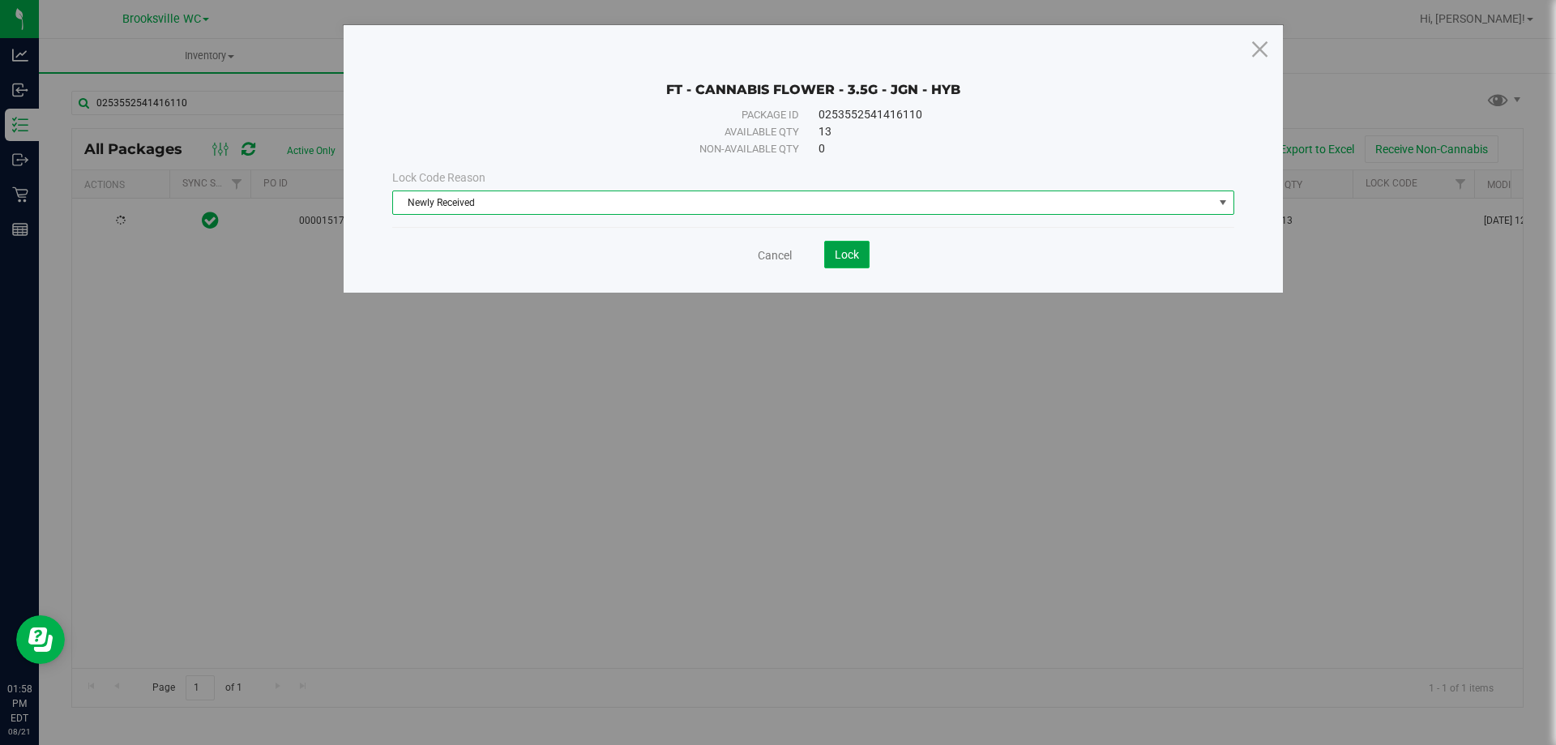
click at [843, 259] on span "Lock" at bounding box center [847, 254] width 24 height 13
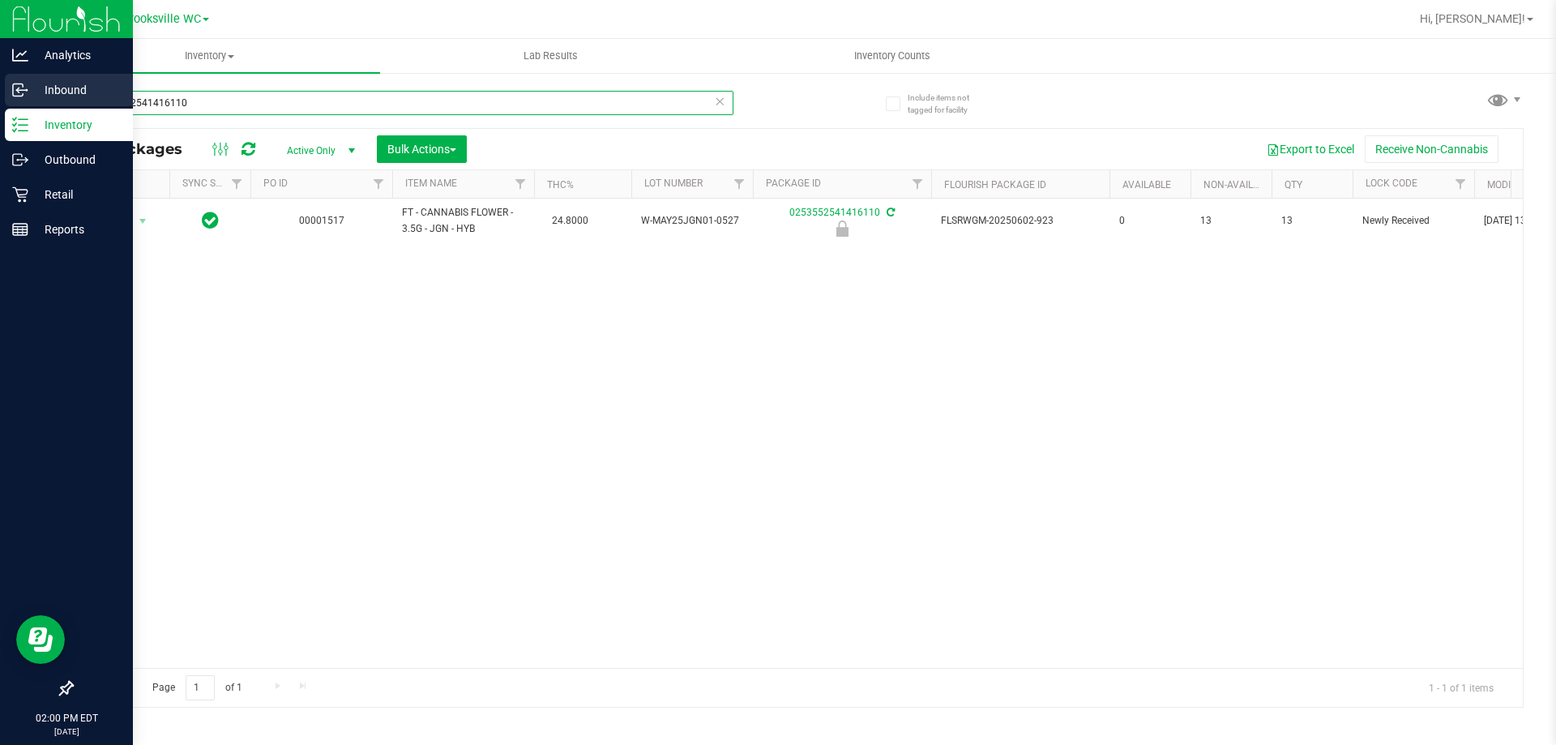
drag, startPoint x: 241, startPoint y: 101, endPoint x: 0, endPoint y: 86, distance: 241.2
click at [0, 86] on div "Analytics Inbound Inventory Outbound Retail Reports 02:00 PM EDT [DATE] 08/21 B…" at bounding box center [778, 372] width 1556 height 745
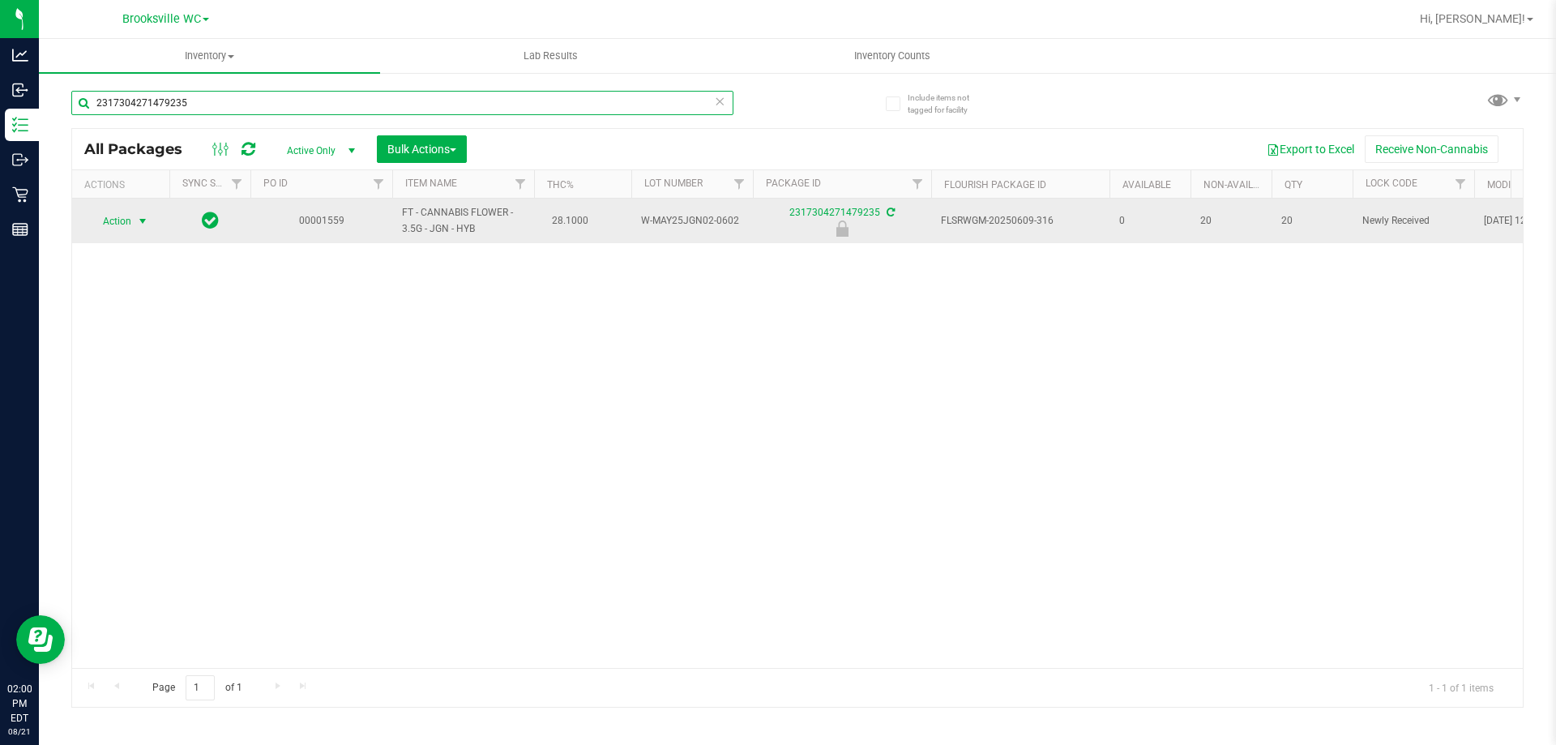
type input "2317304271479235"
click at [139, 225] on span "select" at bounding box center [142, 221] width 13 height 13
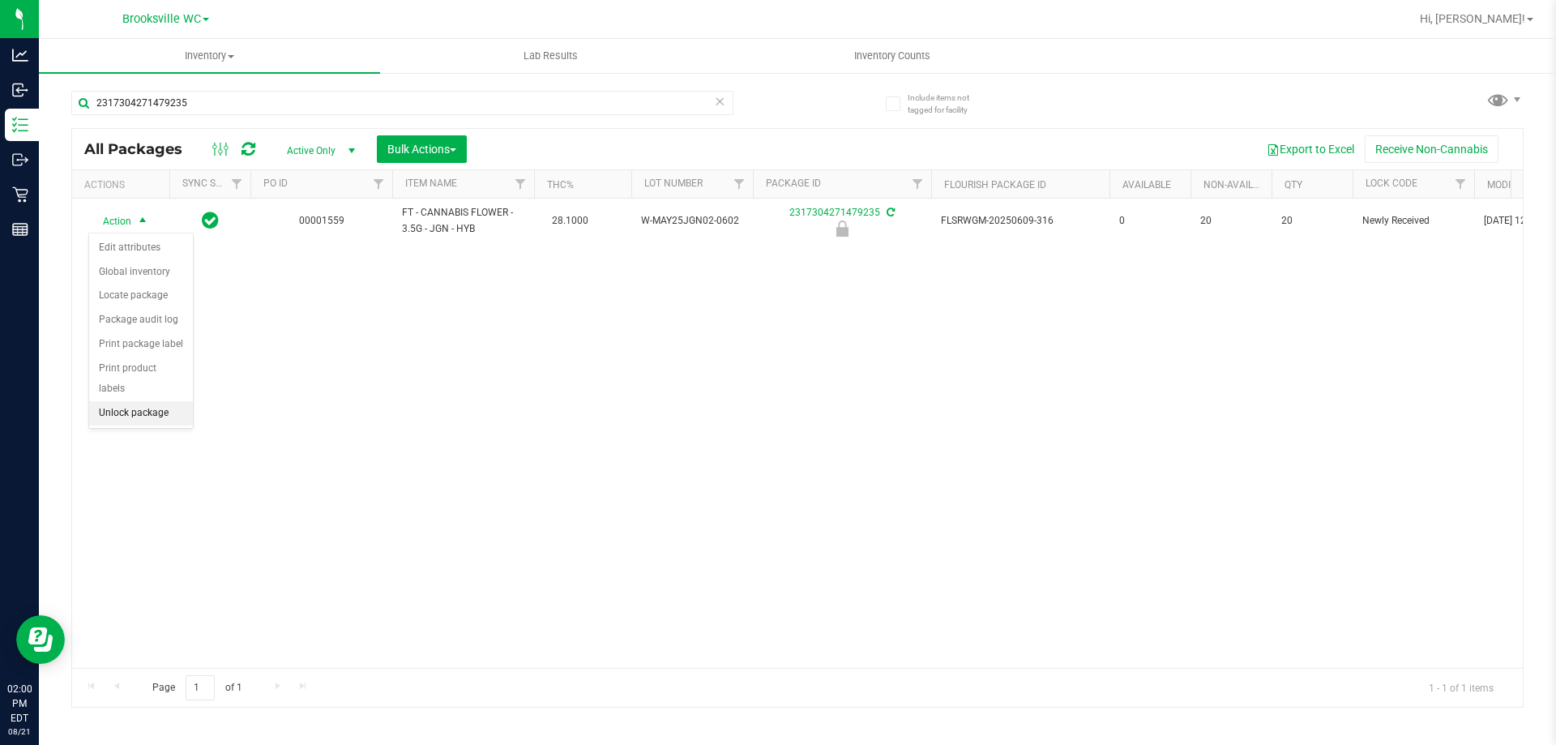
click at [116, 401] on li "Unlock package" at bounding box center [141, 413] width 104 height 24
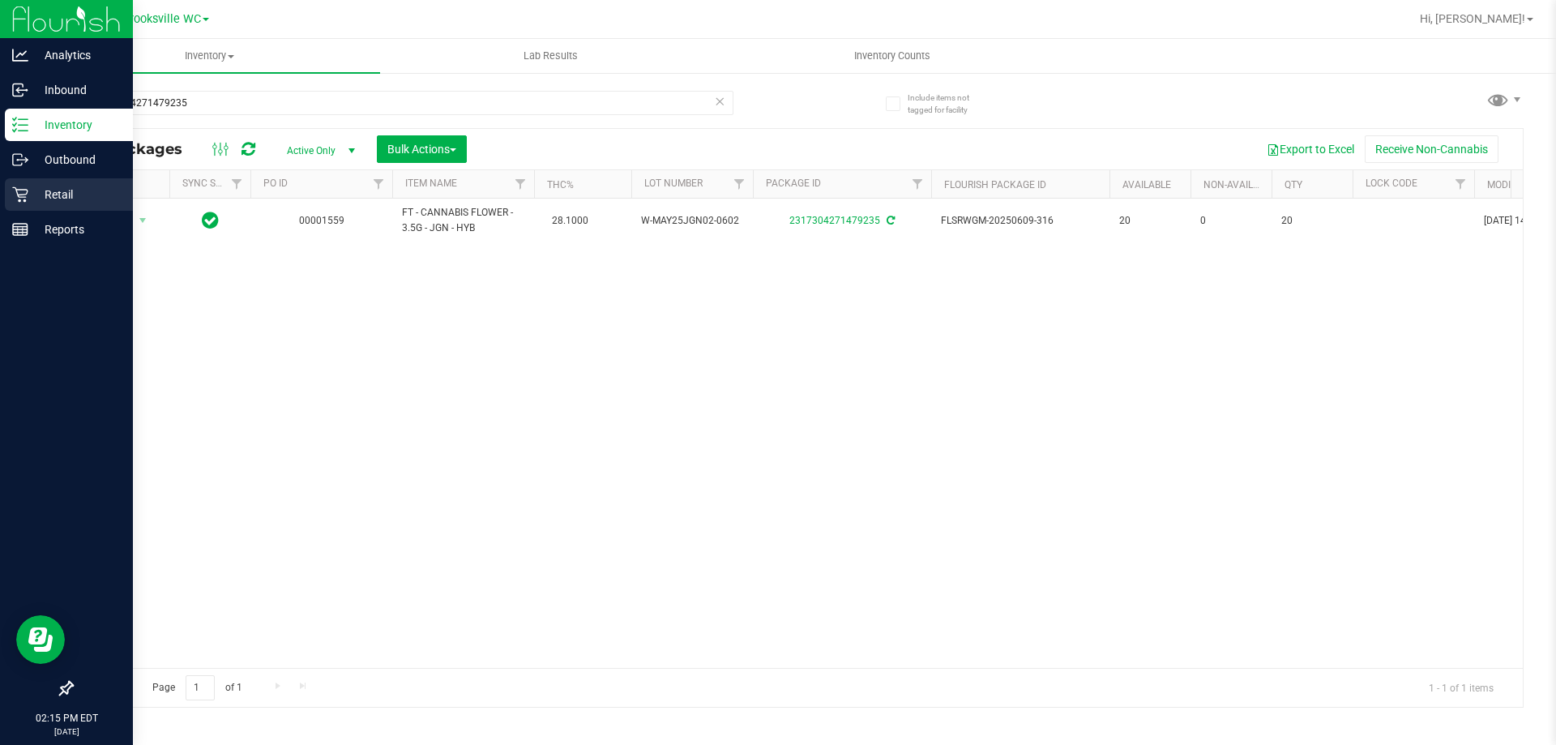
click at [41, 184] on div "Retail" at bounding box center [69, 194] width 128 height 32
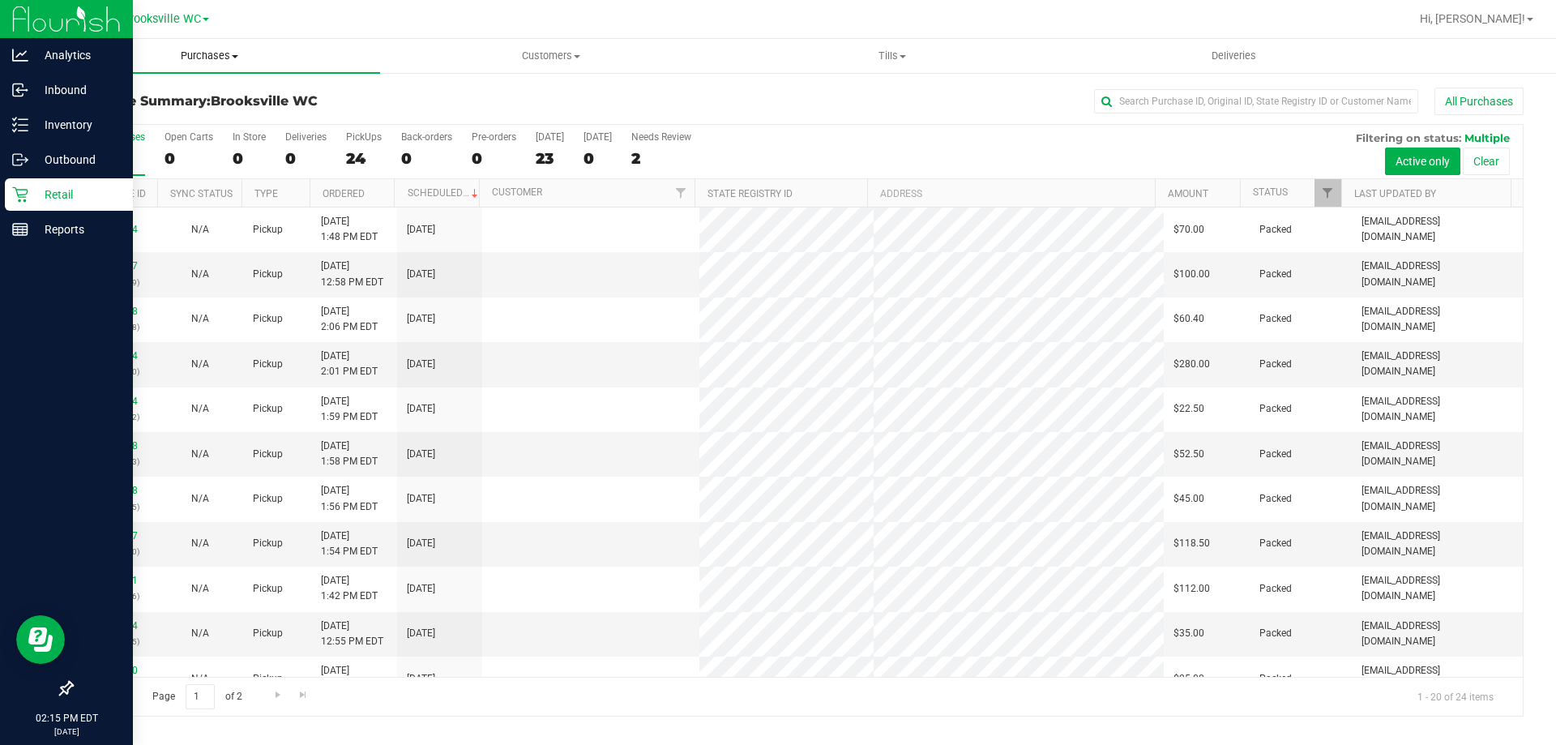
click at [204, 53] on span "Purchases" at bounding box center [209, 56] width 341 height 15
click at [214, 118] on li "Fulfillment" at bounding box center [209, 117] width 341 height 19
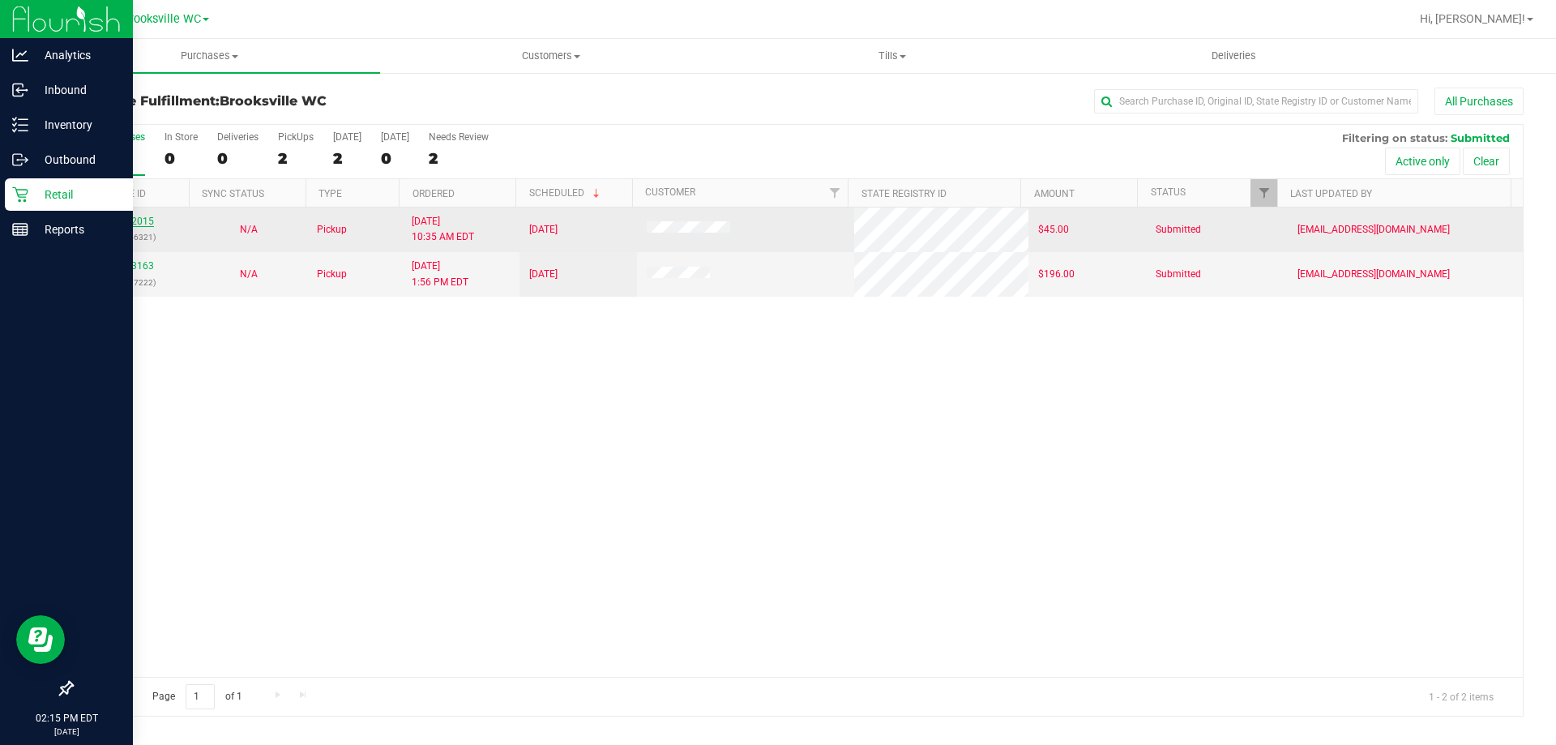
click at [132, 221] on link "11822015" at bounding box center [131, 221] width 45 height 11
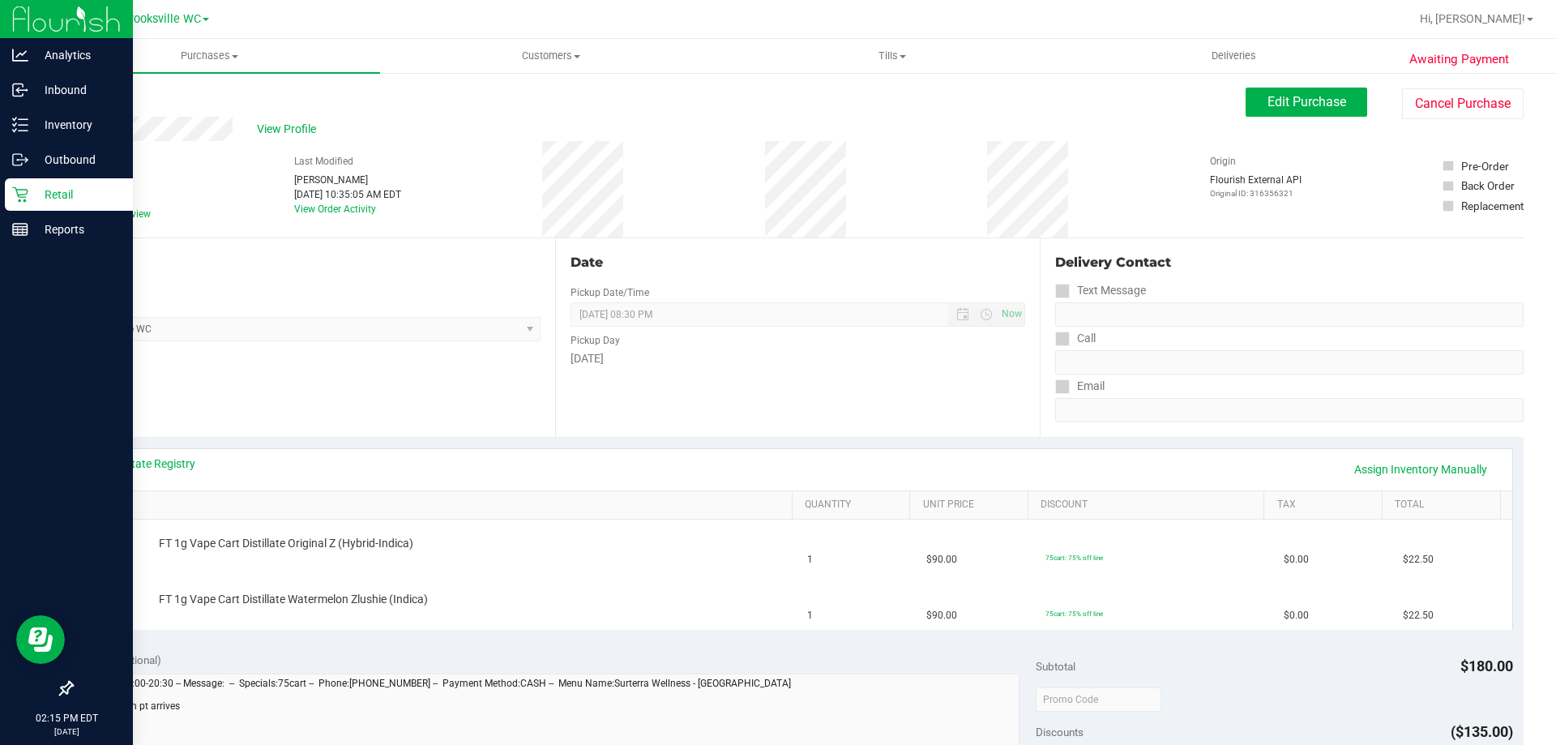
click at [74, 92] on icon at bounding box center [72, 97] width 3 height 10
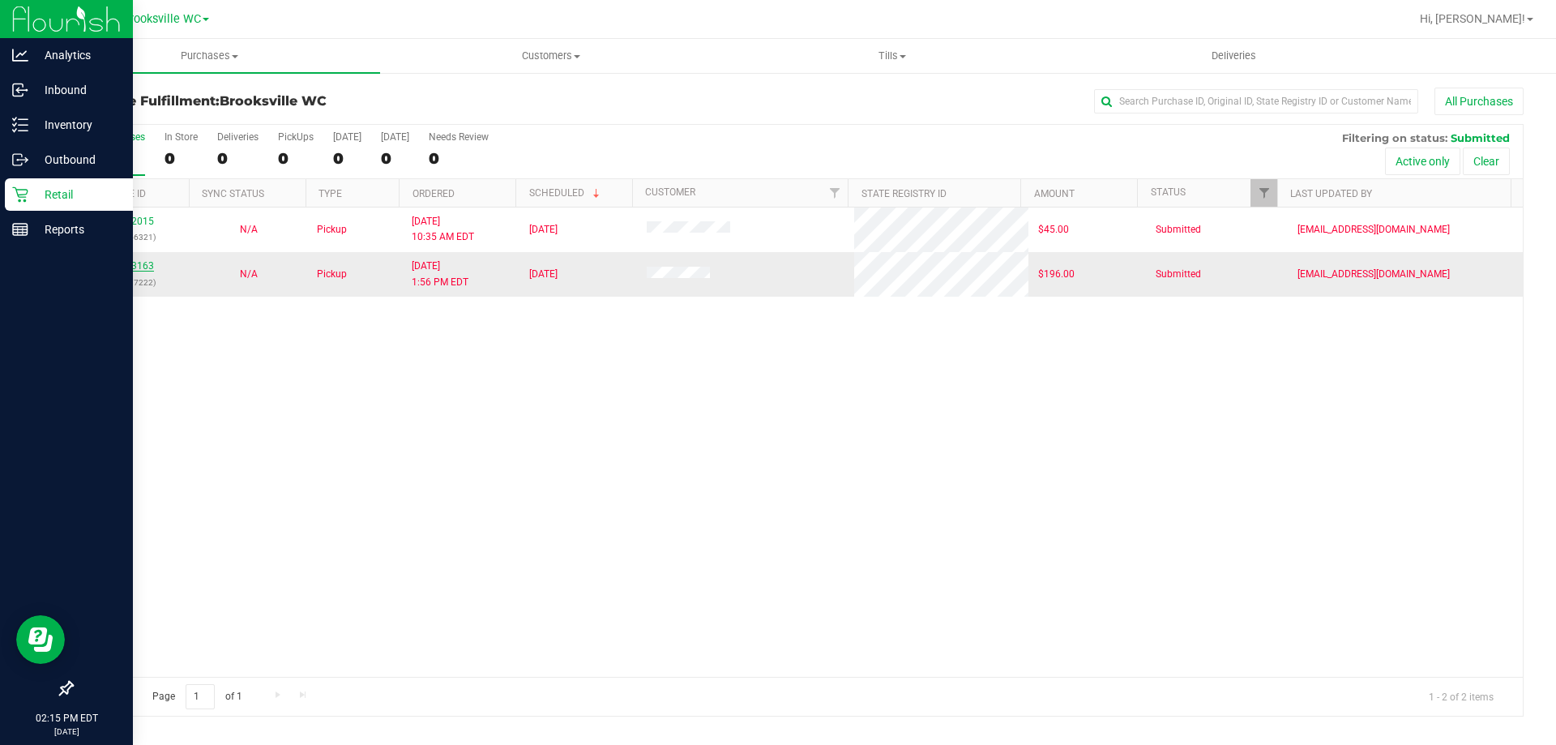
click at [135, 267] on link "11823163" at bounding box center [131, 265] width 45 height 11
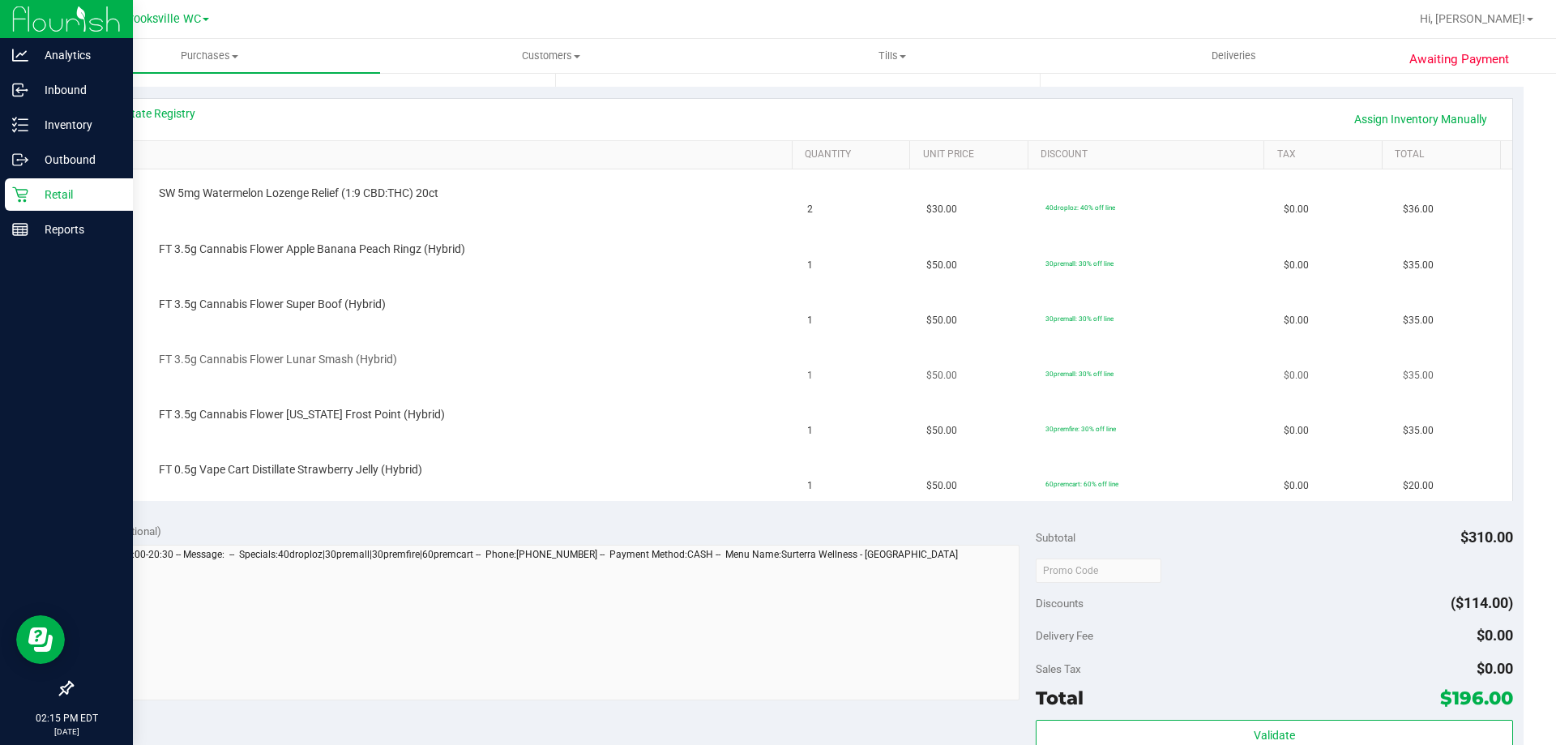
scroll to position [324, 0]
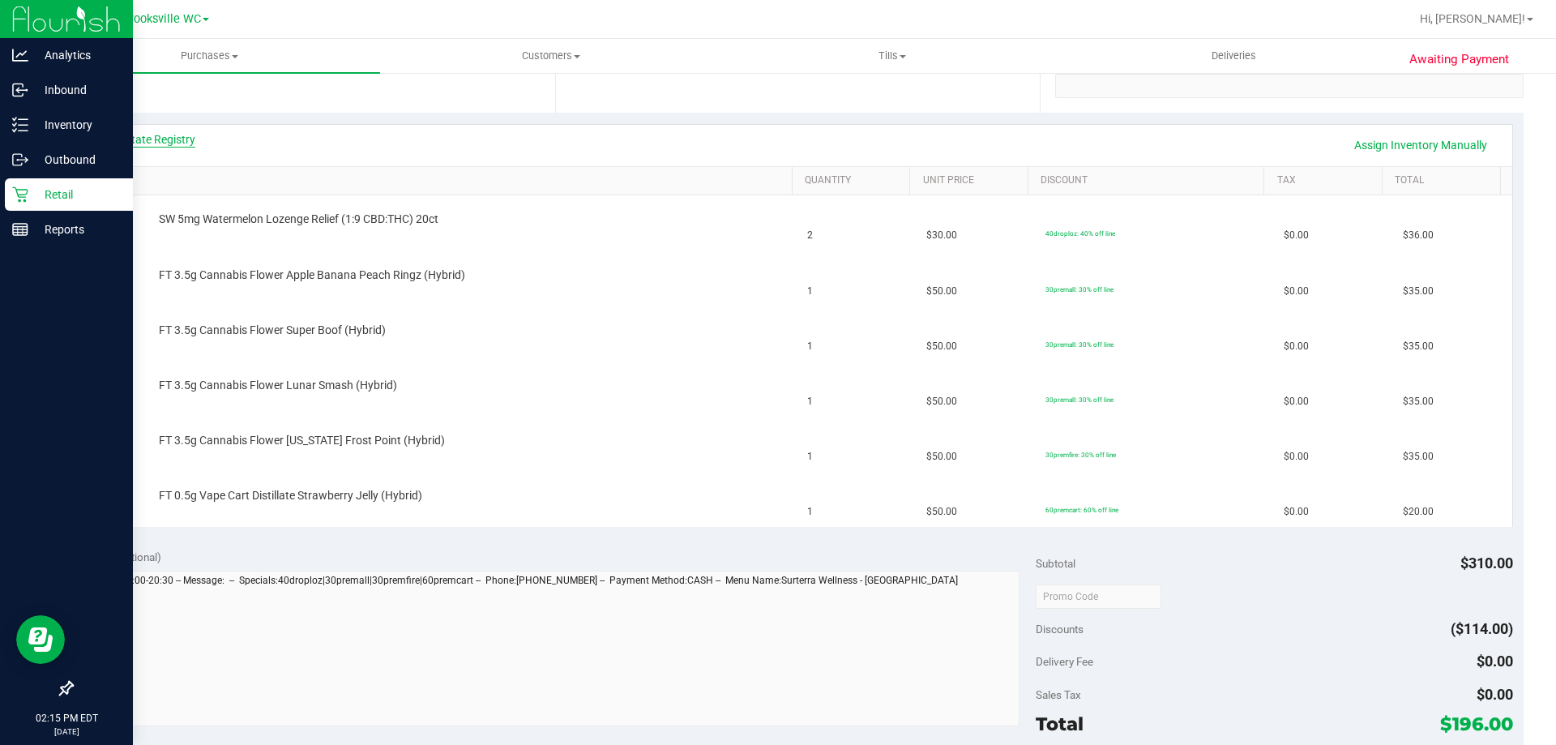
click at [140, 137] on link "View State Registry" at bounding box center [146, 139] width 97 height 16
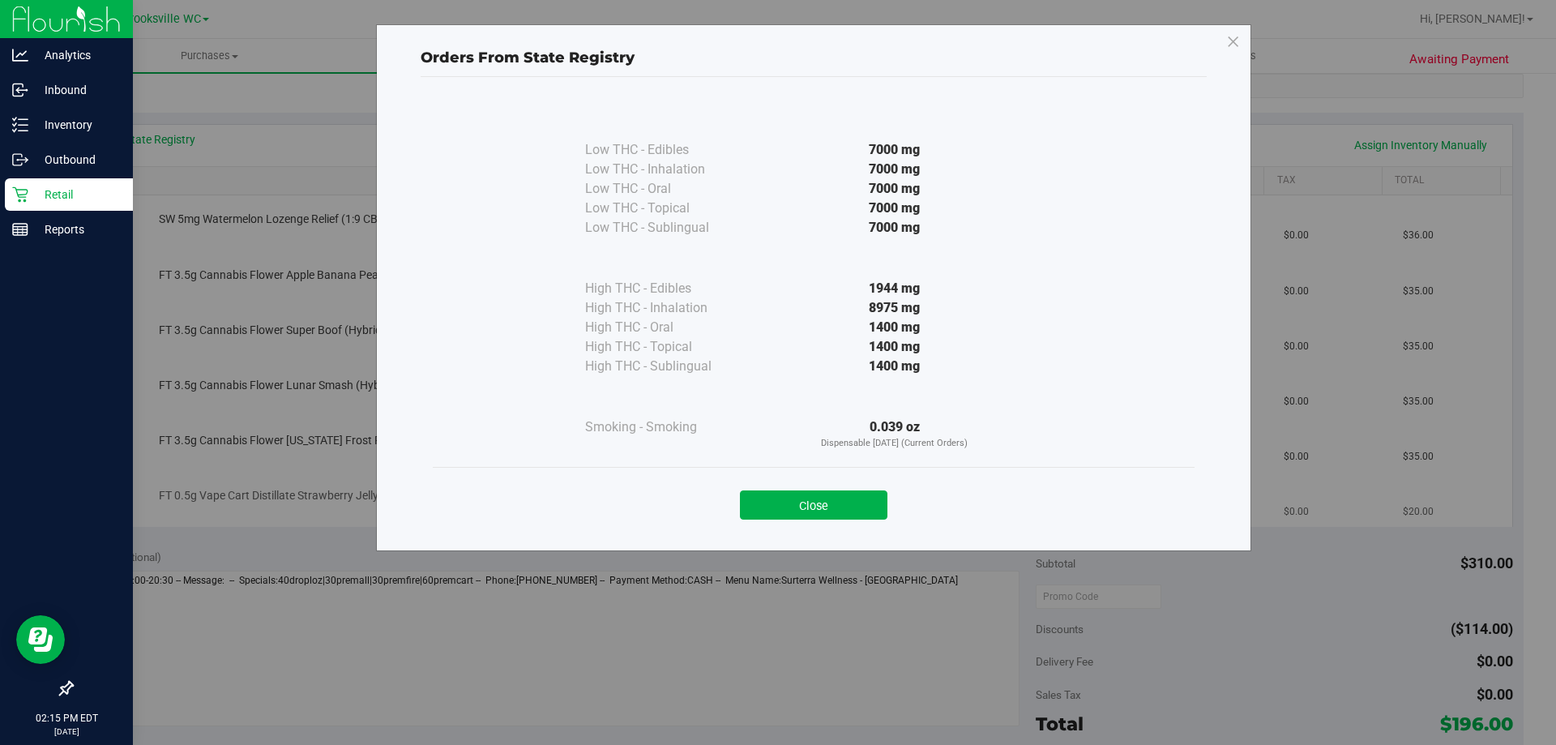
drag, startPoint x: 809, startPoint y: 500, endPoint x: 805, endPoint y: 491, distance: 9.8
click at [808, 497] on button "Close" at bounding box center [814, 504] width 148 height 29
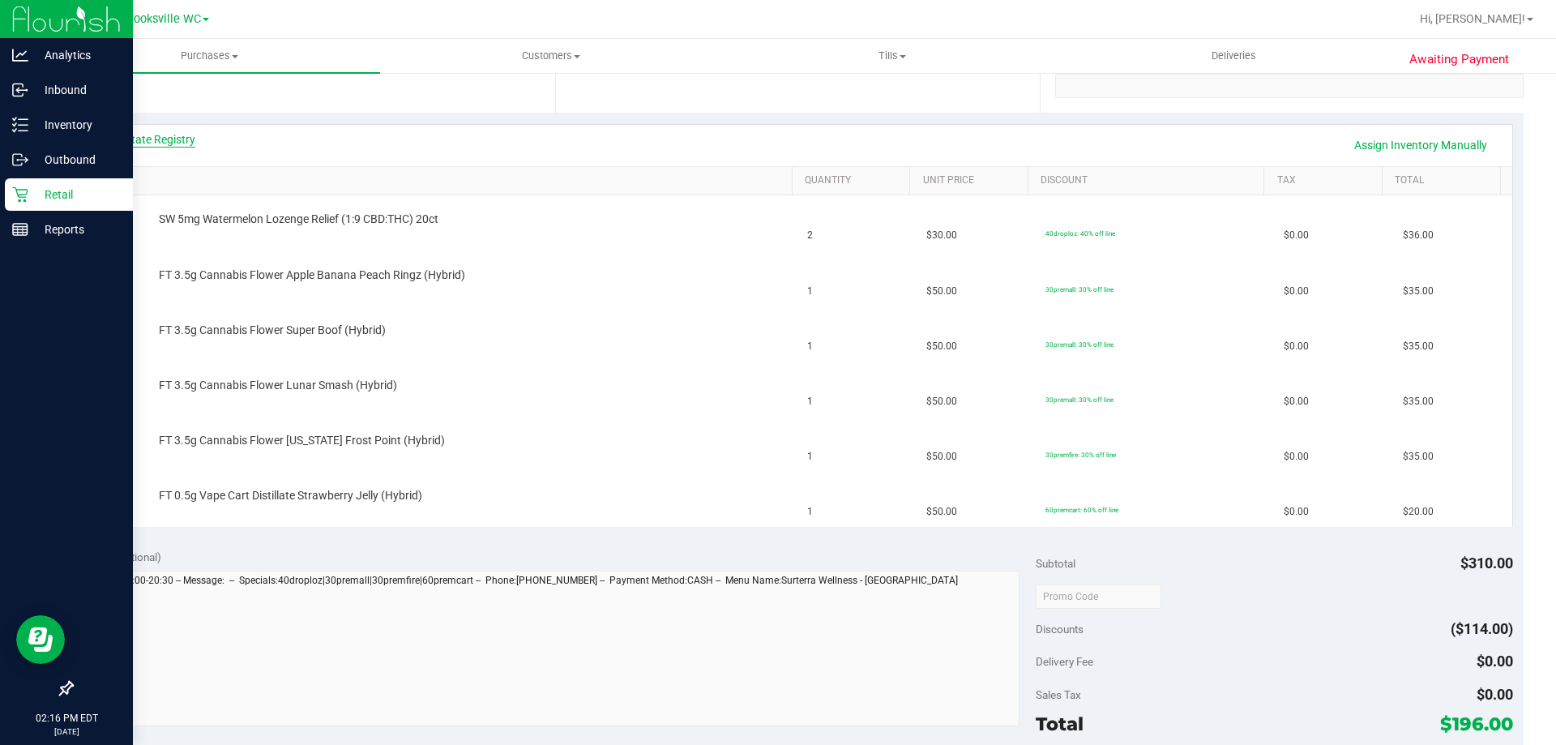
click at [151, 137] on link "View State Registry" at bounding box center [146, 139] width 97 height 16
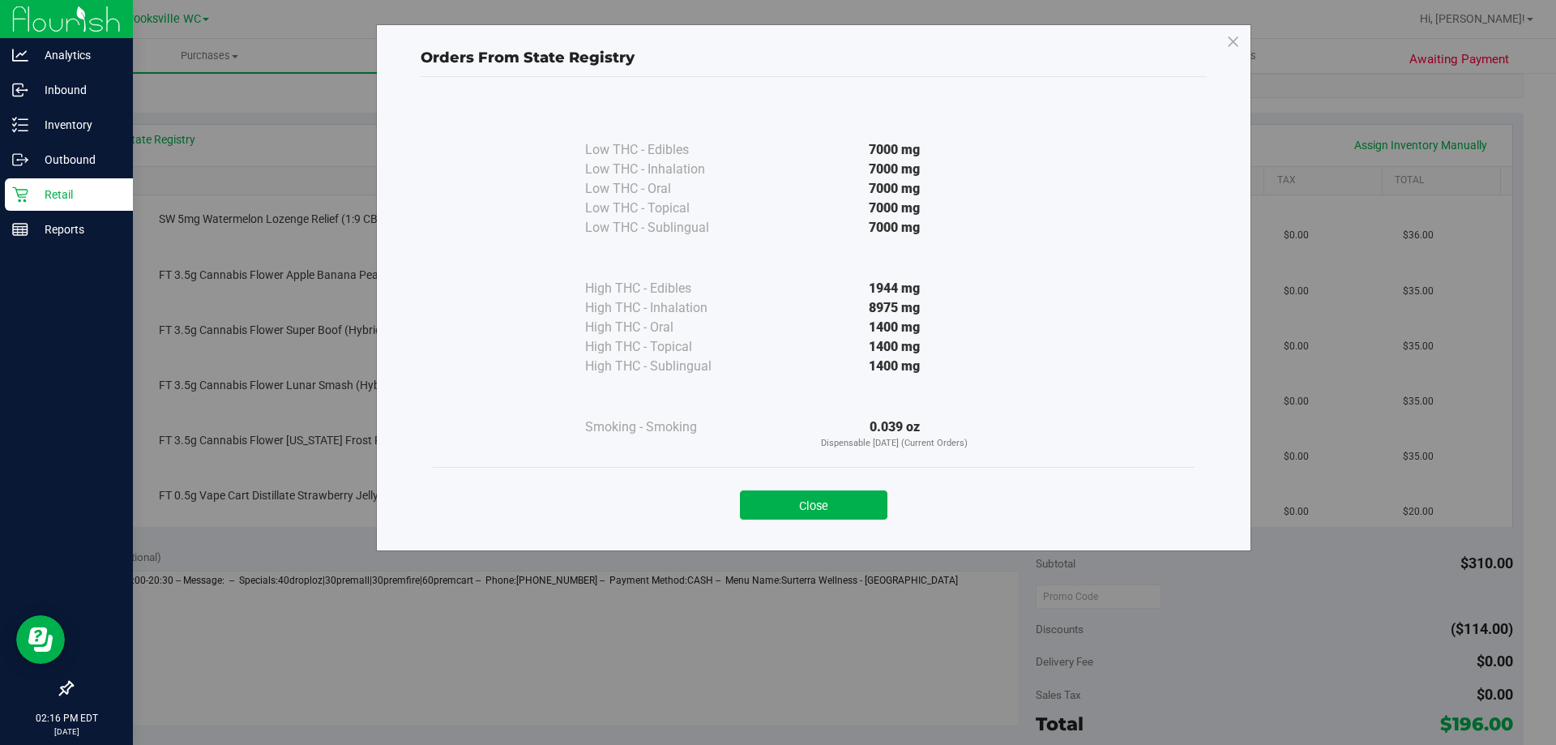
click at [806, 531] on div "Close" at bounding box center [814, 500] width 762 height 66
click at [804, 497] on button "Close" at bounding box center [814, 504] width 148 height 29
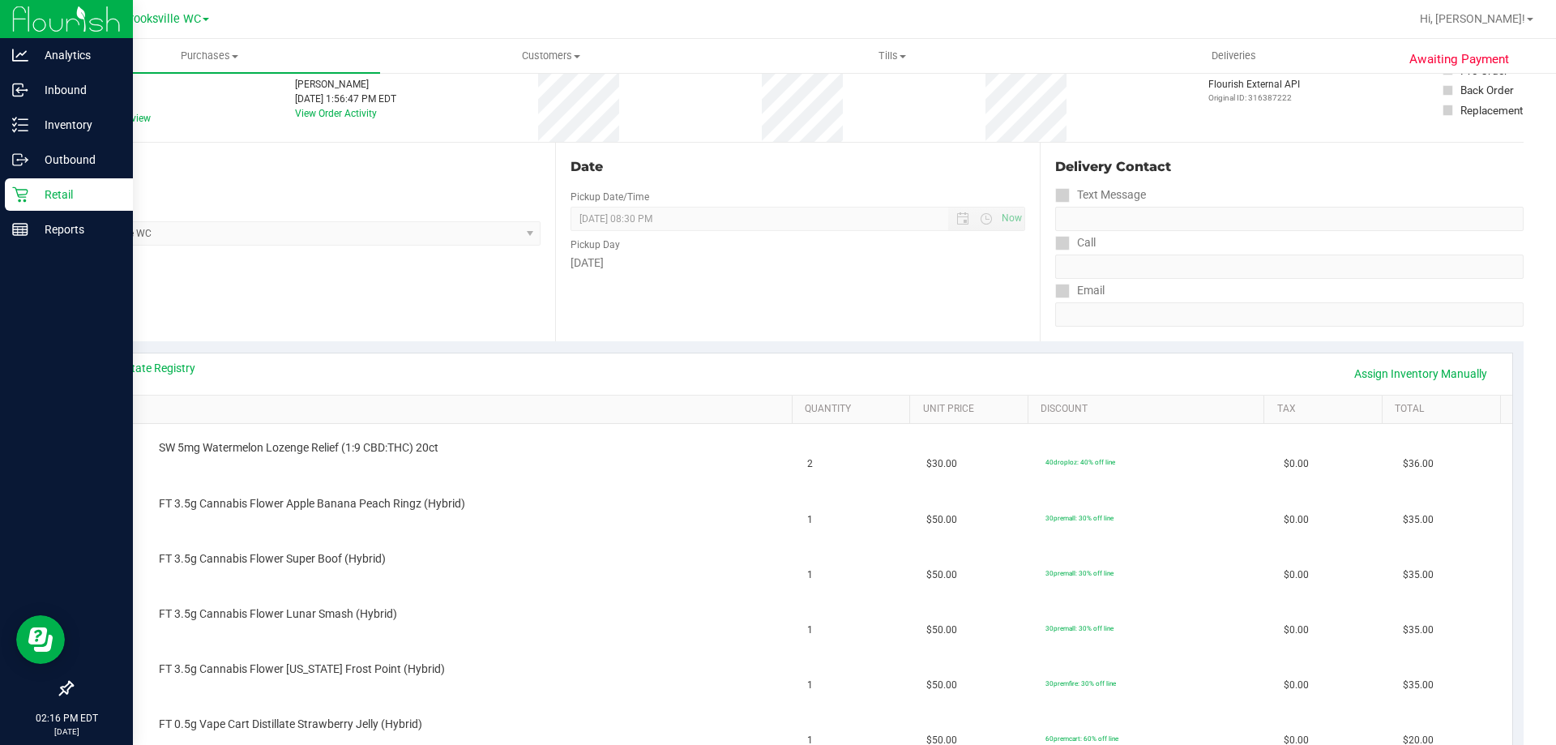
scroll to position [0, 0]
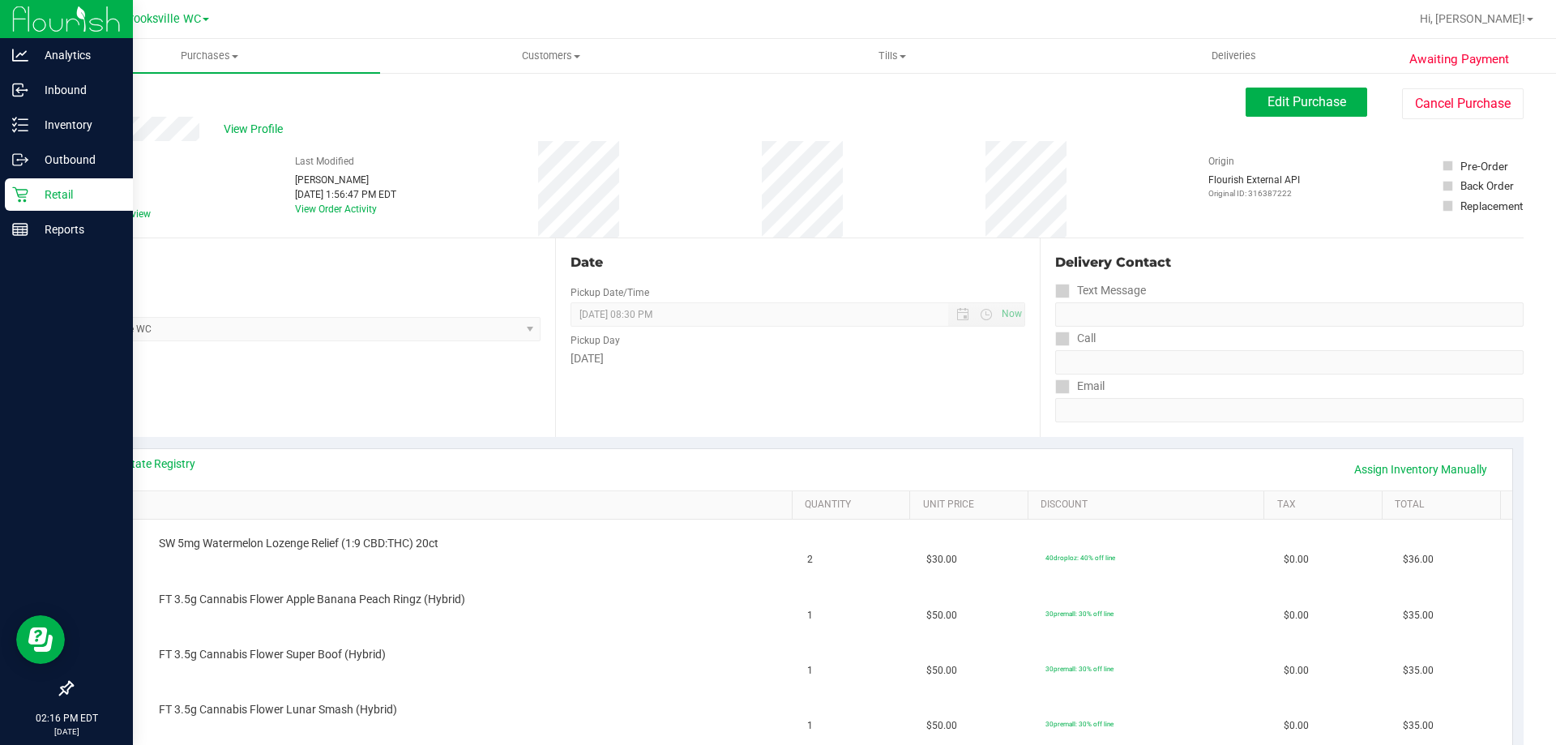
click at [89, 101] on link "Back" at bounding box center [83, 97] width 24 height 11
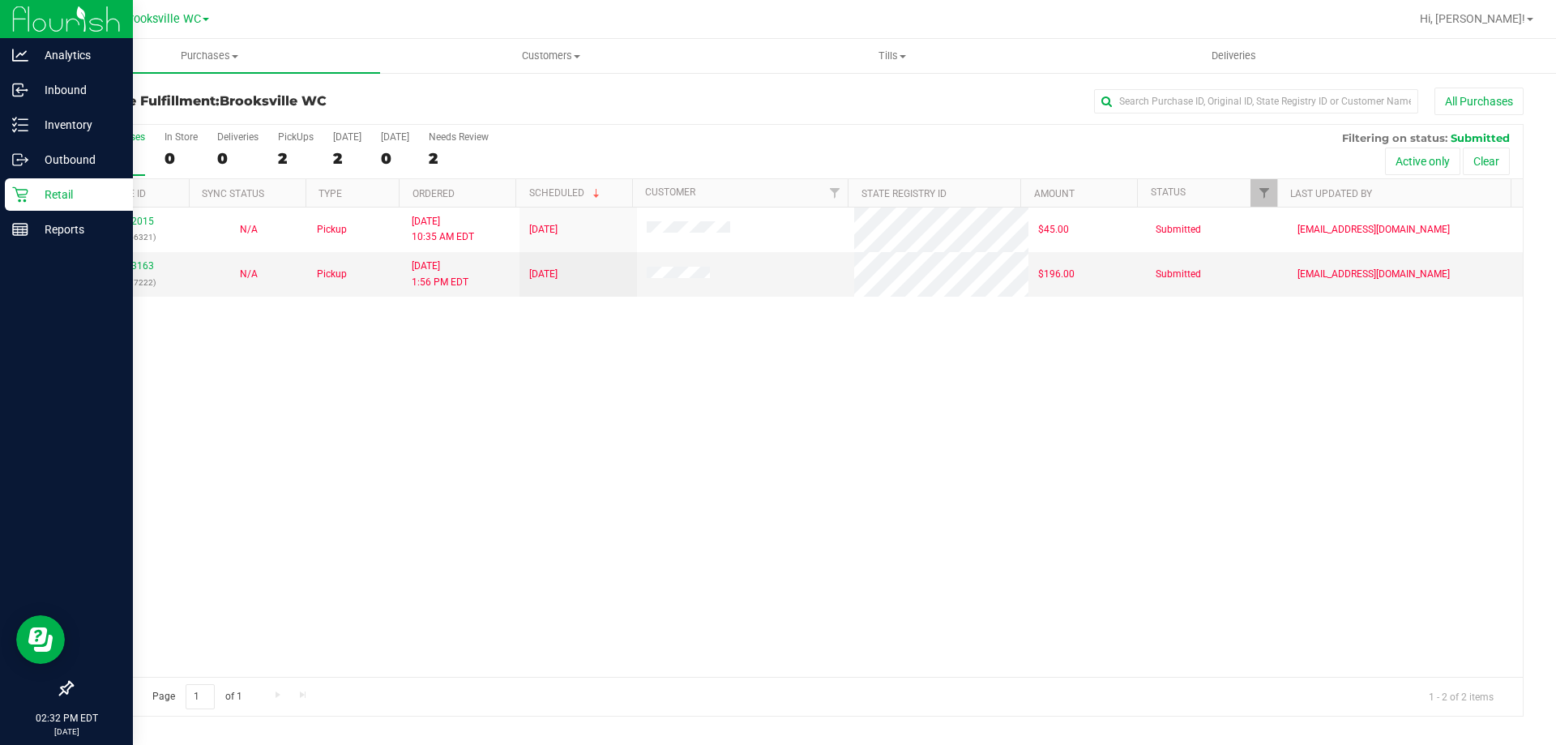
click at [1238, 512] on div "11822015 (316356321) N/A Pickup [DATE] 10:35 AM EDT 8/21/2025 $45.00 Submitted …" at bounding box center [797, 441] width 1451 height 469
click at [1238, 509] on div "11822015 (316356321) N/A Pickup [DATE] 10:35 AM EDT 8/21/2025 $45.00 Submitted …" at bounding box center [797, 441] width 1451 height 469
click at [130, 270] on link "11823163" at bounding box center [131, 265] width 45 height 11
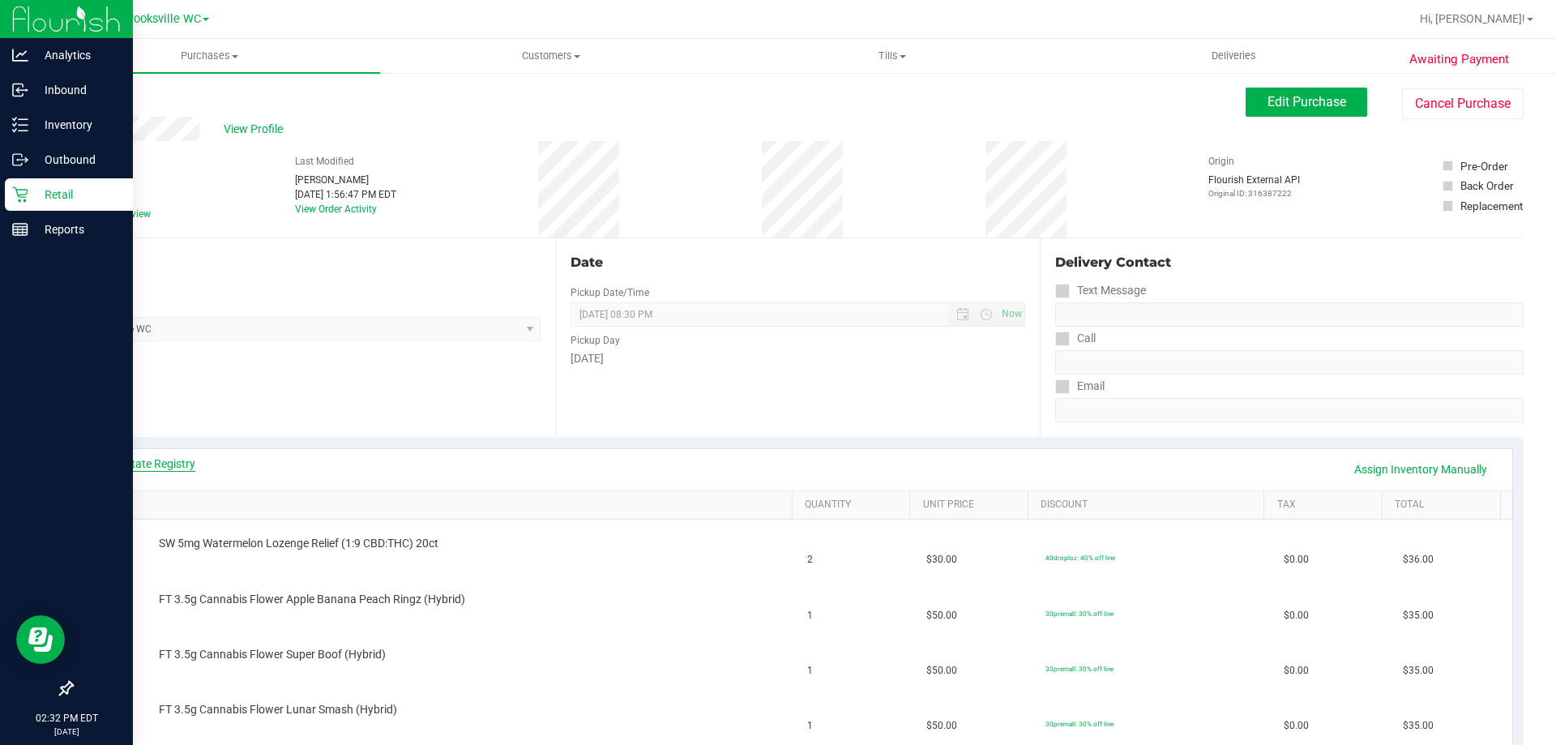
click at [173, 464] on link "View State Registry" at bounding box center [146, 463] width 97 height 16
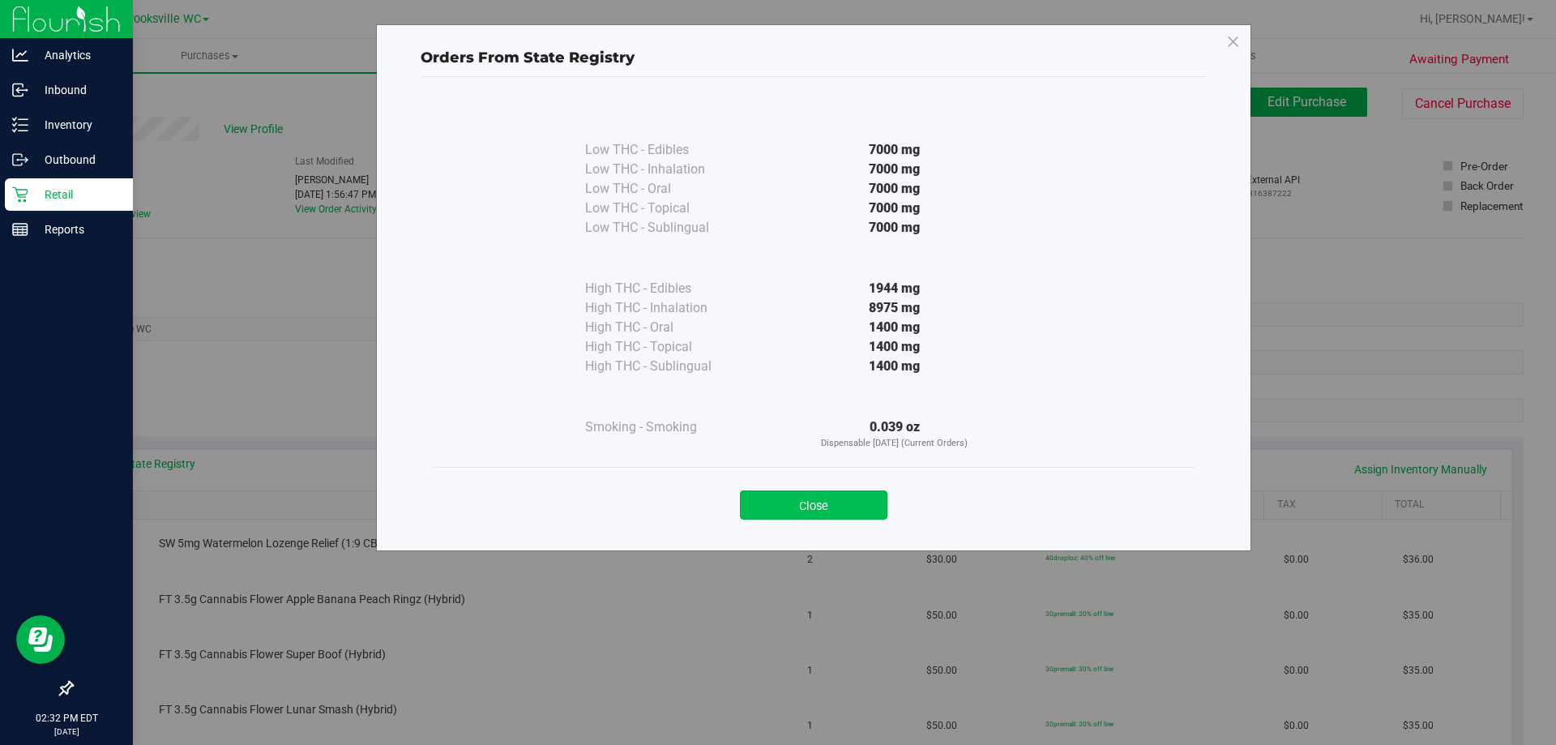
click at [806, 504] on button "Close" at bounding box center [814, 504] width 148 height 29
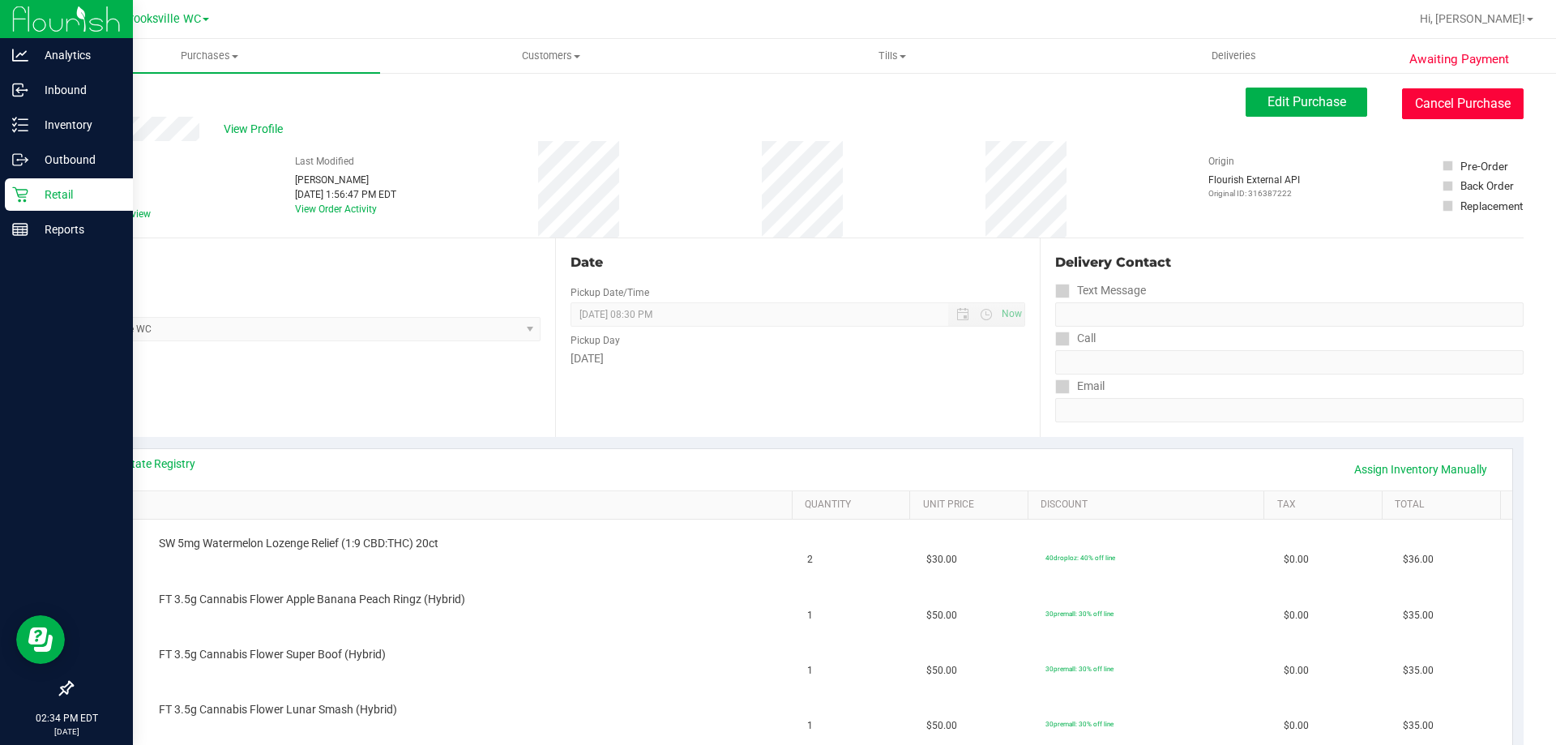
click at [1439, 104] on button "Cancel Purchase" at bounding box center [1463, 103] width 122 height 31
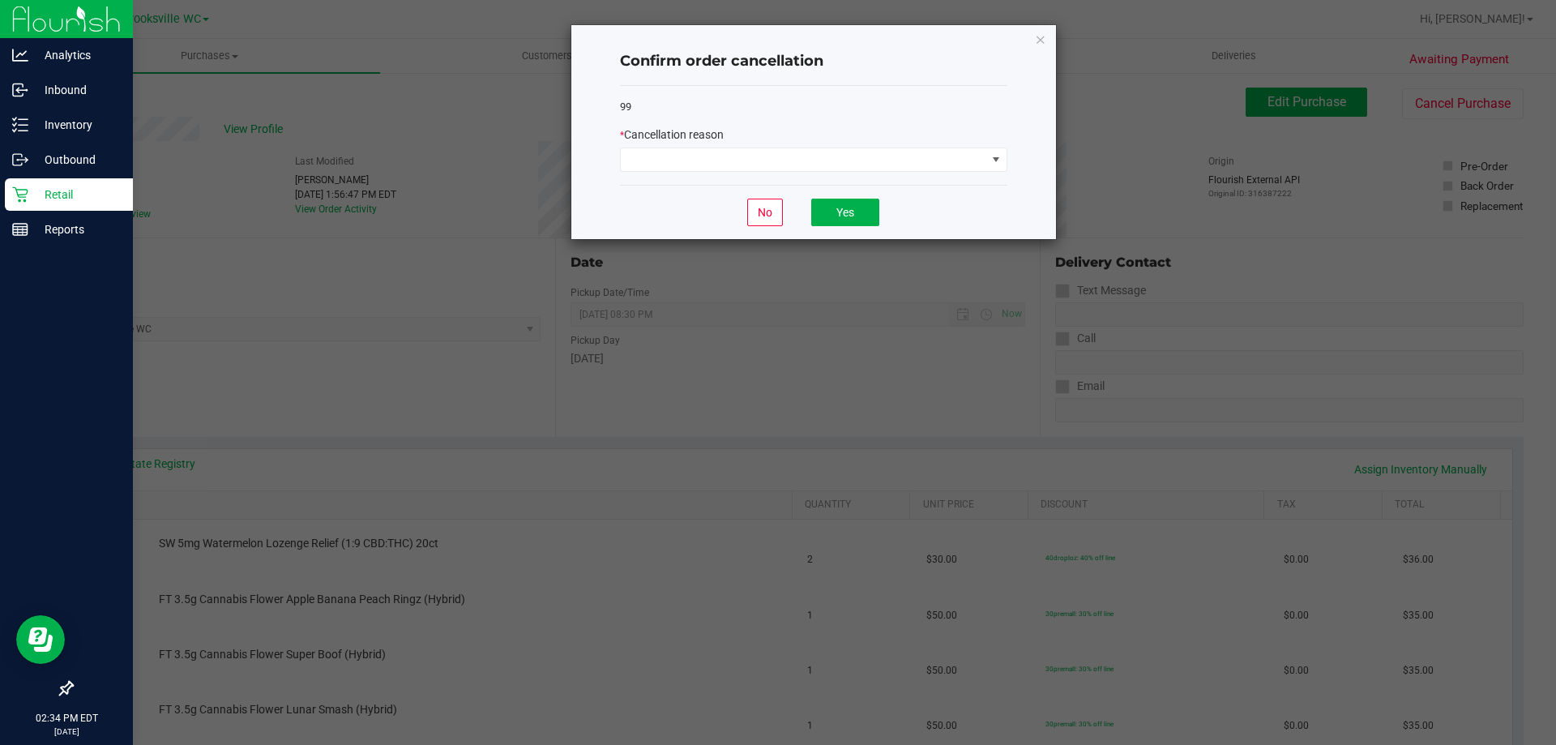
click at [825, 135] on div "* Cancellation reason" at bounding box center [813, 134] width 387 height 17
click at [828, 178] on div "99 * Cancellation reason" at bounding box center [813, 136] width 387 height 100
click at [828, 157] on span at bounding box center [804, 159] width 366 height 23
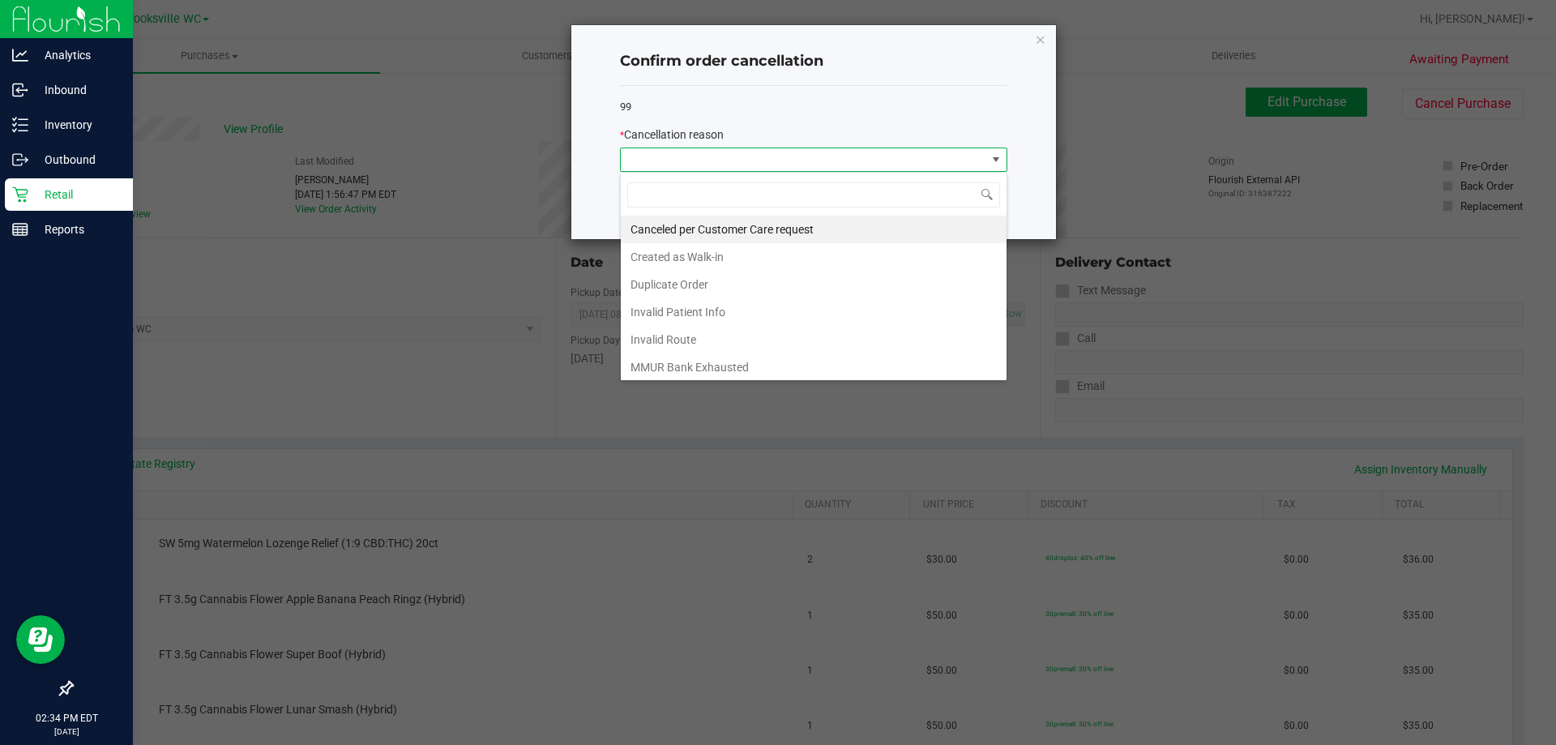
scroll to position [24, 387]
click at [689, 361] on li "MMUR Bank Exhausted" at bounding box center [814, 367] width 386 height 28
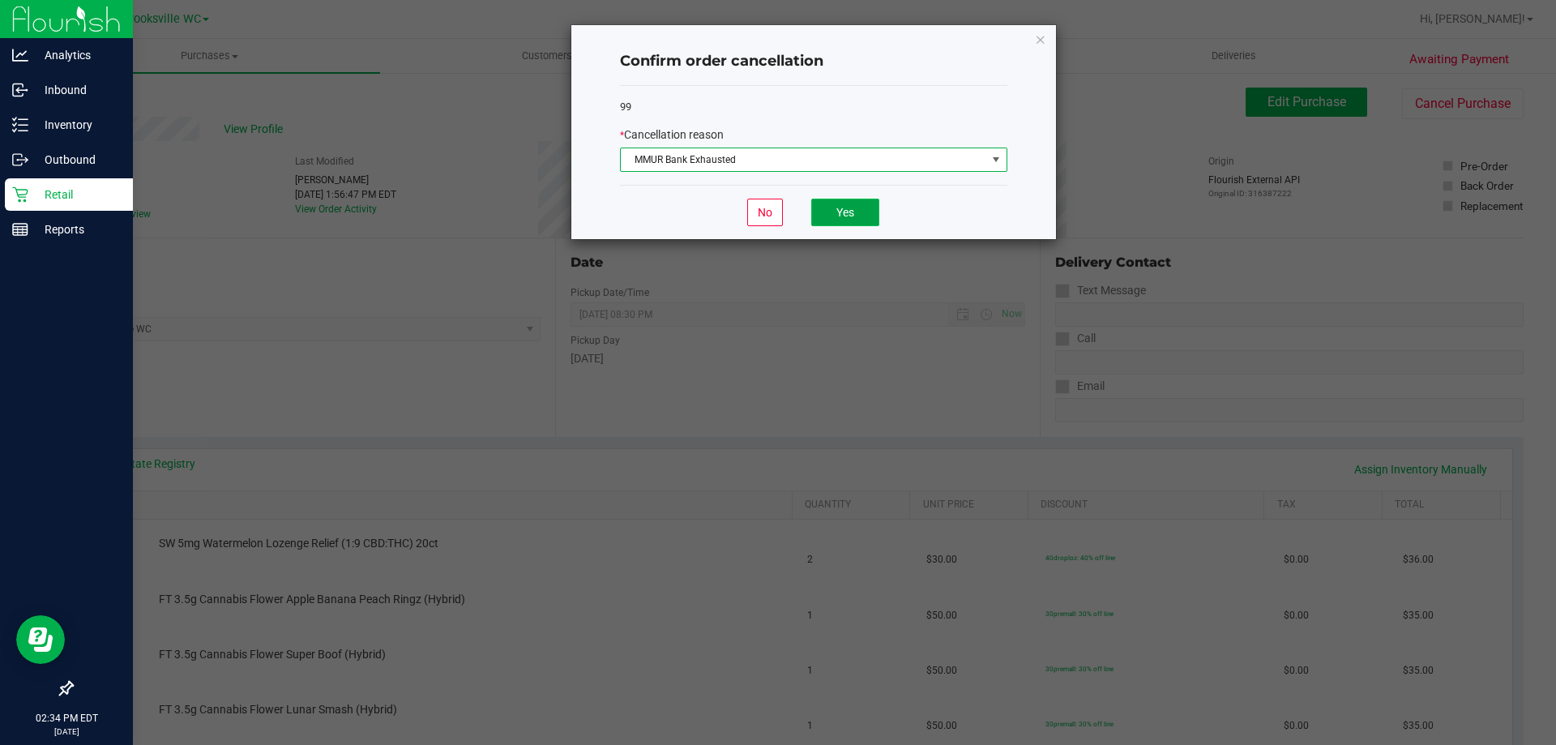
click at [857, 212] on button "Yes" at bounding box center [845, 213] width 68 height 28
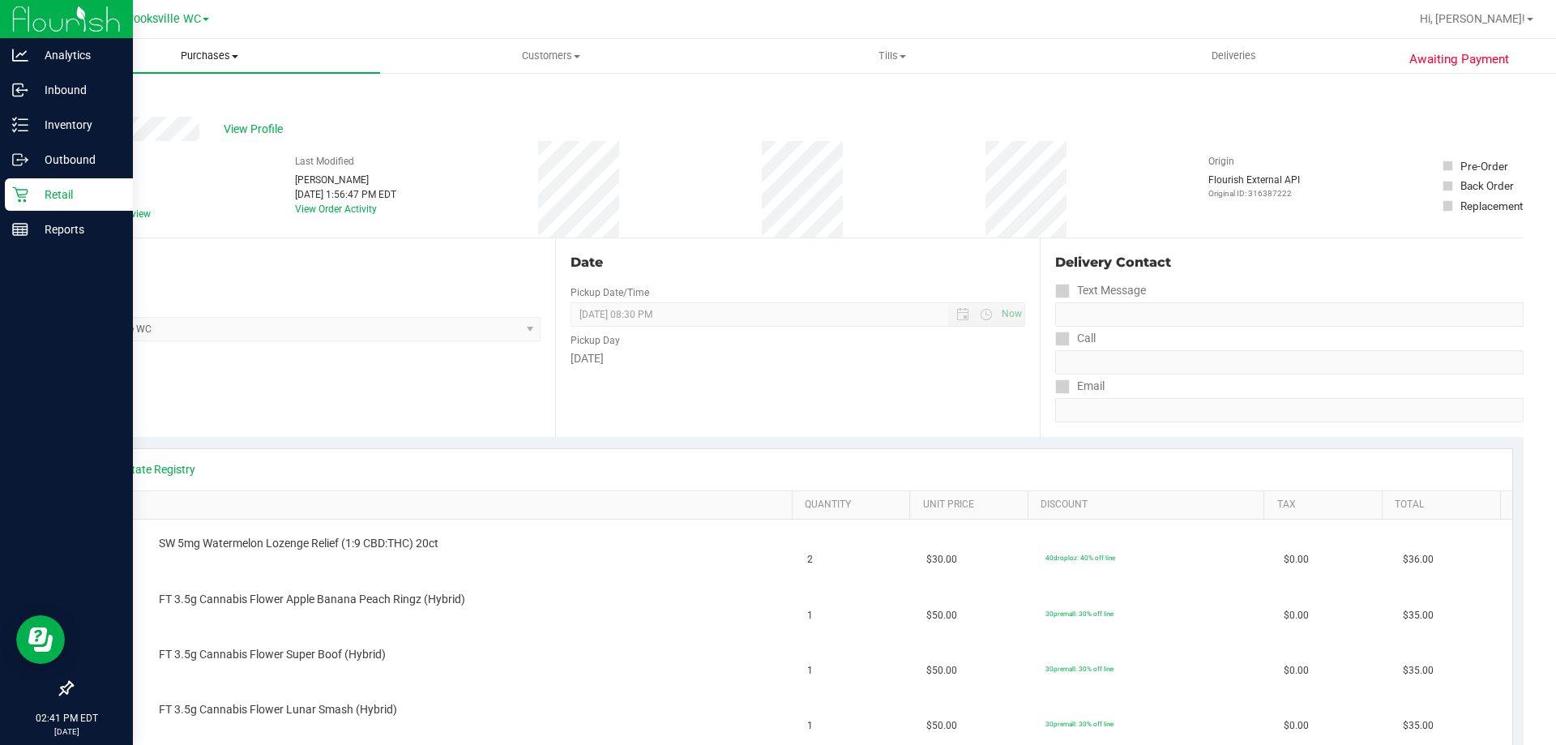
click at [199, 52] on span "Purchases" at bounding box center [209, 56] width 341 height 15
click at [177, 116] on li "Fulfillment" at bounding box center [209, 117] width 341 height 19
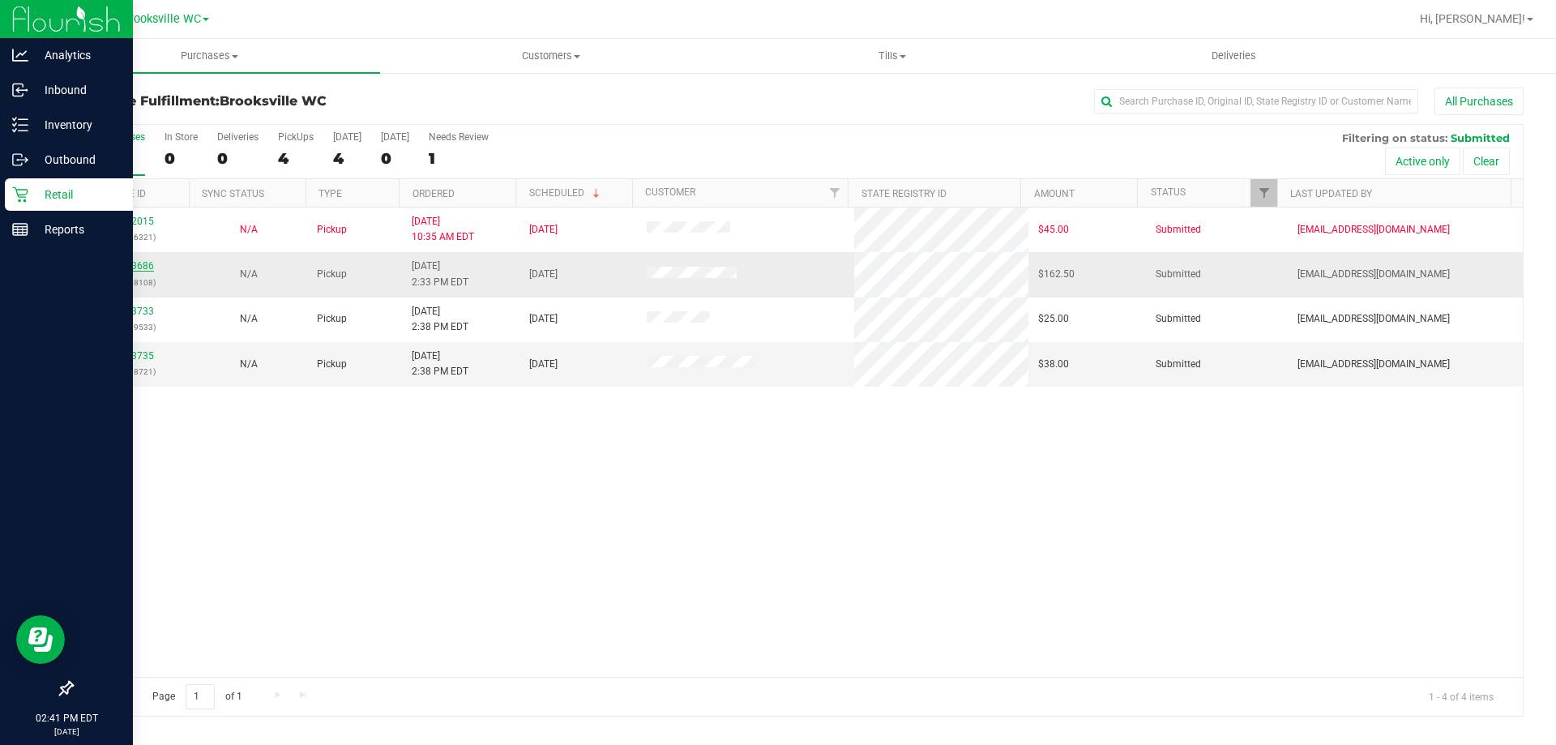
click at [123, 261] on link "11823686" at bounding box center [131, 265] width 45 height 11
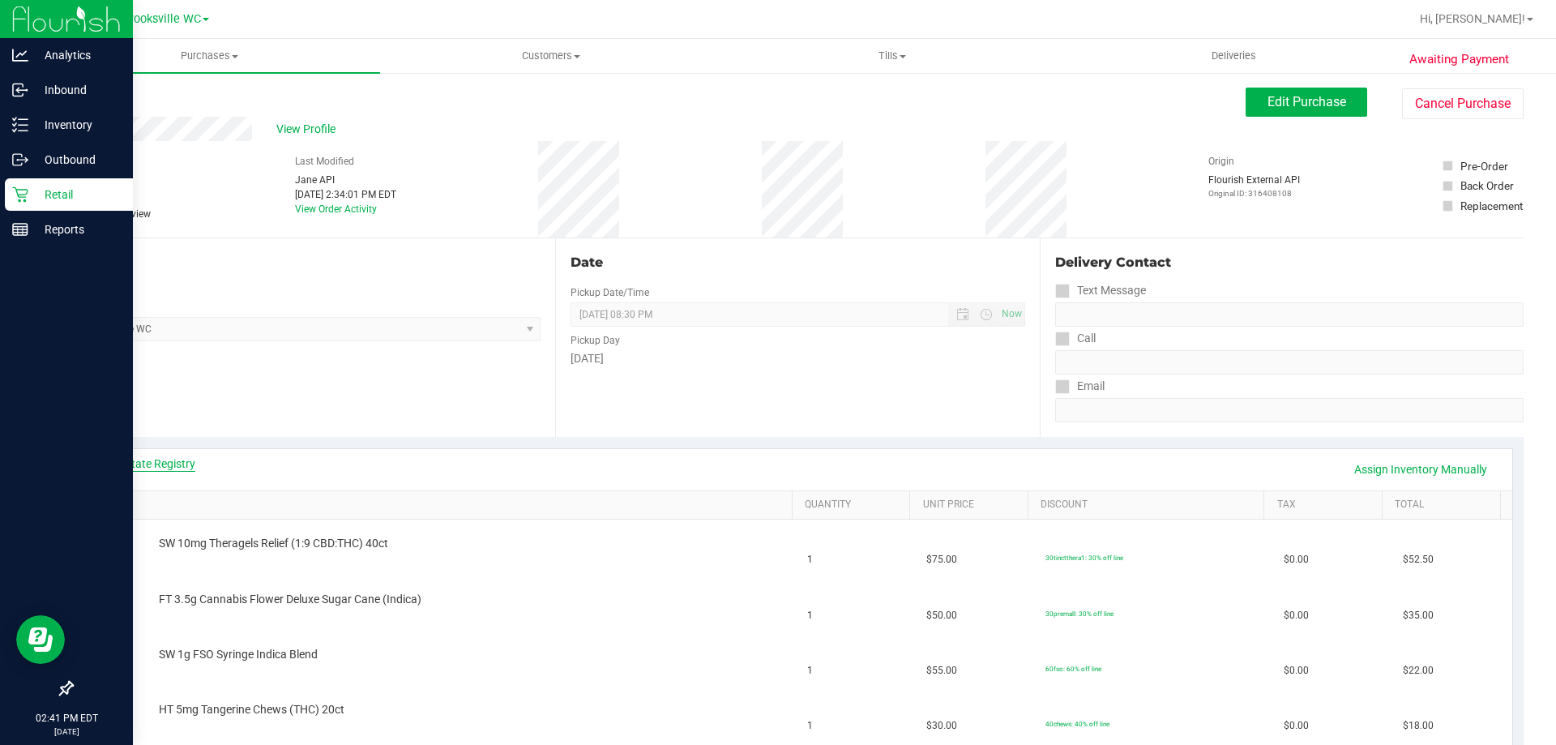
click at [142, 464] on link "View State Registry" at bounding box center [146, 463] width 97 height 16
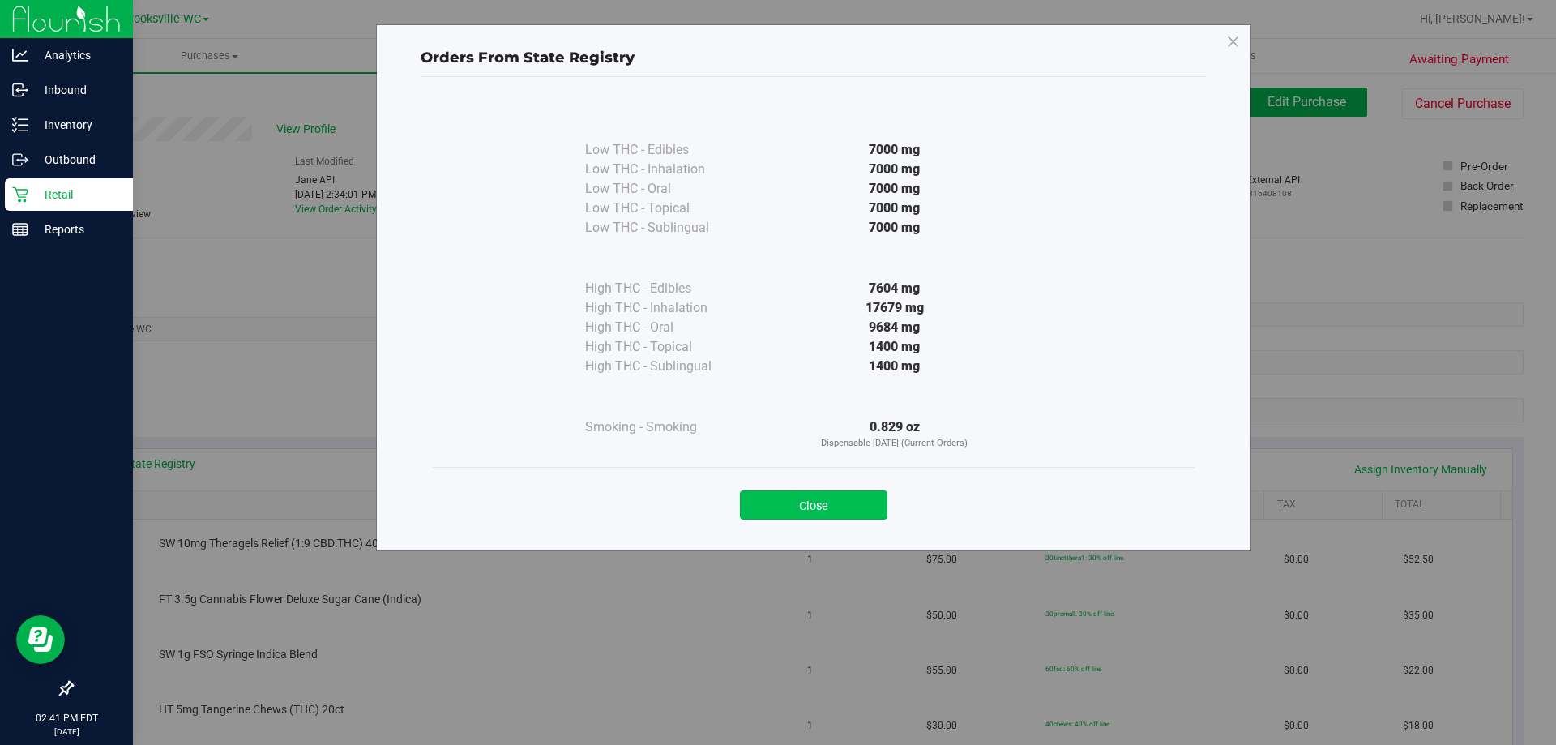
click at [814, 499] on button "Close" at bounding box center [814, 504] width 148 height 29
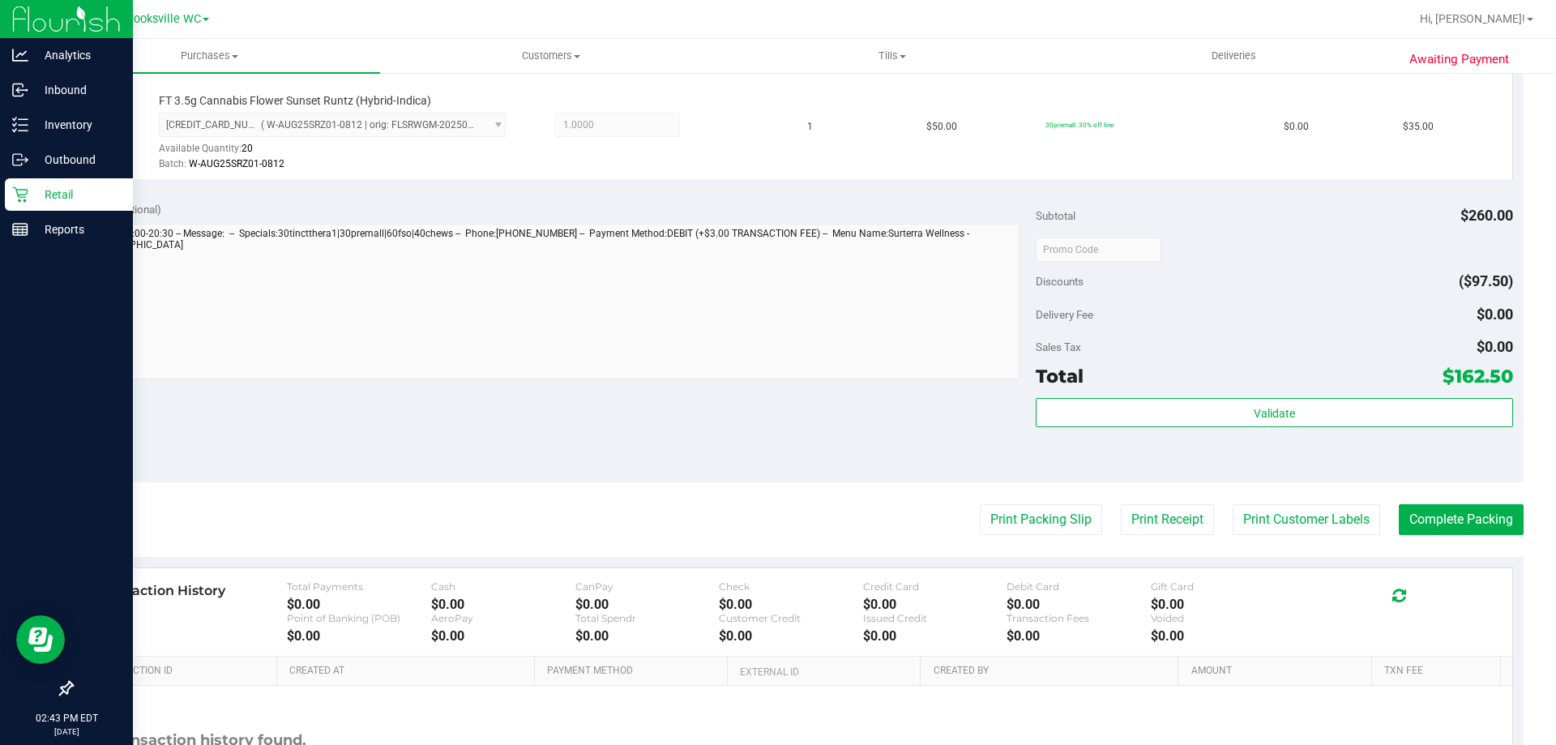
scroll to position [810, 0]
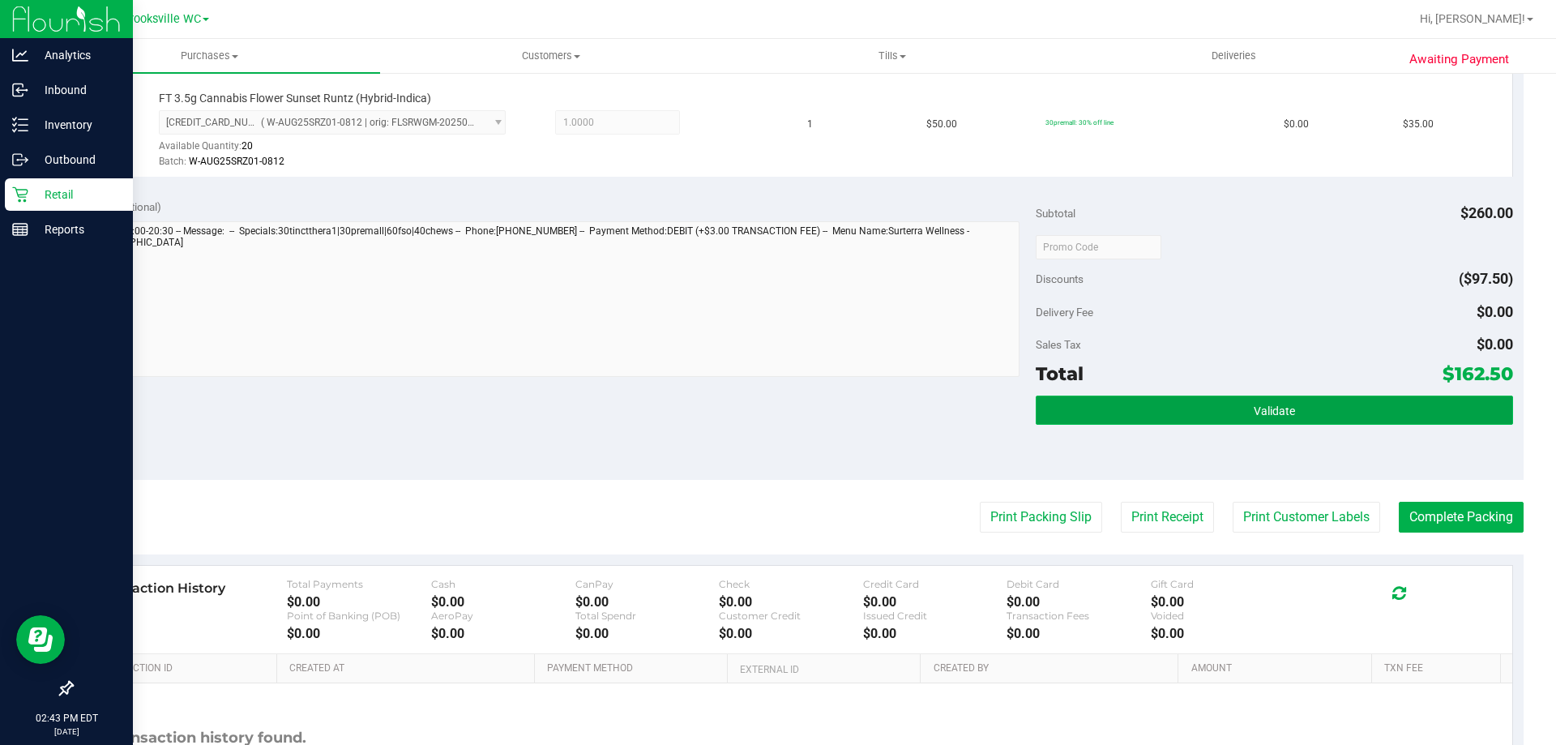
click at [1191, 410] on button "Validate" at bounding box center [1274, 410] width 477 height 29
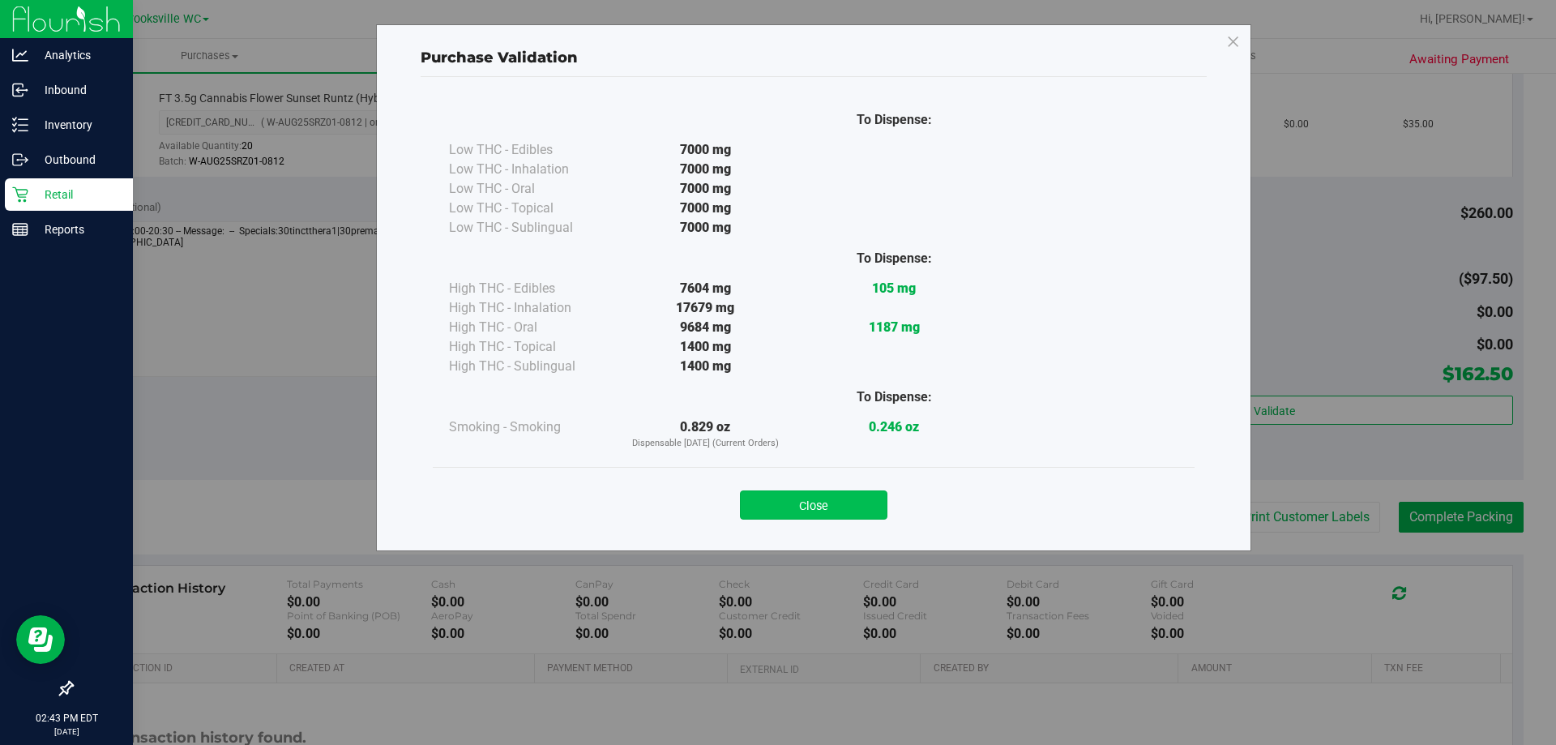
click at [851, 502] on button "Close" at bounding box center [814, 504] width 148 height 29
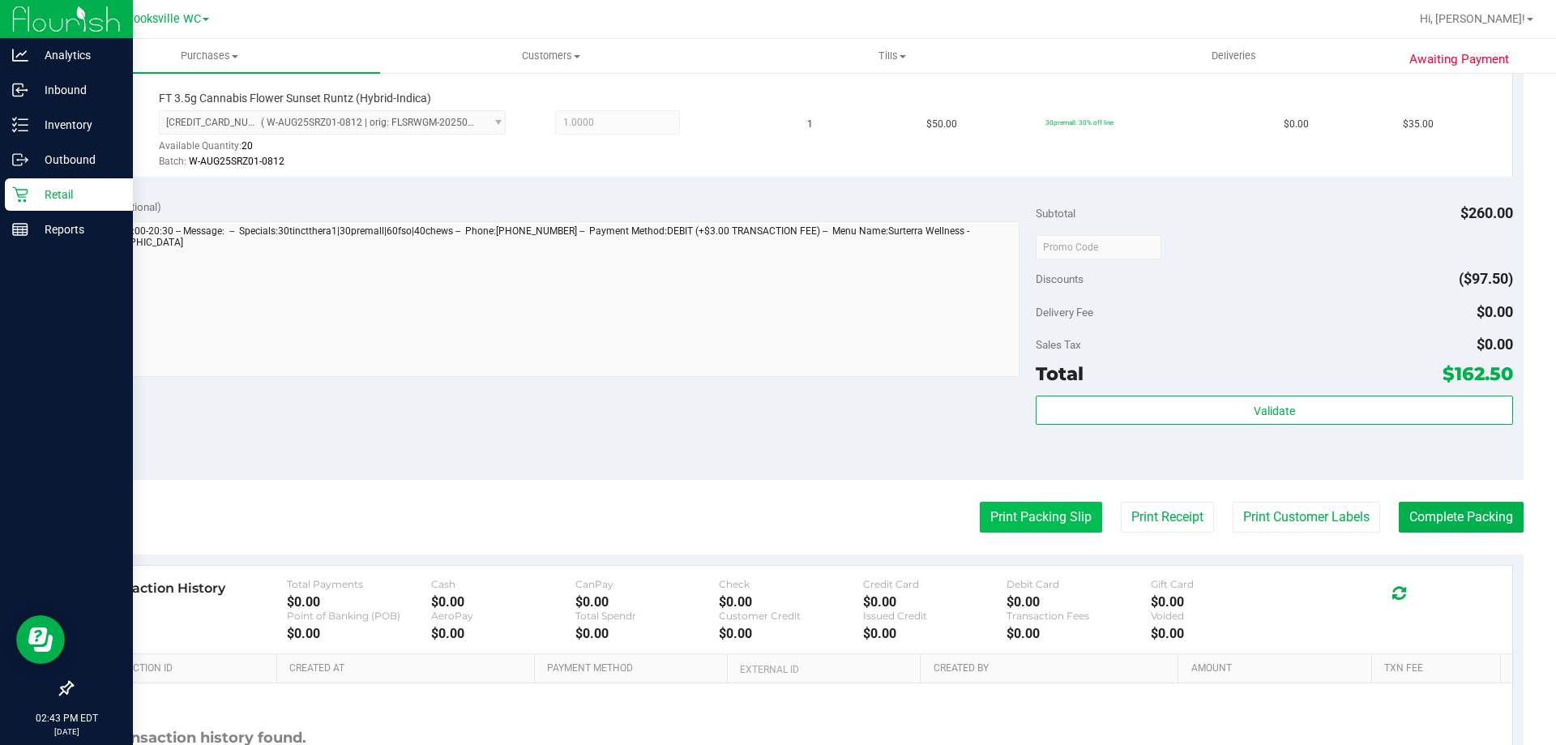
click at [1001, 511] on button "Print Packing Slip" at bounding box center [1041, 517] width 122 height 31
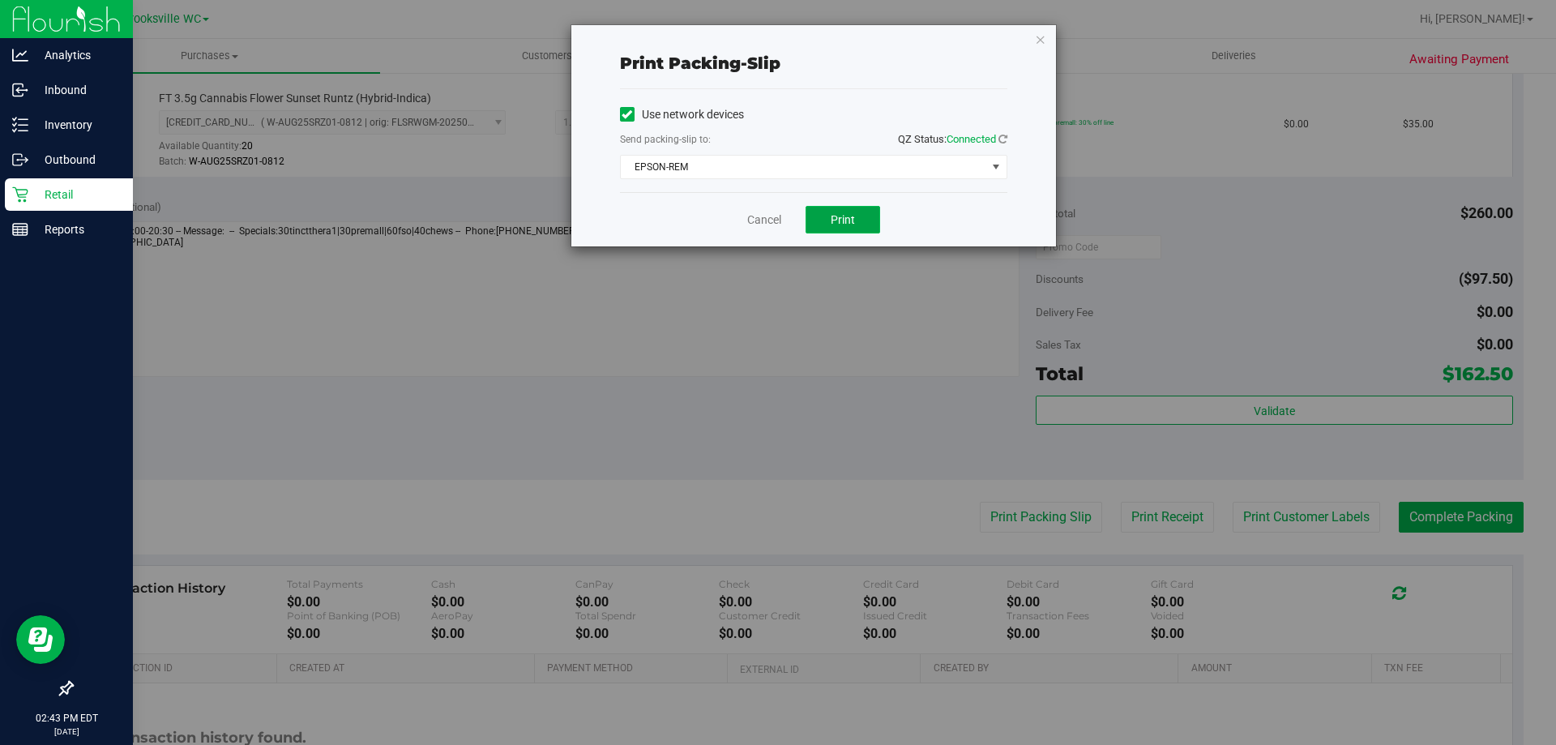
click at [843, 216] on span "Print" at bounding box center [843, 219] width 24 height 13
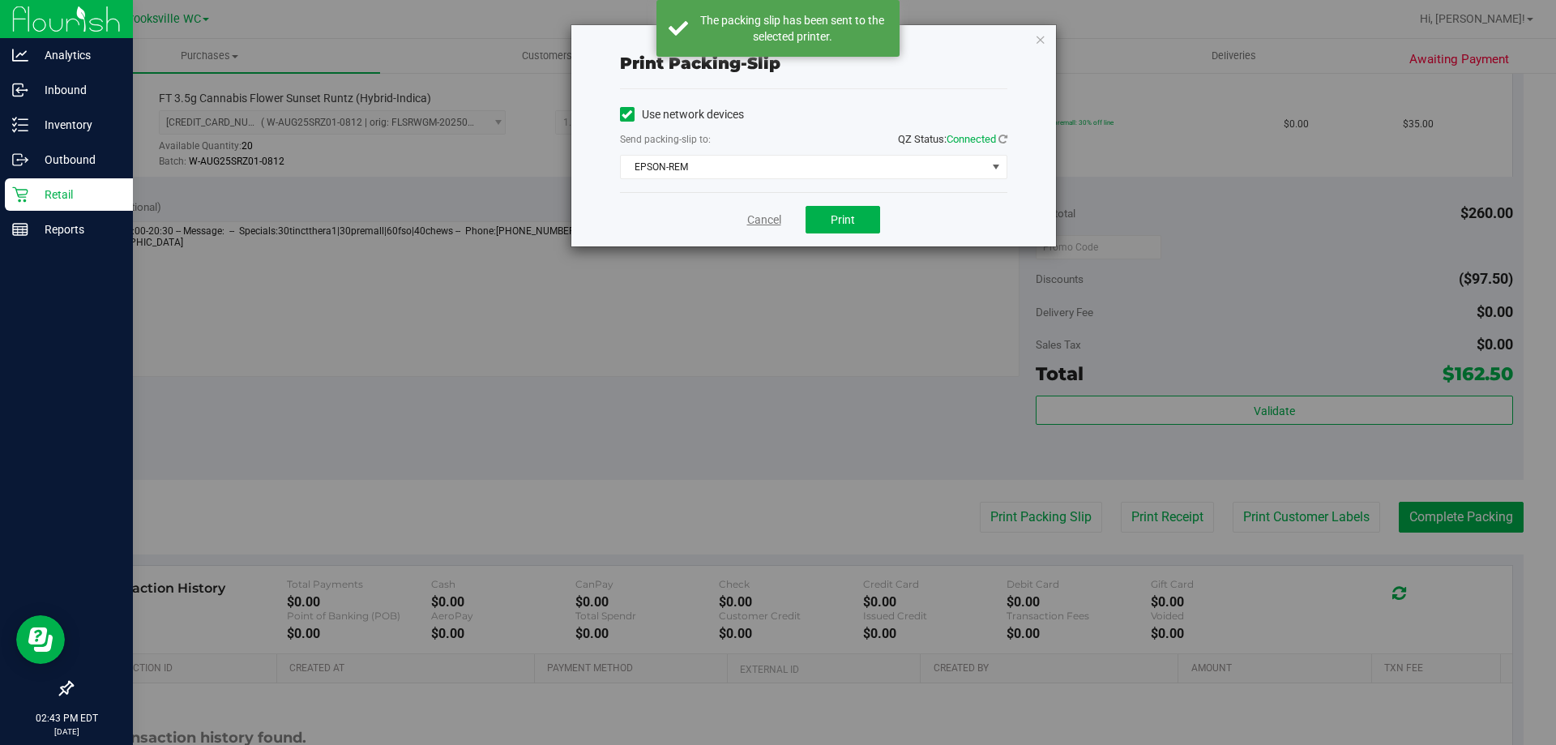
click at [765, 223] on link "Cancel" at bounding box center [764, 220] width 34 height 17
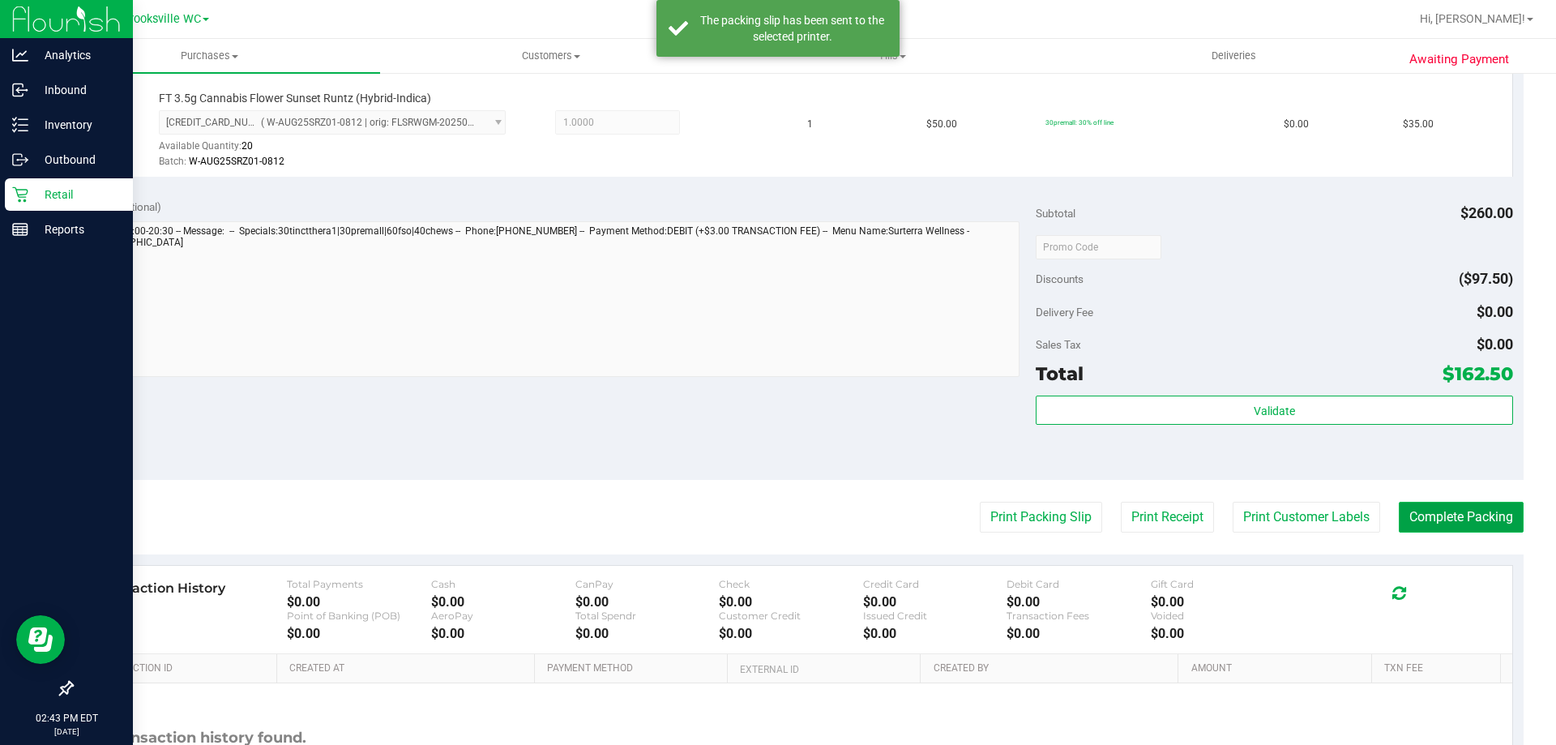
click at [1463, 519] on button "Complete Packing" at bounding box center [1461, 517] width 125 height 31
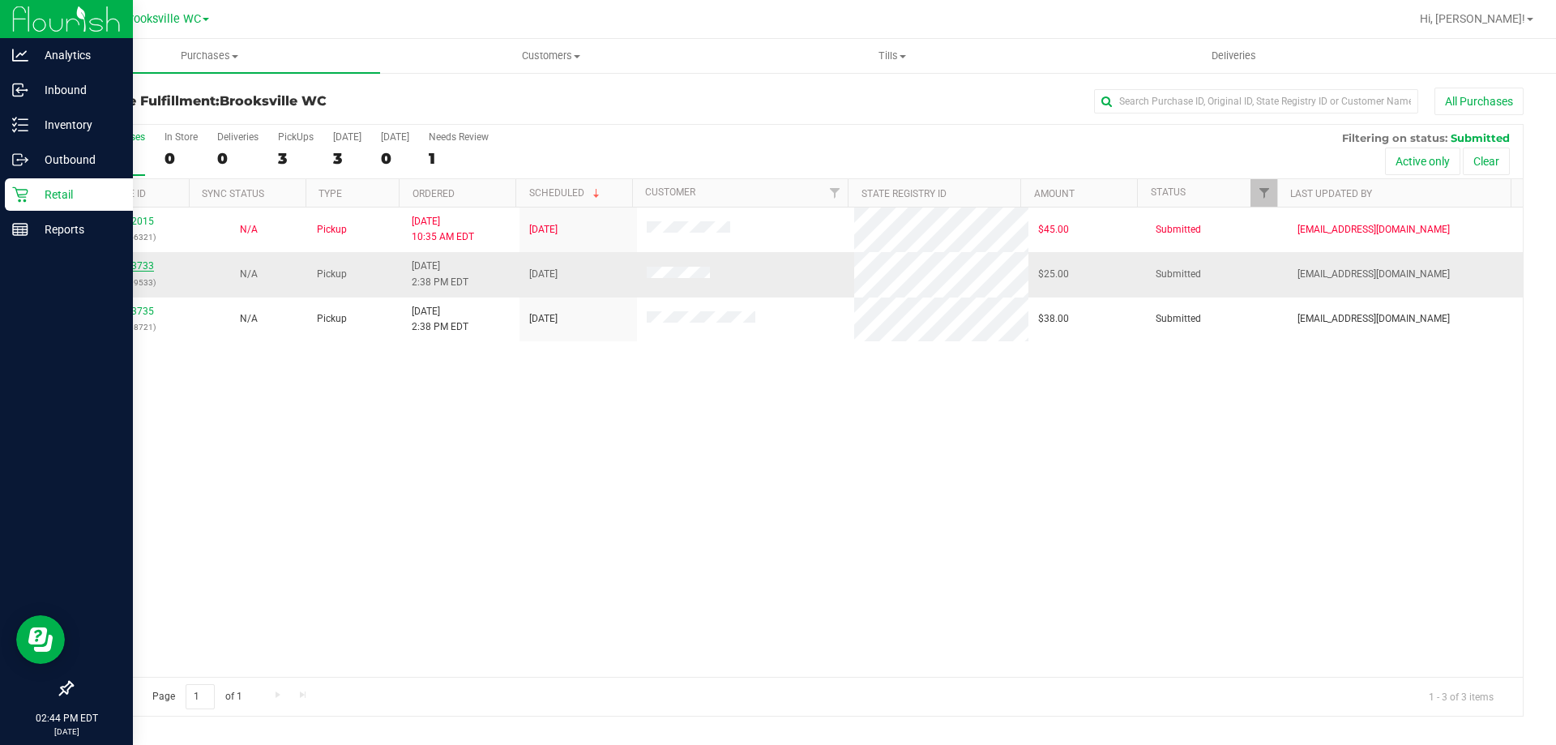
click at [123, 267] on link "11823733" at bounding box center [131, 265] width 45 height 11
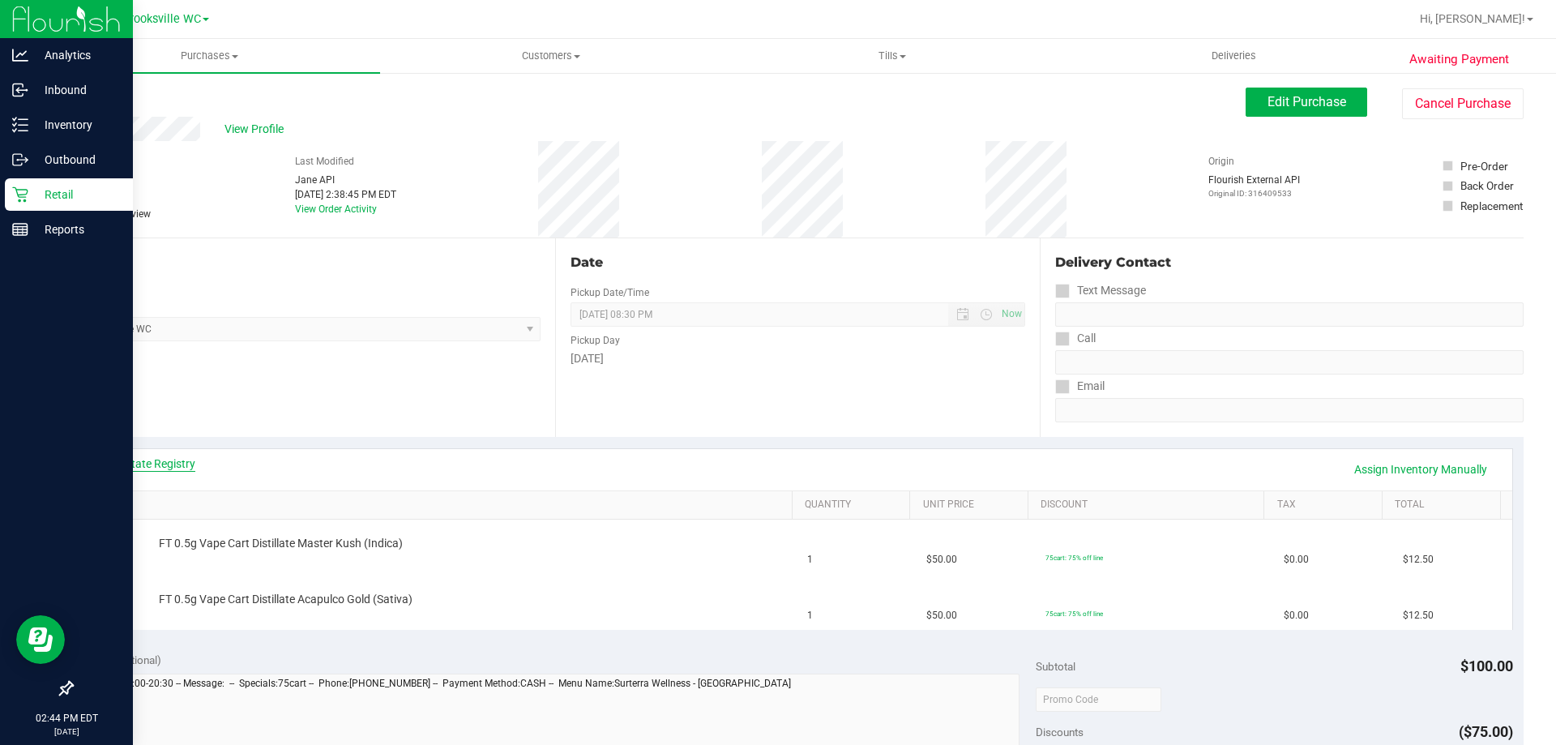
click at [189, 463] on link "View State Registry" at bounding box center [146, 463] width 97 height 16
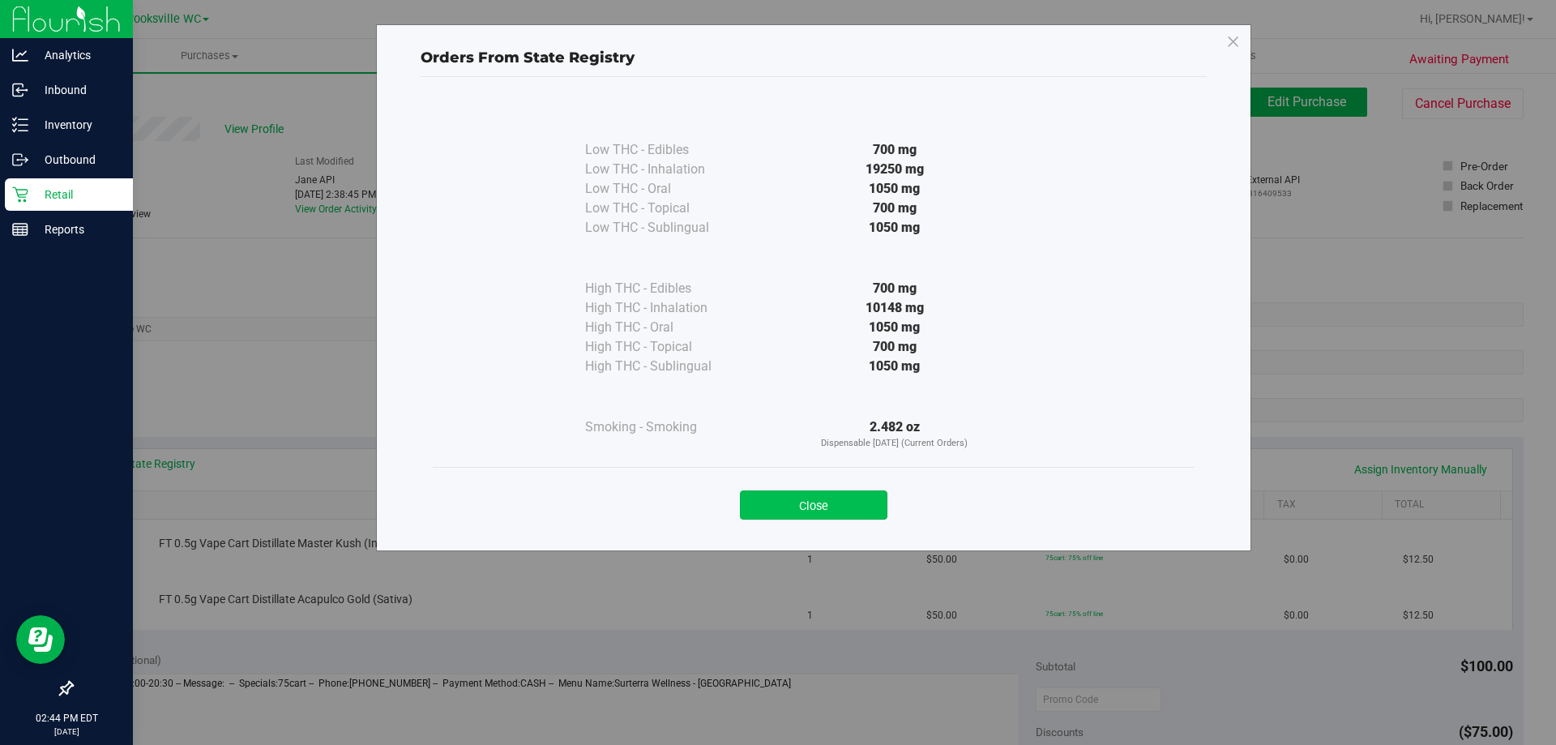
click at [810, 516] on button "Close" at bounding box center [814, 504] width 148 height 29
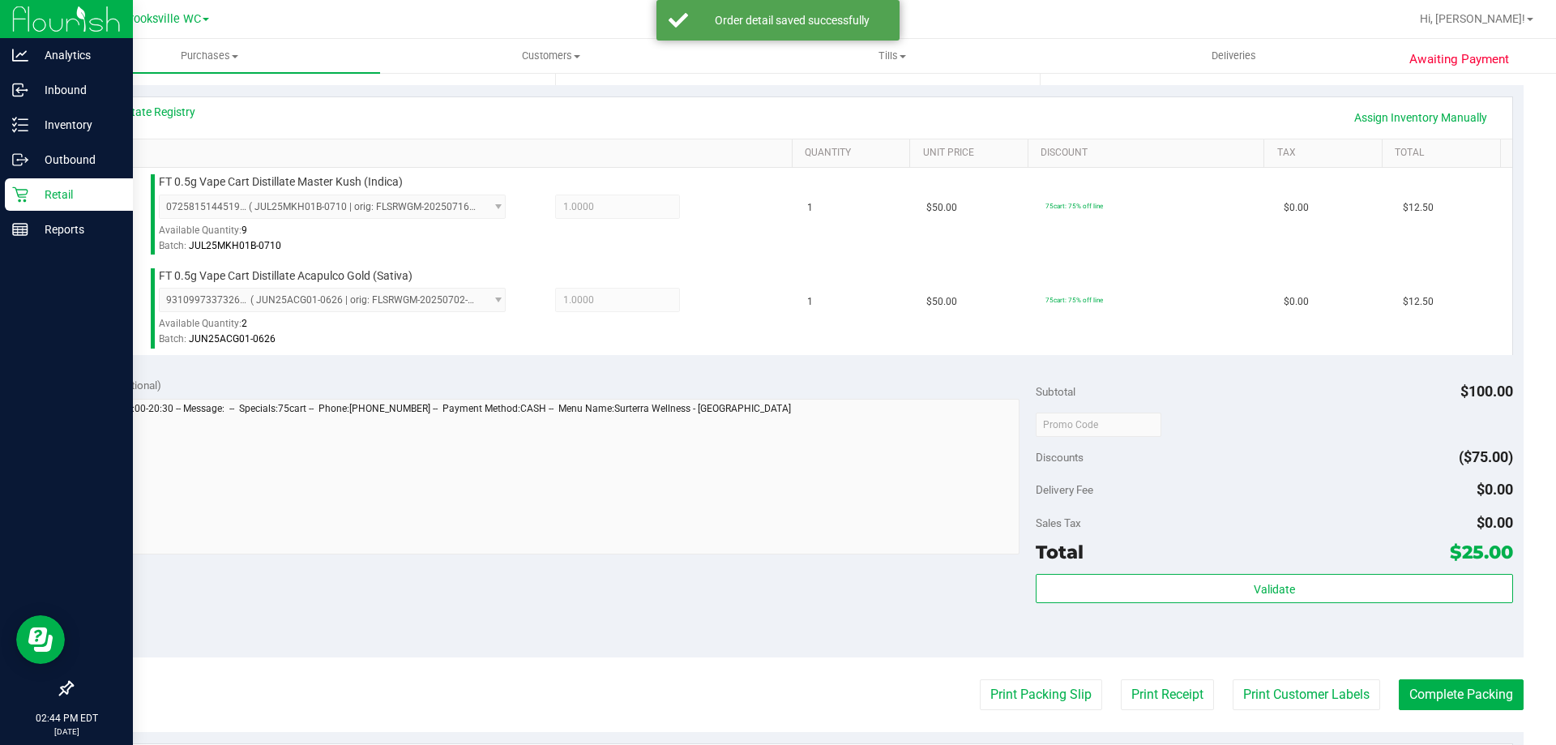
scroll to position [405, 0]
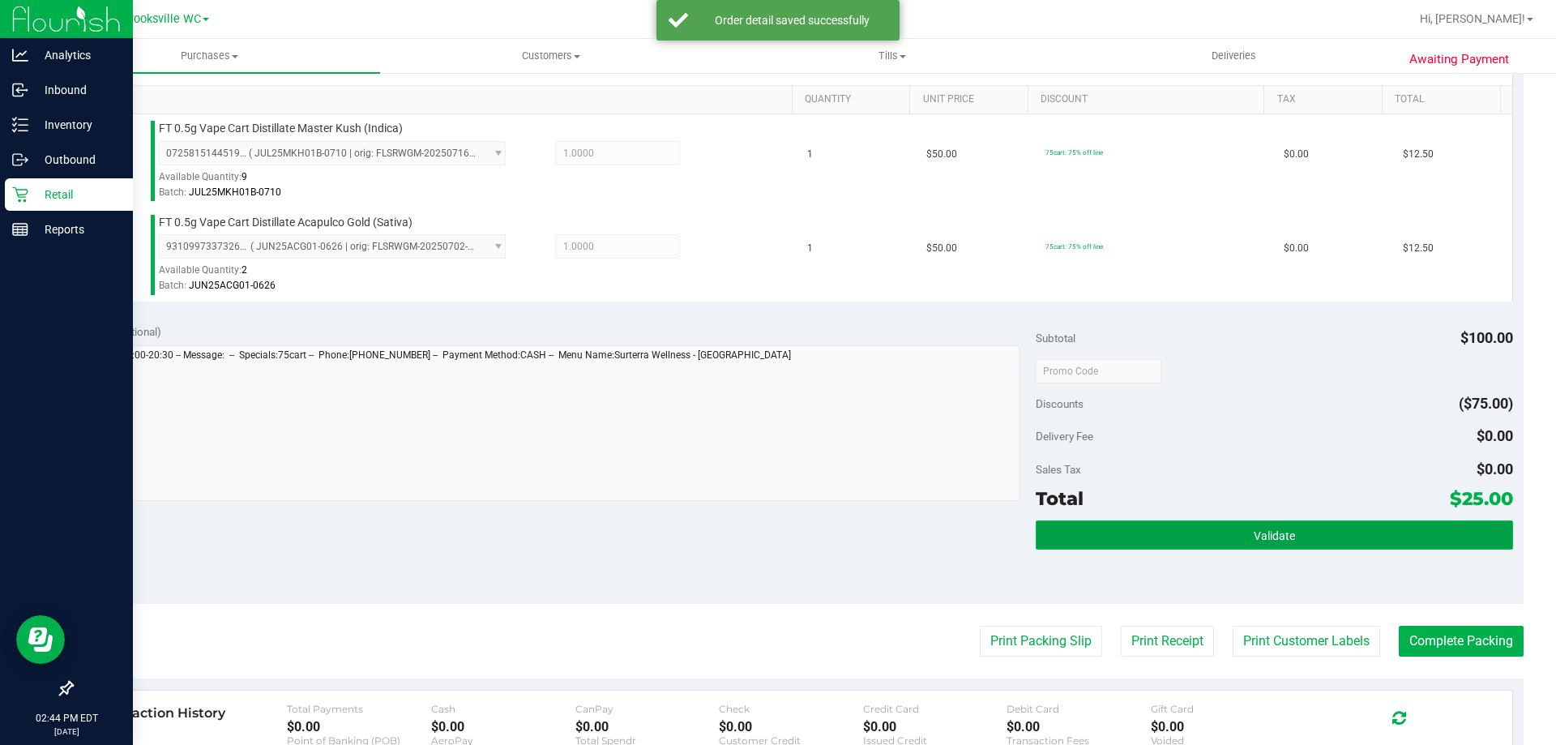
click at [1349, 532] on button "Validate" at bounding box center [1274, 534] width 477 height 29
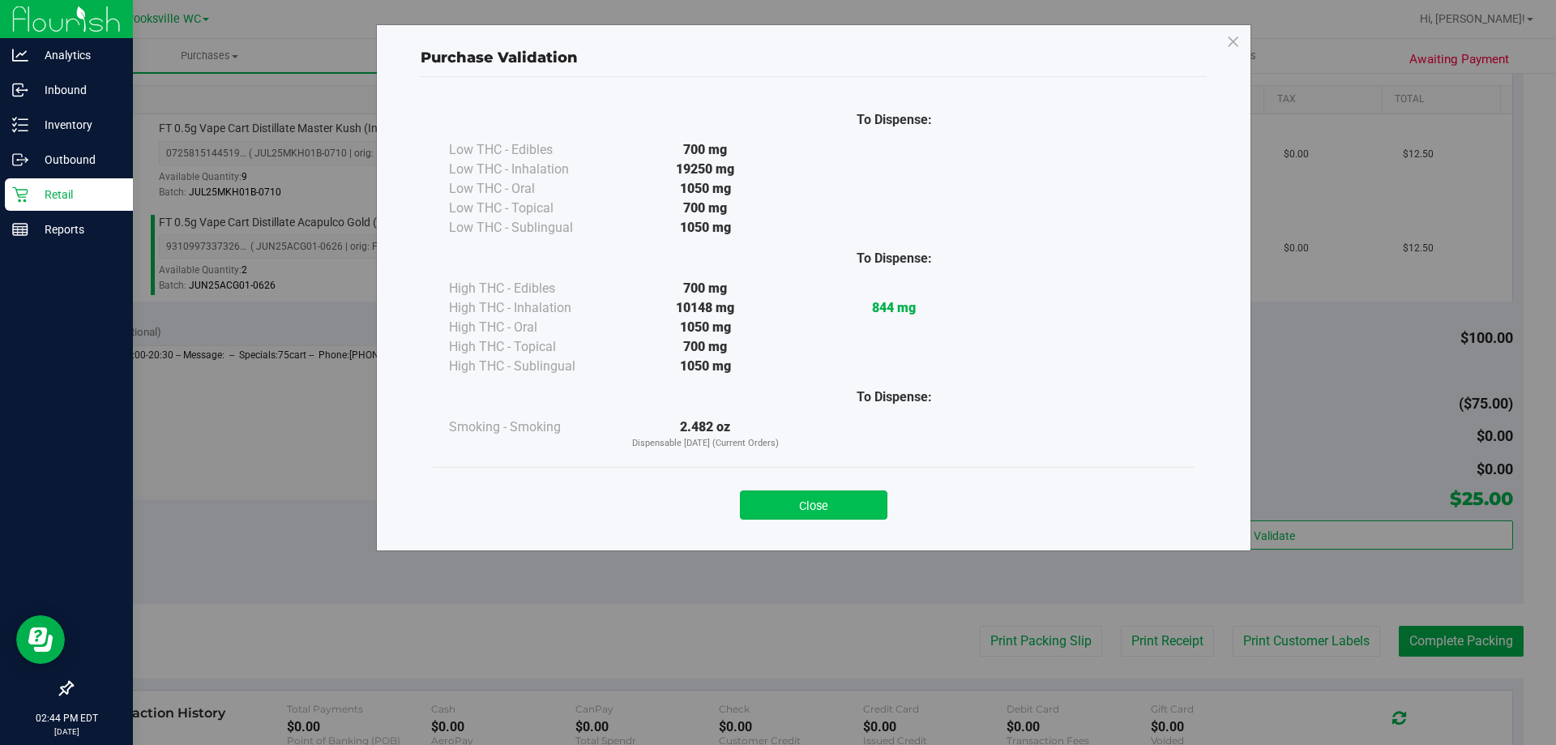
click at [863, 498] on button "Close" at bounding box center [814, 504] width 148 height 29
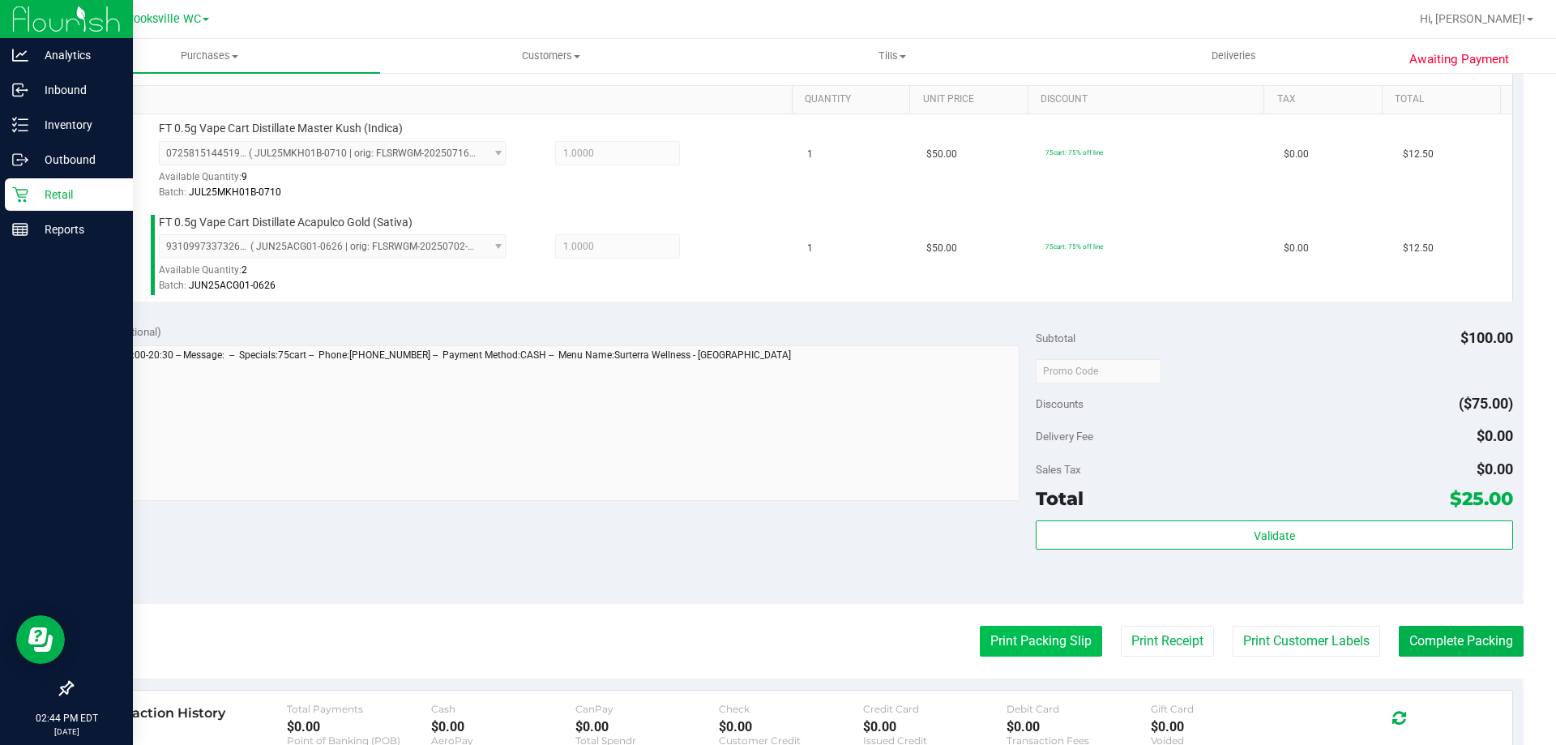
click at [1016, 642] on button "Print Packing Slip" at bounding box center [1041, 641] width 122 height 31
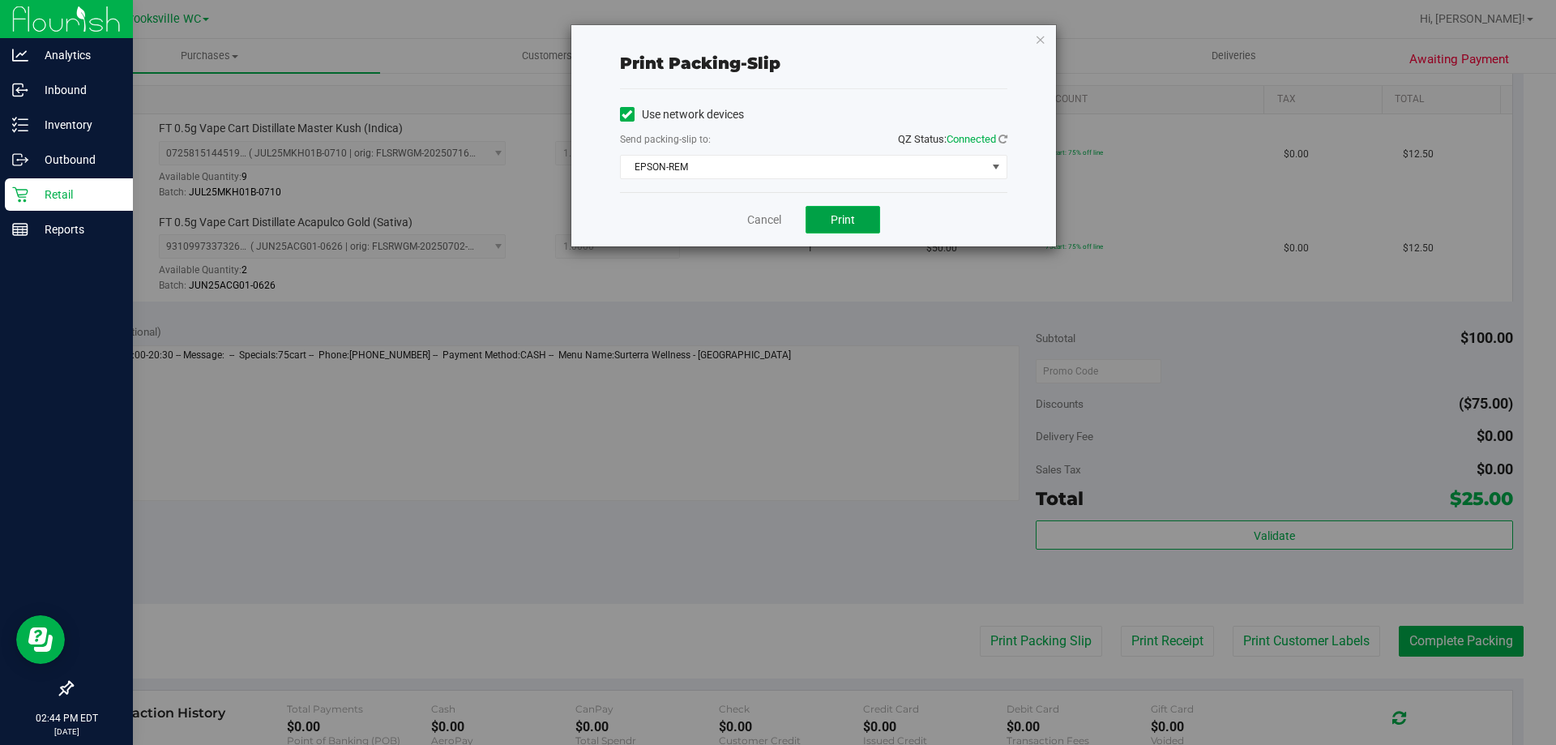
click at [851, 213] on span "Print" at bounding box center [843, 219] width 24 height 13
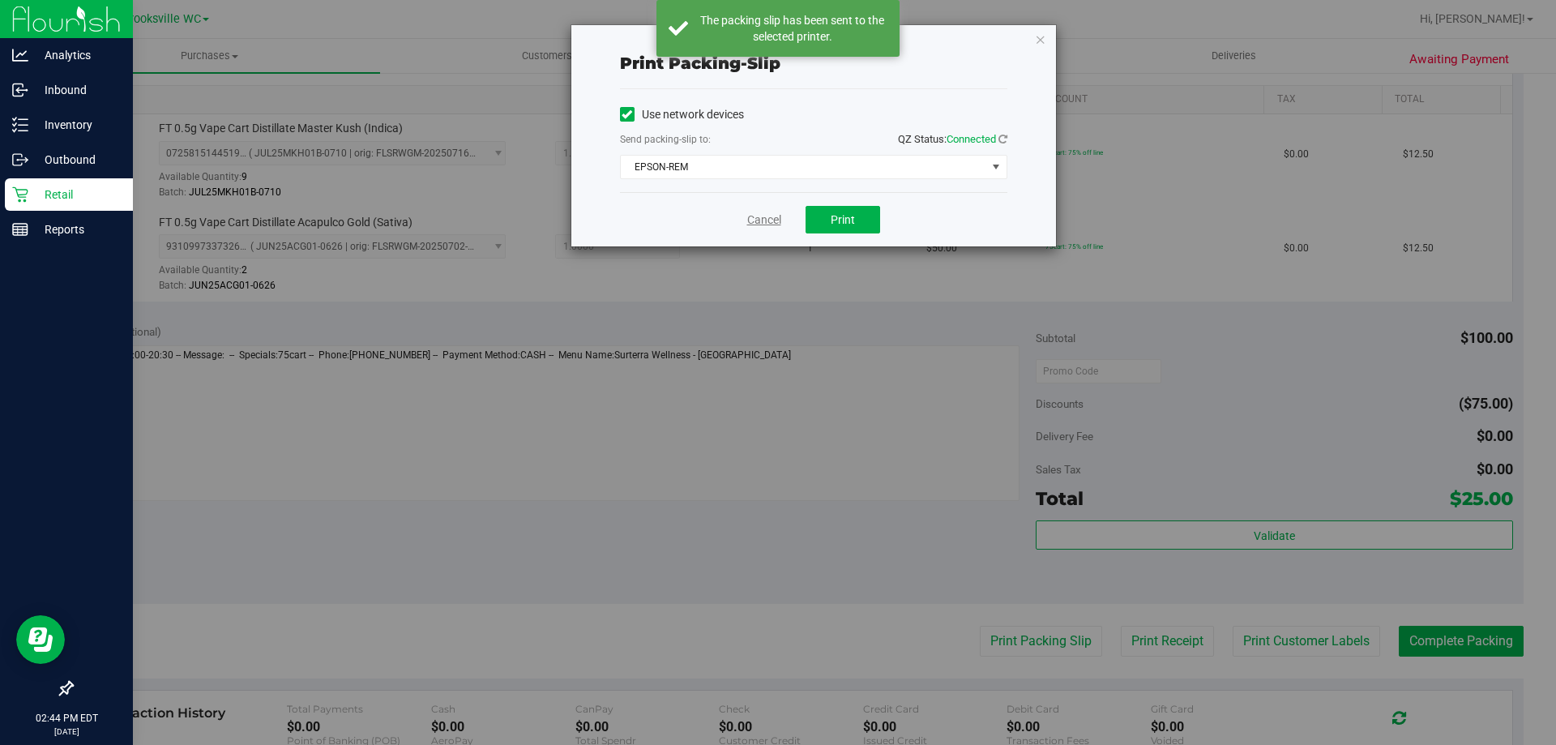
click at [761, 223] on link "Cancel" at bounding box center [764, 220] width 34 height 17
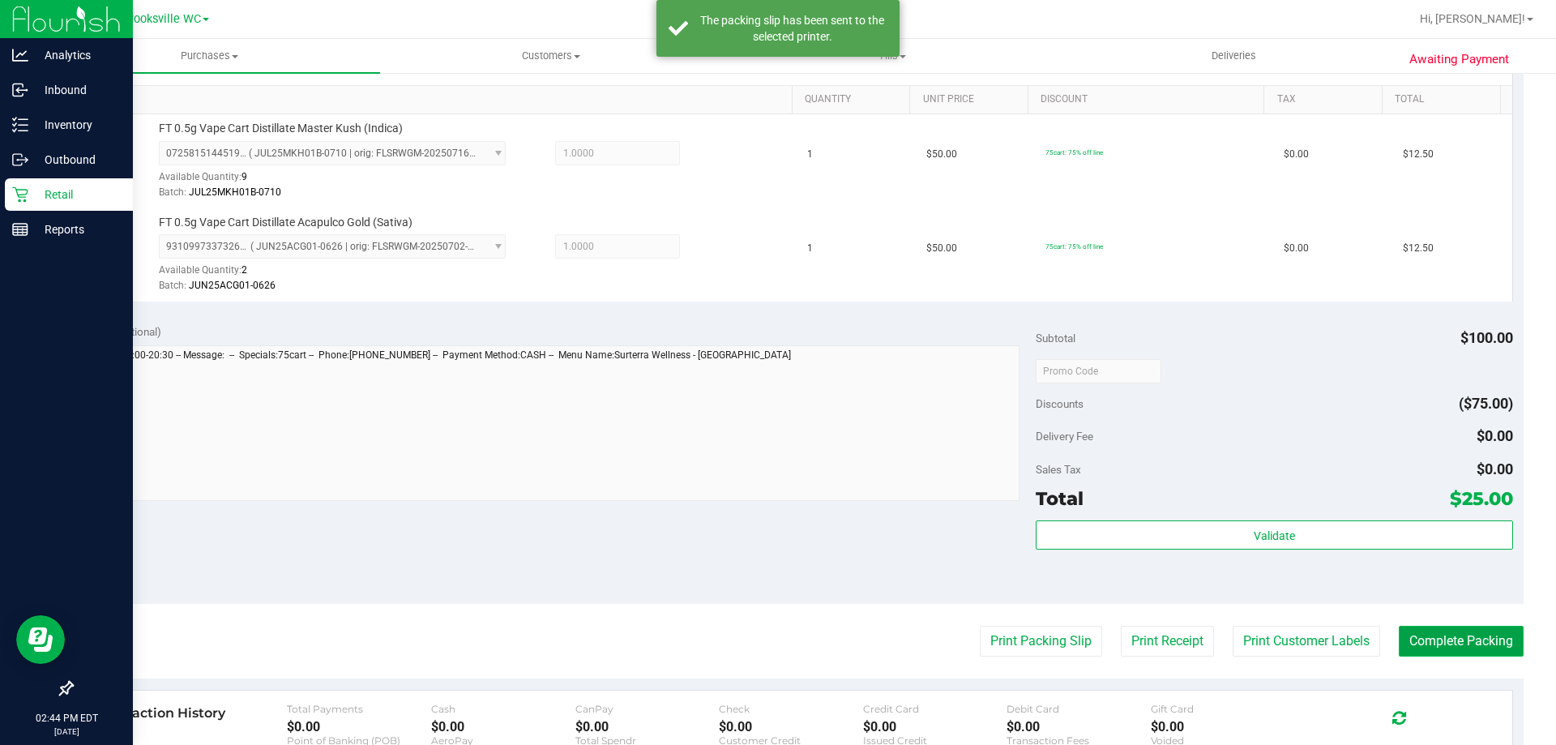
click at [1445, 646] on button "Complete Packing" at bounding box center [1461, 641] width 125 height 31
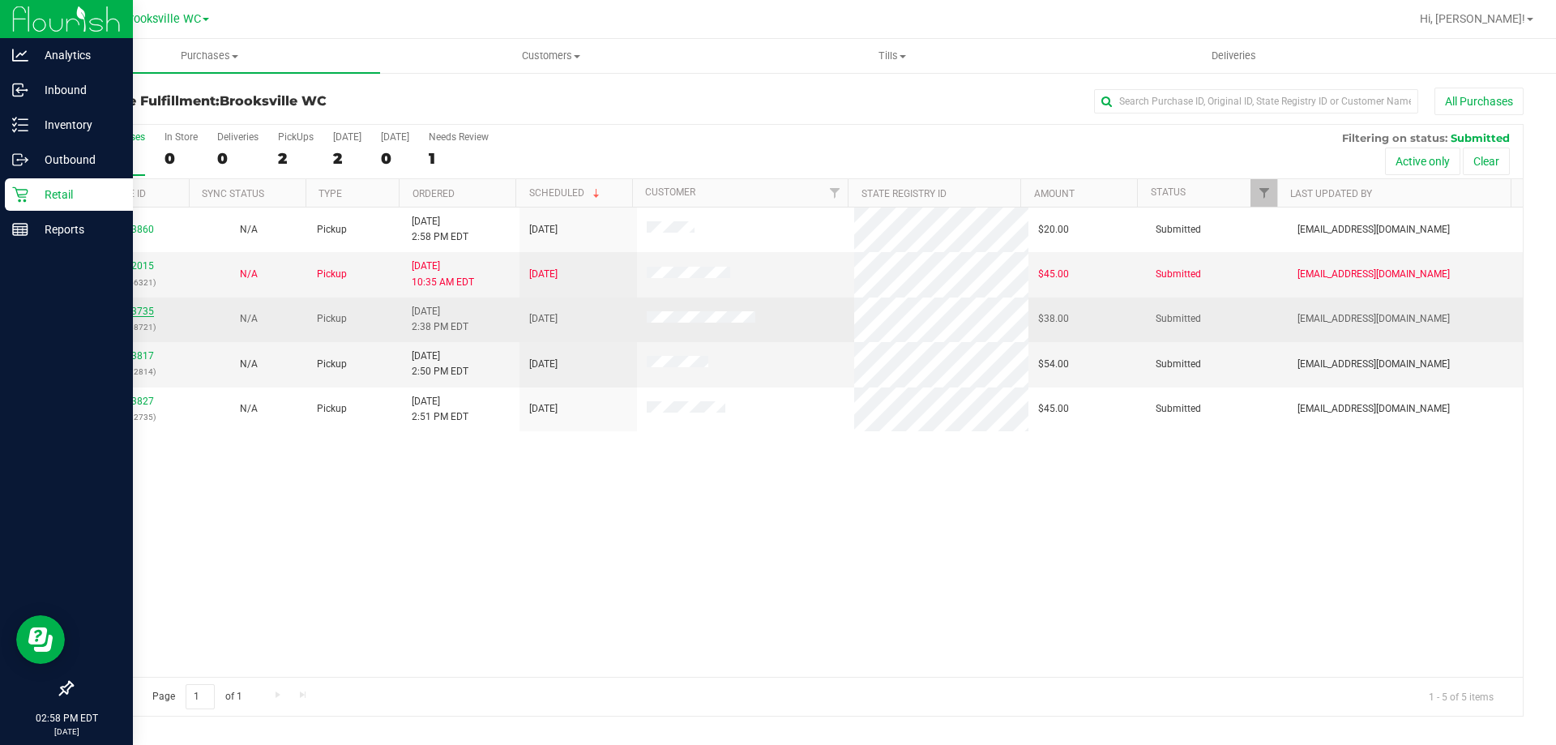
click at [133, 314] on link "11823735" at bounding box center [131, 311] width 45 height 11
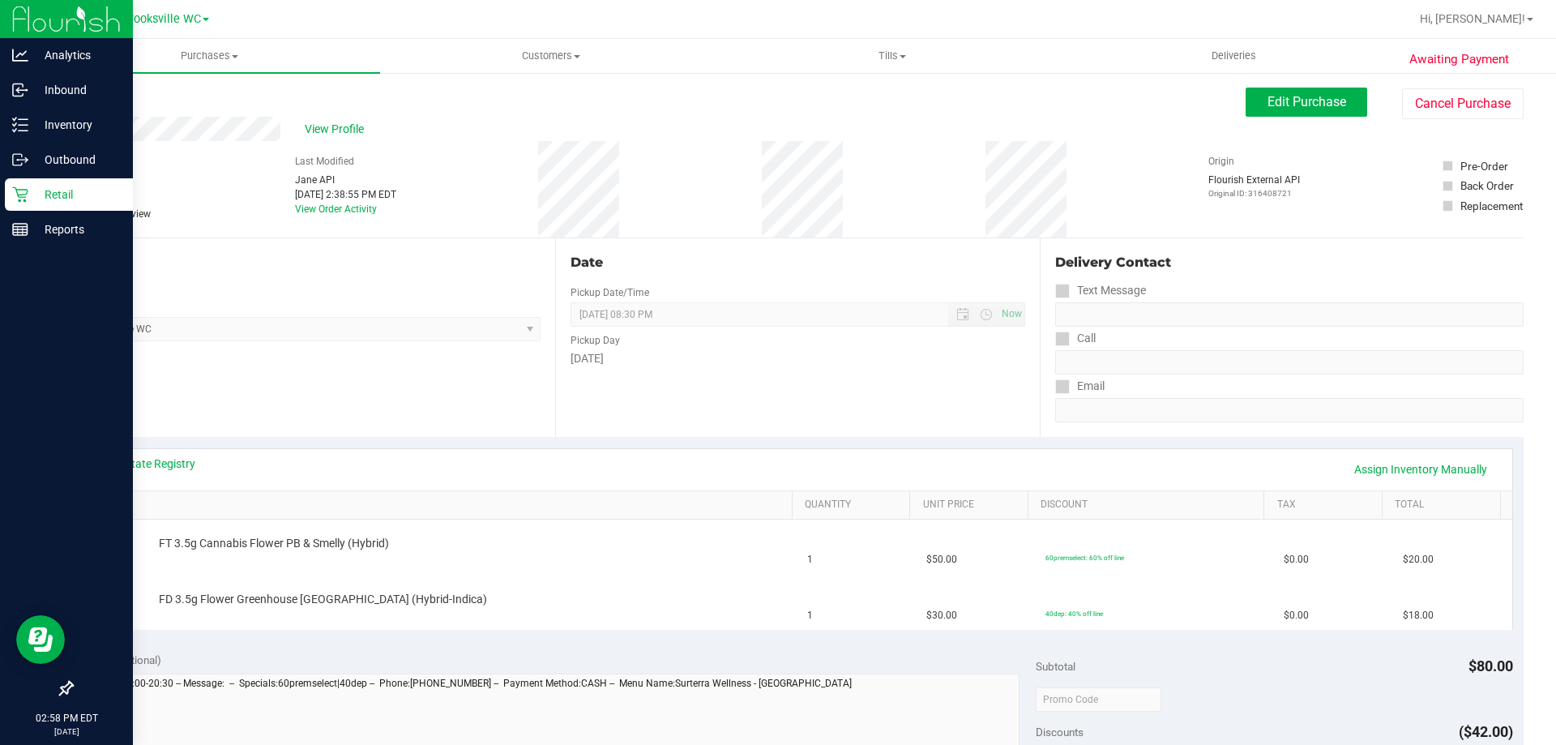
click at [95, 96] on link "Back" at bounding box center [83, 97] width 24 height 11
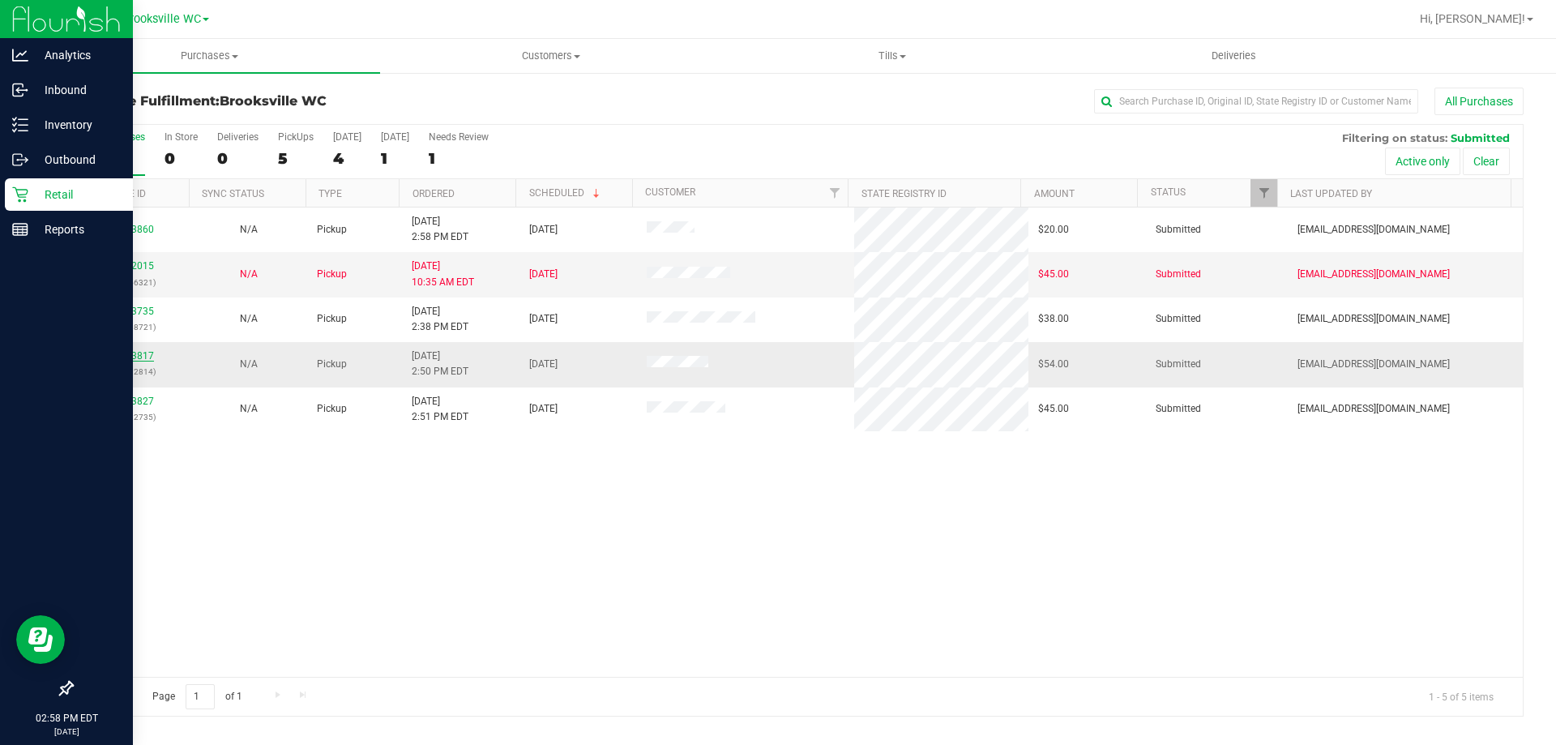
click at [113, 354] on link "11823817" at bounding box center [131, 355] width 45 height 11
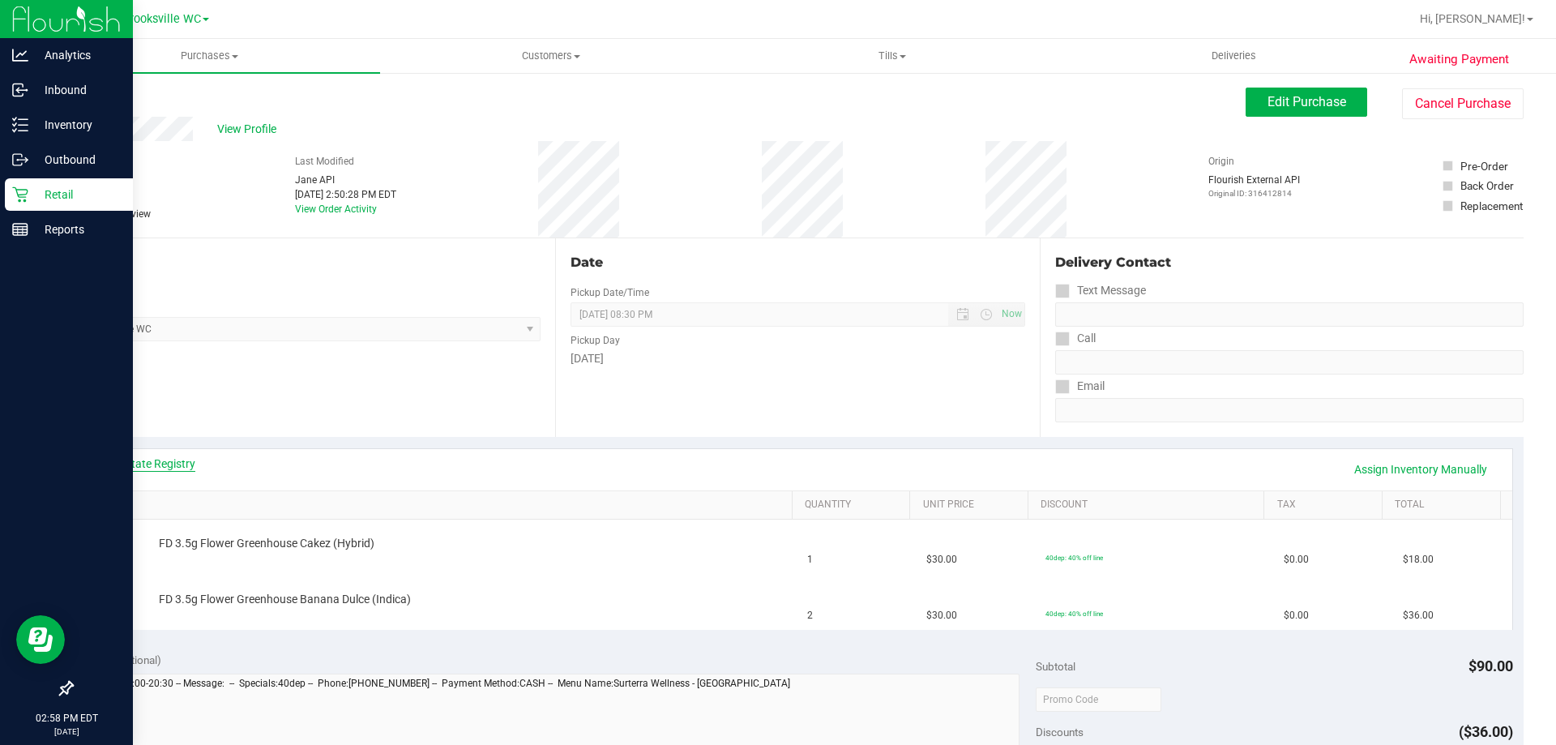
click at [169, 464] on link "View State Registry" at bounding box center [146, 463] width 97 height 16
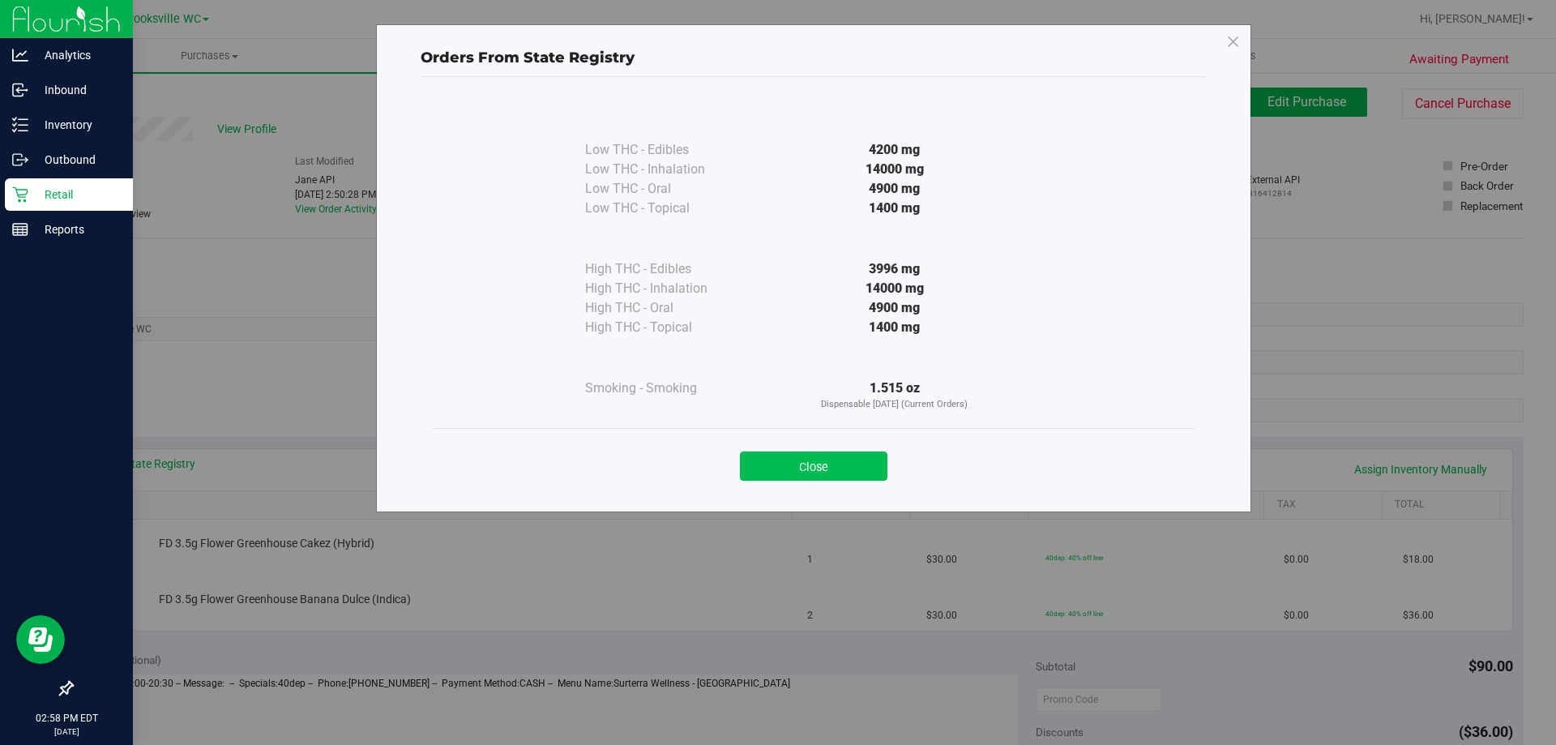
click at [862, 464] on button "Close" at bounding box center [814, 465] width 148 height 29
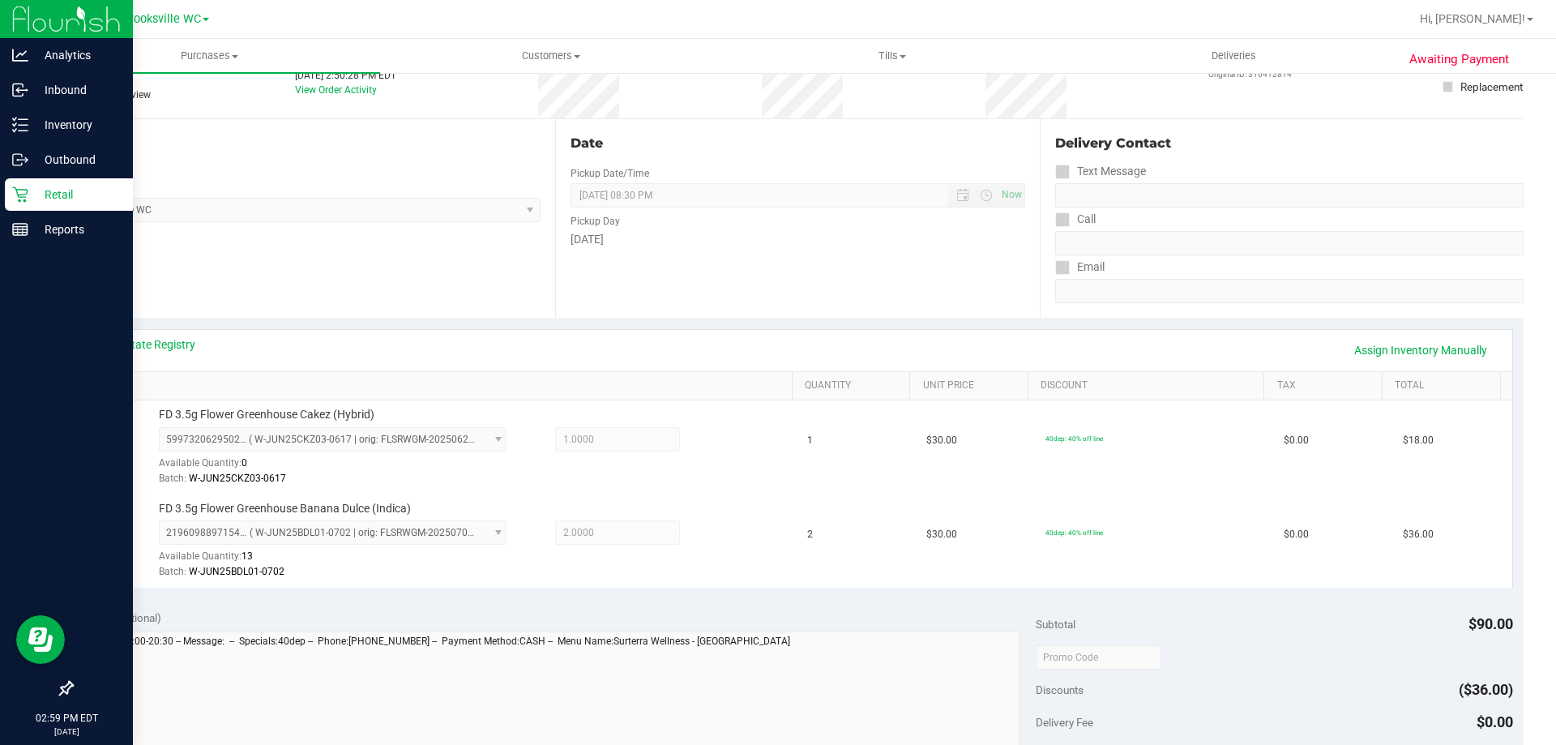
scroll to position [243, 0]
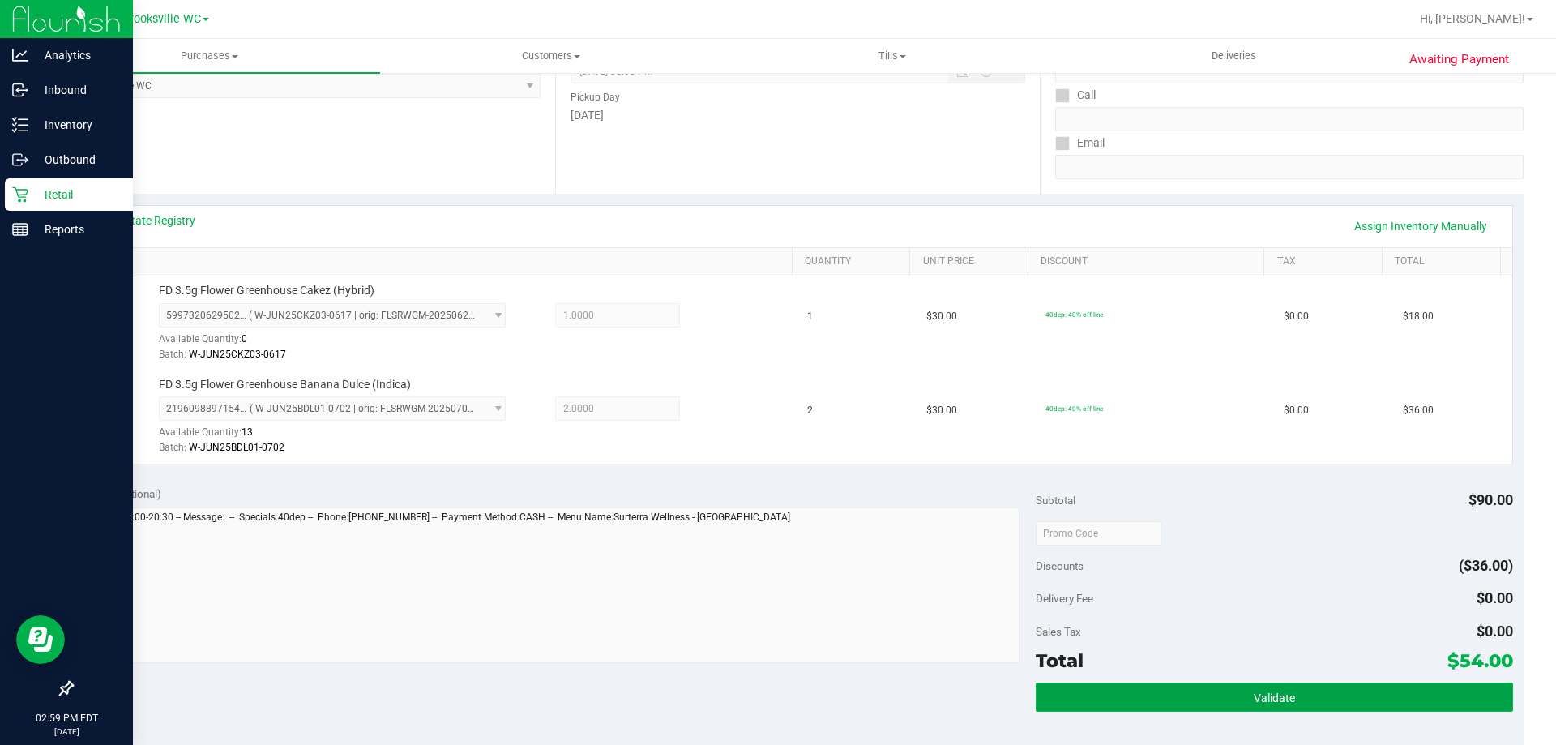
click at [1179, 698] on button "Validate" at bounding box center [1274, 696] width 477 height 29
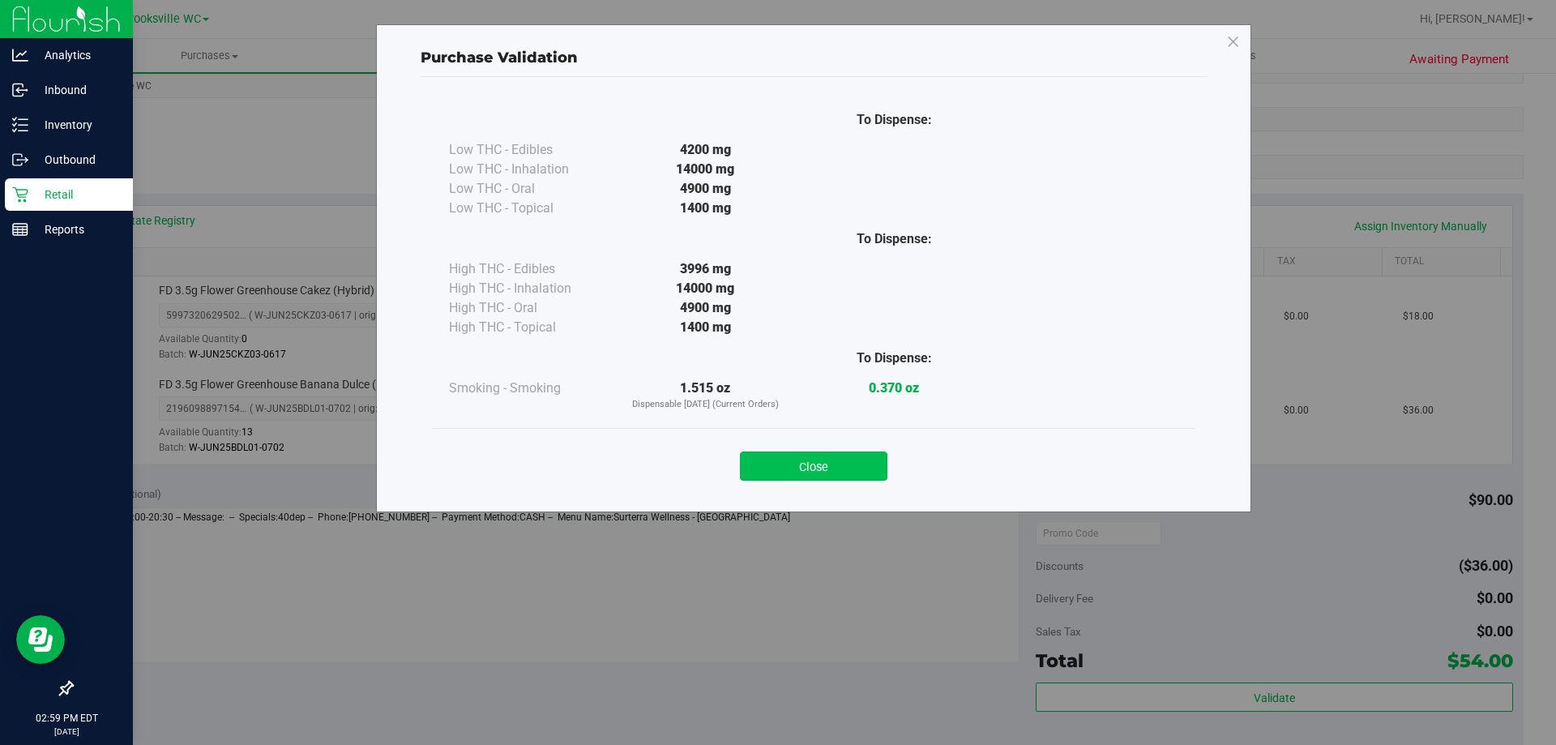
click at [799, 477] on button "Close" at bounding box center [814, 465] width 148 height 29
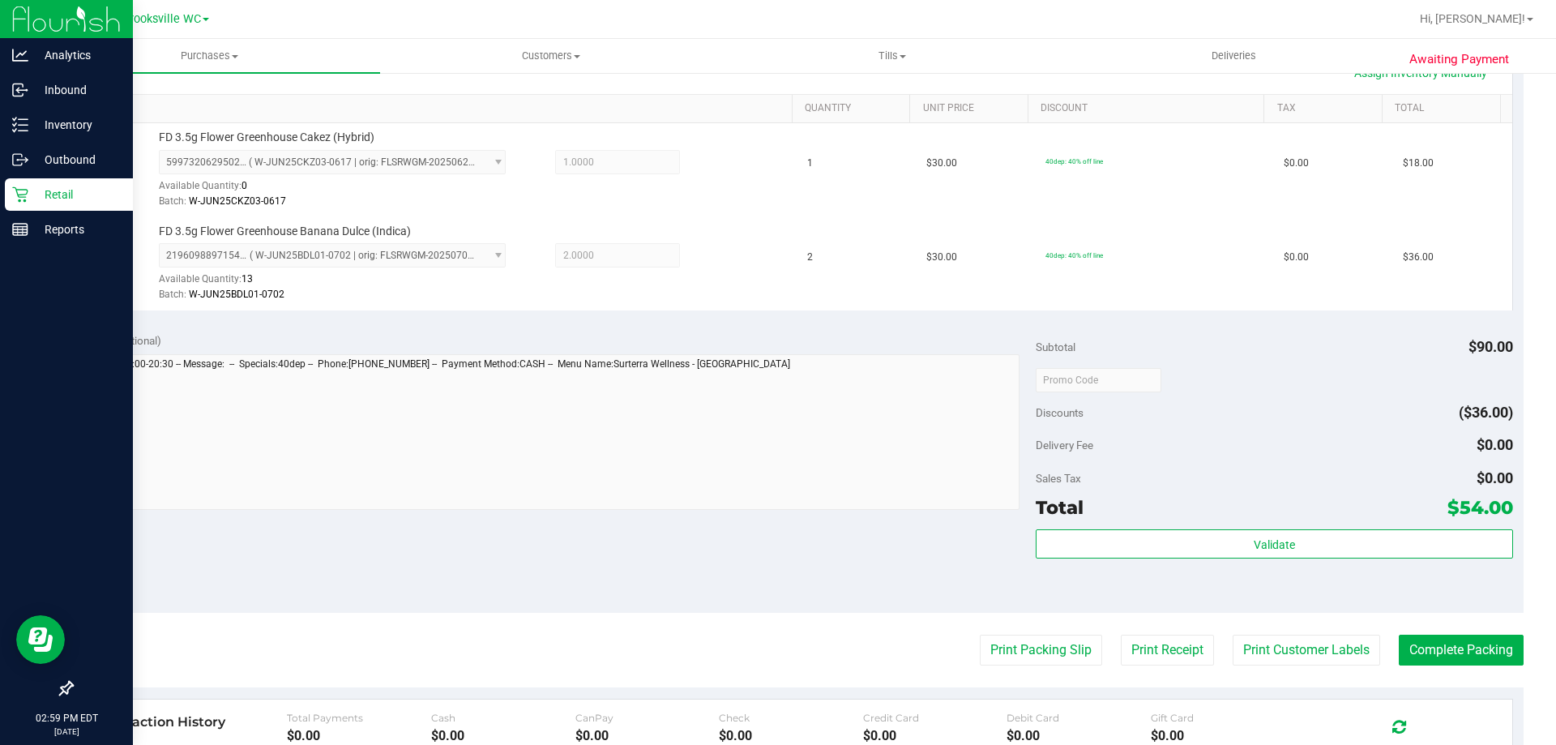
scroll to position [567, 0]
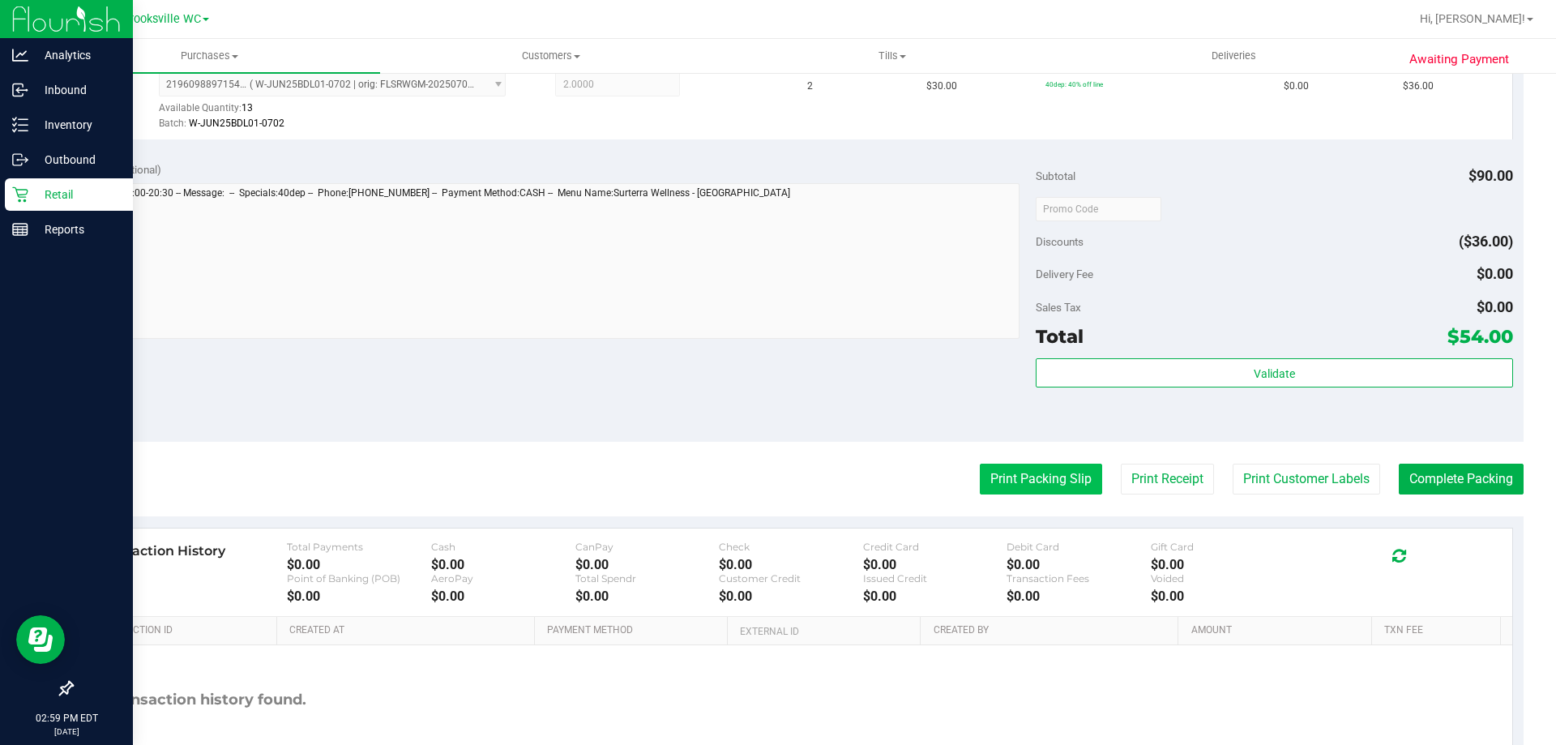
click at [1037, 475] on button "Print Packing Slip" at bounding box center [1041, 479] width 122 height 31
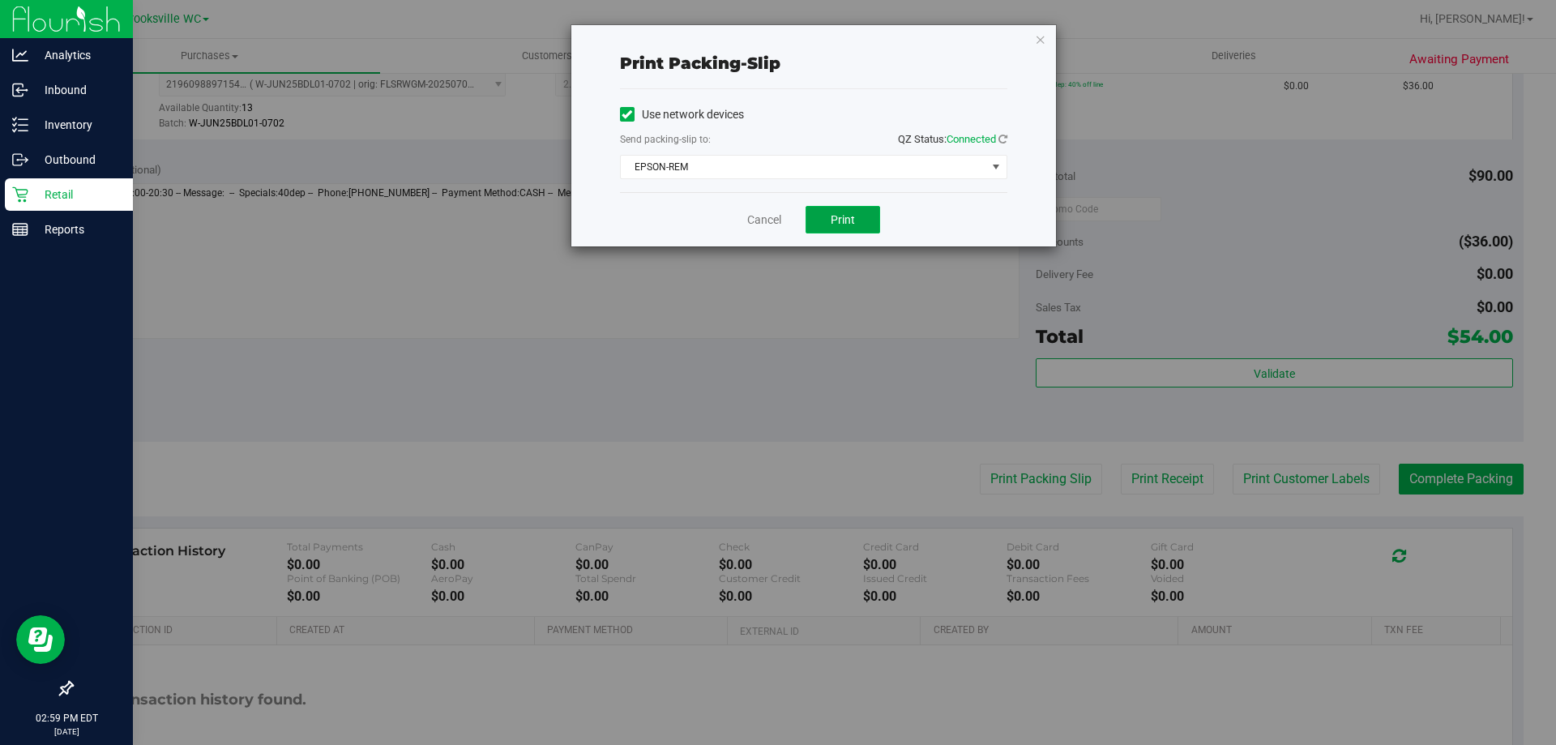
click at [854, 220] on span "Print" at bounding box center [843, 219] width 24 height 13
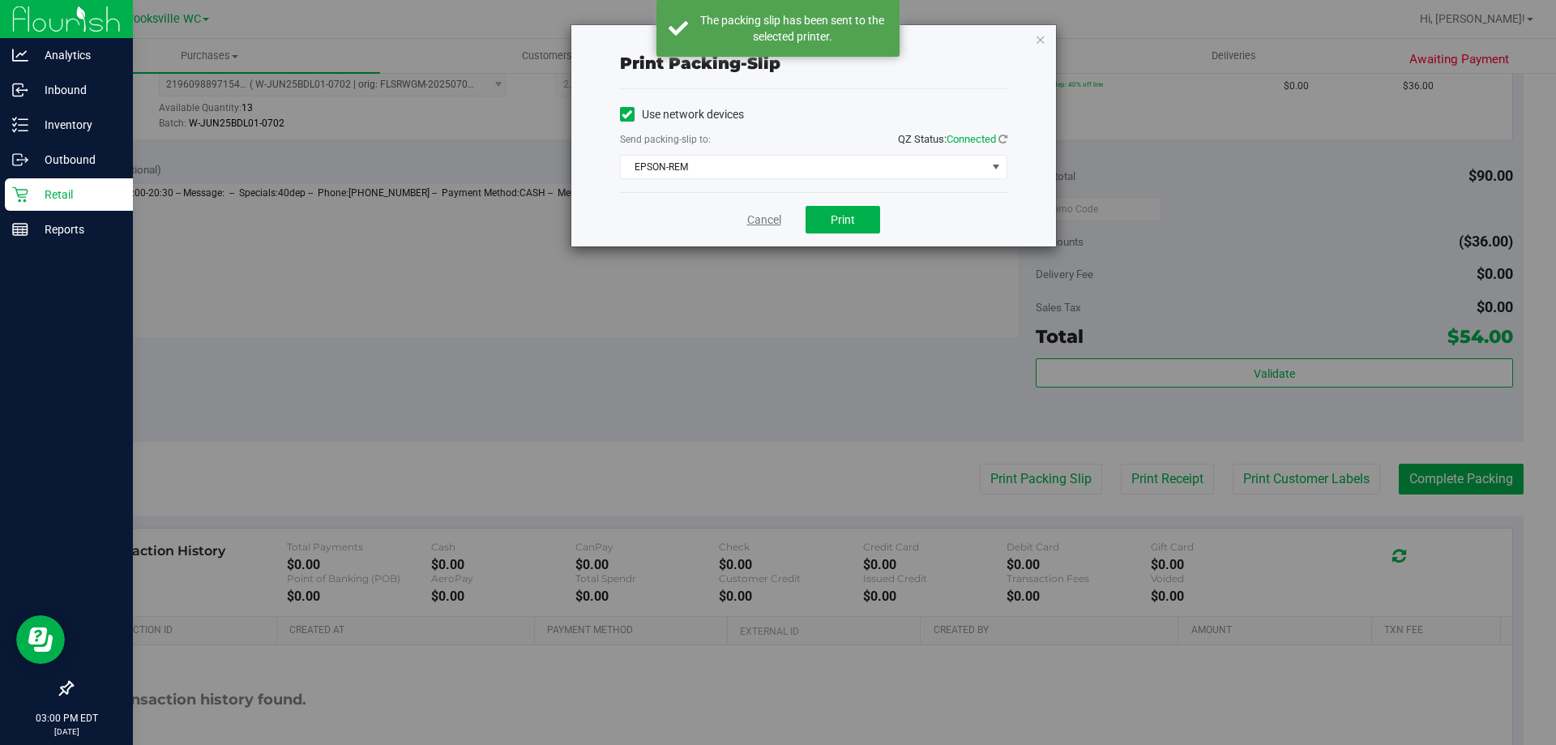
click at [759, 216] on link "Cancel" at bounding box center [764, 220] width 34 height 17
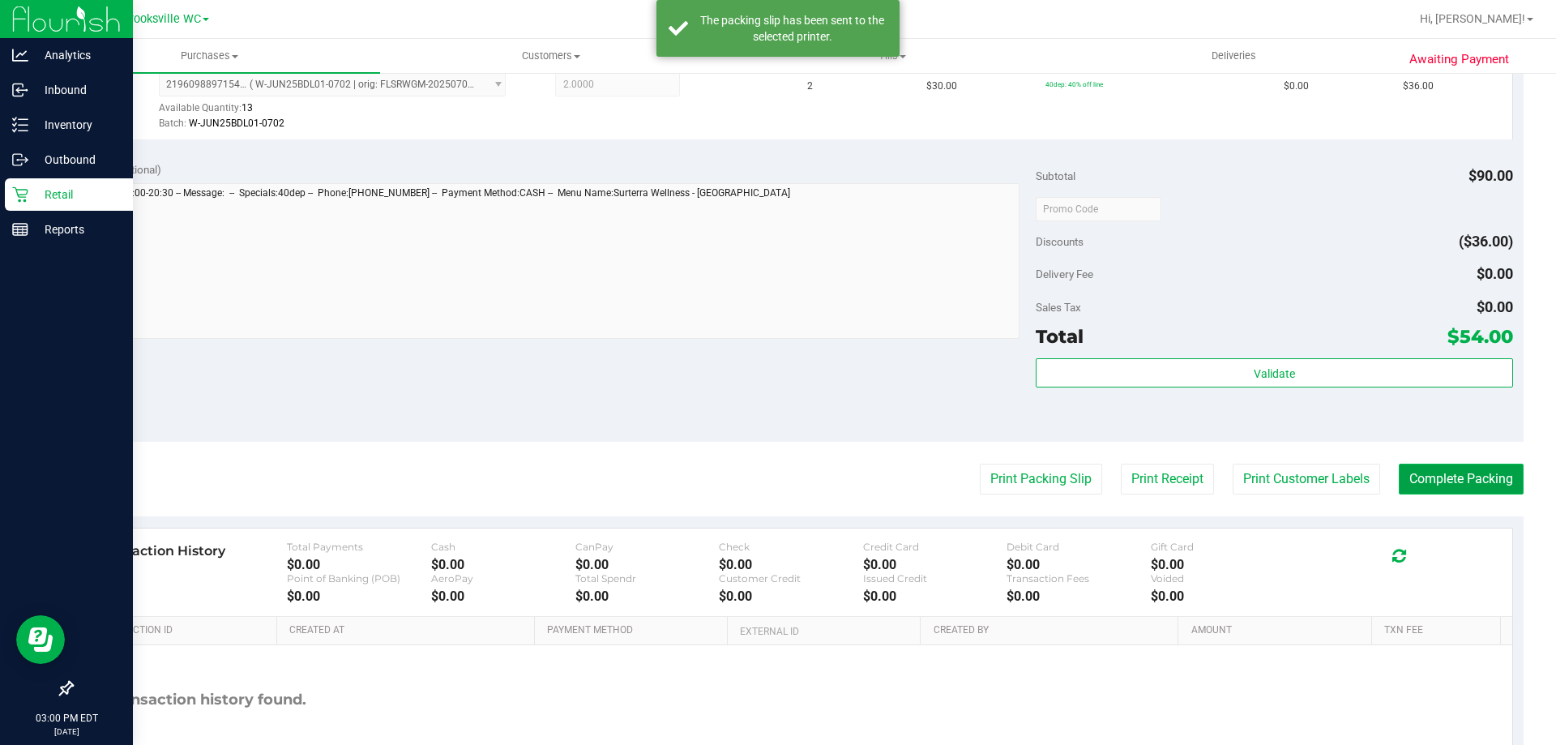
click at [1474, 477] on button "Complete Packing" at bounding box center [1461, 479] width 125 height 31
